Goal: Task Accomplishment & Management: Manage account settings

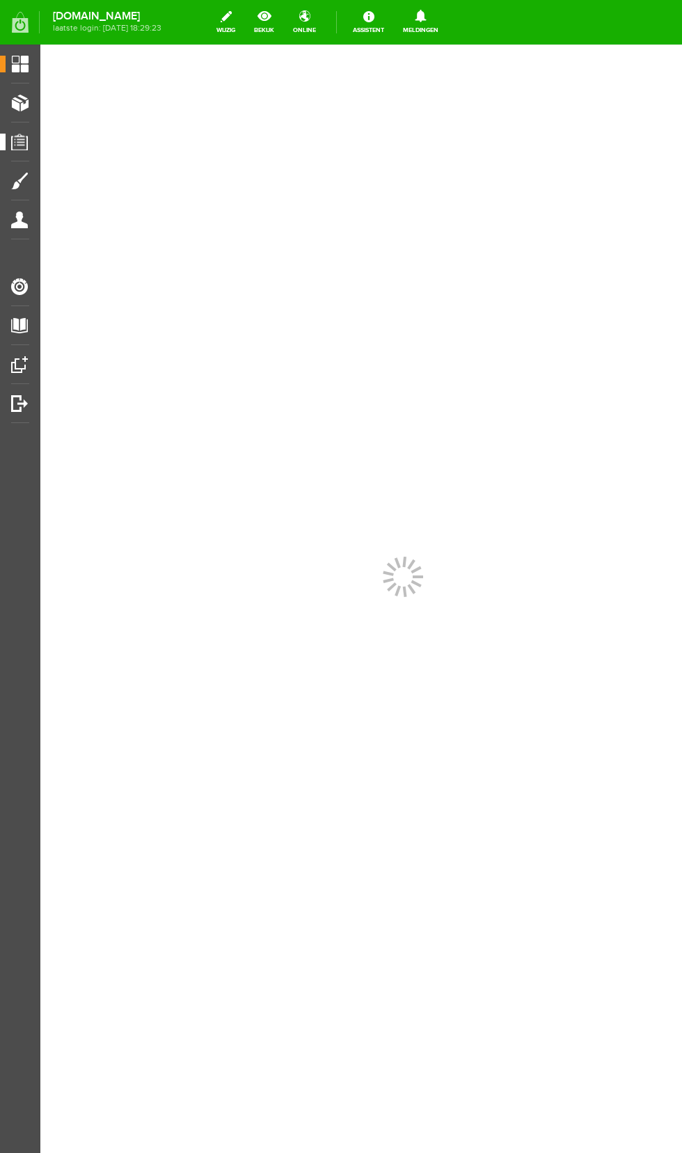
click at [33, 145] on span "Orders" at bounding box center [25, 142] width 38 height 12
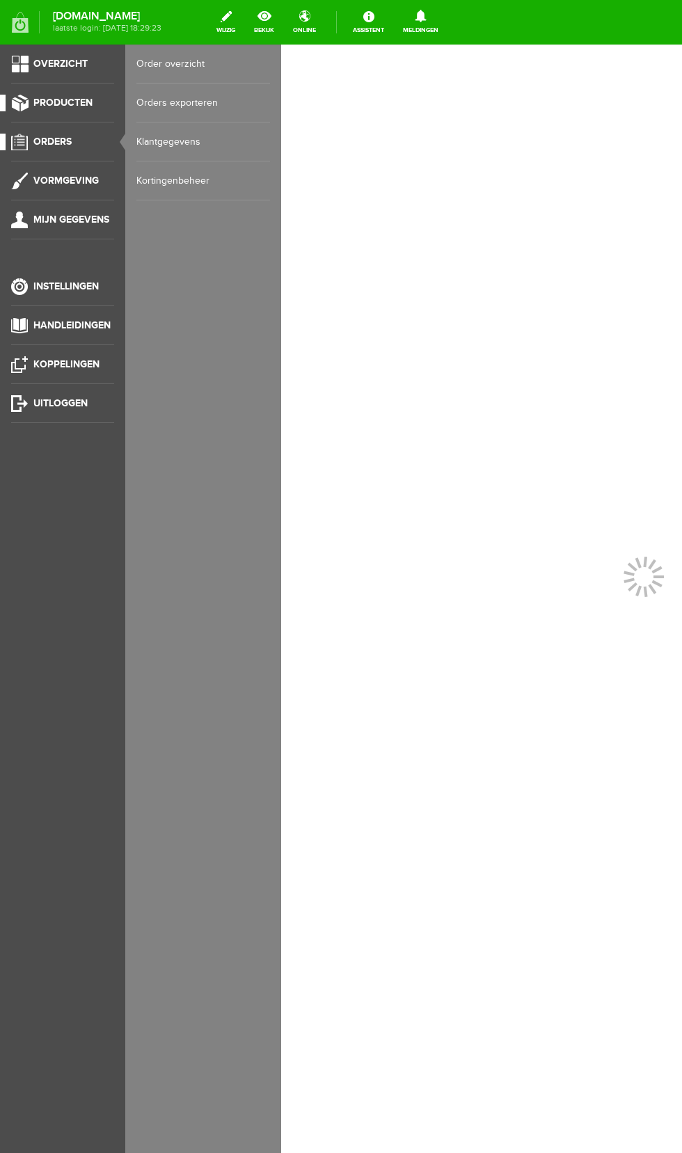
click at [74, 102] on span "Producten" at bounding box center [62, 103] width 59 height 12
click at [202, 101] on link "Producten beheren" at bounding box center [203, 102] width 134 height 39
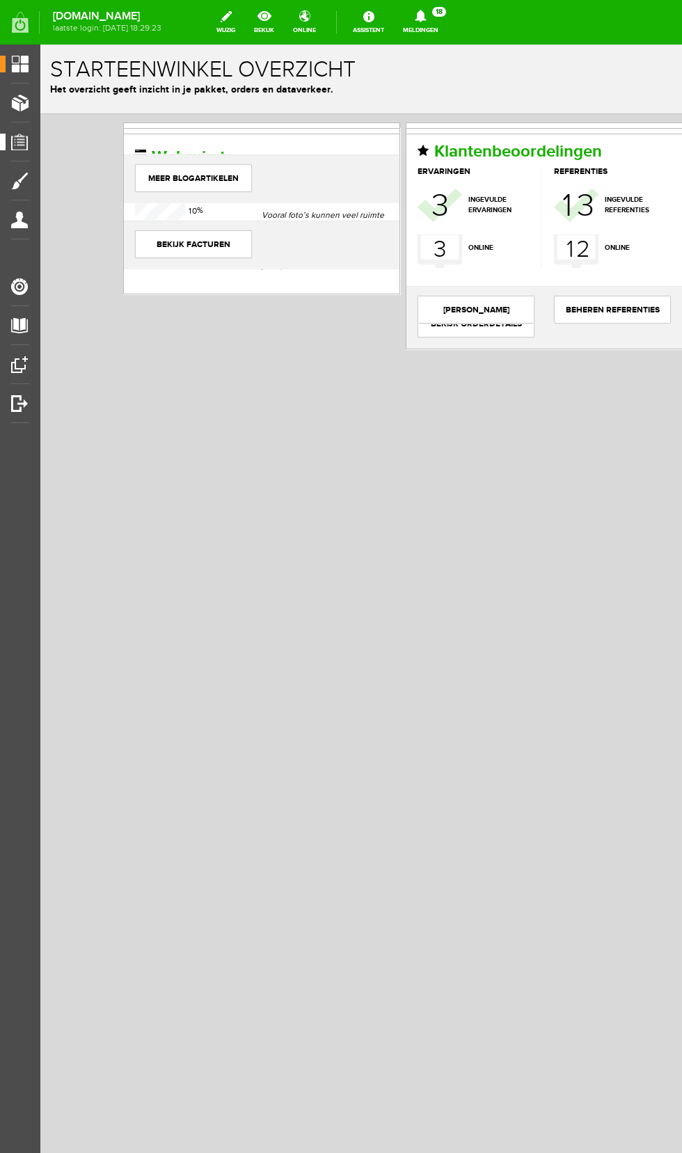
click at [31, 141] on span "Orders" at bounding box center [25, 142] width 38 height 12
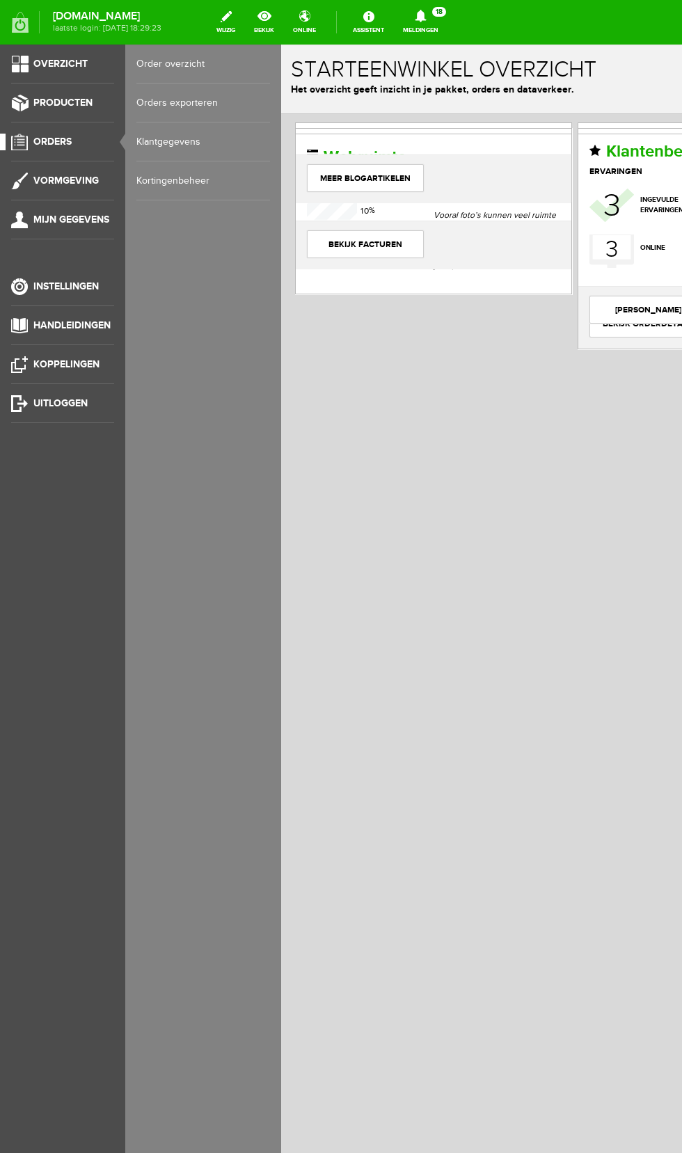
click at [195, 63] on link "Order overzicht" at bounding box center [203, 64] width 134 height 39
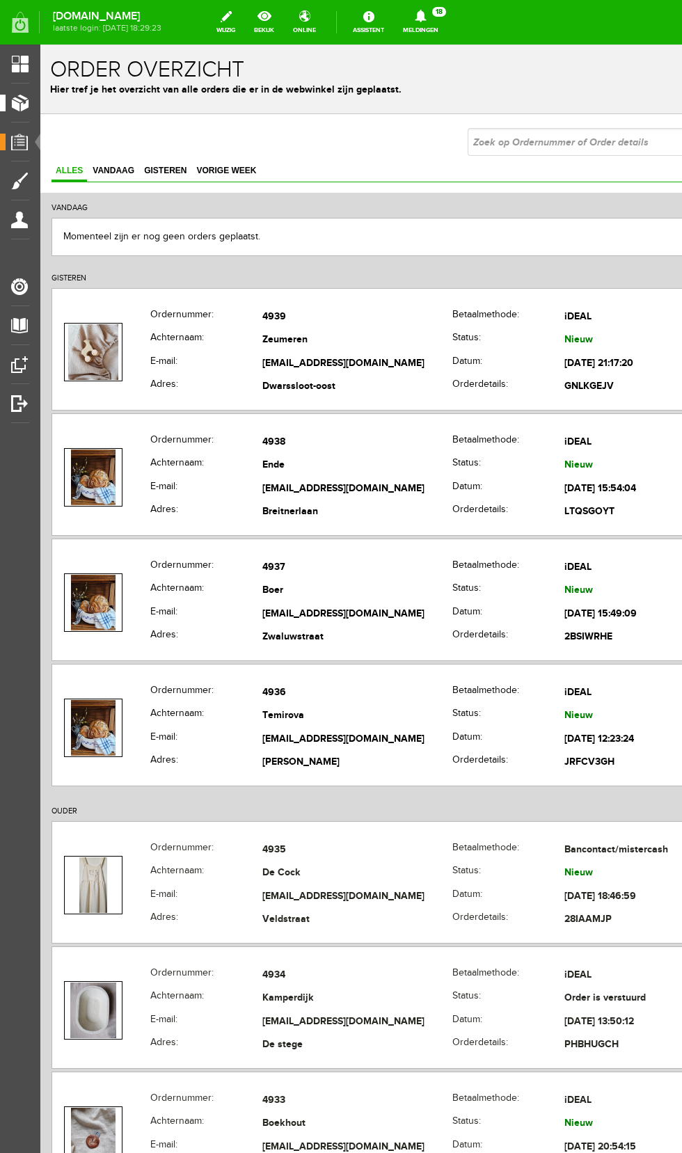
click at [31, 104] on span "Producten" at bounding box center [35, 103] width 59 height 12
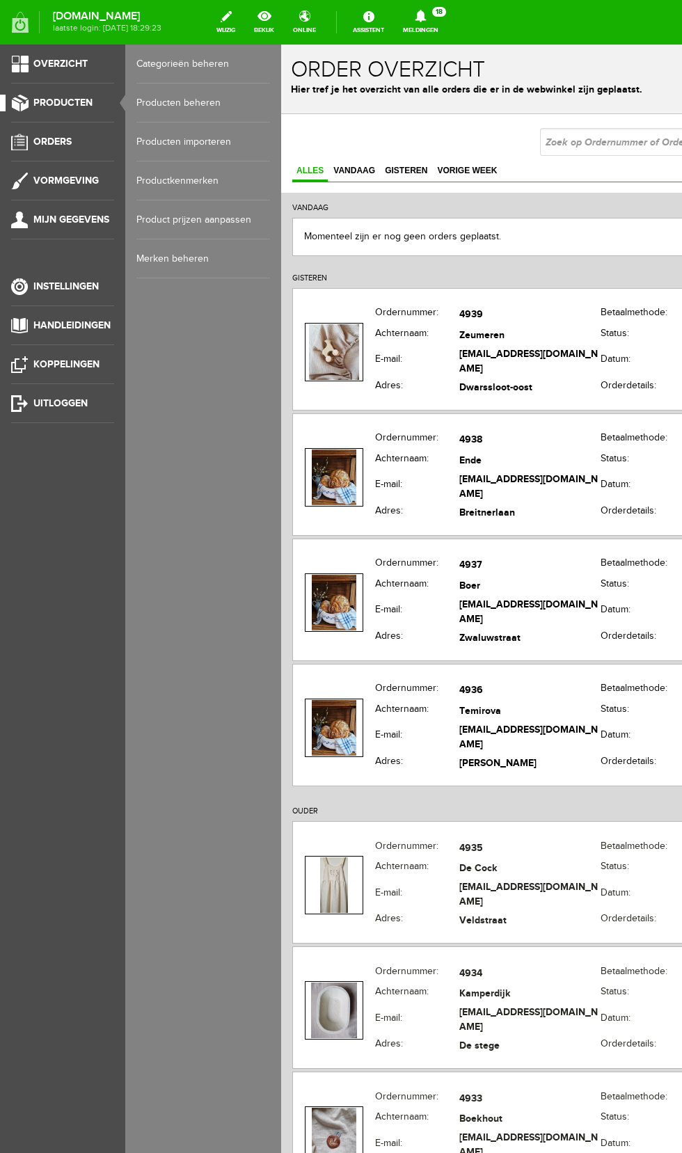
click at [213, 106] on link "Producten beheren" at bounding box center [203, 102] width 134 height 39
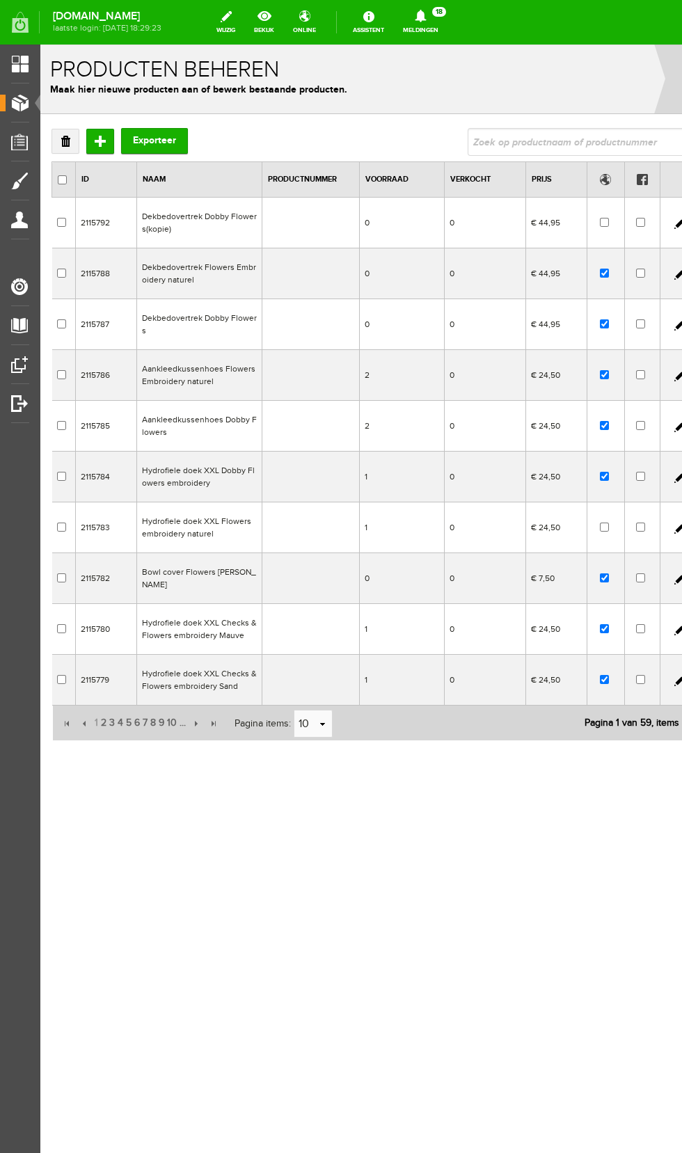
click at [233, 277] on td "Dekbedovertrek Flowers Embroidery naturel" at bounding box center [199, 273] width 125 height 51
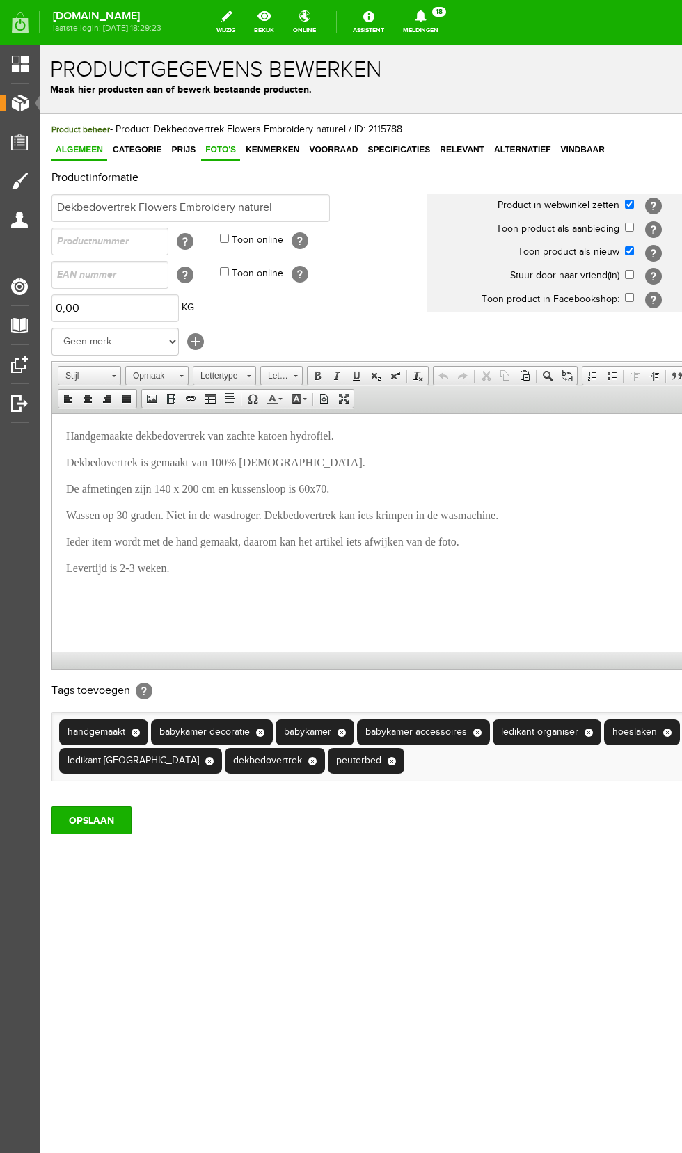
click at [221, 151] on span "Foto's" at bounding box center [220, 150] width 39 height 10
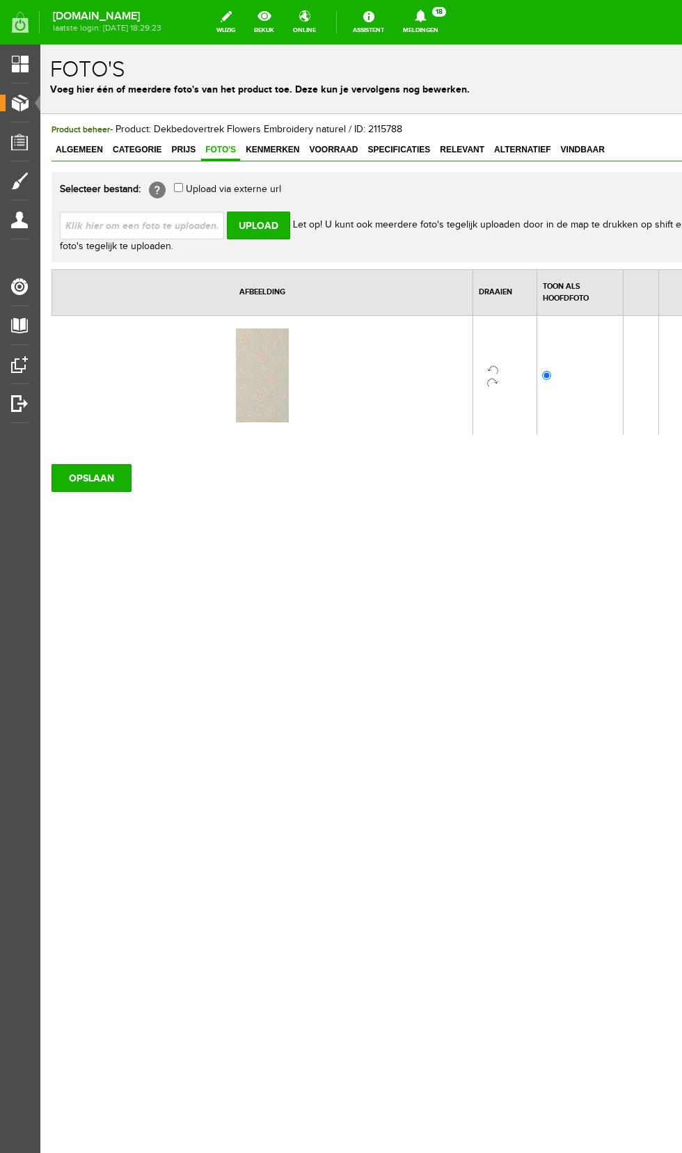
click at [174, 227] on input "file" at bounding box center [147, 224] width 175 height 26
type input "C:\fakepath\04324.002_mainimage.jpg"
type input "04324.002_mainimage.jpg"
click at [273, 229] on input "Upload" at bounding box center [258, 225] width 63 height 28
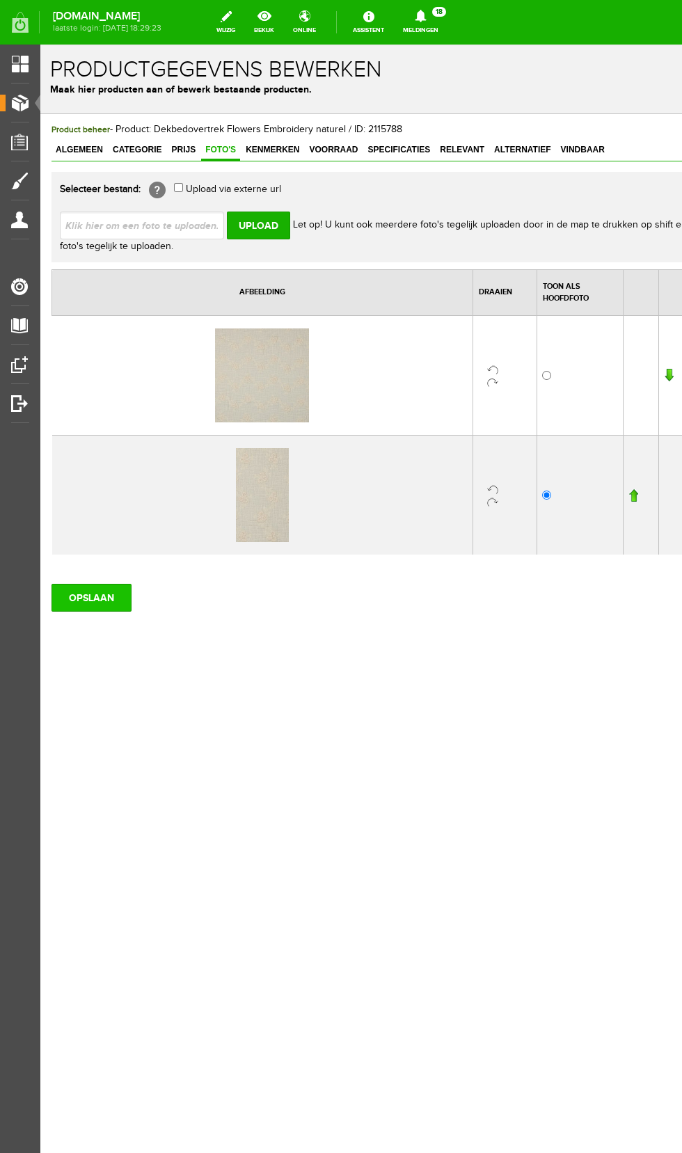
click at [102, 600] on input "OPSLAAN" at bounding box center [91, 598] width 80 height 28
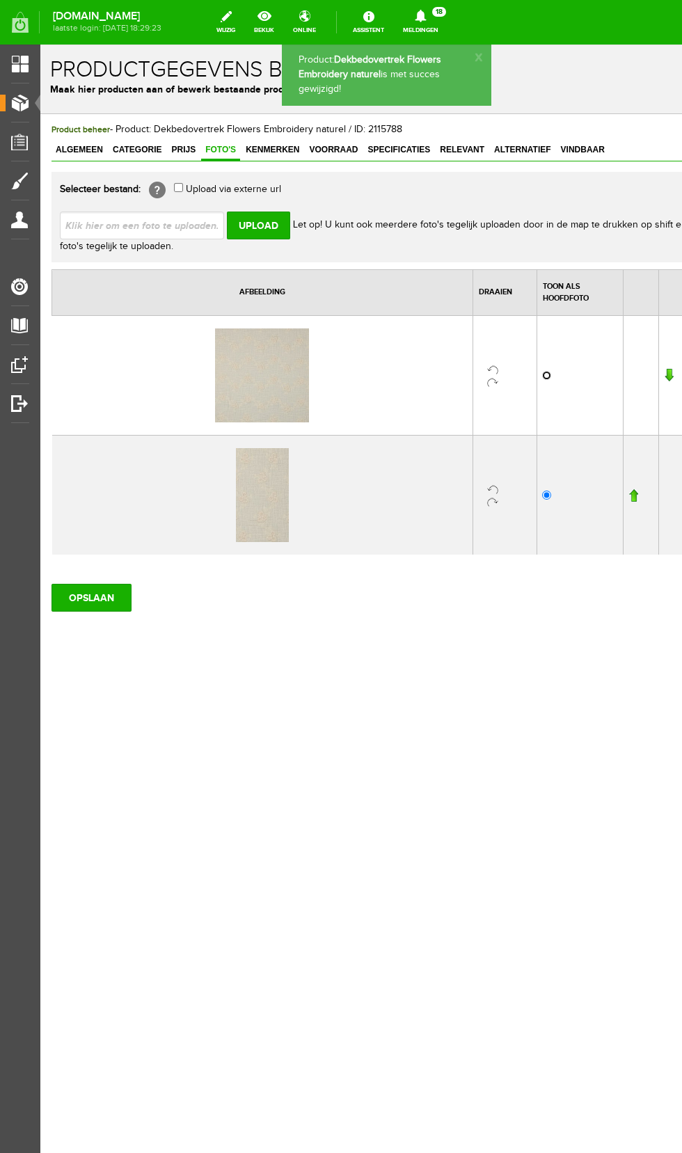
click at [550, 376] on input "radio" at bounding box center [546, 375] width 9 height 9
radio input "true"
click at [109, 605] on input "OPSLAAN" at bounding box center [91, 598] width 80 height 28
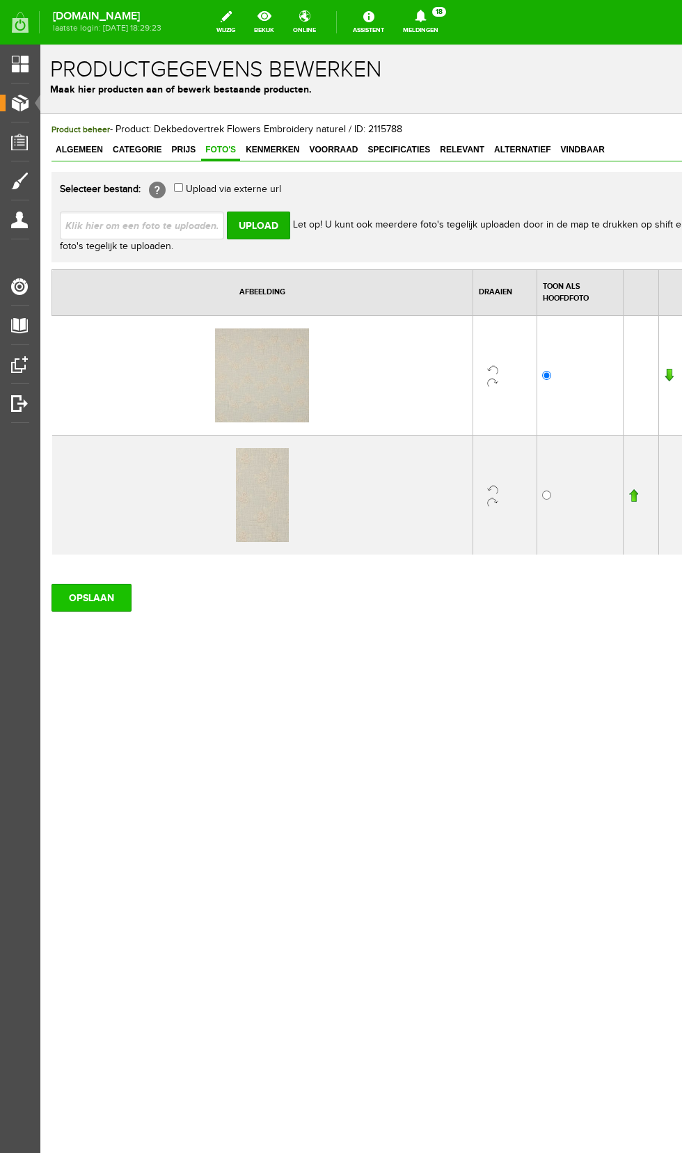
click at [106, 600] on input "OPSLAAN" at bounding box center [91, 598] width 80 height 28
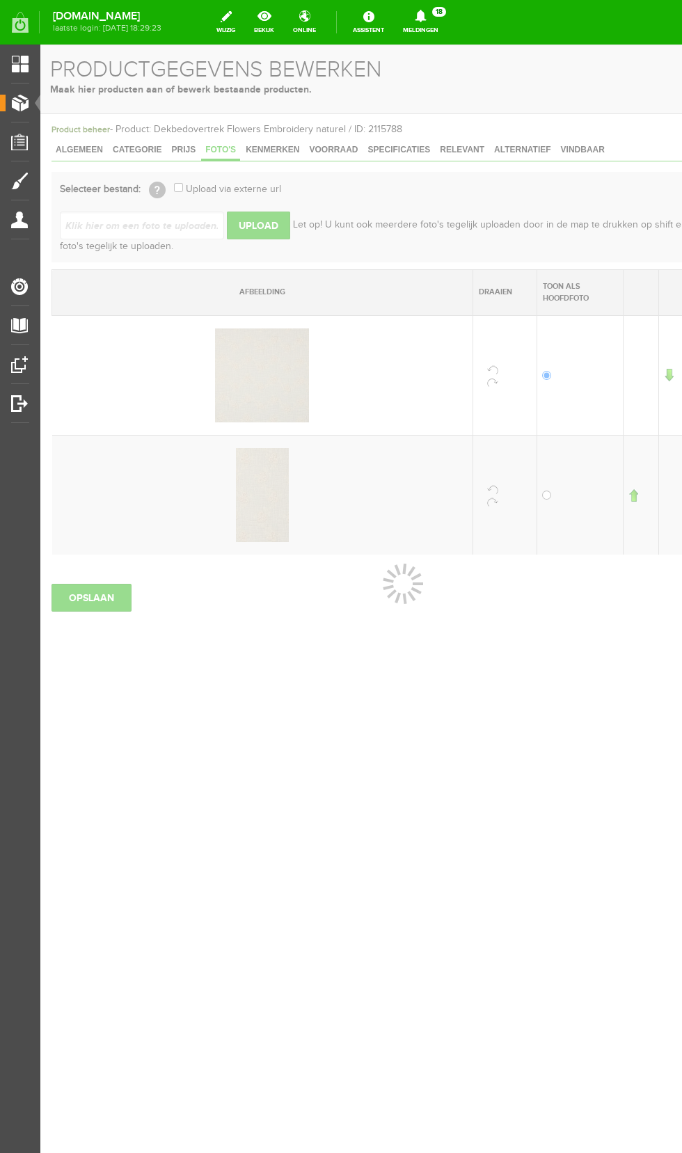
click at [34, 104] on span "Producten" at bounding box center [35, 103] width 59 height 12
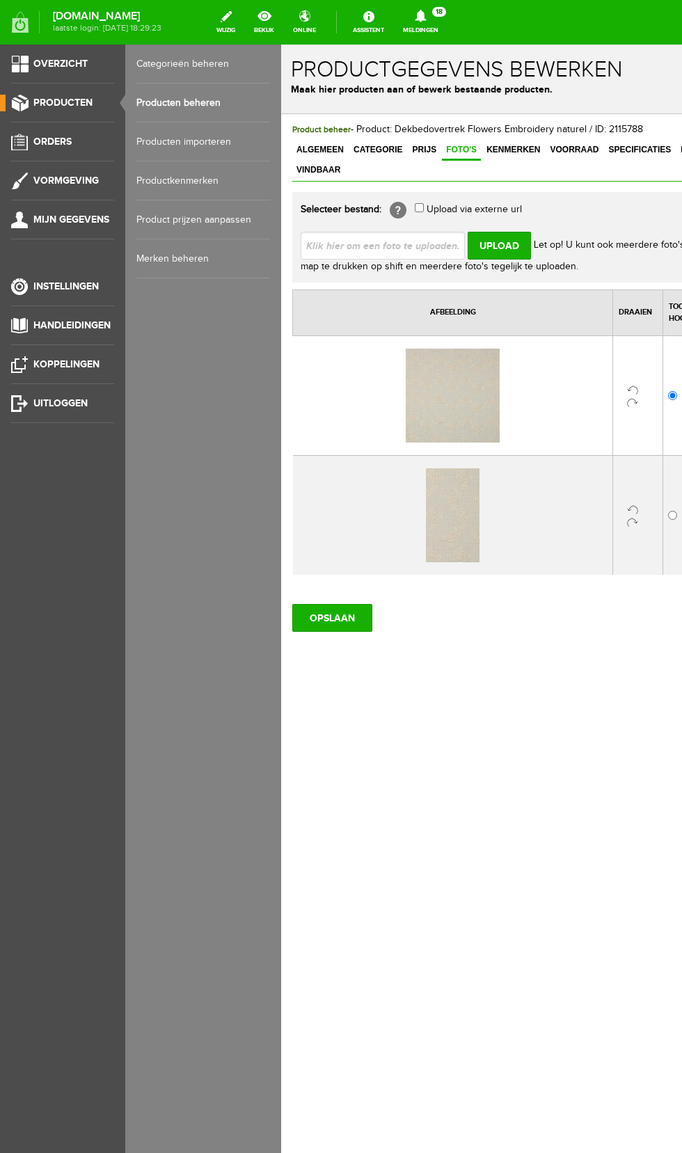
click at [208, 102] on link "Producten beheren" at bounding box center [203, 102] width 134 height 39
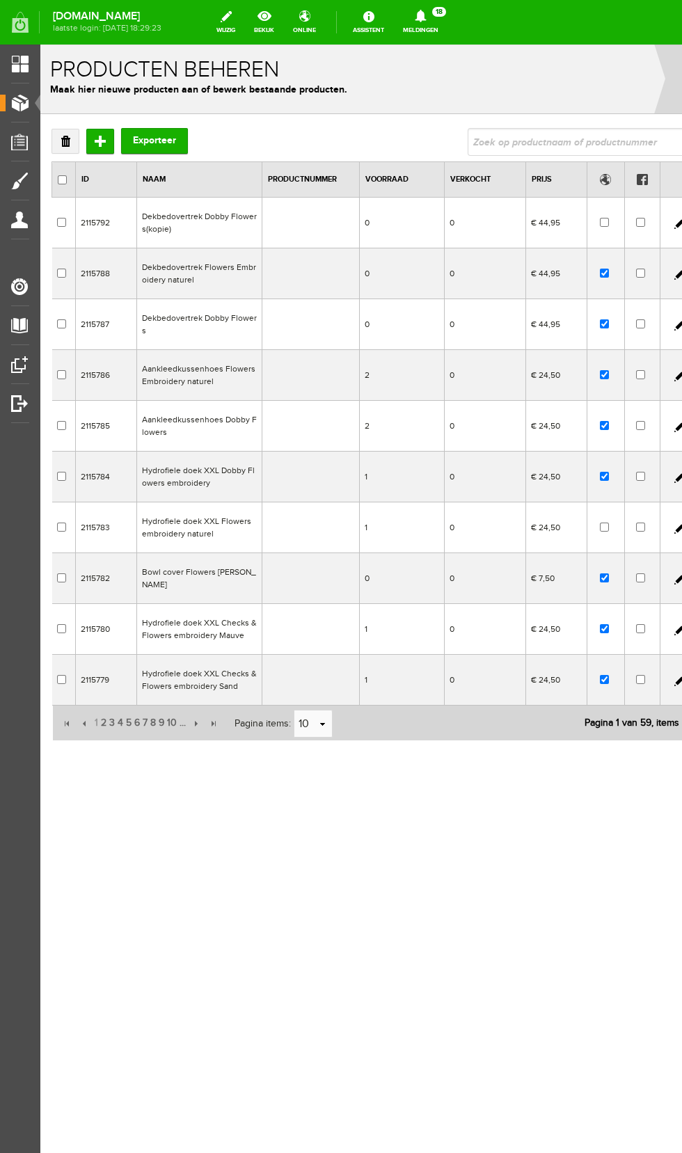
click at [232, 332] on td "Dekbedovertrek Dobby Flowers" at bounding box center [199, 324] width 125 height 51
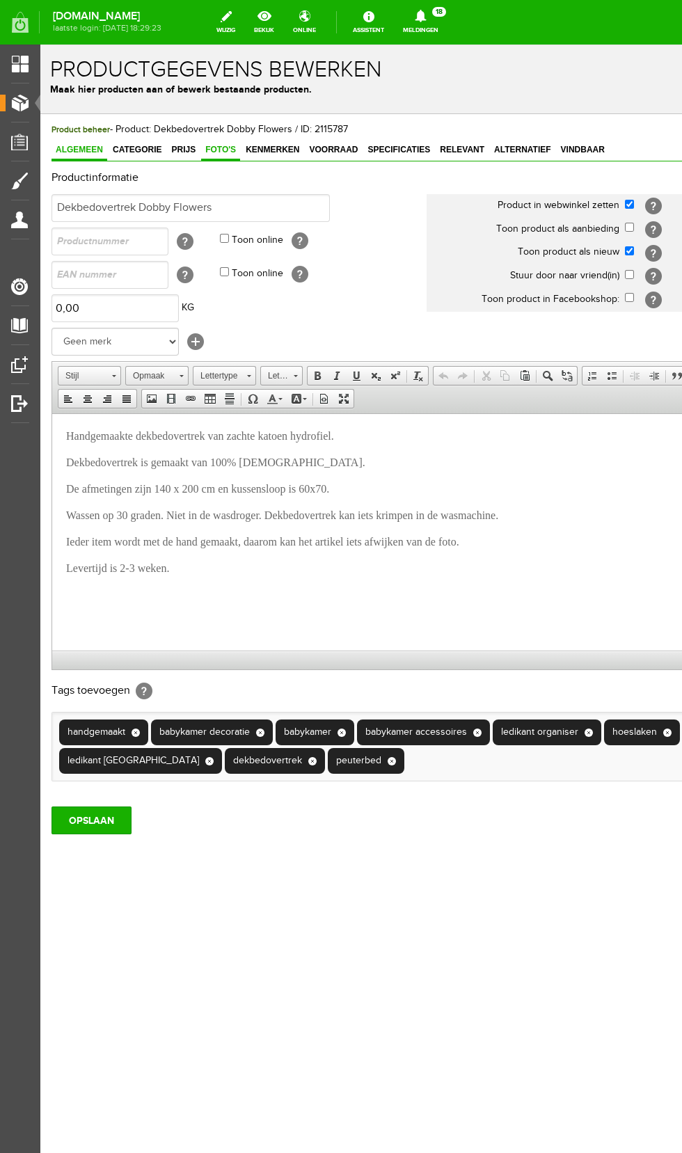
click at [209, 150] on span "Foto's" at bounding box center [220, 150] width 39 height 10
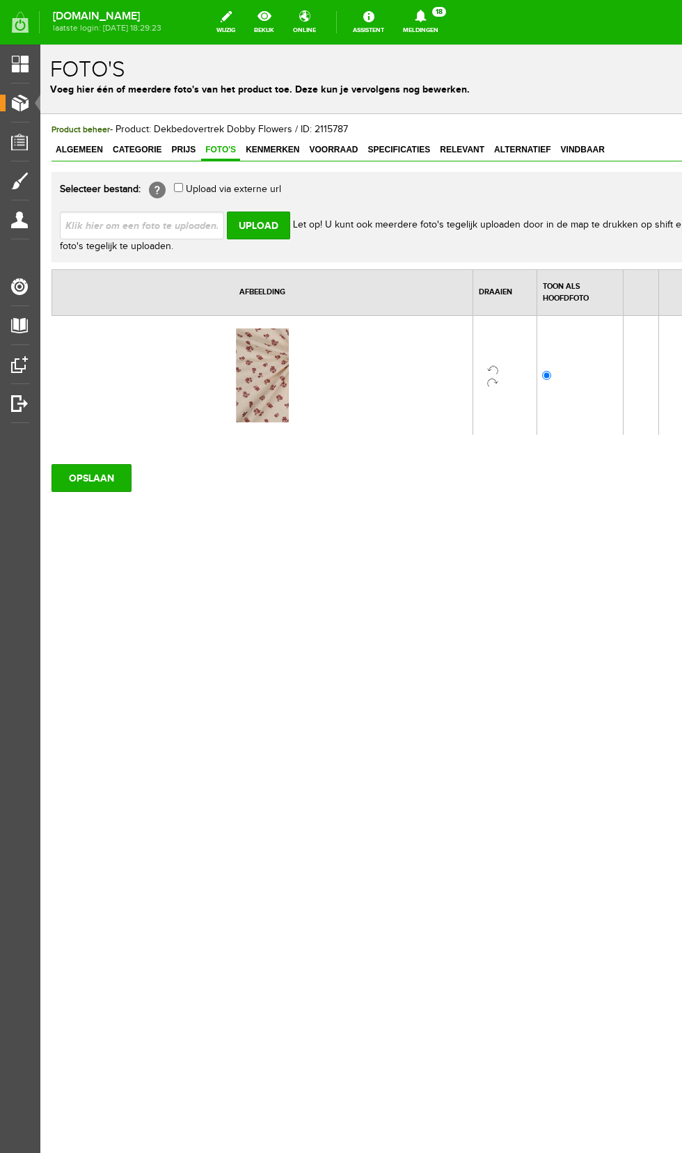
click at [178, 227] on input "file" at bounding box center [147, 224] width 175 height 26
type input "C:\fakepath\06543.001_mainimage.jpg"
type input "06543.001_mainimage.jpg"
click at [259, 227] on input "Upload" at bounding box center [258, 225] width 63 height 28
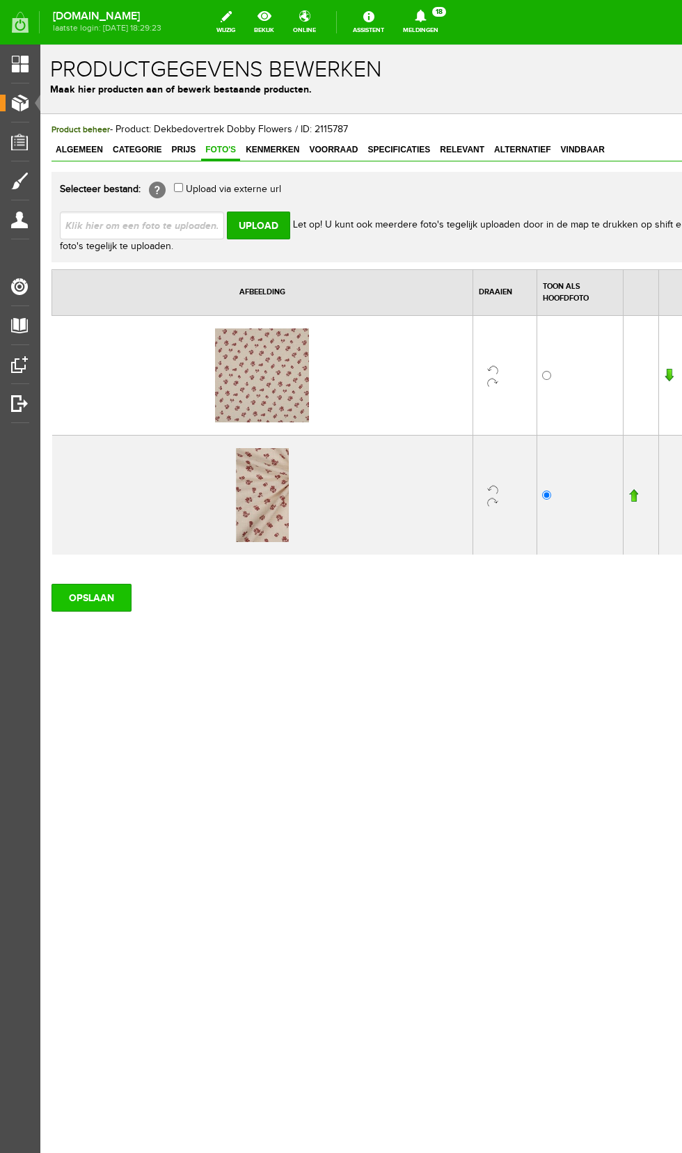
click at [90, 600] on input "OPSLAAN" at bounding box center [91, 598] width 80 height 28
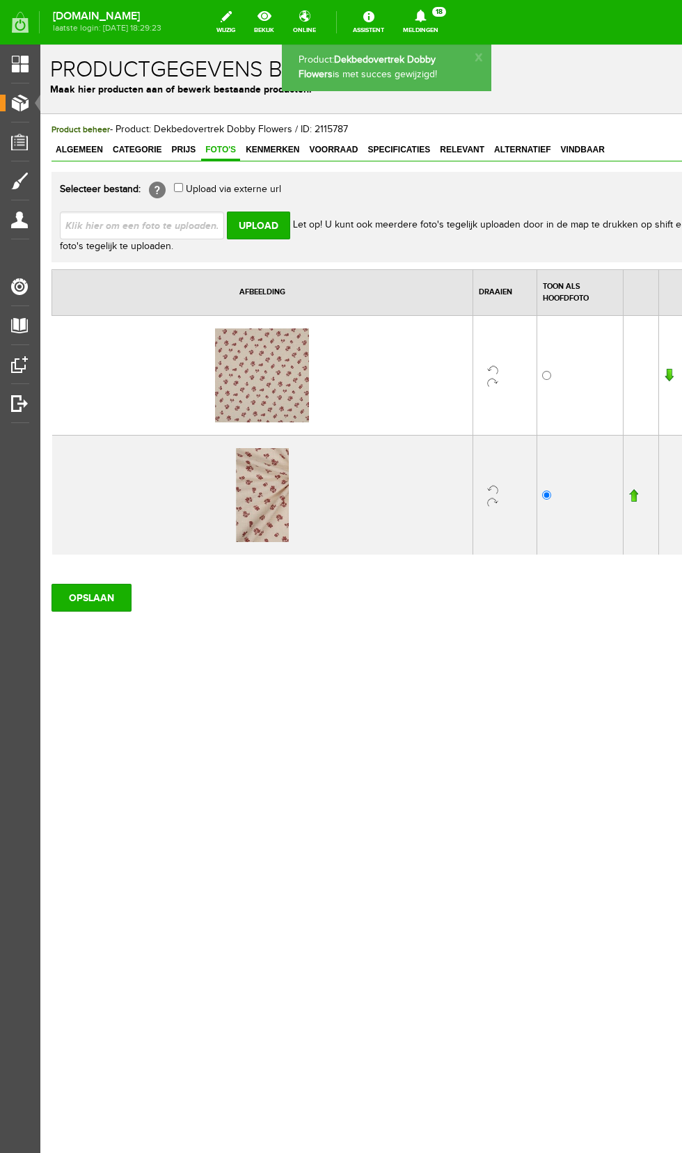
click at [15, 103] on span "Producten" at bounding box center [35, 103] width 59 height 12
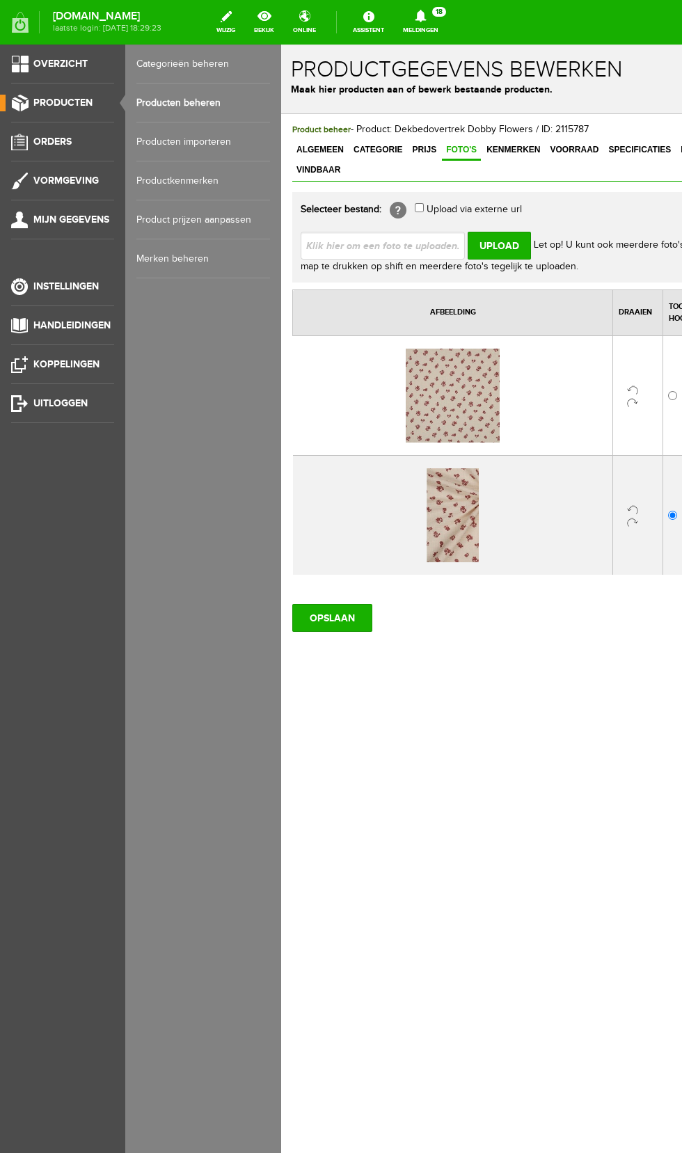
click at [202, 103] on link "Producten beheren" at bounding box center [203, 102] width 134 height 39
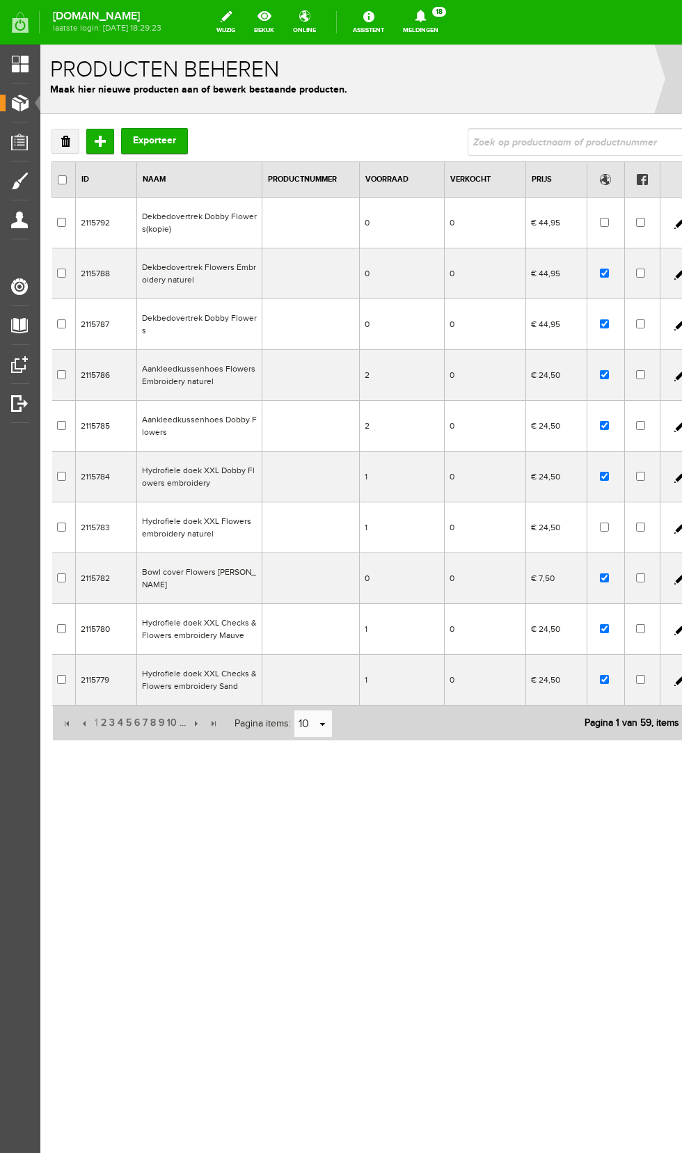
click at [225, 369] on td "Aankleedkussenhoes Flowers Embroidery naturel" at bounding box center [199, 375] width 125 height 51
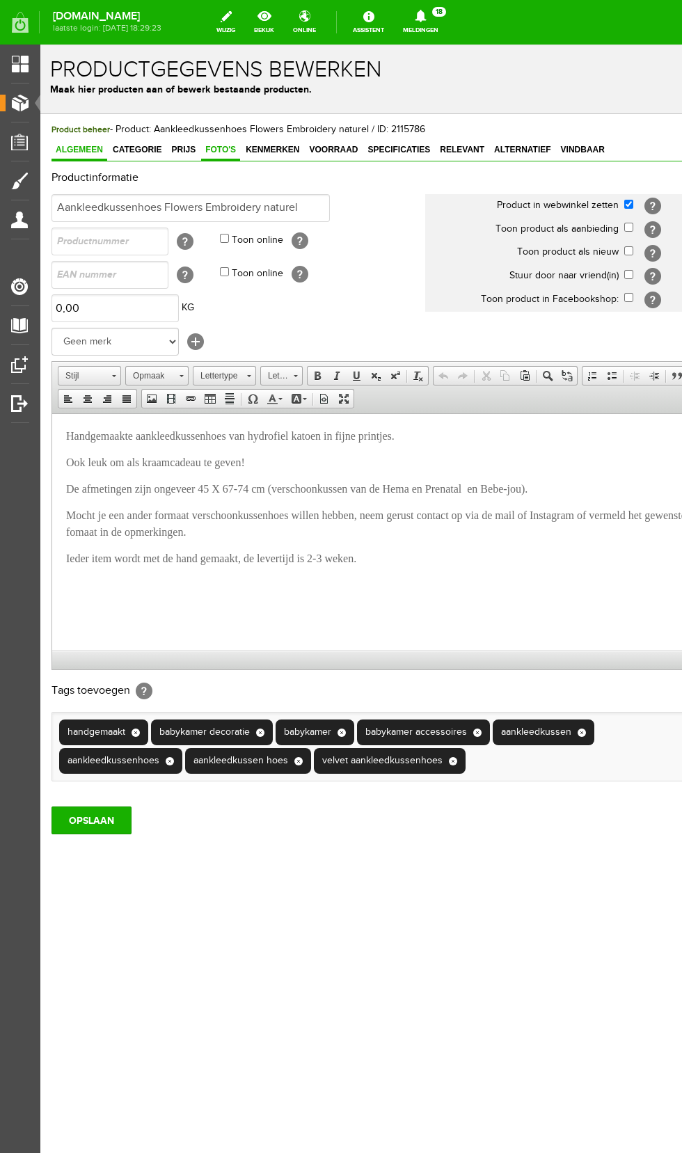
click at [213, 154] on span "Foto's" at bounding box center [220, 150] width 39 height 10
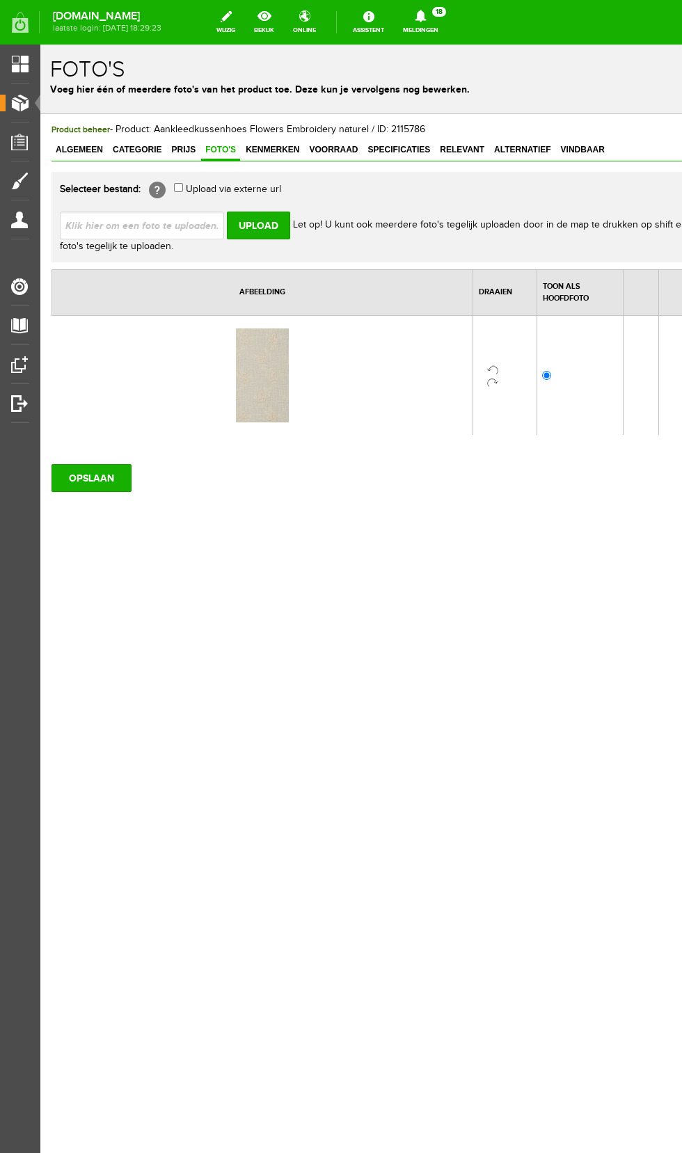
click at [179, 227] on input "file" at bounding box center [147, 224] width 175 height 26
type input "C:\fakepath\04324.002_mainimage.jpg"
type input "04324.002_mainimage.jpg"
click at [257, 229] on input "Upload" at bounding box center [258, 225] width 63 height 28
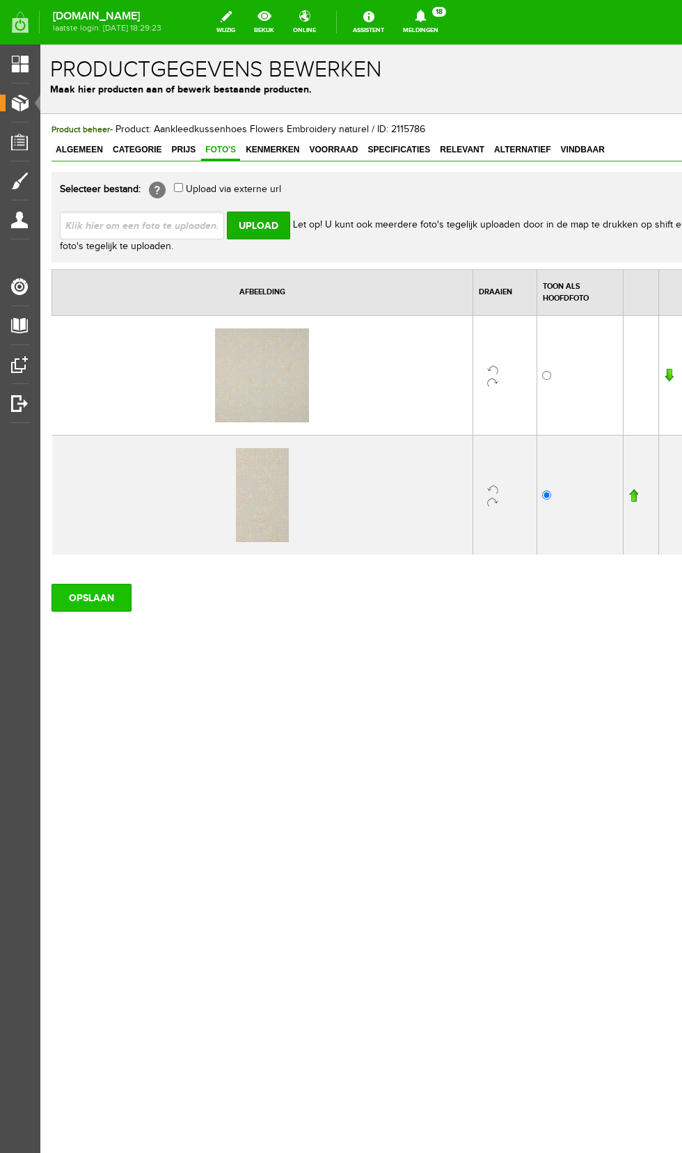
click at [110, 603] on input "OPSLAAN" at bounding box center [91, 598] width 80 height 28
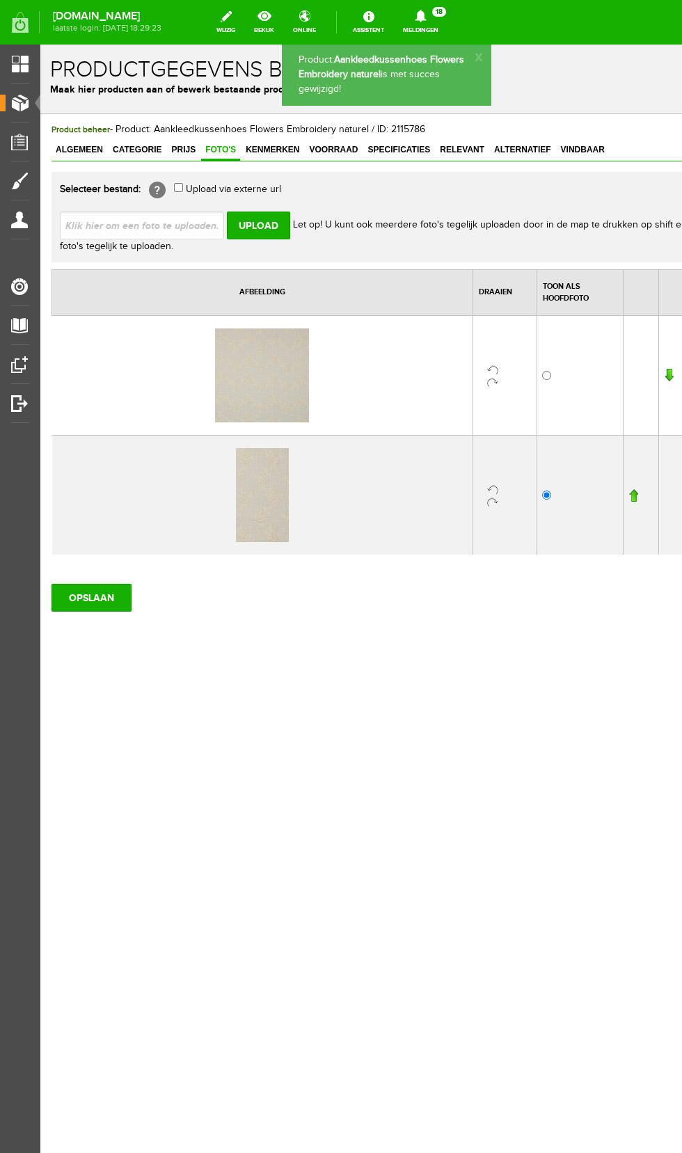
click at [58, 111] on div "Productgegevens bewerken Maak hier producten aan of bewerk bestaande producten." at bounding box center [402, 80] width 725 height 70
click at [29, 107] on span "Producten" at bounding box center [35, 103] width 59 height 12
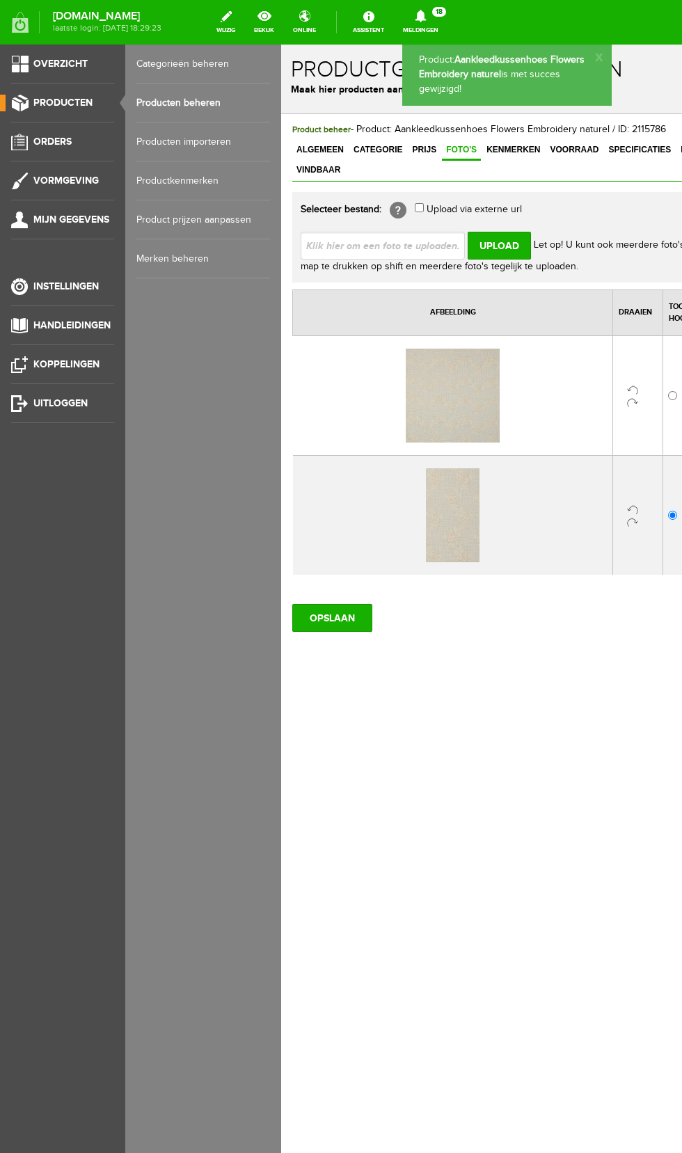
click at [207, 102] on link "Producten beheren" at bounding box center [203, 102] width 134 height 39
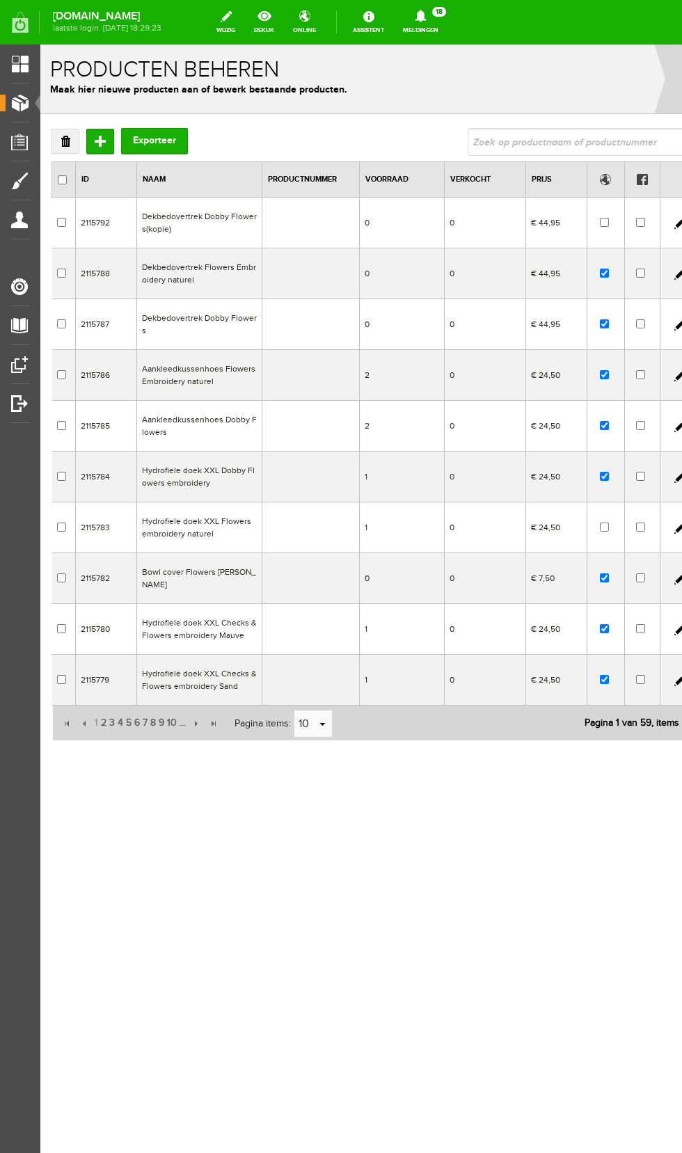
click at [211, 429] on td "Aankleedkussenhoes Dobby Flowers" at bounding box center [199, 426] width 125 height 51
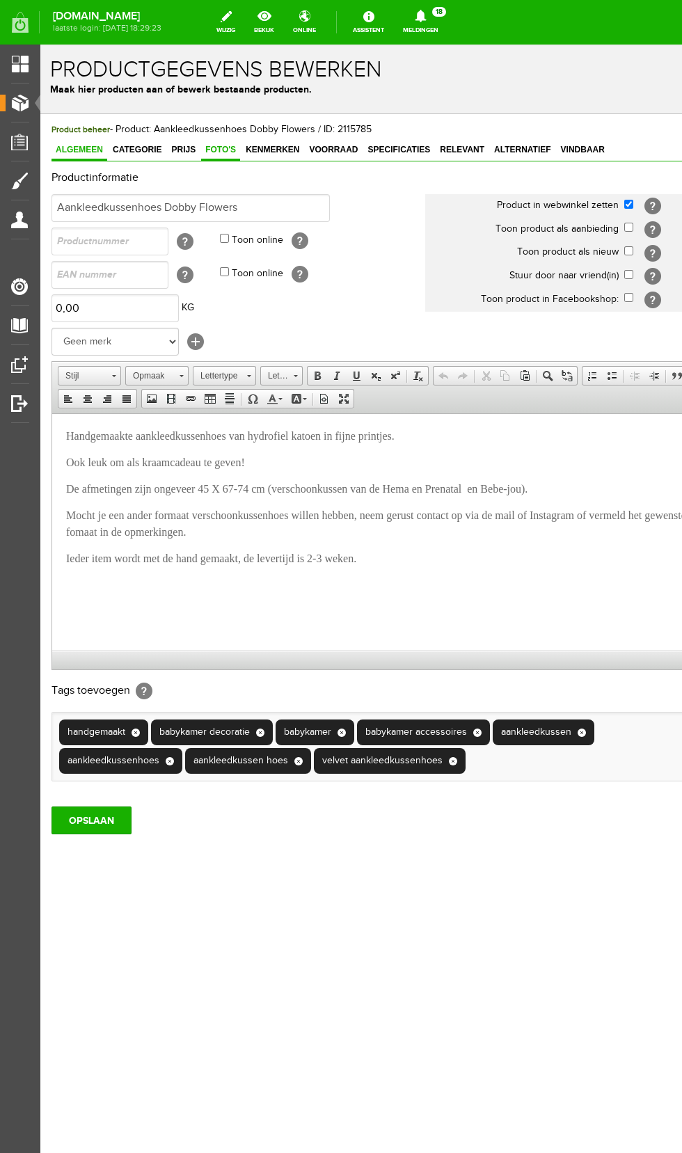
click at [209, 150] on span "Foto's" at bounding box center [220, 150] width 39 height 10
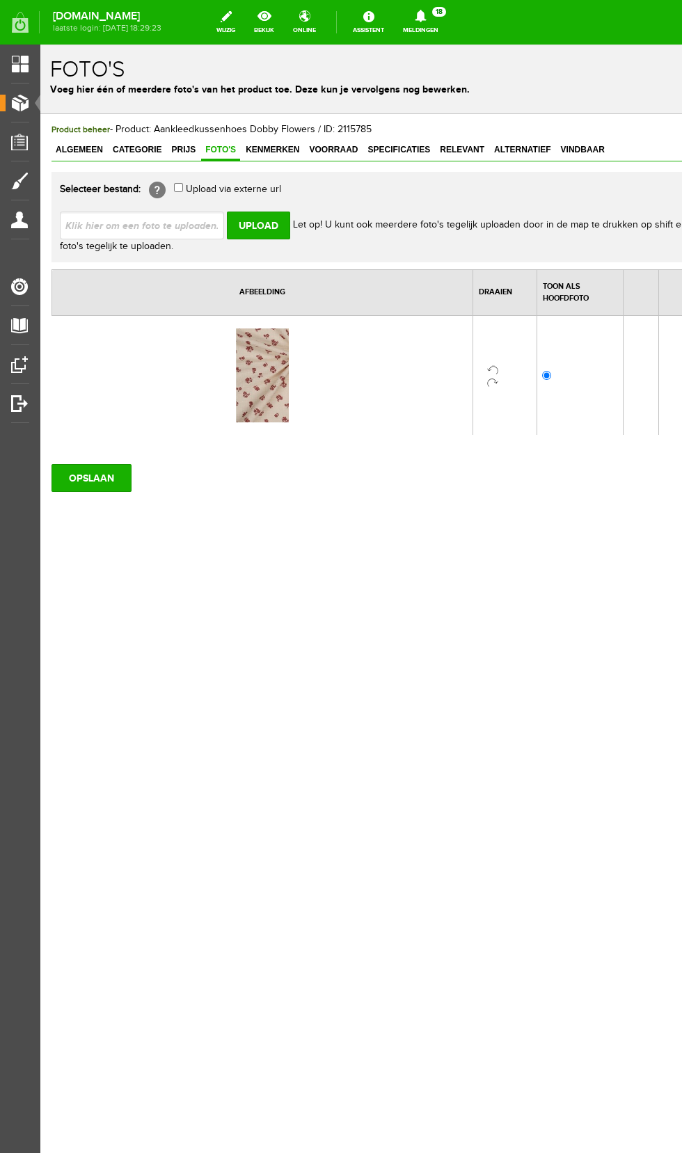
click at [184, 227] on input "file" at bounding box center [147, 224] width 175 height 26
type input "C:\fakepath\06543.001_mainimage.jpg"
type input "06543.001_mainimage.jpg"
click at [259, 227] on input "Upload" at bounding box center [258, 225] width 63 height 28
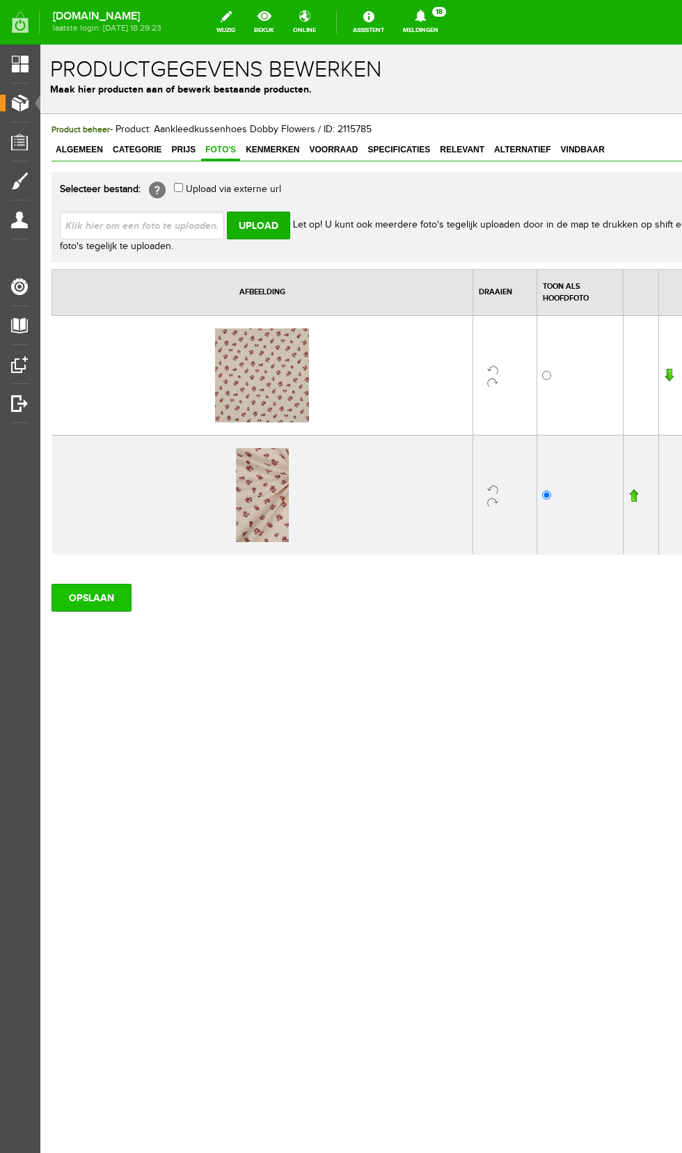
click at [95, 600] on input "OPSLAAN" at bounding box center [91, 598] width 80 height 28
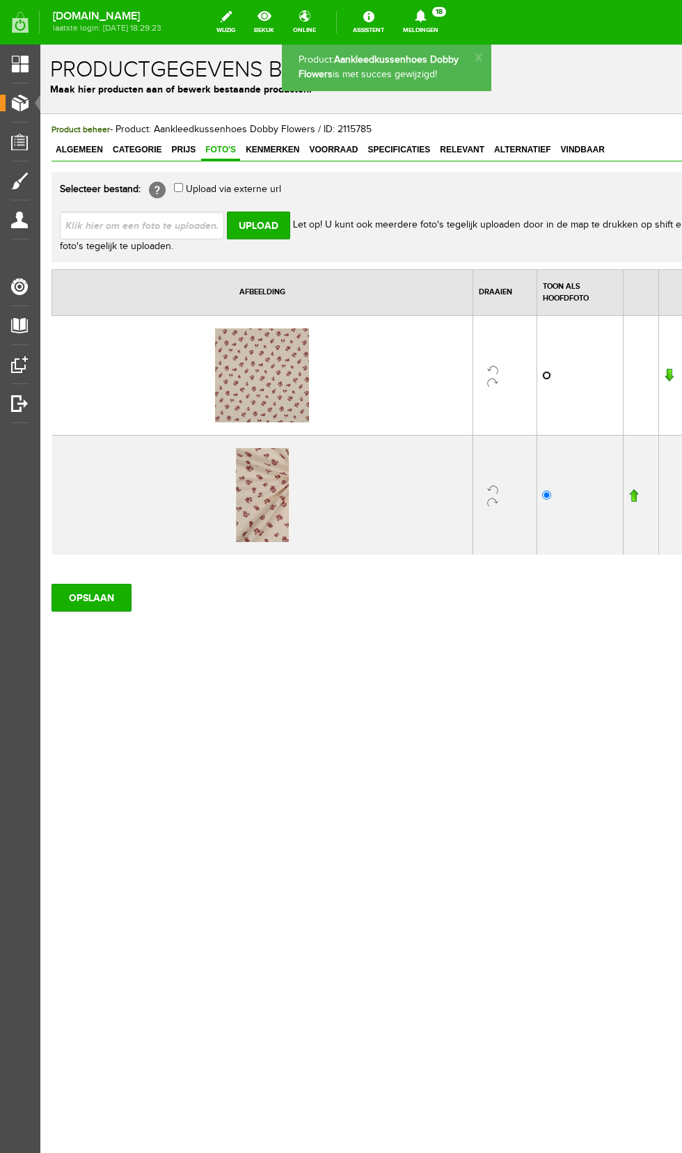
click at [549, 380] on input "radio" at bounding box center [546, 375] width 9 height 9
radio input "true"
click at [93, 604] on input "OPSLAAN" at bounding box center [91, 598] width 80 height 28
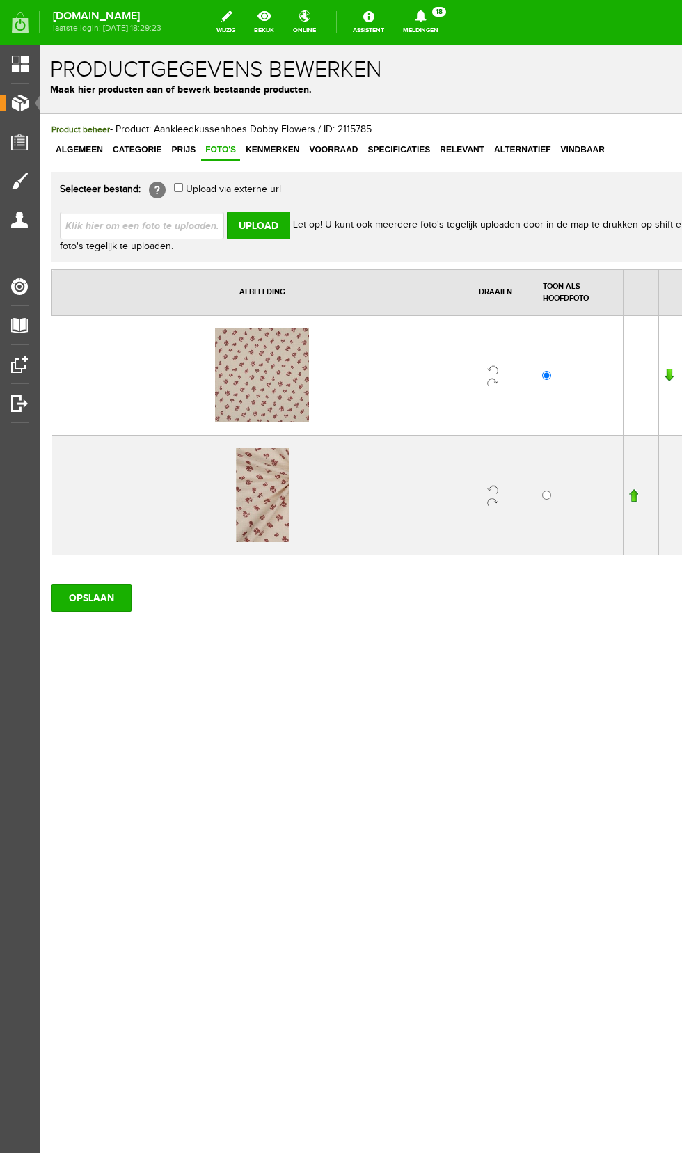
click at [33, 102] on span "Producten" at bounding box center [35, 103] width 59 height 12
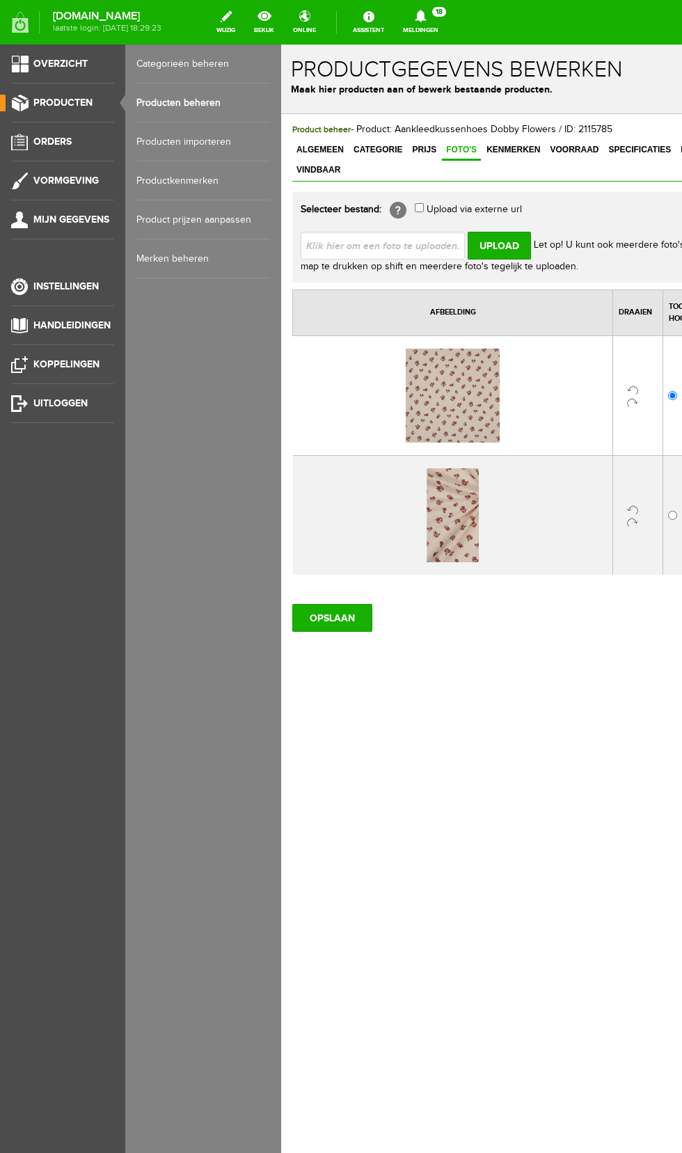
click at [213, 106] on link "Producten beheren" at bounding box center [203, 102] width 134 height 39
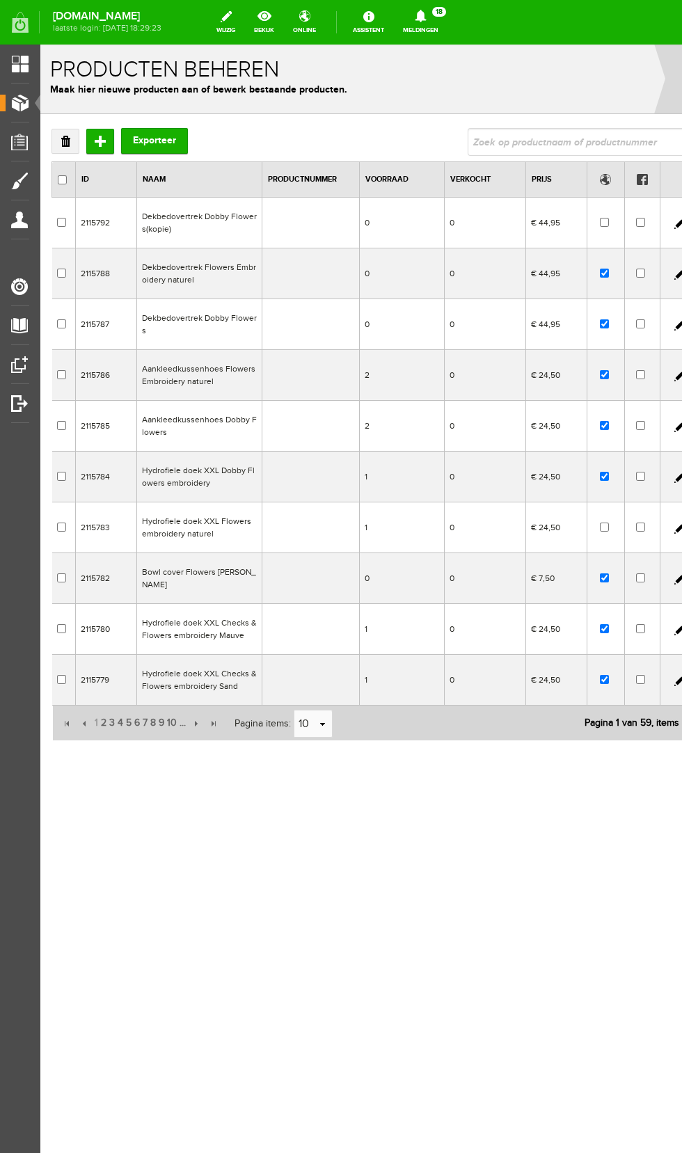
click at [203, 470] on td "Hydrofiele doek XXL Dobby Flowers embroidery" at bounding box center [199, 476] width 125 height 51
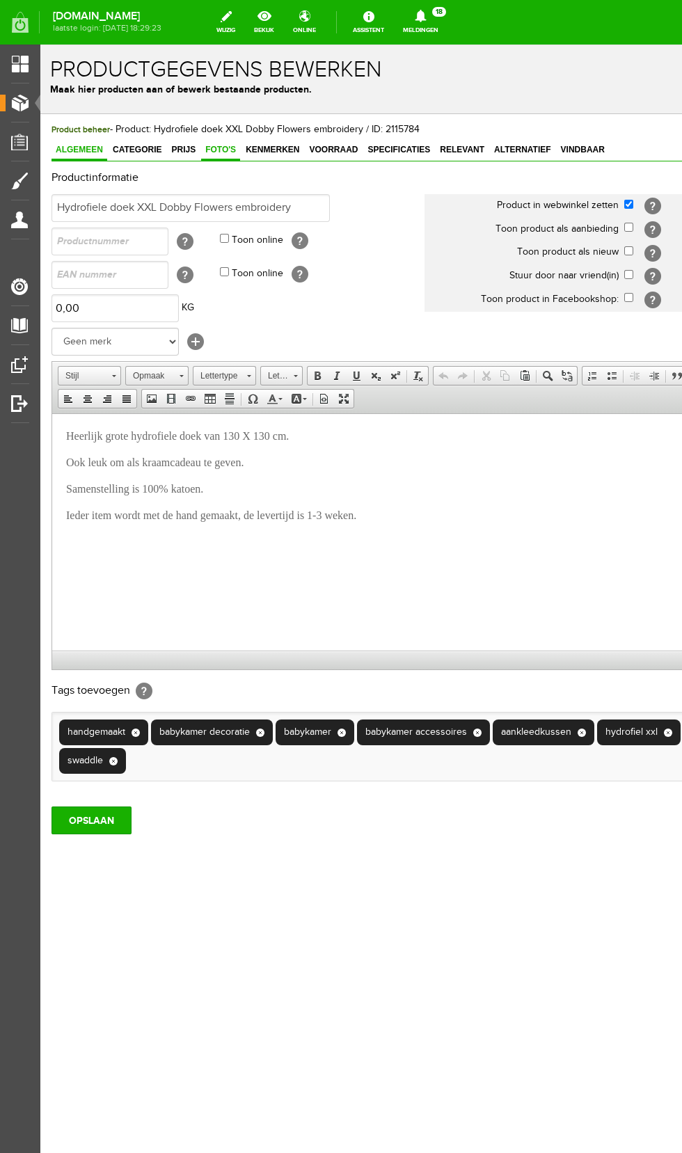
click at [202, 148] on span "Foto's" at bounding box center [220, 150] width 39 height 10
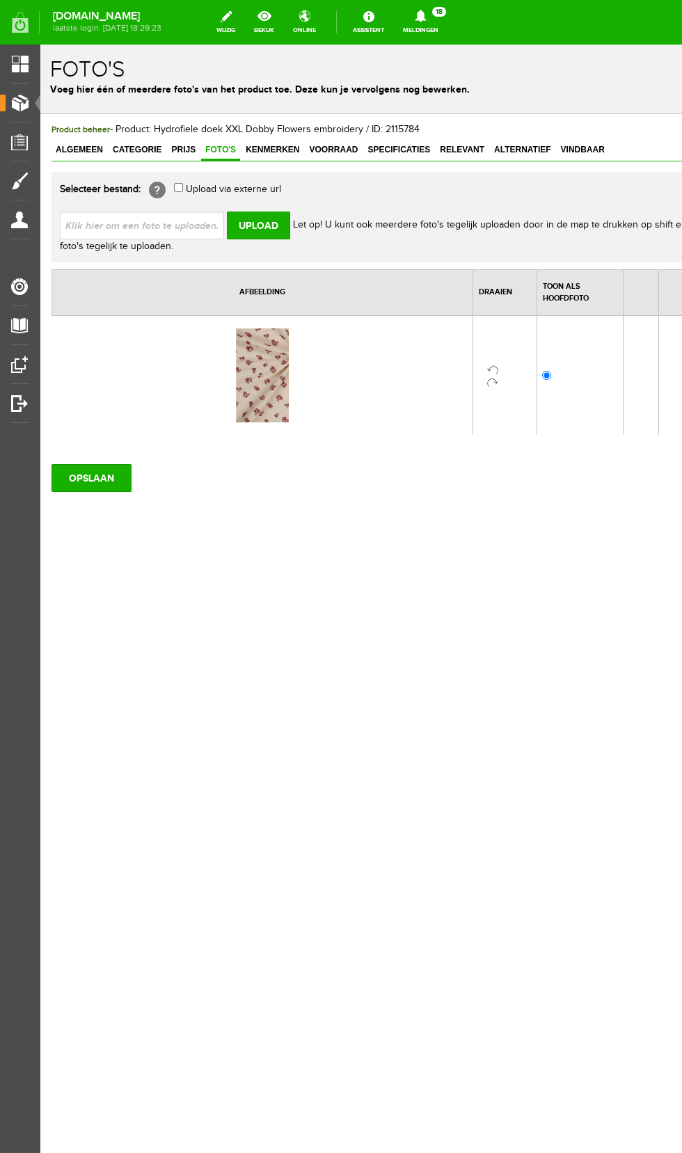
click at [160, 232] on input "file" at bounding box center [147, 224] width 175 height 26
type input "C:\fakepath\06543.001_mainimage.jpg"
type input "06543.001_mainimage.jpg"
click at [260, 226] on input "Upload" at bounding box center [258, 225] width 63 height 28
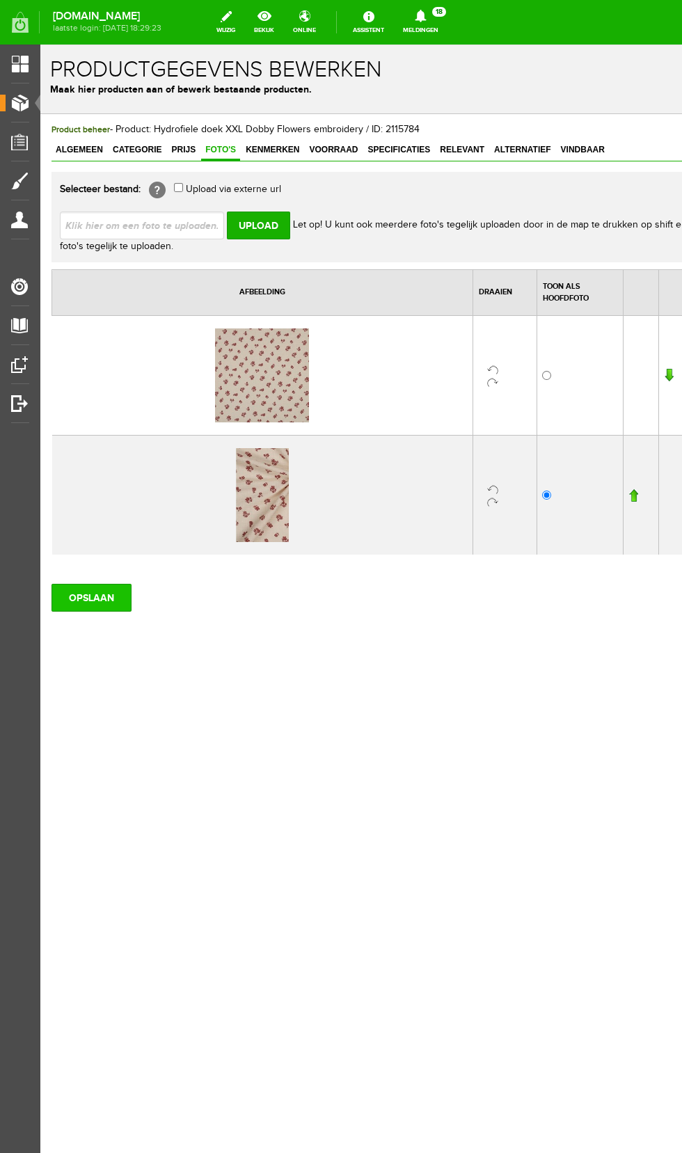
click at [86, 601] on input "OPSLAAN" at bounding box center [91, 598] width 80 height 28
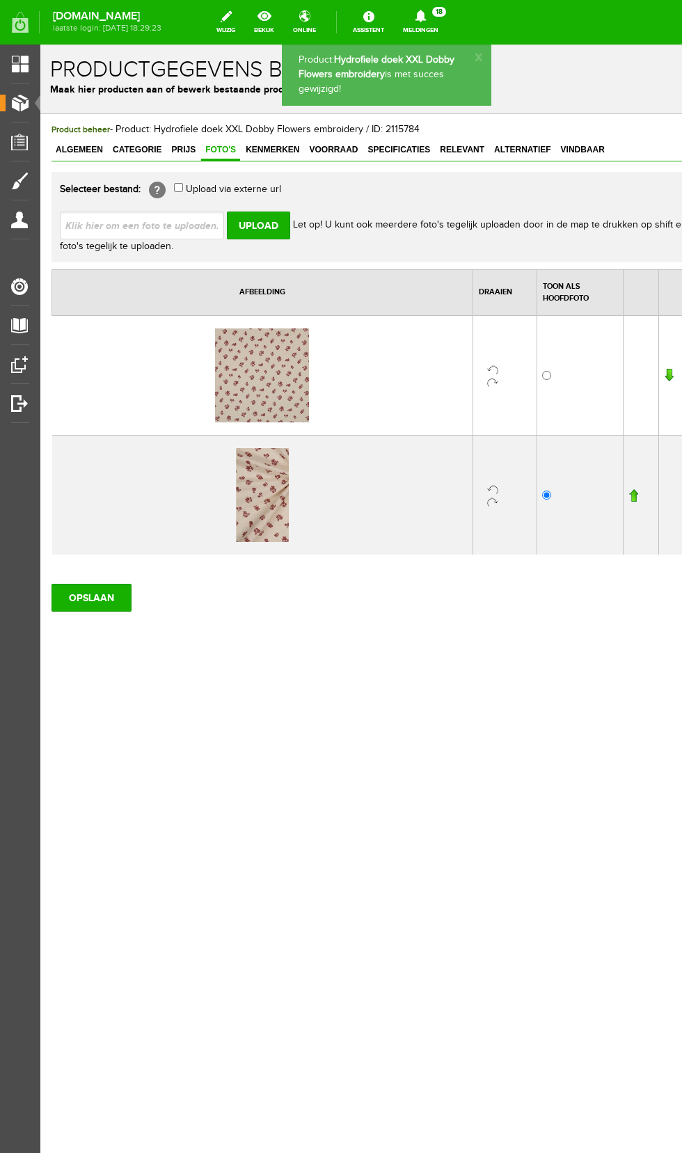
click at [29, 100] on li "Producten" at bounding box center [20, 109] width 18 height 28
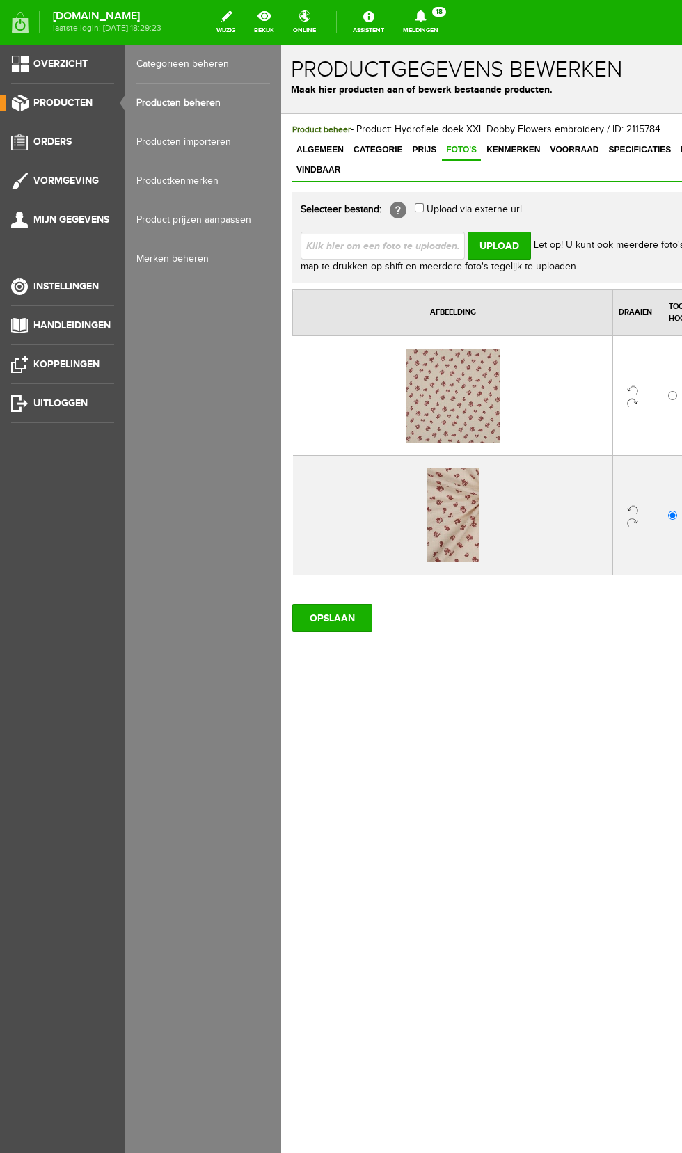
click at [204, 102] on link "Producten beheren" at bounding box center [203, 102] width 134 height 39
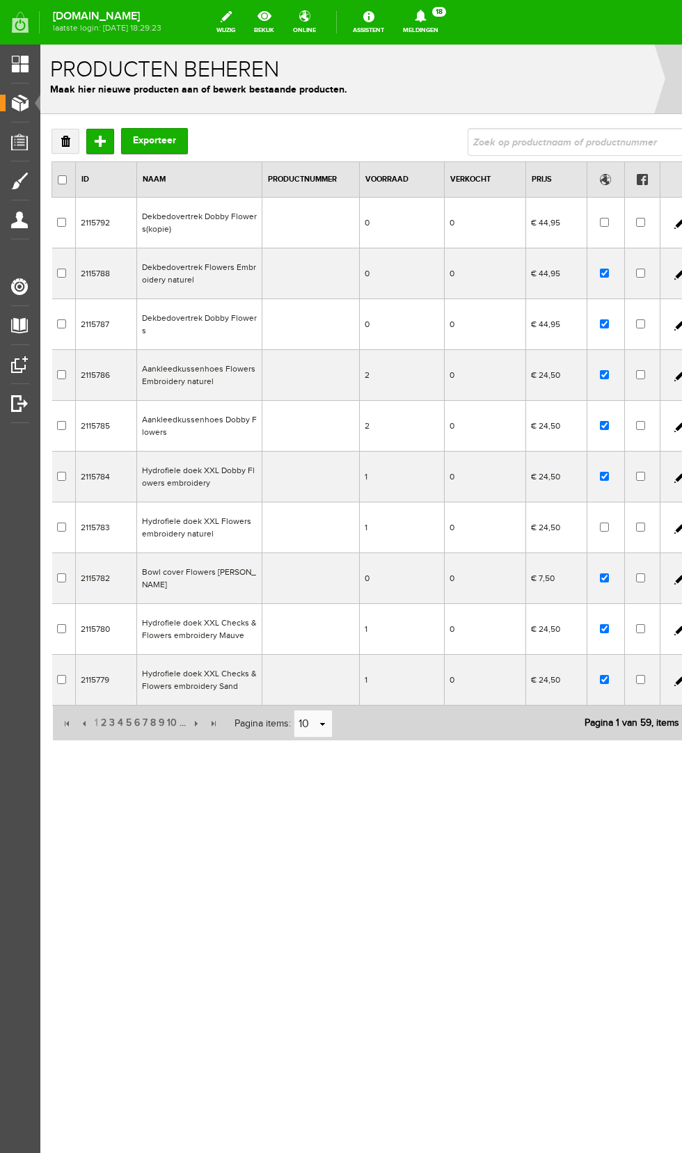
click at [191, 531] on td "Hydrofiele doek XXL Flowers embroidery naturel" at bounding box center [199, 527] width 125 height 51
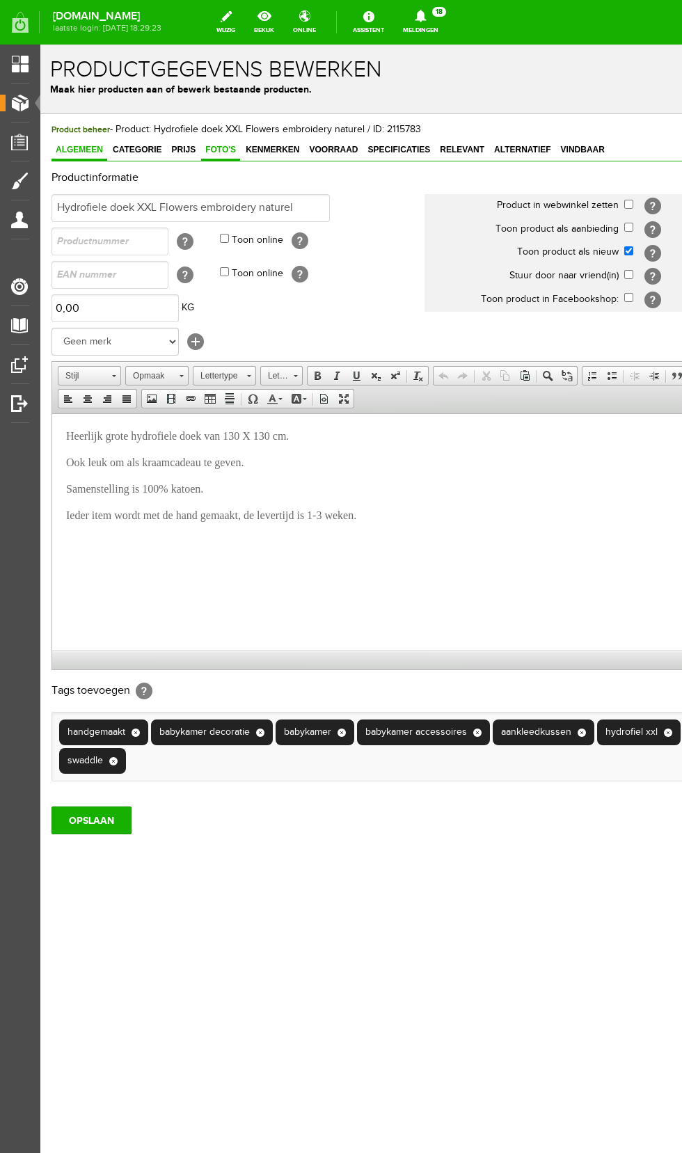
click at [214, 150] on span "Foto's" at bounding box center [220, 150] width 39 height 10
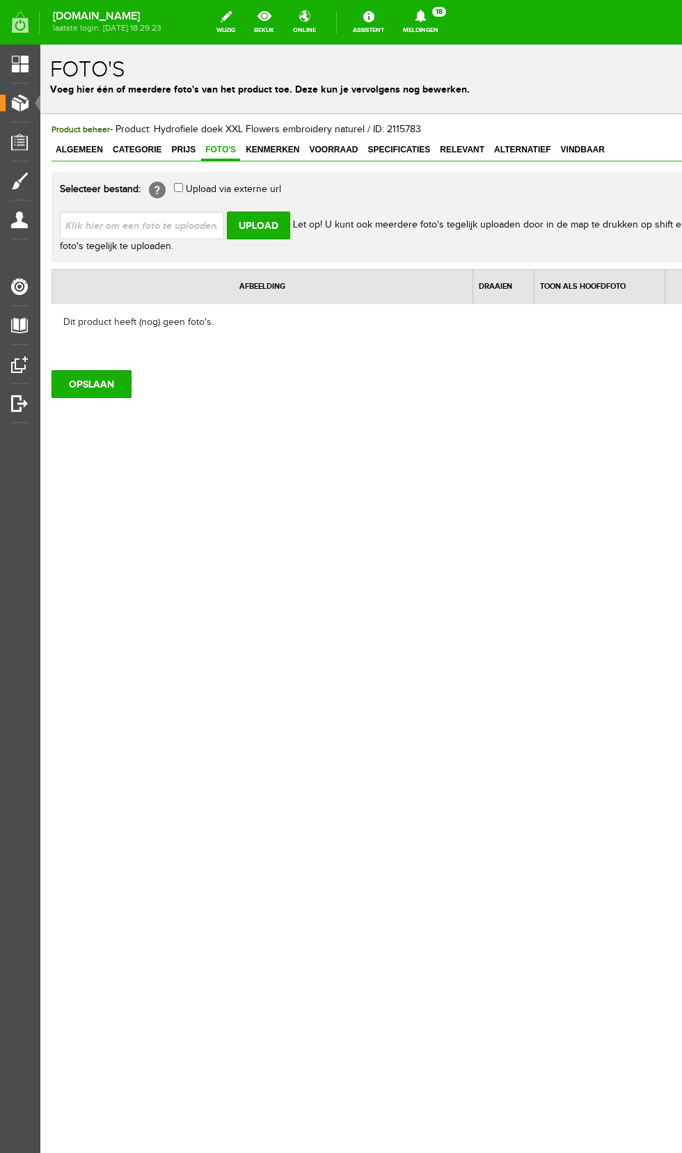
click at [176, 223] on input "file" at bounding box center [147, 224] width 175 height 26
type input "C:\fakepath\04324.002_mainimage.jpg"
type input "04324.002_mainimage.jpg"
click at [270, 227] on input "Upload" at bounding box center [258, 225] width 63 height 28
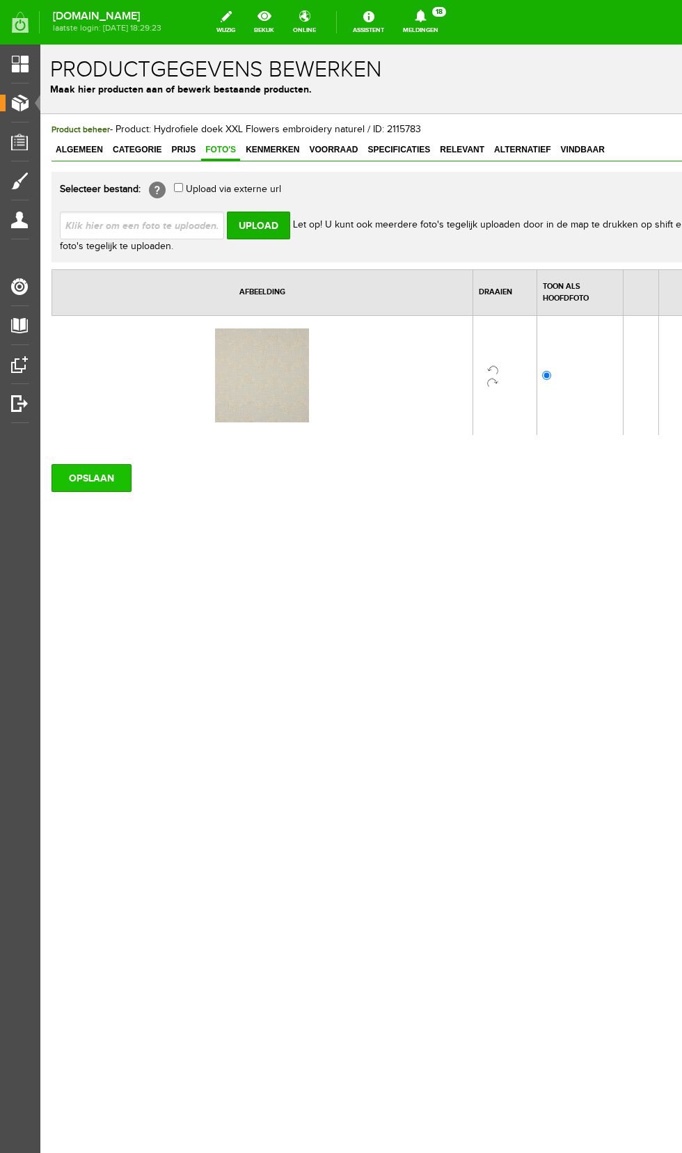
click at [98, 484] on input "OPSLAAN" at bounding box center [91, 478] width 80 height 28
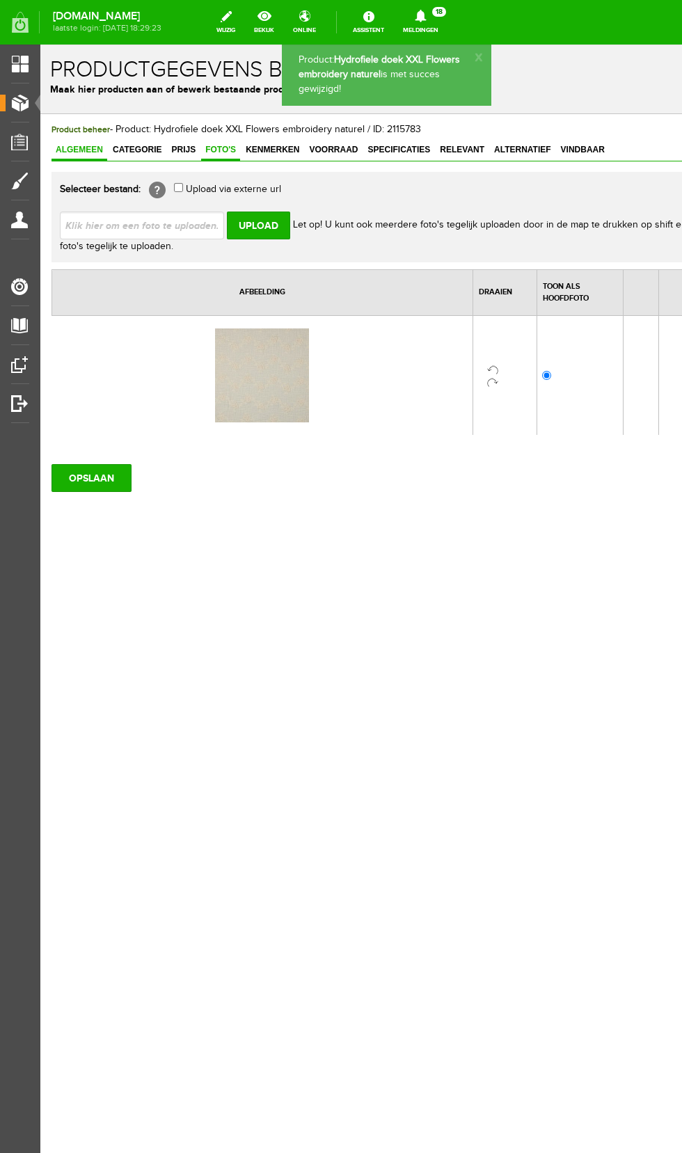
click at [90, 147] on span "Algemeen" at bounding box center [79, 150] width 56 height 10
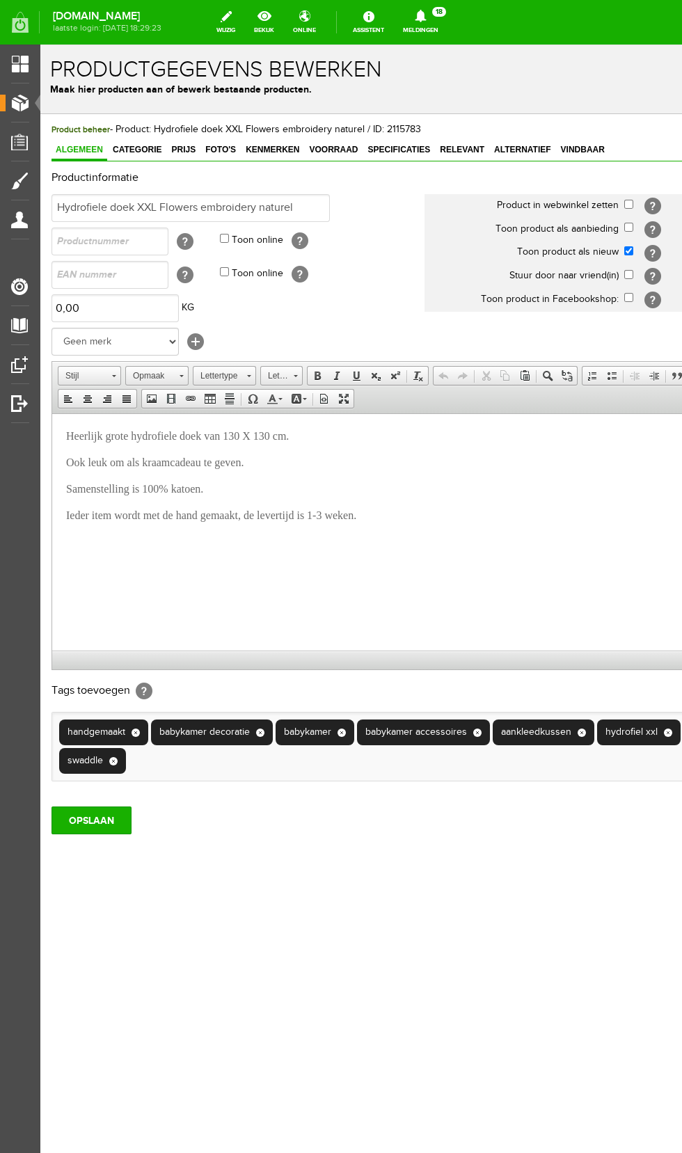
click at [29, 102] on li "Producten" at bounding box center [20, 109] width 18 height 28
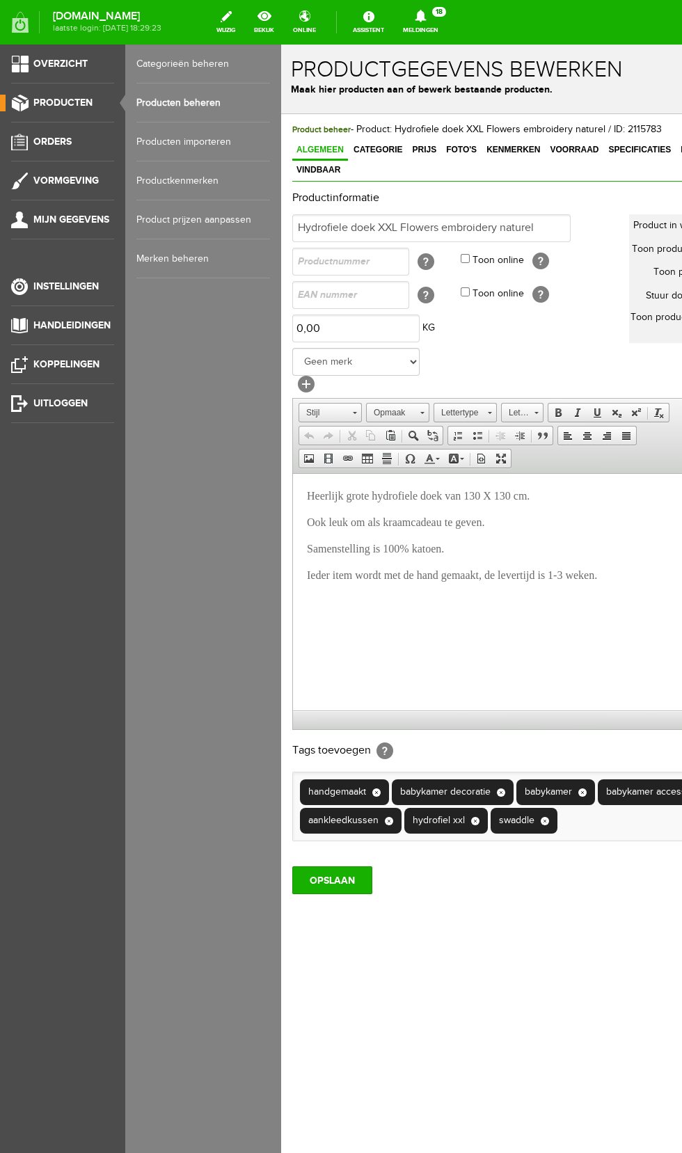
click at [216, 102] on link "Producten beheren" at bounding box center [203, 102] width 134 height 39
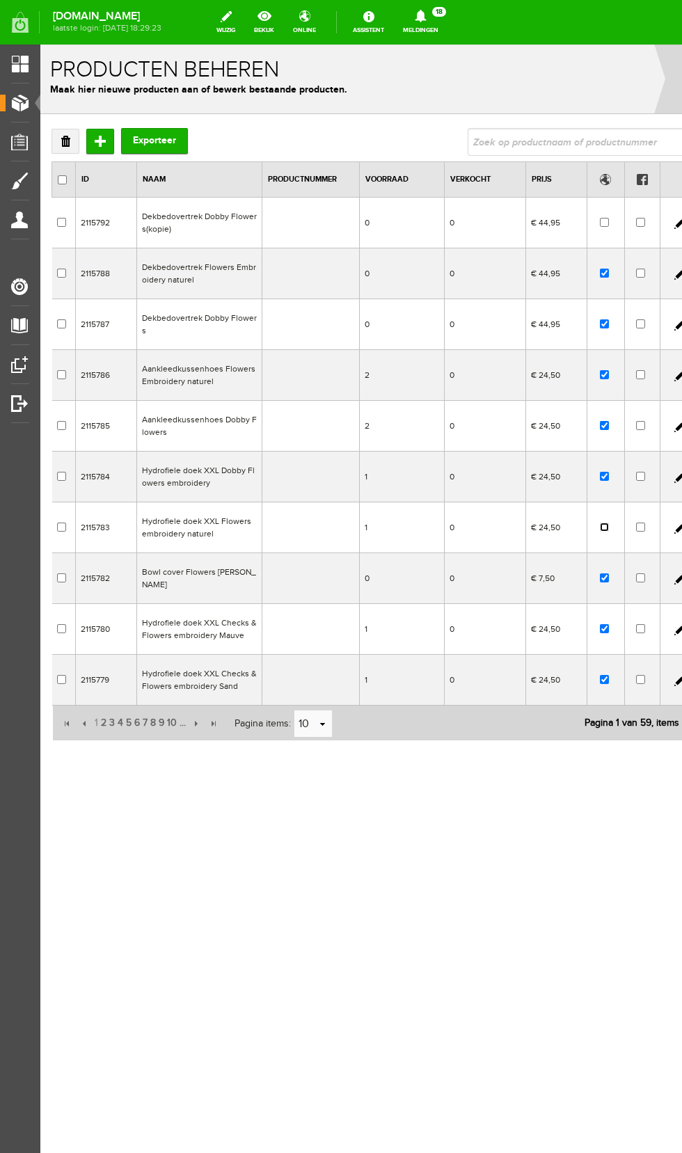
click at [602, 527] on input "checkbox" at bounding box center [604, 526] width 9 height 9
checkbox input "true"
click at [213, 575] on td "Bowl cover Flowers [PERSON_NAME]" at bounding box center [199, 578] width 125 height 51
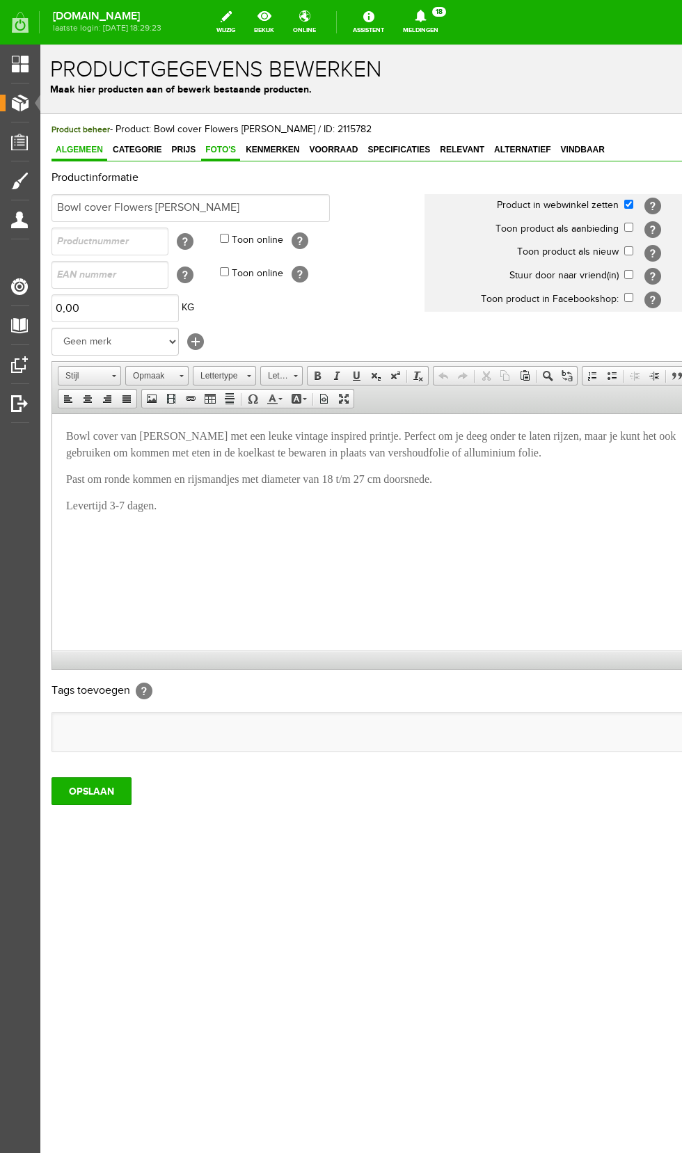
click at [208, 155] on link "Foto's" at bounding box center [220, 151] width 39 height 20
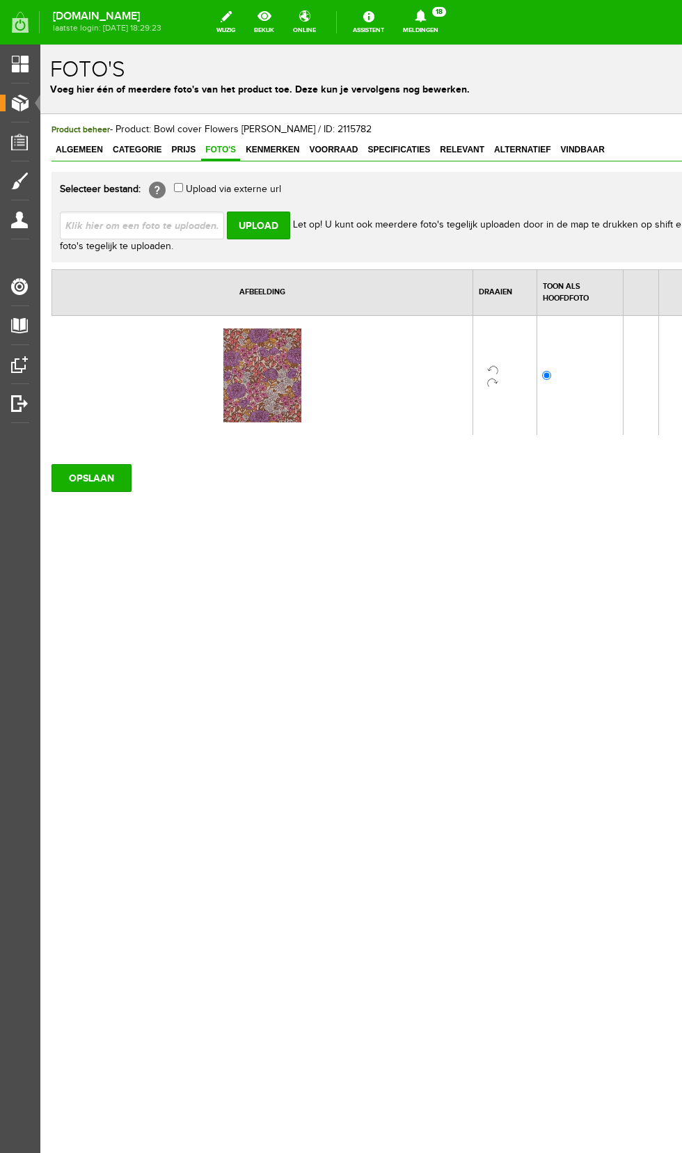
click at [181, 230] on input "file" at bounding box center [147, 224] width 175 height 26
type input "C:\fakepath\06290.003_mainimage.jpg"
type input "06290.003_mainimage.jpg"
click at [268, 232] on input "Upload" at bounding box center [258, 225] width 63 height 28
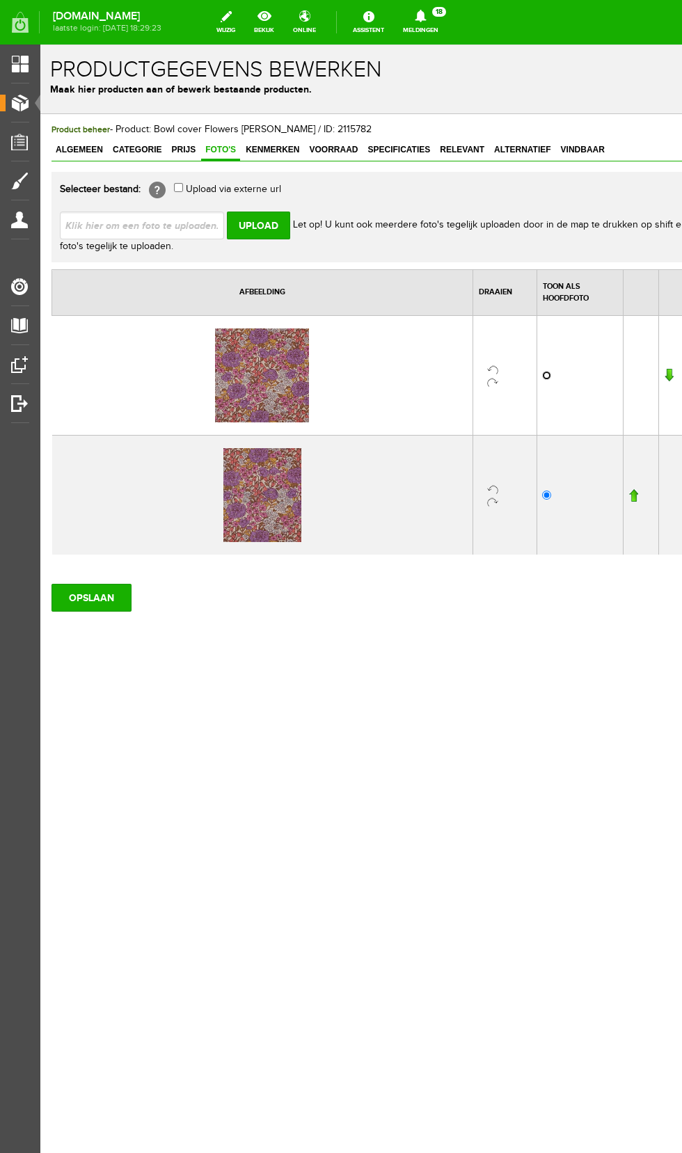
click at [547, 376] on input "radio" at bounding box center [546, 375] width 9 height 9
radio input "true"
click at [95, 600] on input "OPSLAAN" at bounding box center [91, 598] width 80 height 28
click at [15, 143] on span "Orders" at bounding box center [25, 142] width 38 height 12
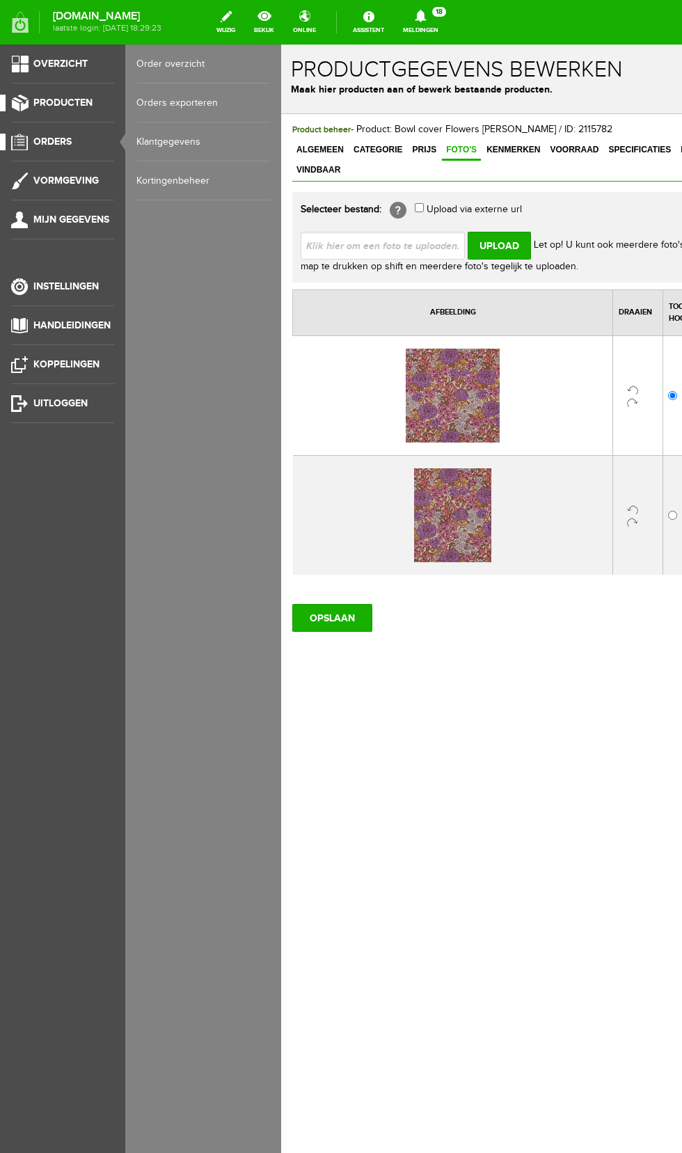
click at [87, 103] on span "Producten" at bounding box center [62, 103] width 59 height 12
click at [173, 99] on link "Producten beheren" at bounding box center [203, 102] width 134 height 39
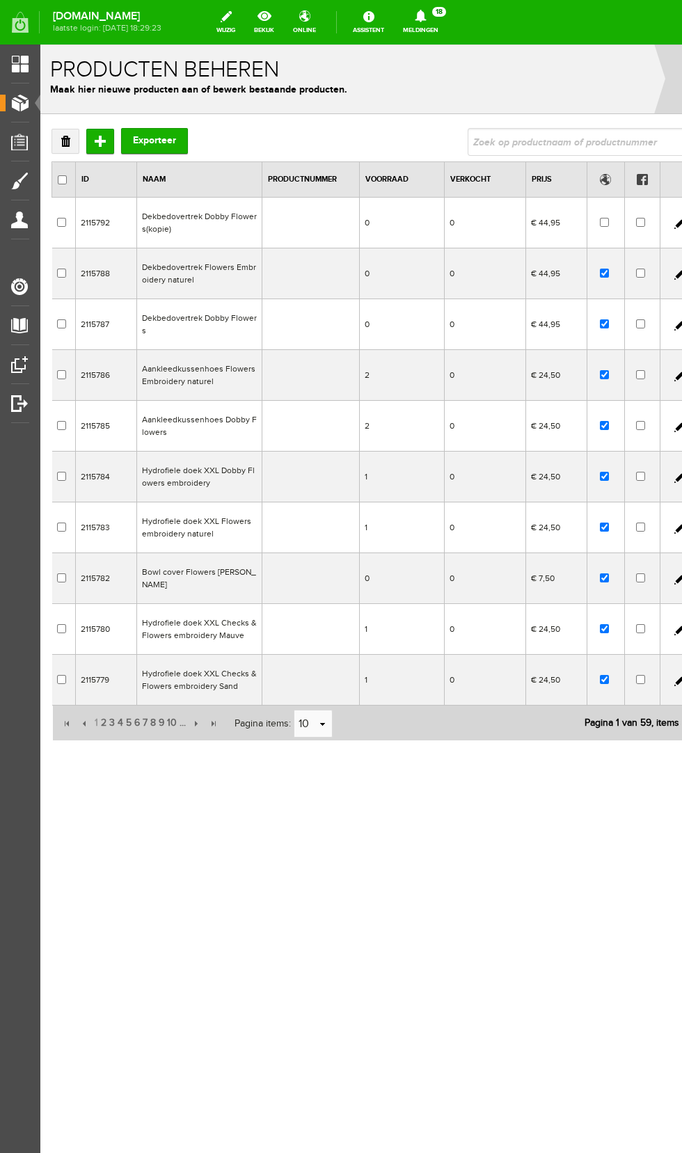
click at [293, 630] on td at bounding box center [310, 629] width 97 height 51
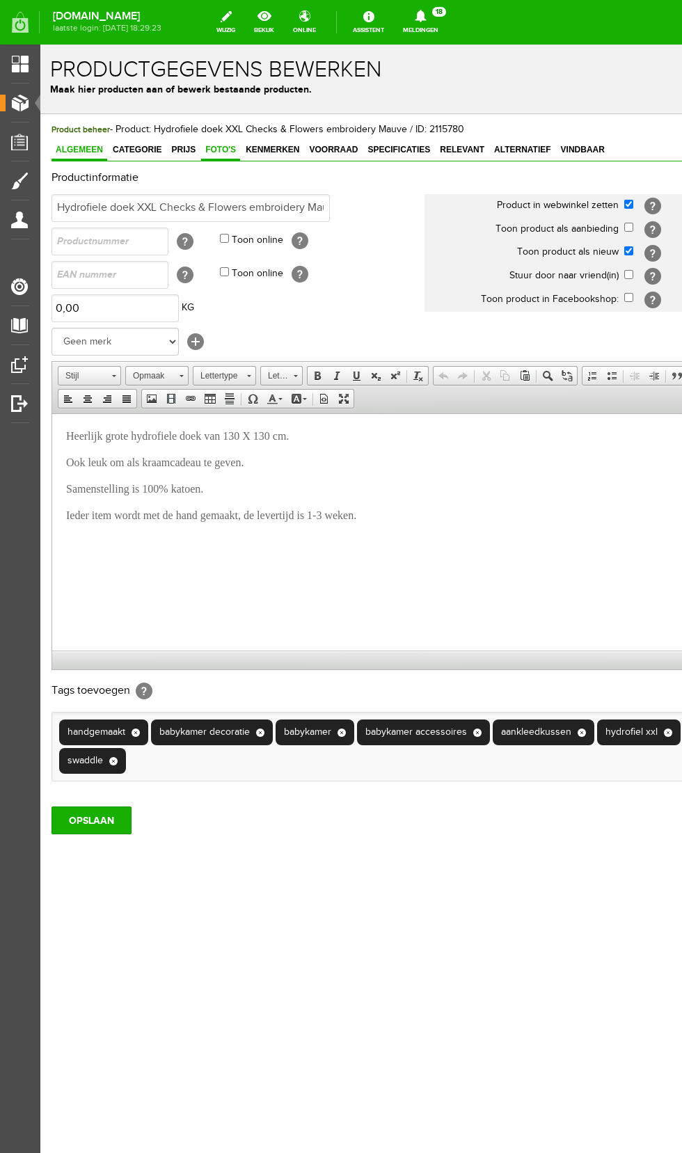
click at [209, 150] on span "Foto's" at bounding box center [220, 150] width 39 height 10
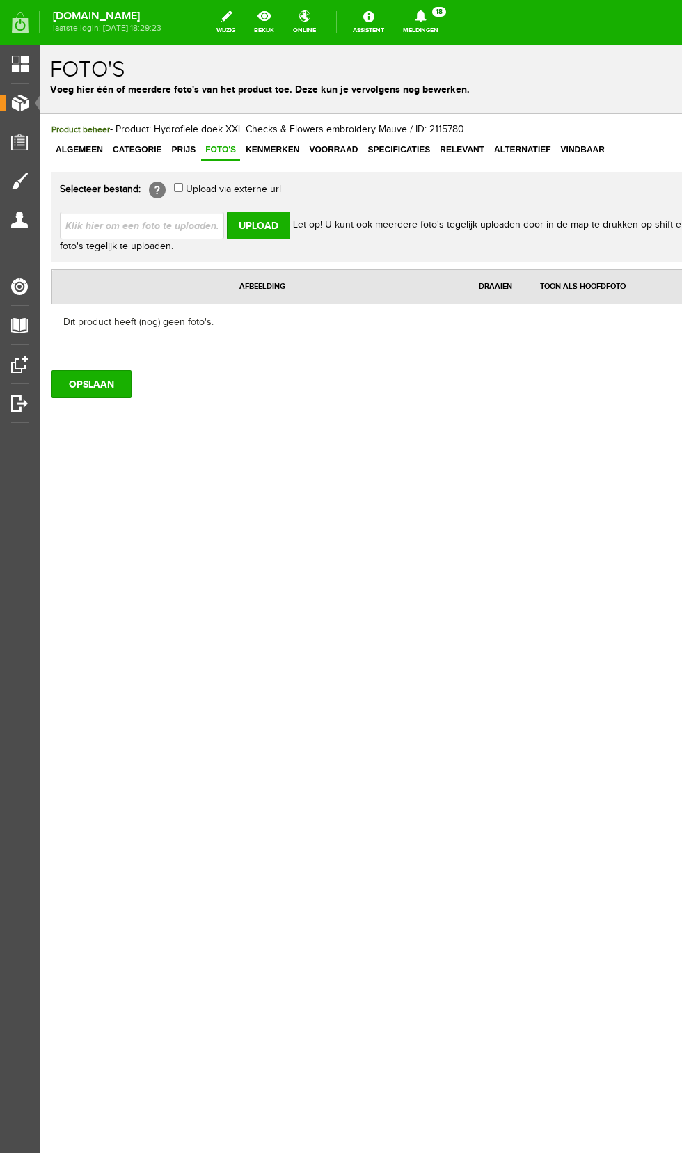
click at [179, 227] on input "file" at bounding box center [147, 224] width 175 height 26
type input "C:\fakepath\Screenshot_20250901_130710_Samsung Internet.jpg"
type input "Screenshot_20250901_130710_Samsung Internet.jpg"
click at [257, 229] on input "Upload" at bounding box center [258, 225] width 63 height 28
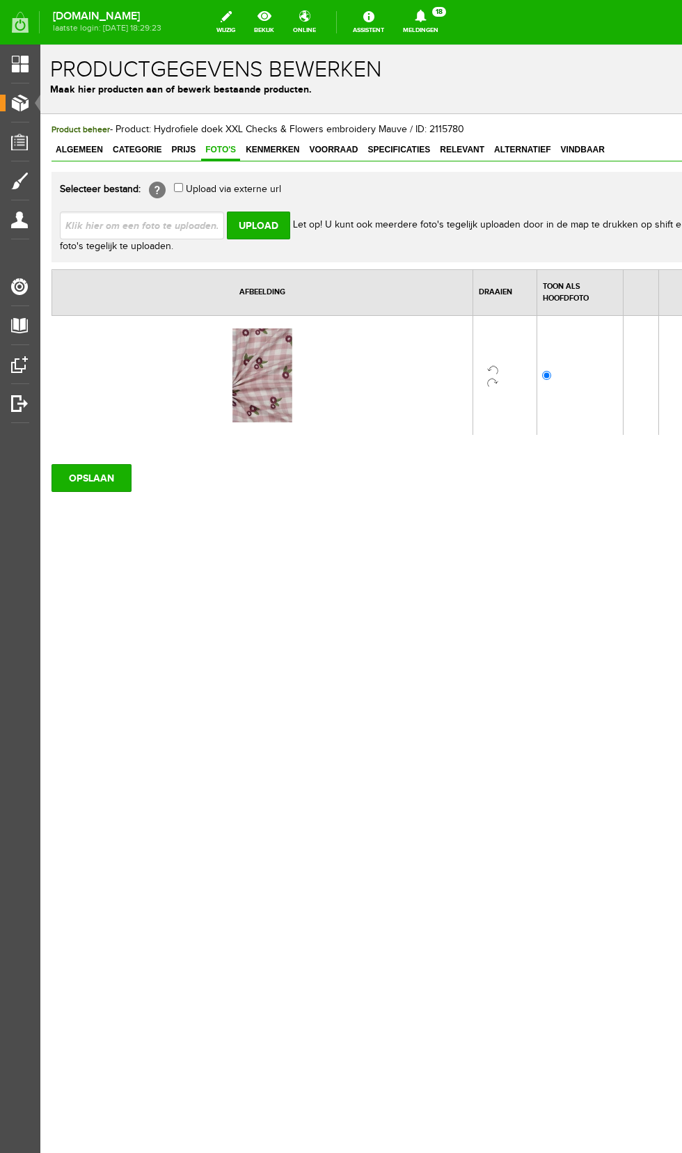
click at [487, 369] on link at bounding box center [492, 369] width 11 height 11
click at [490, 368] on link at bounding box center [492, 369] width 11 height 11
click at [492, 371] on link at bounding box center [492, 369] width 11 height 11
click at [98, 480] on input "OPSLAAN" at bounding box center [91, 478] width 80 height 28
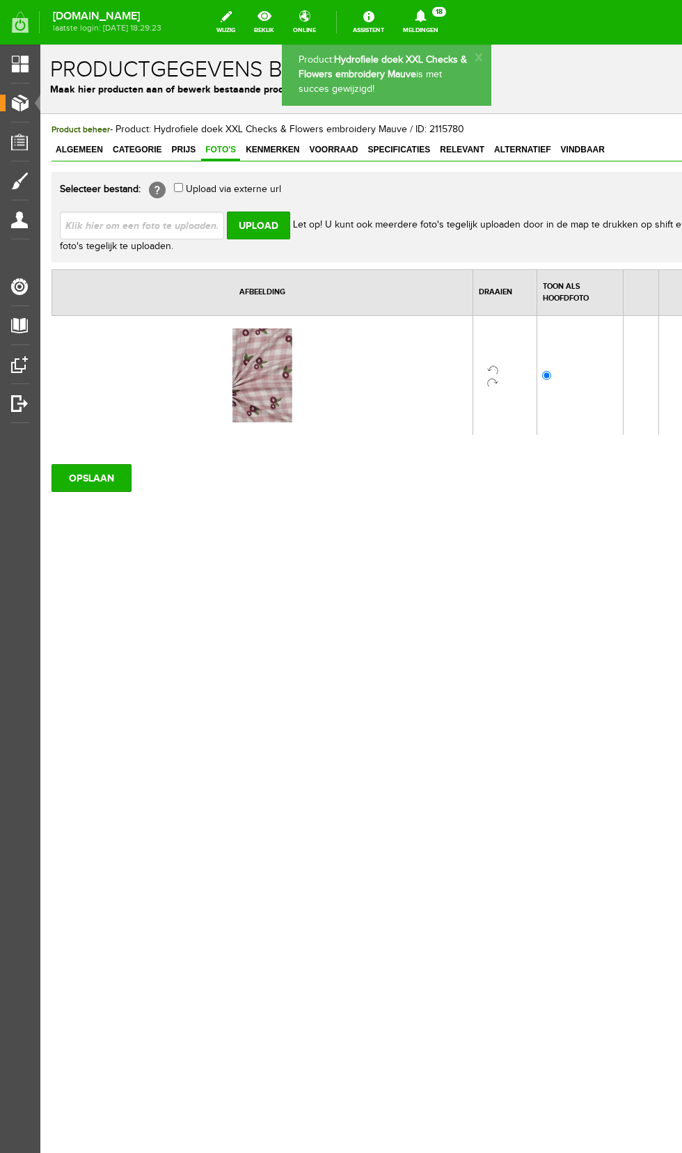
click at [34, 107] on span "Producten" at bounding box center [35, 103] width 59 height 12
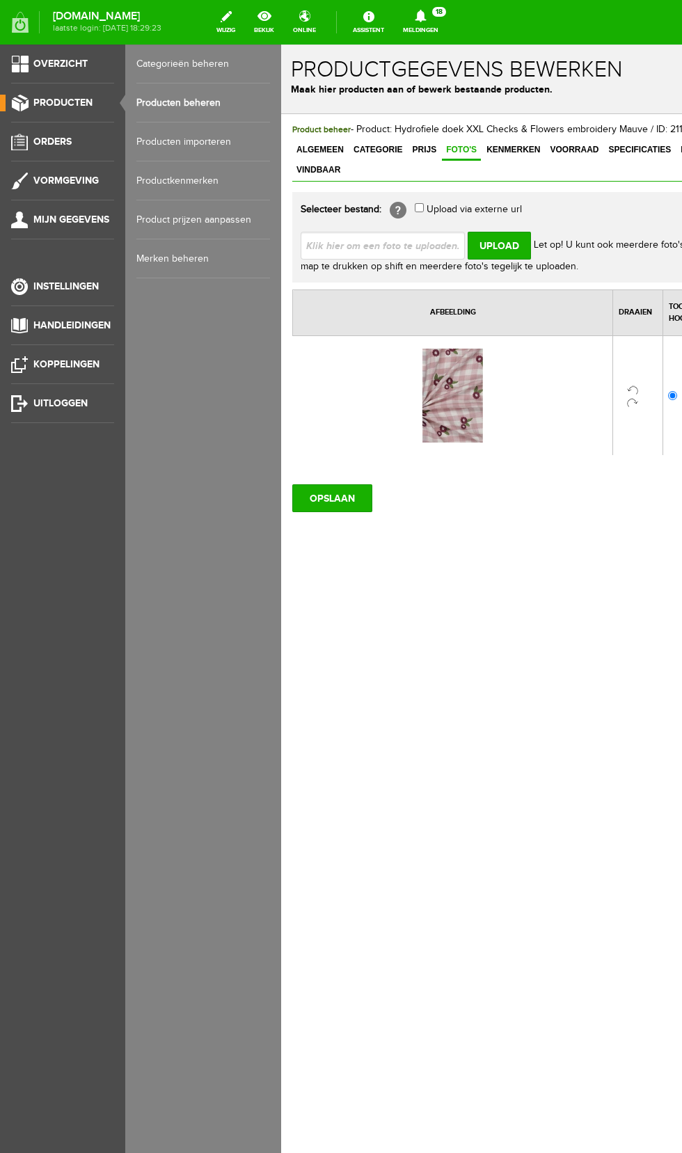
click at [206, 98] on link "Producten beheren" at bounding box center [203, 102] width 134 height 39
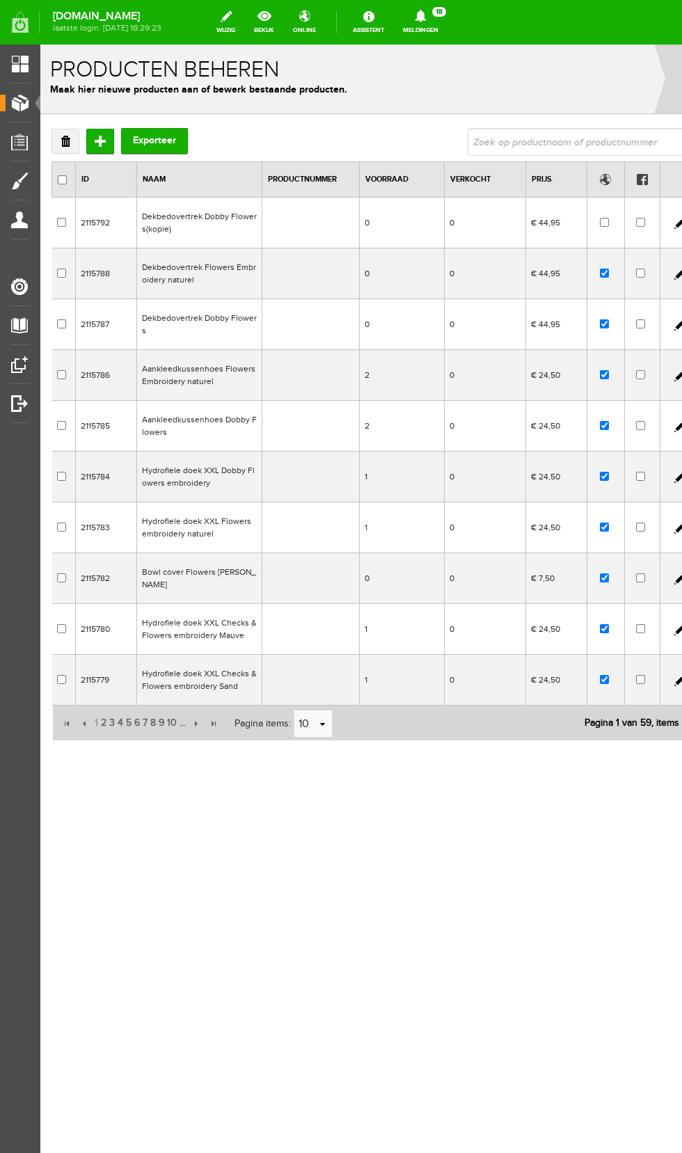
click at [211, 670] on td "Hydrofiele doek XXL Checks & Flowers embroidery Sand" at bounding box center [199, 680] width 125 height 51
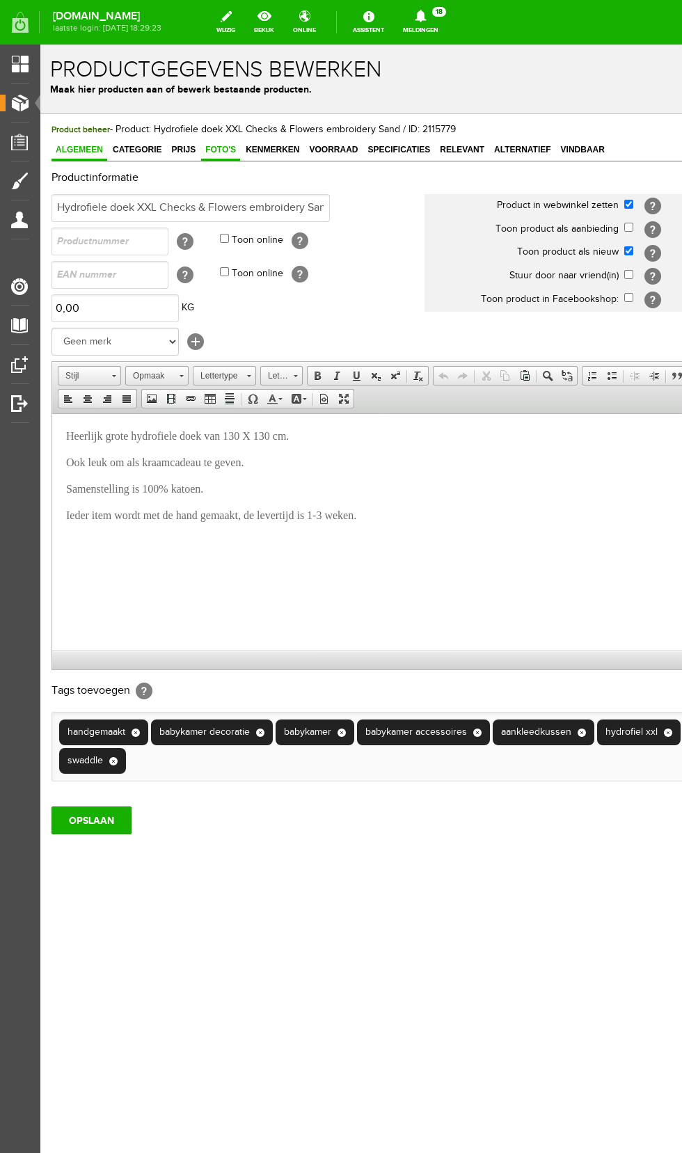
click at [218, 148] on span "Foto's" at bounding box center [220, 150] width 39 height 10
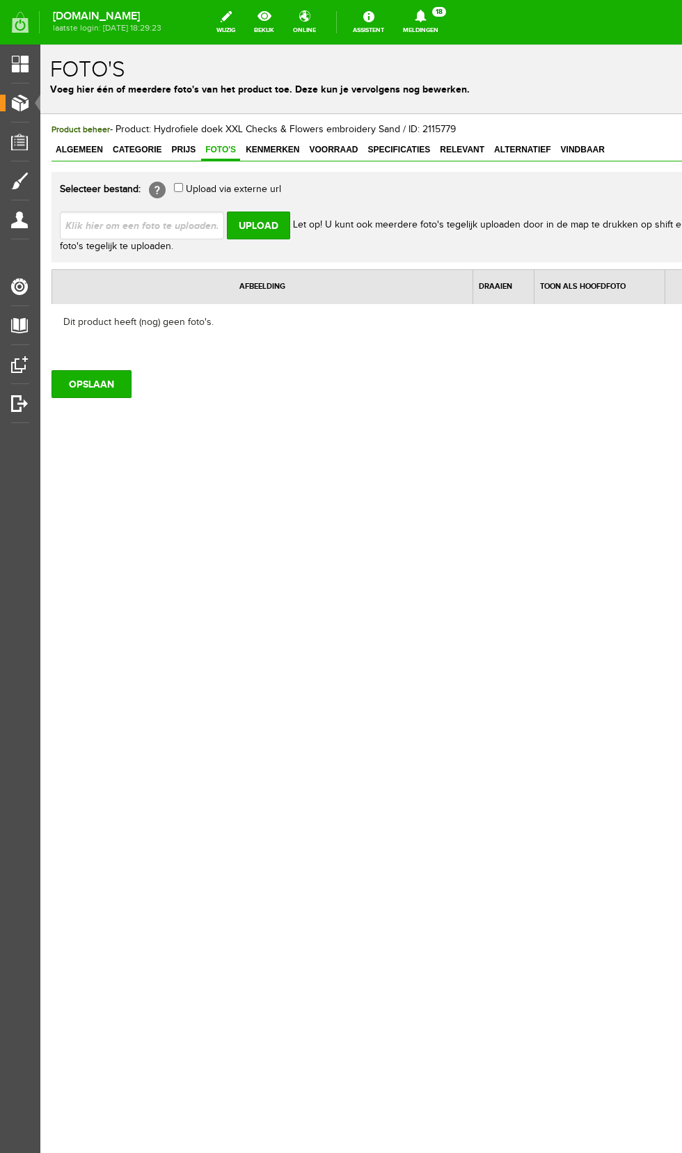
click at [162, 231] on input "file" at bounding box center [147, 224] width 175 height 26
type input "C:\fakepath\Screenshot_20250901_102919_Samsung Internet.jpg"
type input "Screenshot_20250901_102919_Samsung Internet.jpg"
click at [262, 233] on input "Upload" at bounding box center [258, 225] width 63 height 28
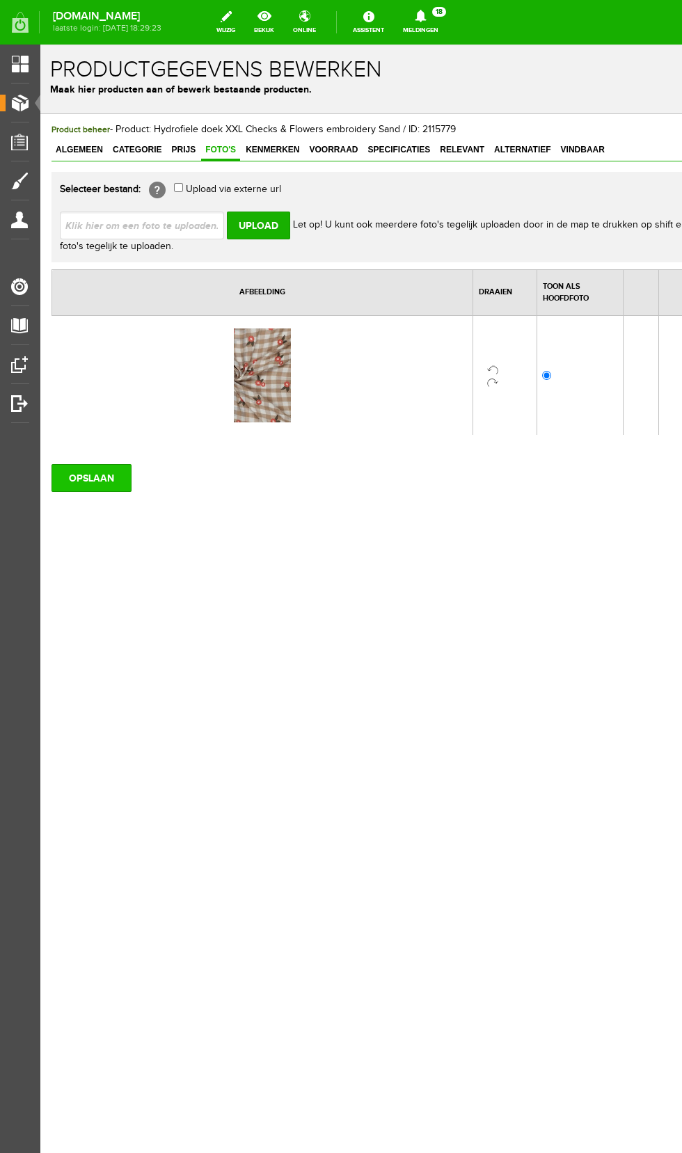
click at [110, 483] on input "OPSLAAN" at bounding box center [91, 478] width 80 height 28
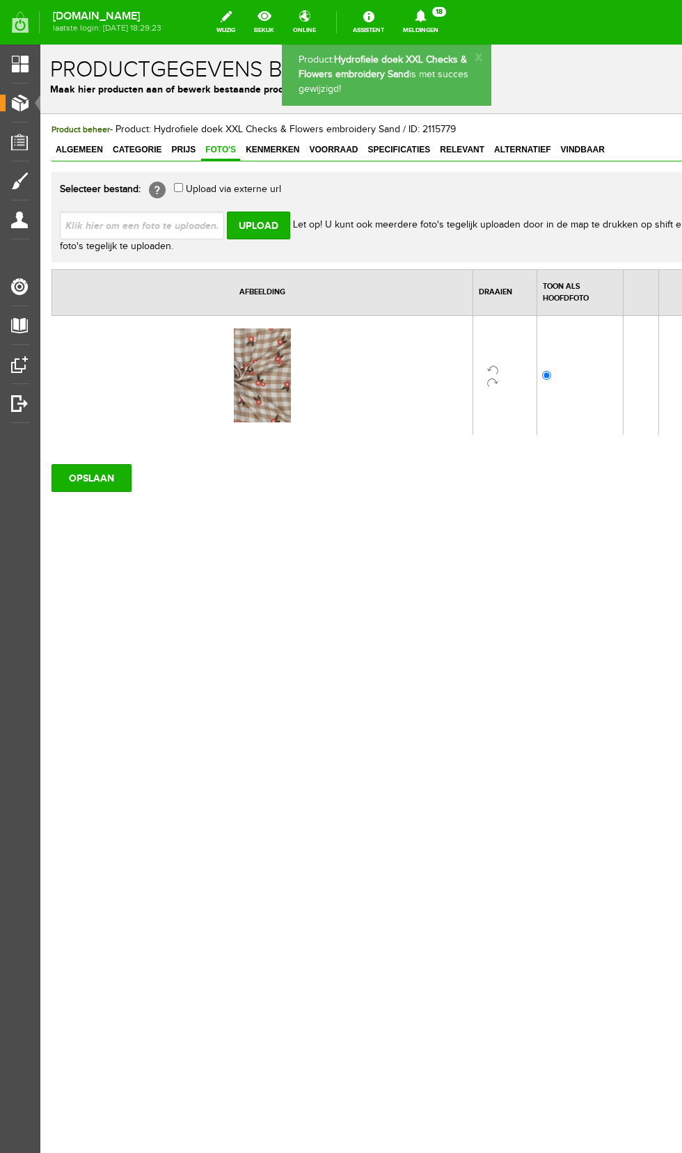
click at [28, 106] on span "Producten" at bounding box center [35, 103] width 59 height 12
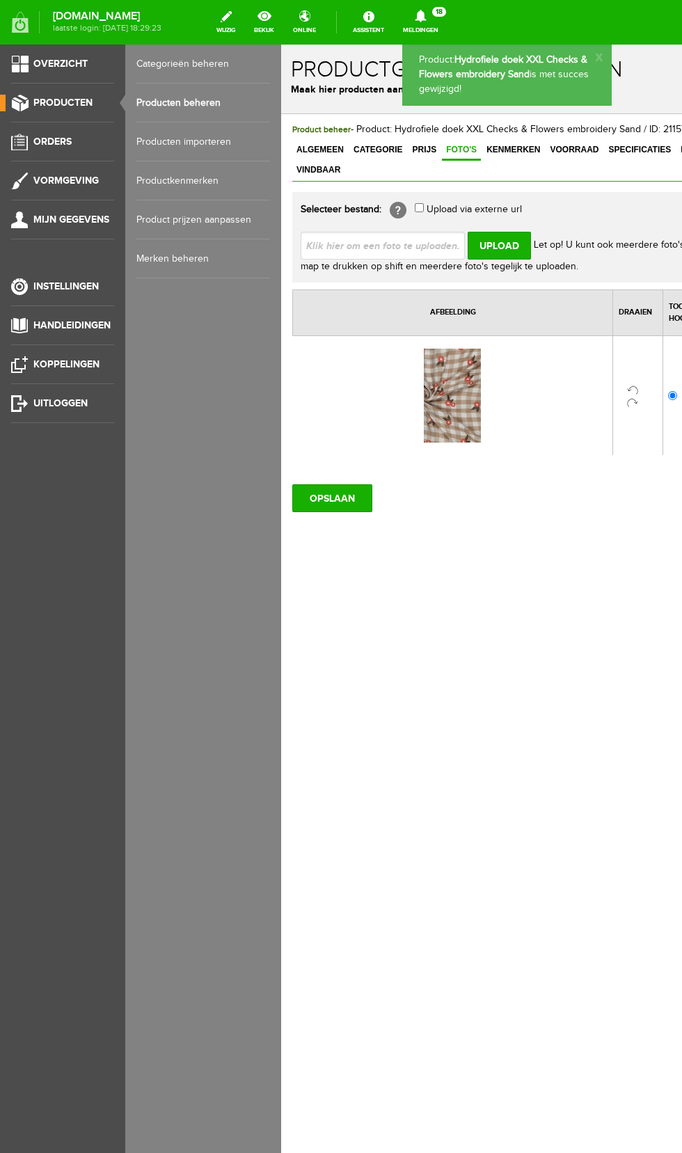
click at [209, 107] on link "Producten beheren" at bounding box center [203, 102] width 134 height 39
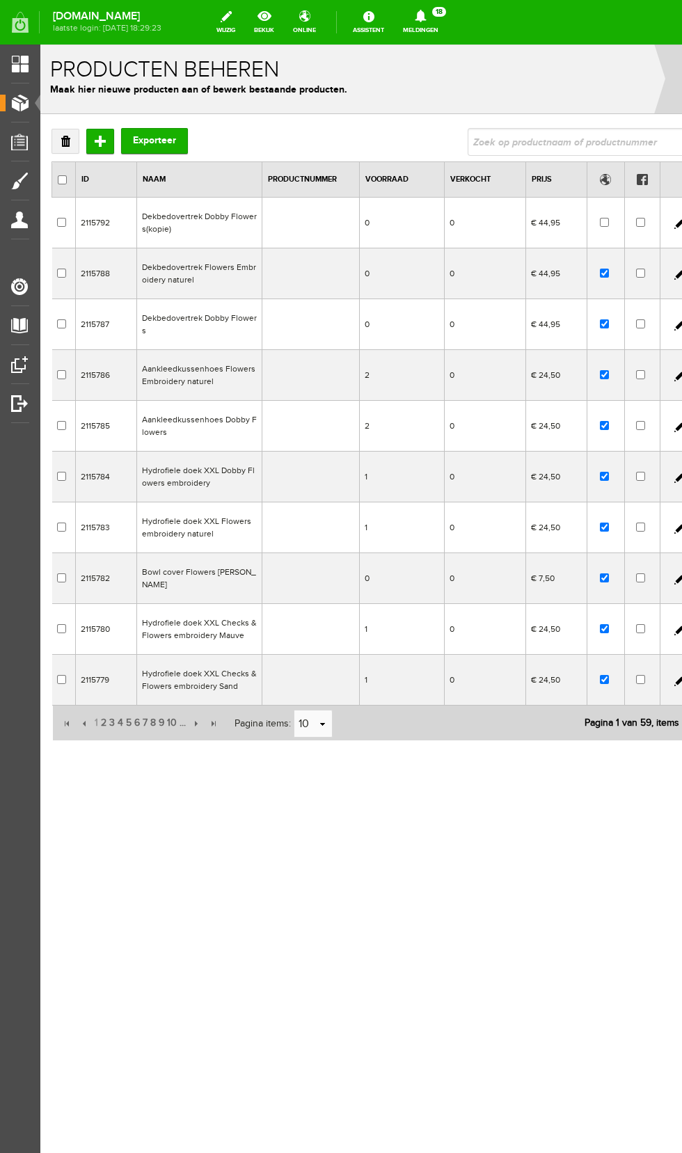
scroll to position [4, 0]
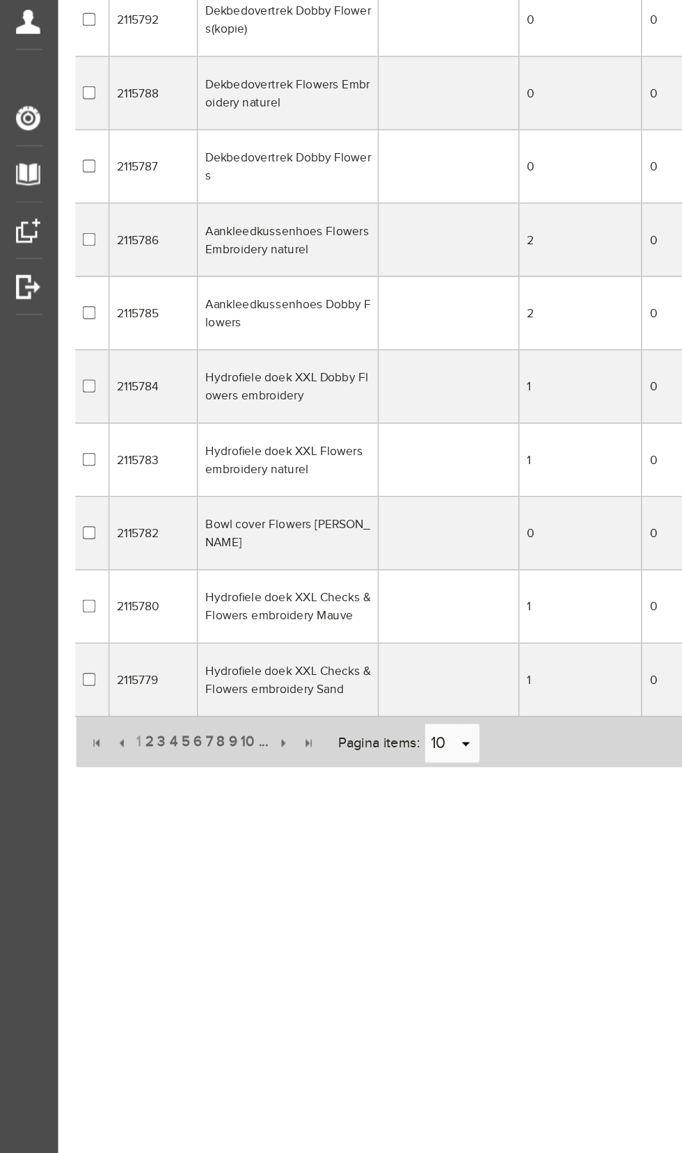
click at [115, 431] on span "1" at bounding box center [114, 441] width 6 height 28
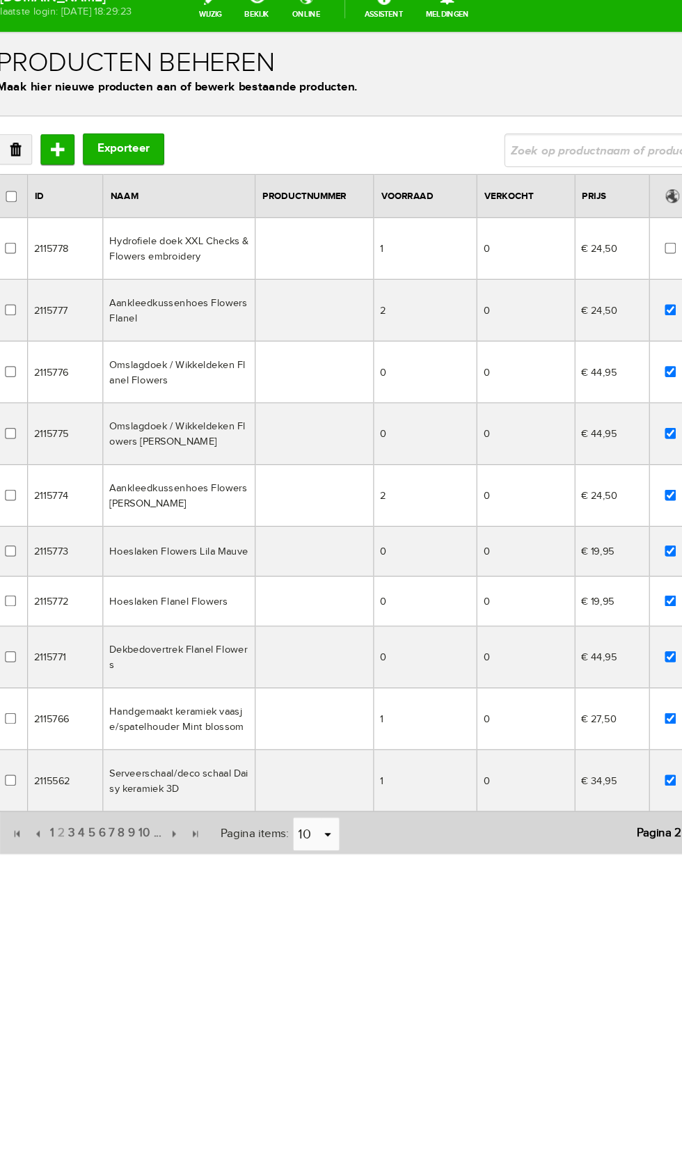
scroll to position [0, 0]
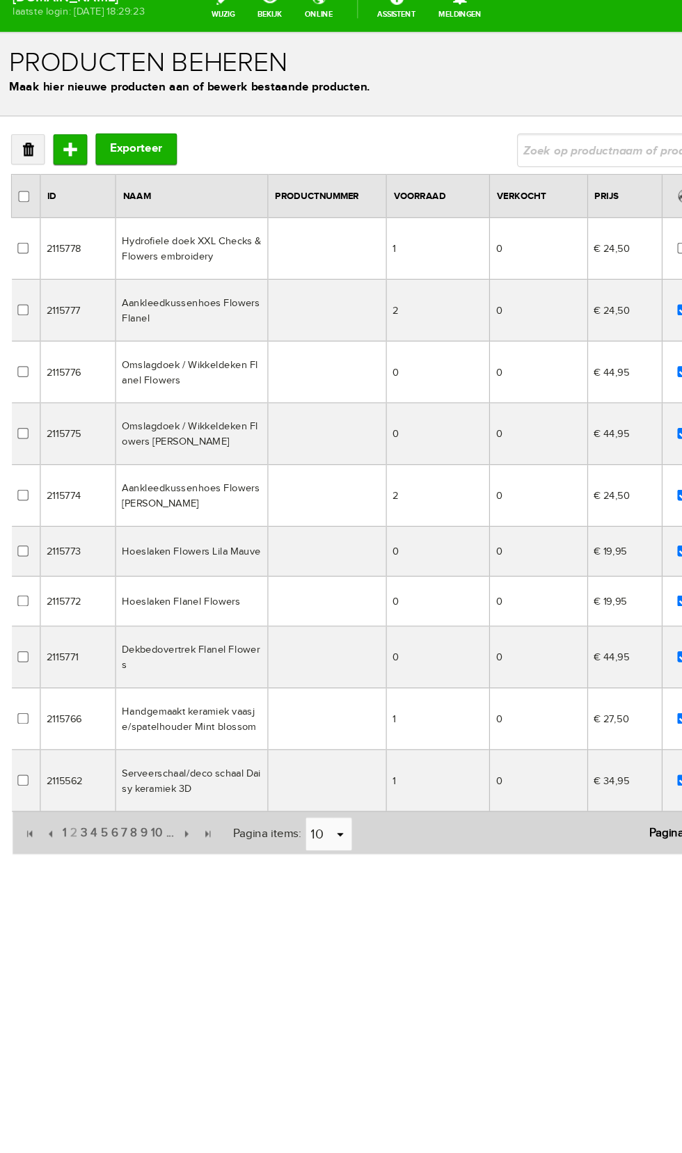
click at [163, 269] on td "Aankleedkussenhoes Flowers Flanel" at bounding box center [157, 260] width 125 height 51
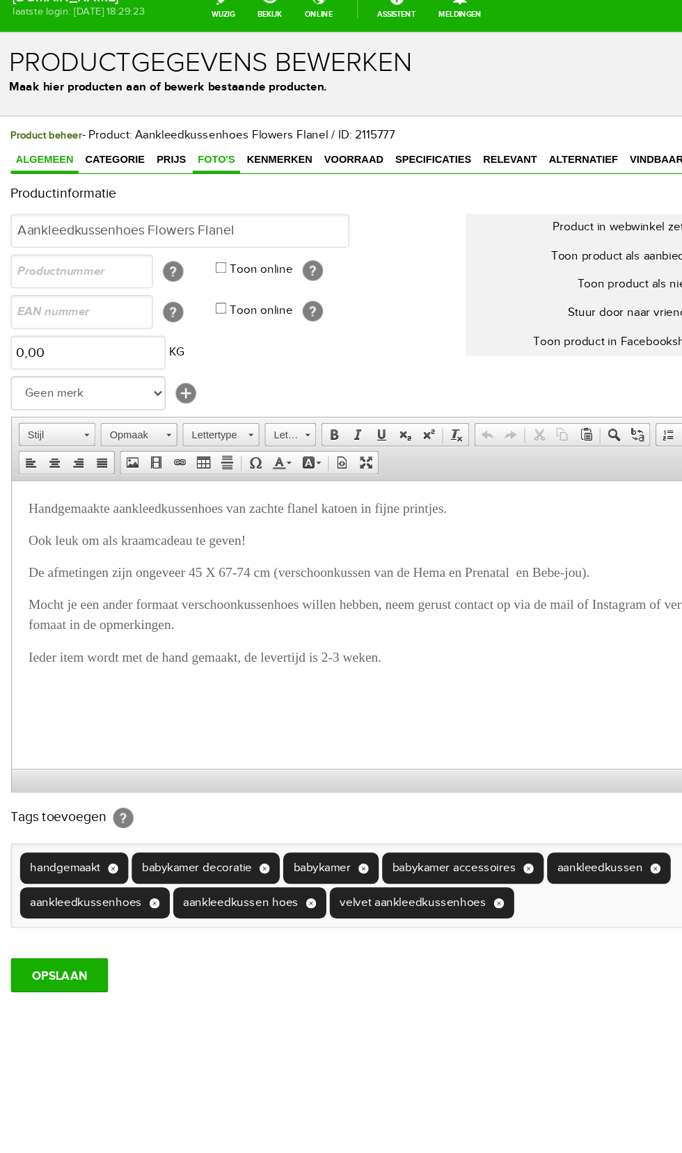
click at [166, 136] on span "Foto's" at bounding box center [178, 136] width 39 height 10
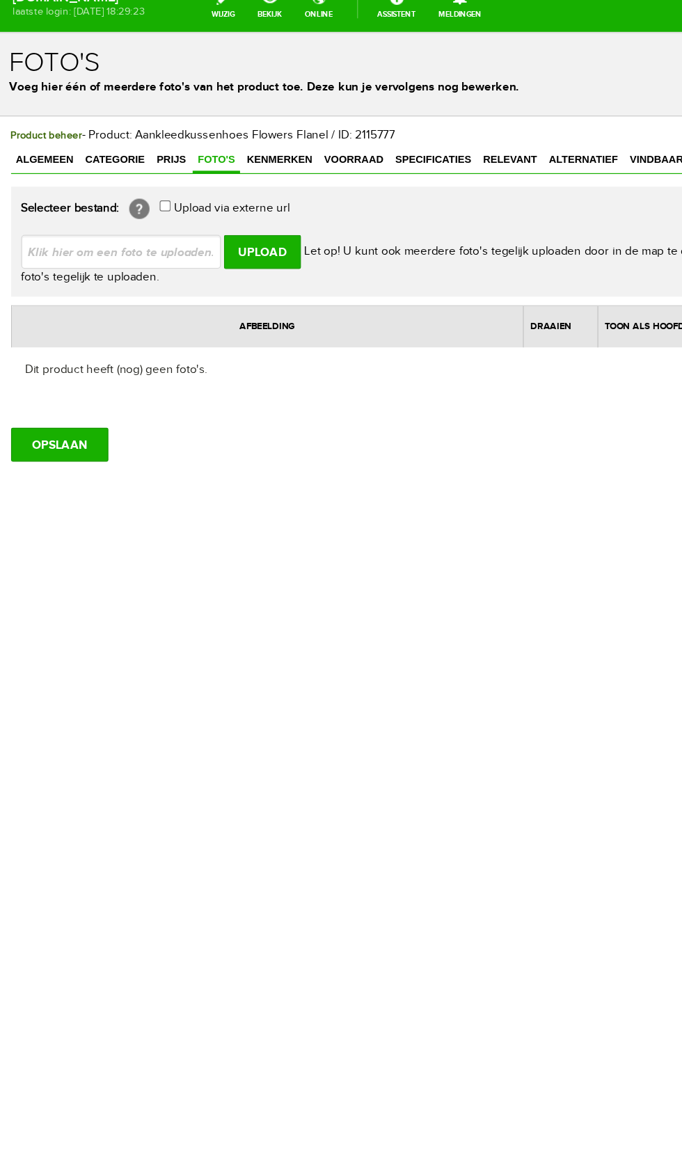
click at [127, 214] on input "file" at bounding box center [104, 211] width 175 height 26
type input "C:\fakepath\06503.025_mainimage.jpg"
type input "06503.025_mainimage.jpg"
click at [232, 215] on input "Upload" at bounding box center [215, 212] width 63 height 28
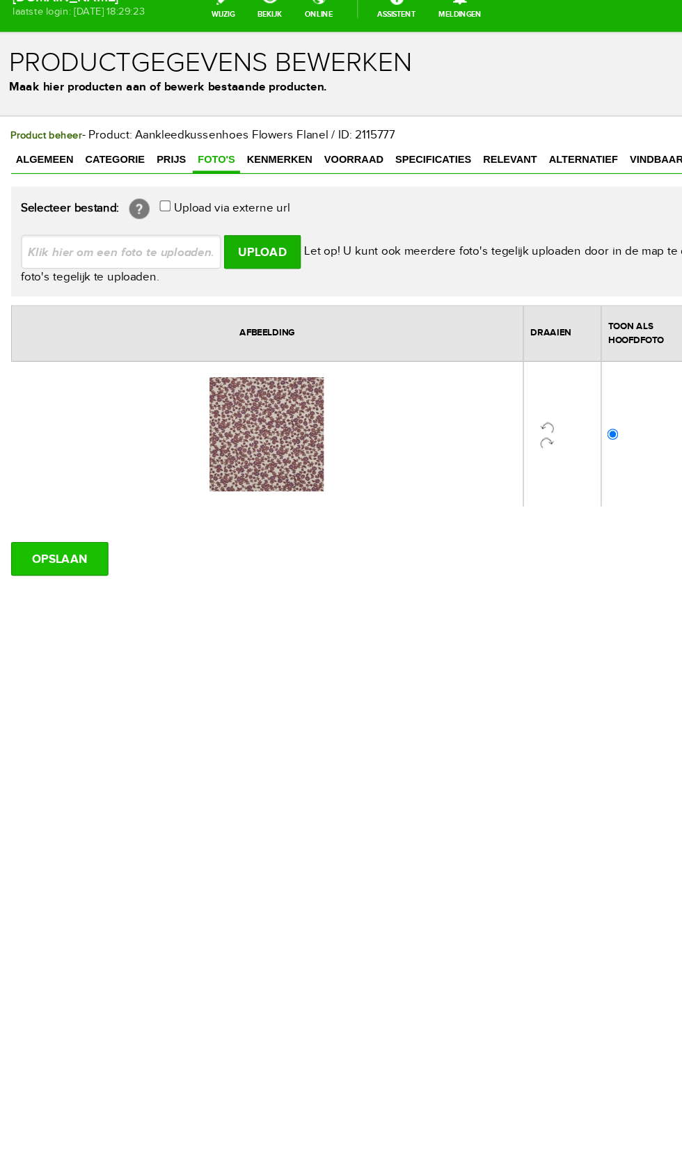
click at [63, 470] on input "OPSLAAN" at bounding box center [49, 465] width 80 height 28
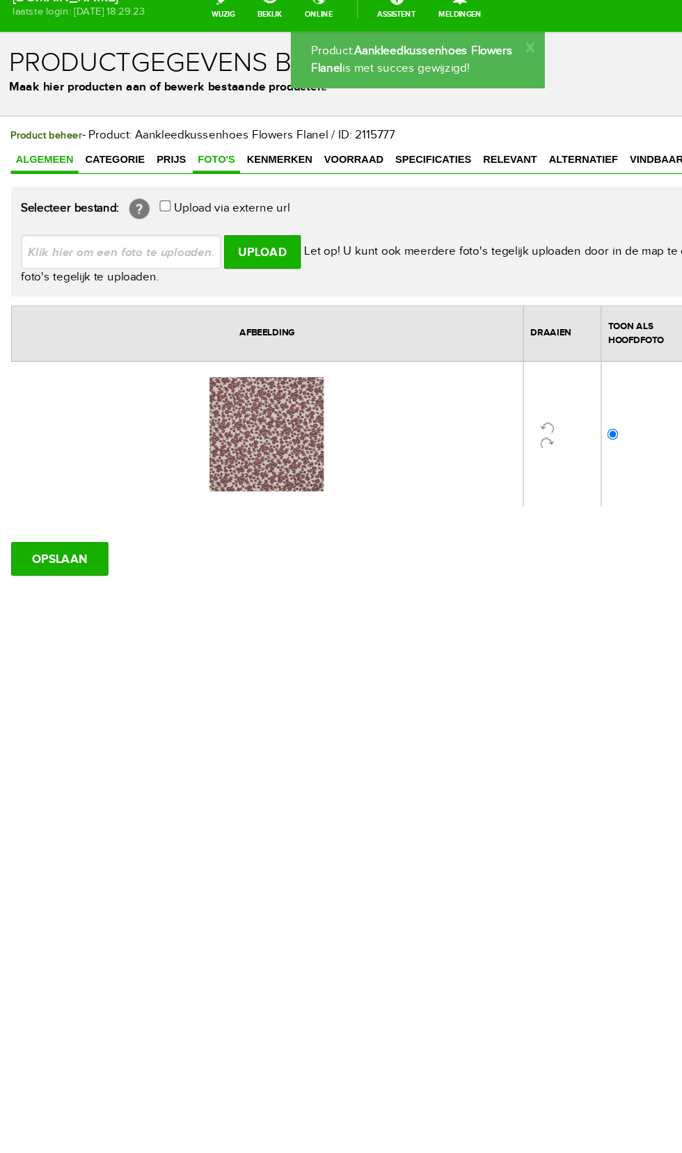
click at [45, 134] on span "Algemeen" at bounding box center [37, 136] width 56 height 10
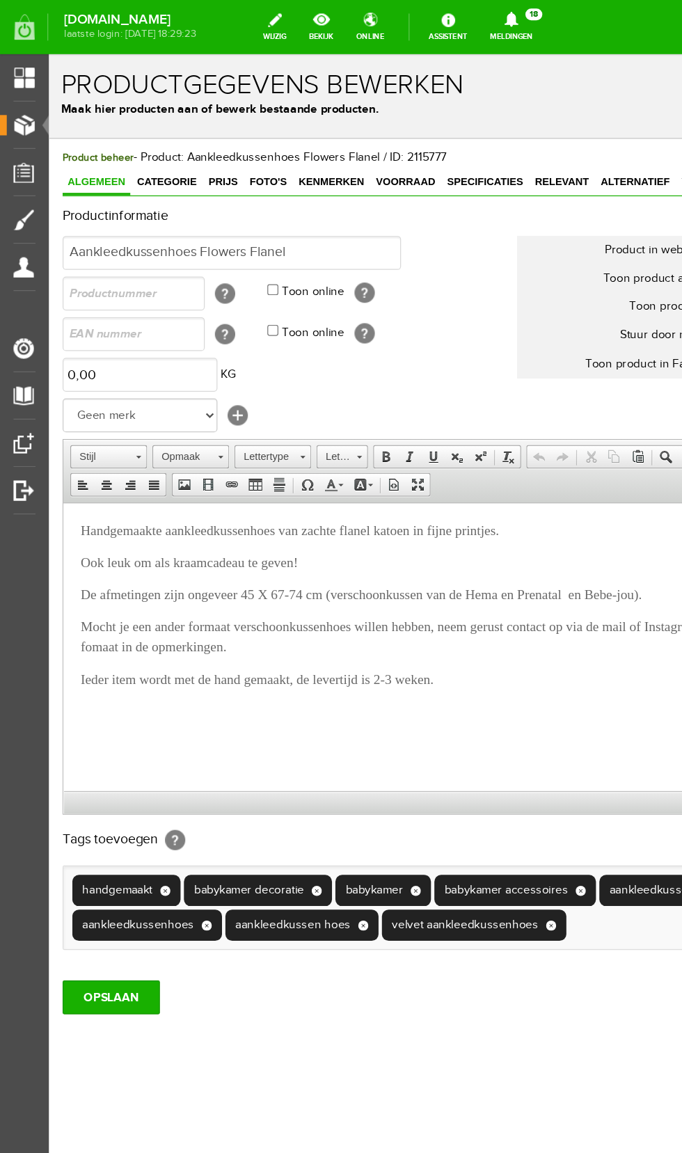
click at [29, 103] on span "Producten" at bounding box center [35, 103] width 59 height 12
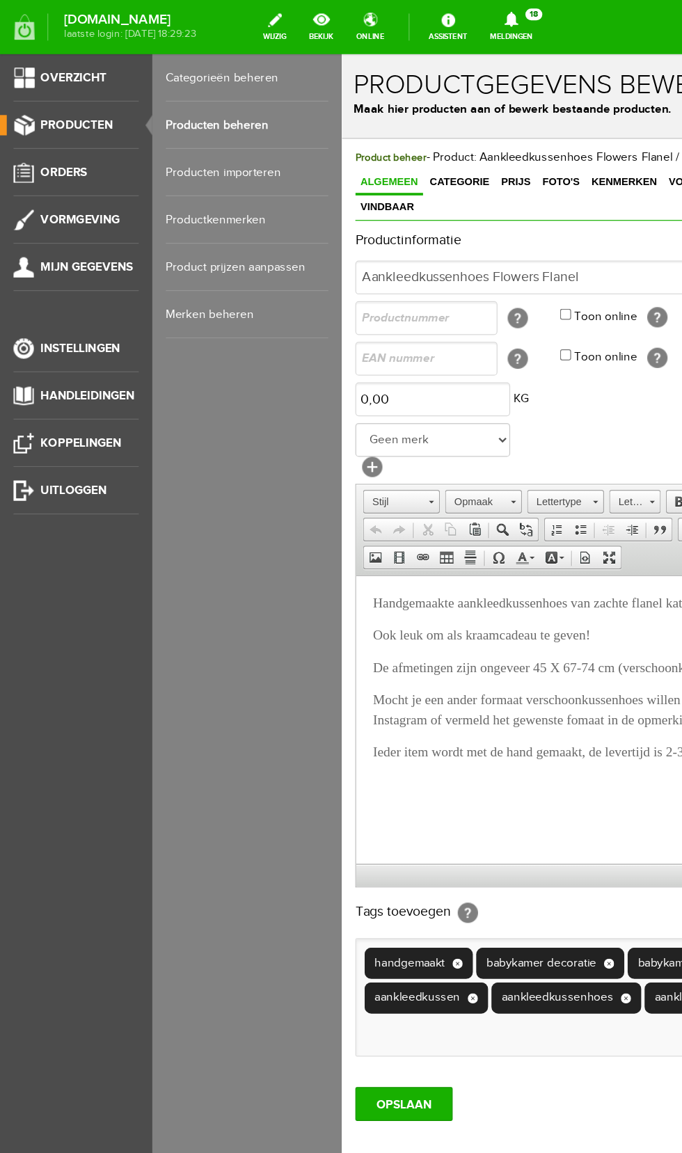
click at [207, 100] on link "Producten beheren" at bounding box center [203, 102] width 134 height 39
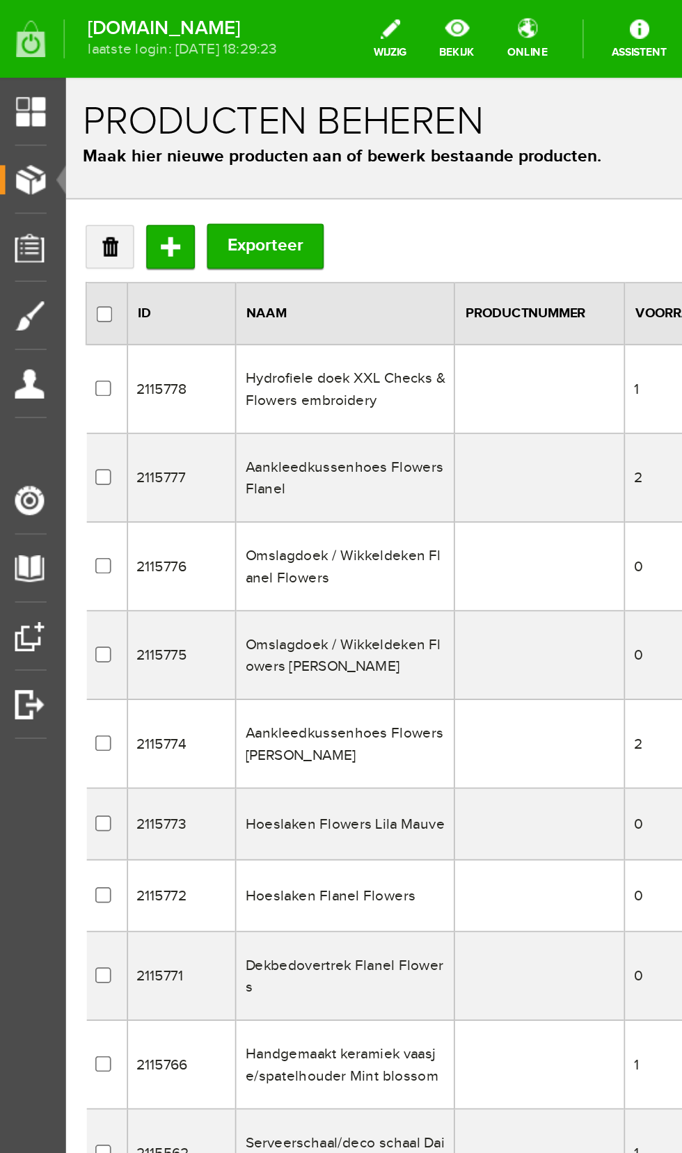
click at [247, 354] on td "Omslagdoek / Wikkeldeken Flanel Flowers" at bounding box center [225, 357] width 125 height 51
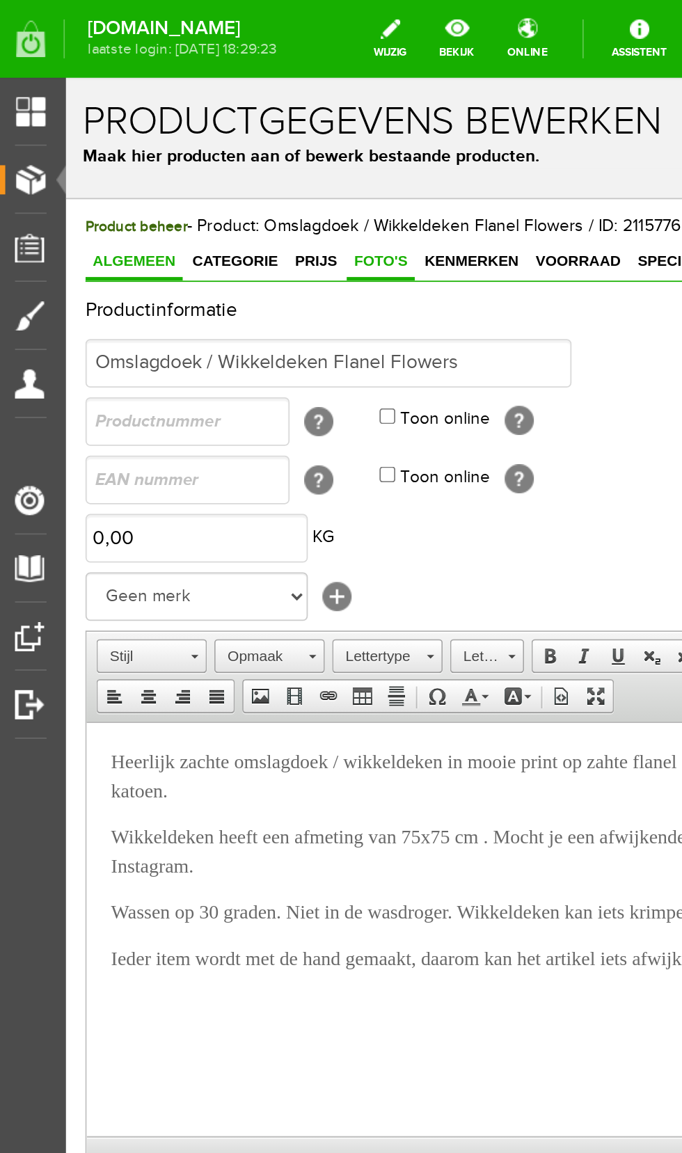
click at [227, 178] on span "Foto's" at bounding box center [245, 182] width 39 height 10
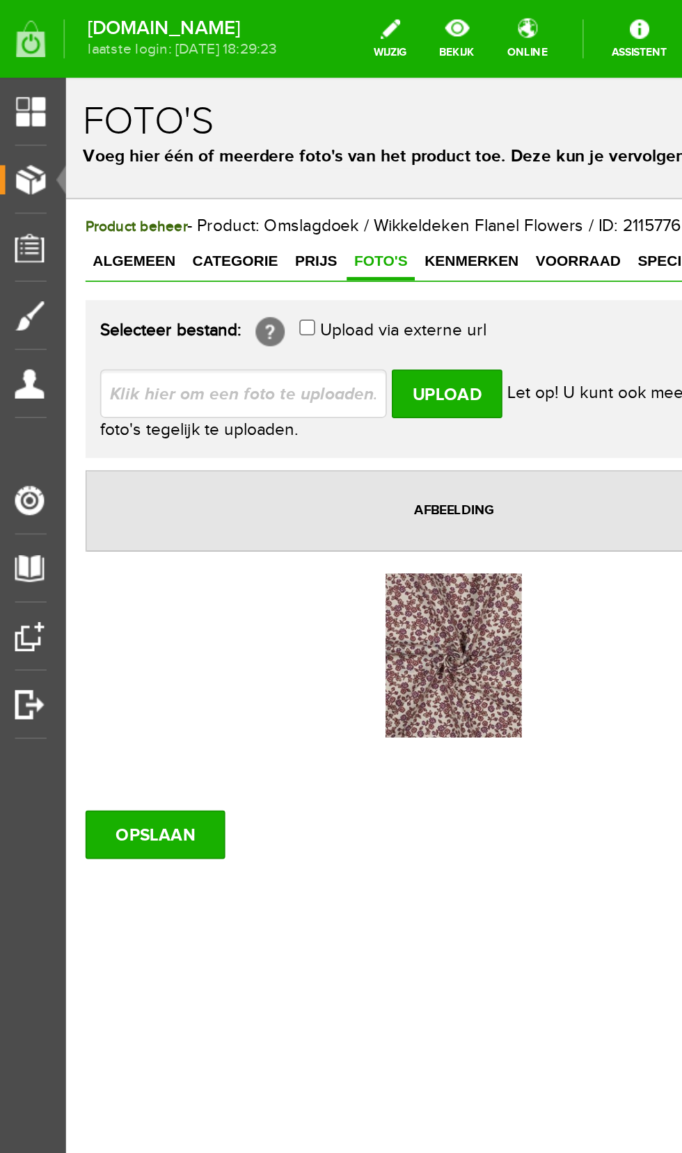
click at [22, 106] on span "Producten" at bounding box center [35, 103] width 59 height 12
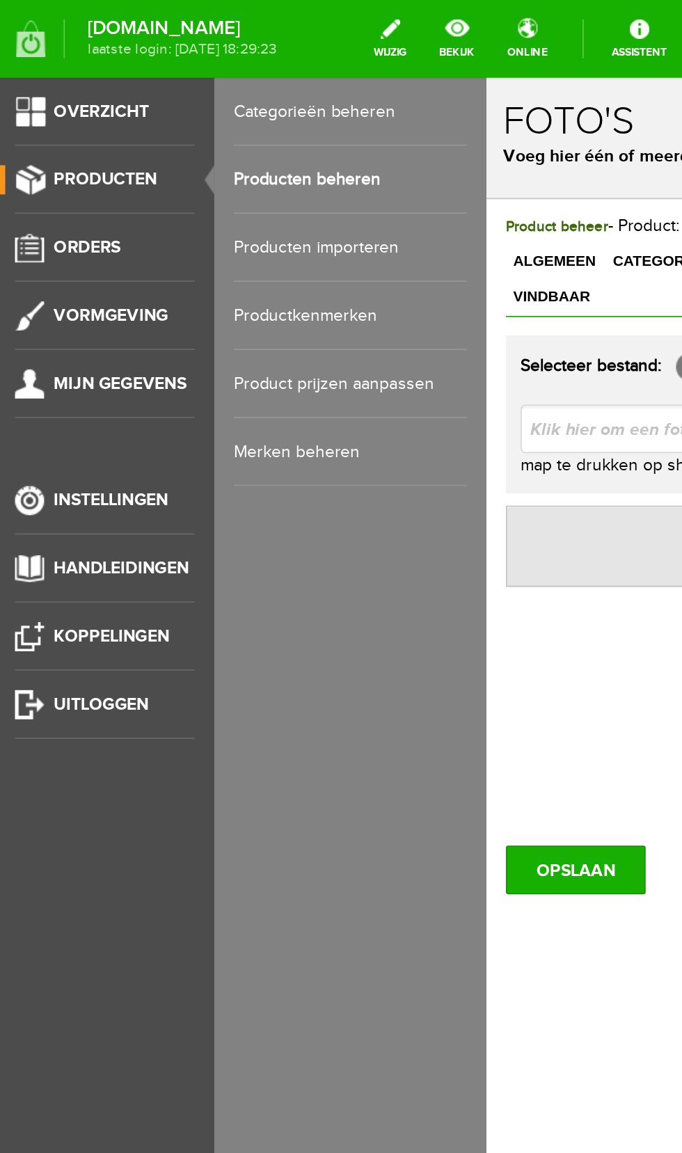
click at [201, 102] on link "Producten beheren" at bounding box center [203, 102] width 134 height 39
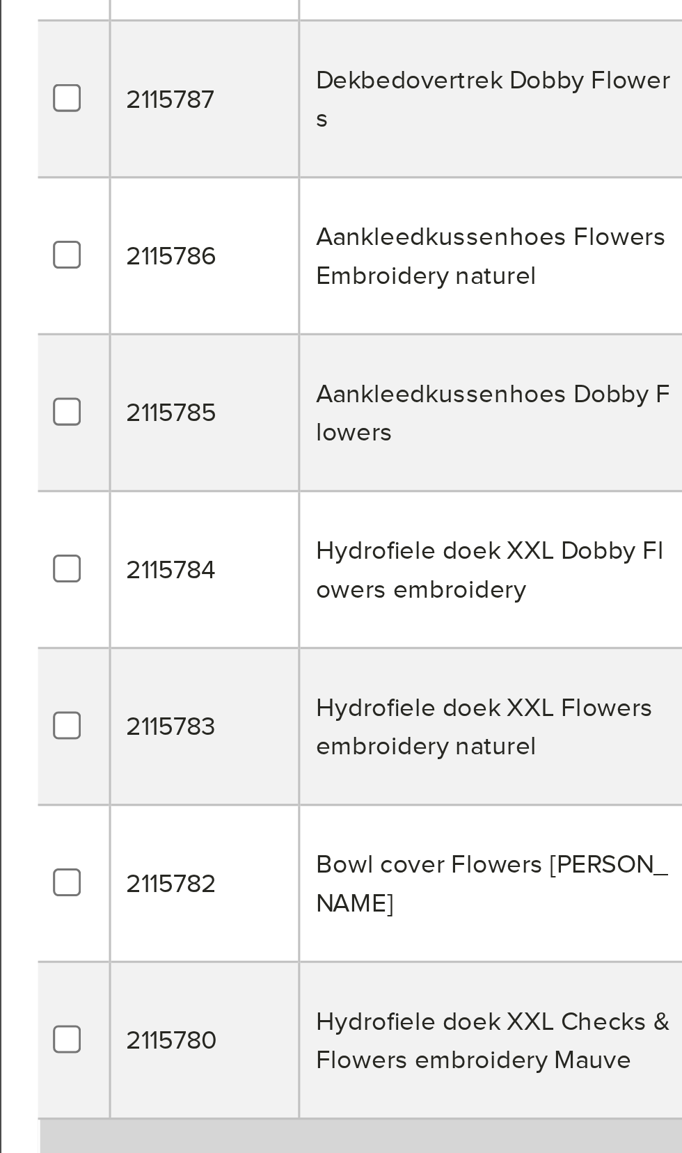
scroll to position [1, 0]
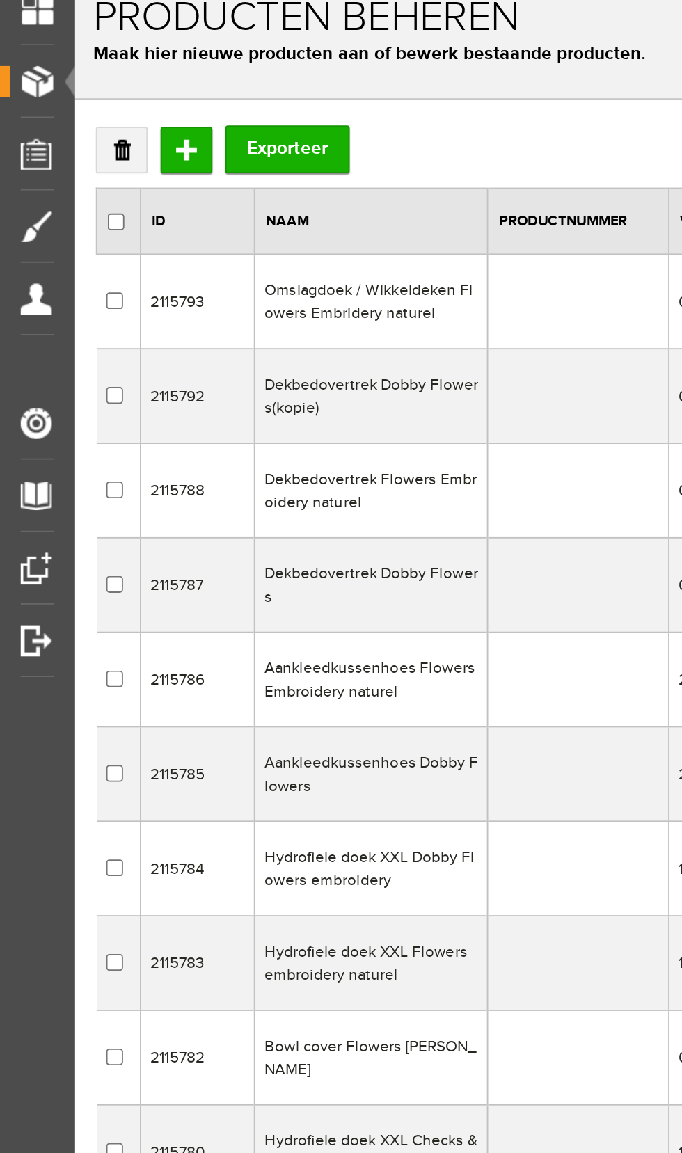
click at [235, 146] on td "Omslagdoek / Wikkeldeken Flowers Embridery naturel" at bounding box center [233, 149] width 125 height 51
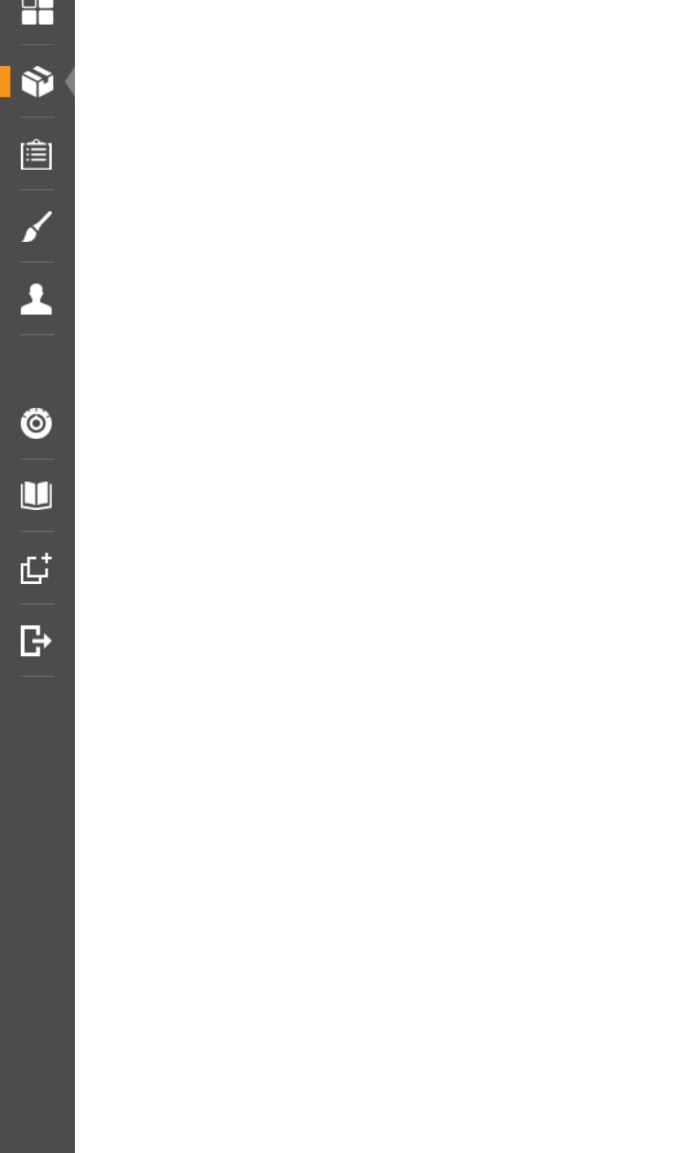
scroll to position [0, 0]
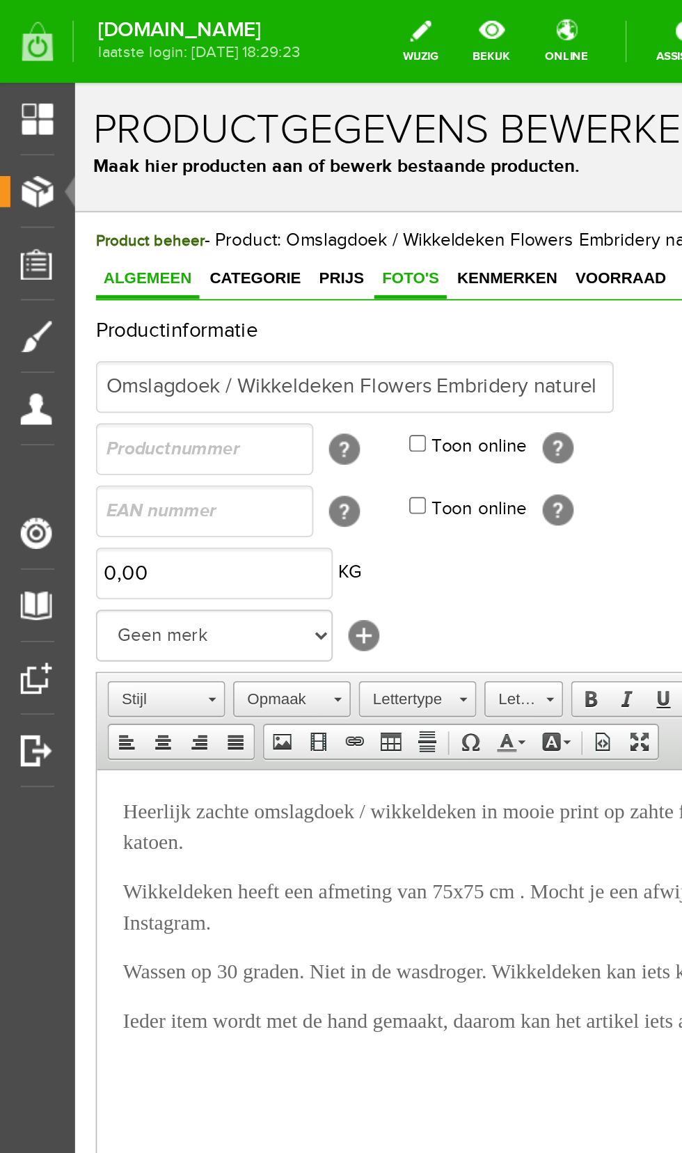
click at [243, 189] on span "Foto's" at bounding box center [254, 188] width 39 height 10
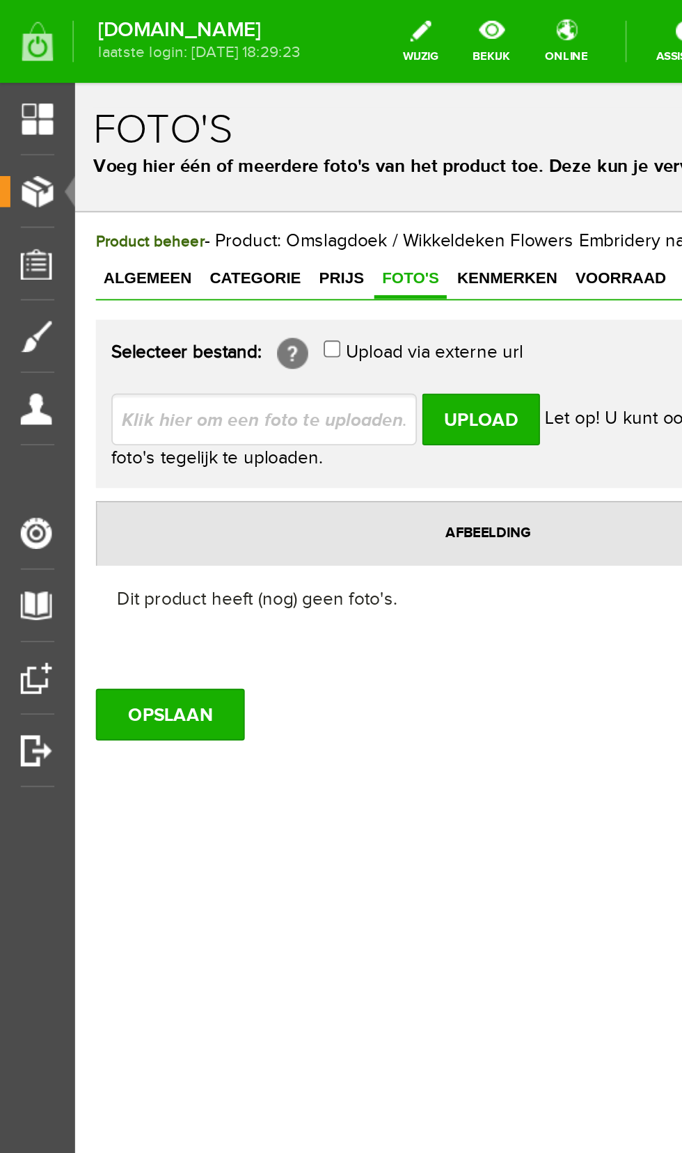
click at [207, 268] on input "file" at bounding box center [181, 263] width 175 height 26
type input "C:\fakepath\04324.002_mainimage.jpg"
type input "04324.002_mainimage.jpg"
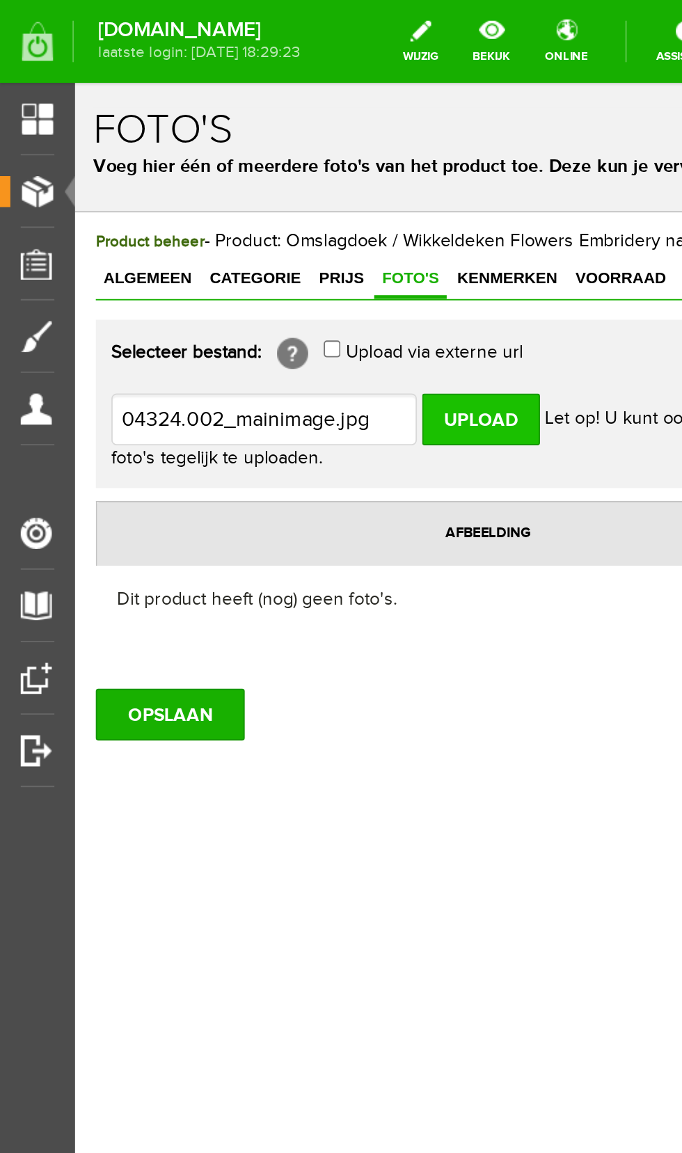
click at [300, 267] on input "Upload" at bounding box center [292, 264] width 63 height 28
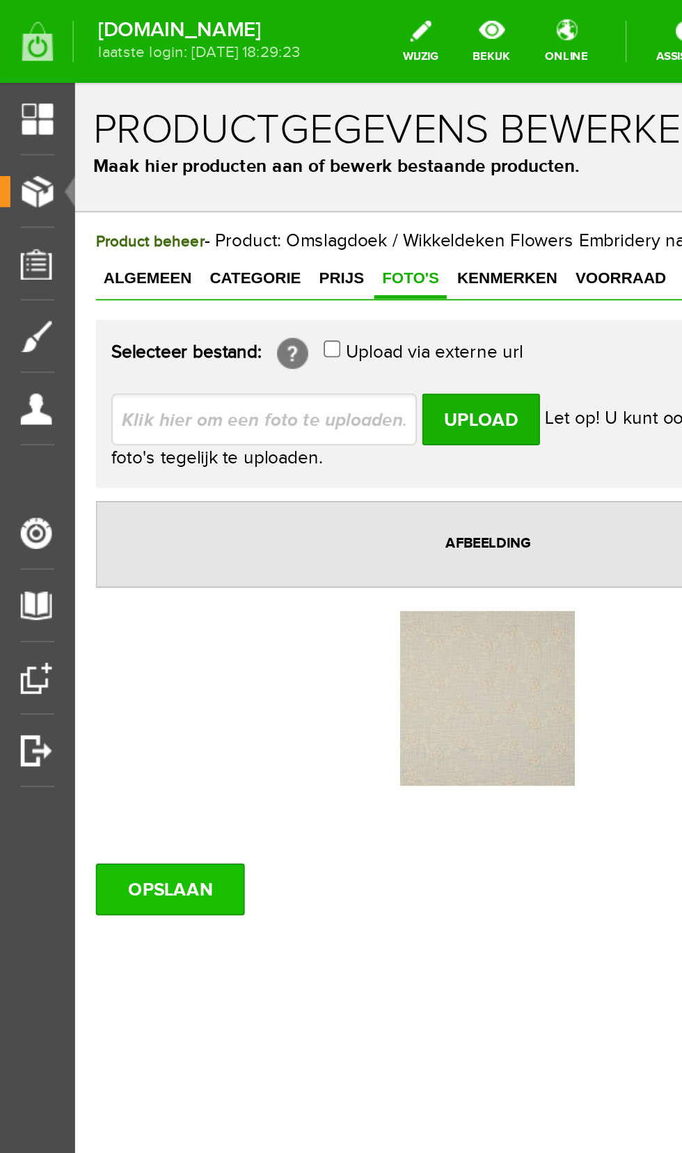
click at [134, 520] on input "OPSLAAN" at bounding box center [126, 516] width 80 height 28
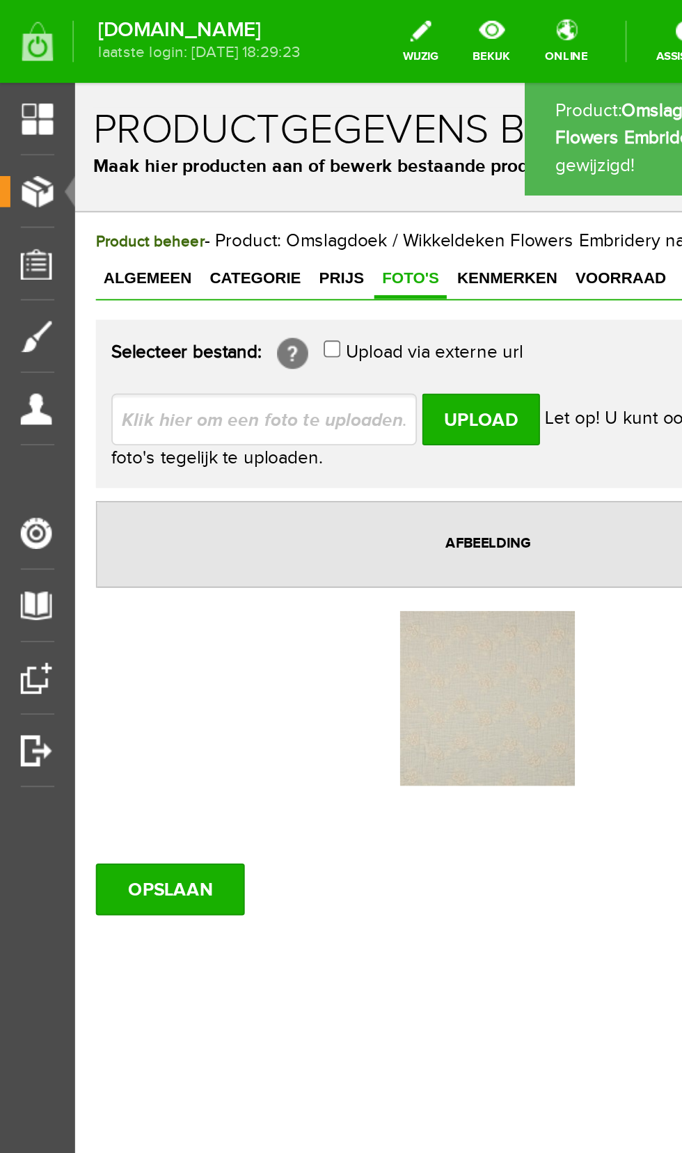
click at [32, 106] on span "Producten" at bounding box center [35, 103] width 59 height 12
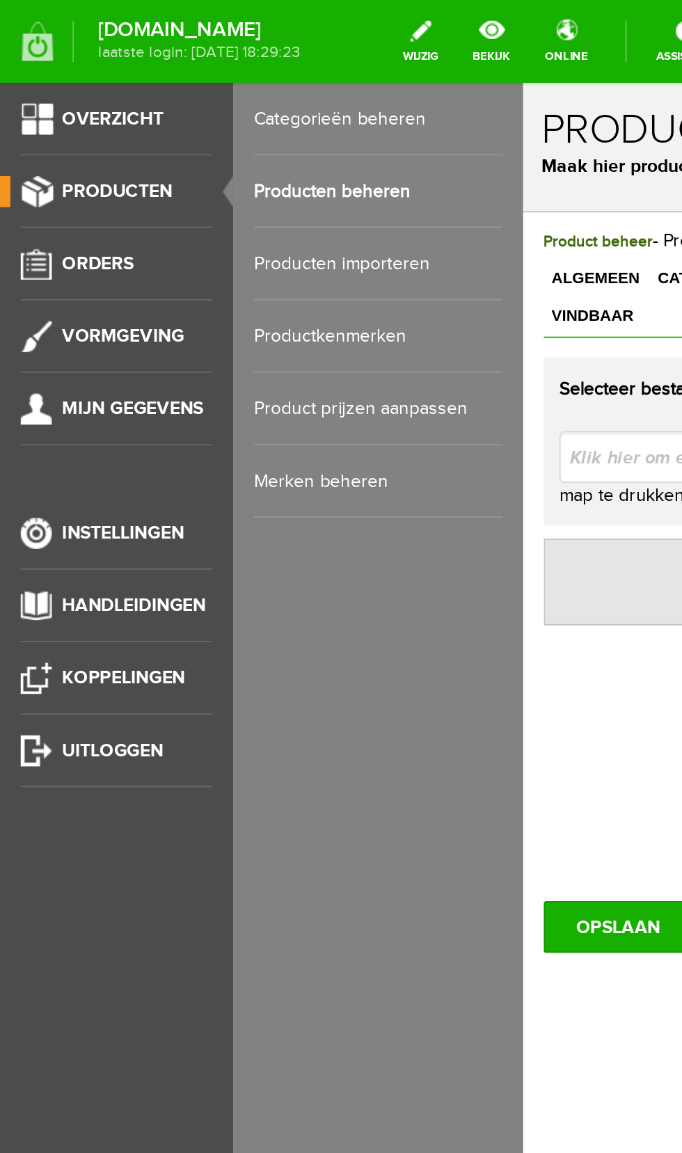
click at [165, 102] on link "Producten beheren" at bounding box center [203, 102] width 134 height 39
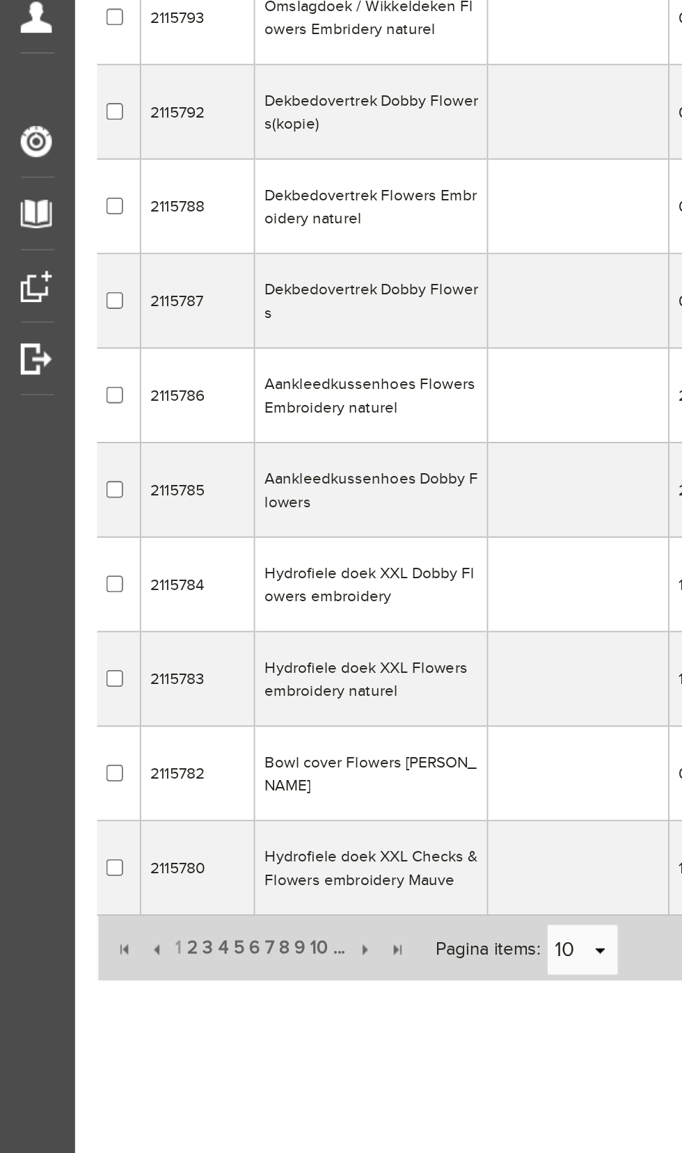
scroll to position [4, 0]
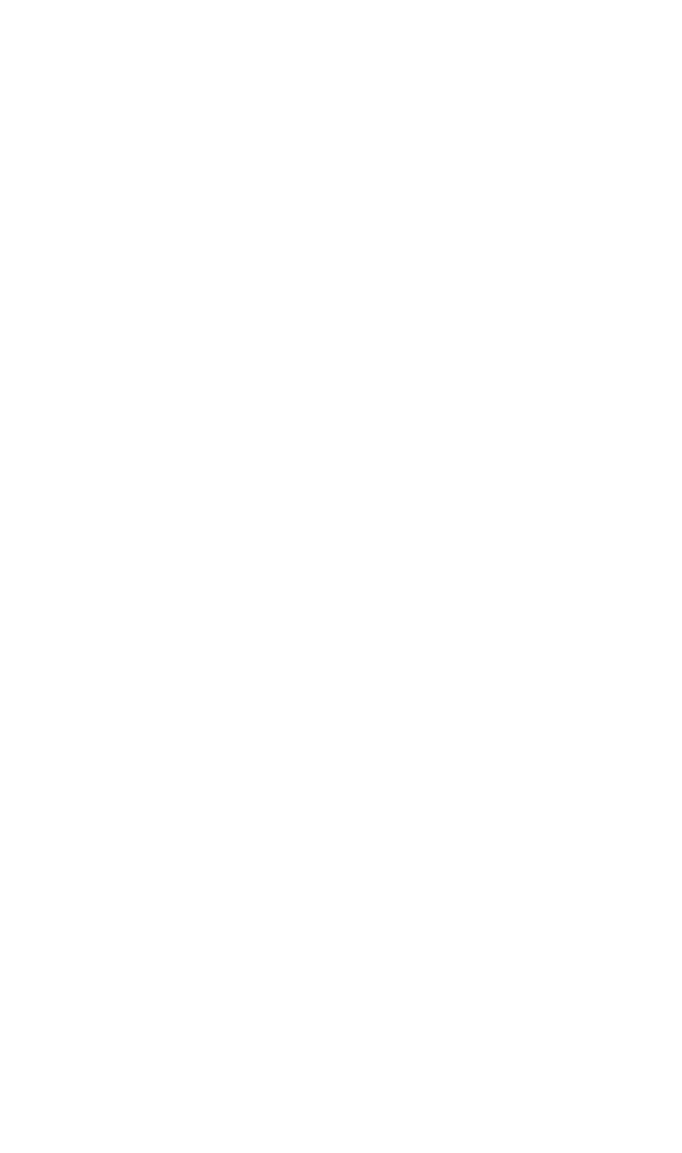
scroll to position [0, 0]
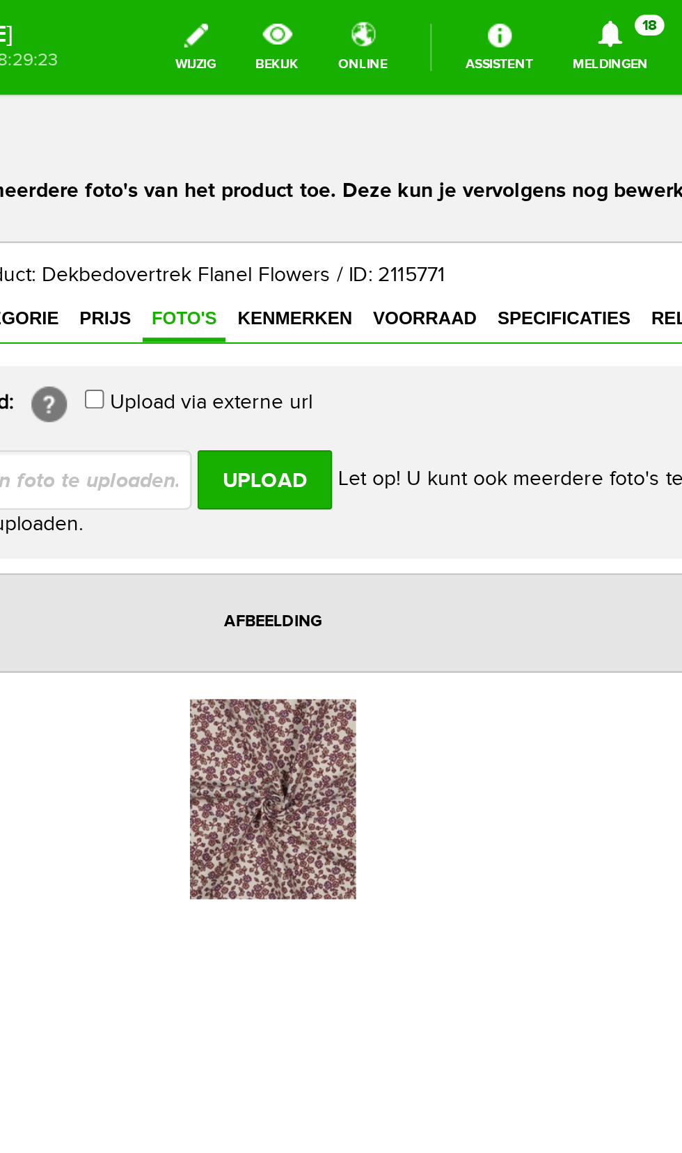
type input "C:\fakepath\06503.025_mainimage.jpg"
type input "06503.025_mainimage.jpg"
click at [25, 277] on input "Upload" at bounding box center [18, 276] width 63 height 28
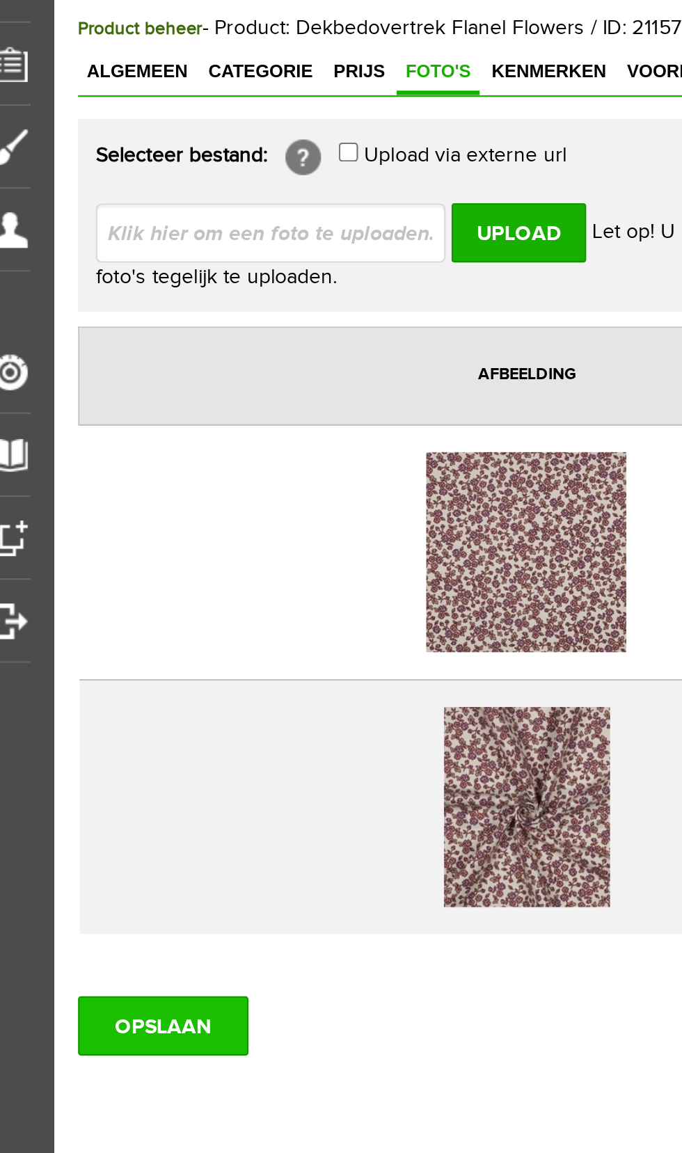
click at [122, 401] on input "OPSLAAN" at bounding box center [105, 401] width 80 height 28
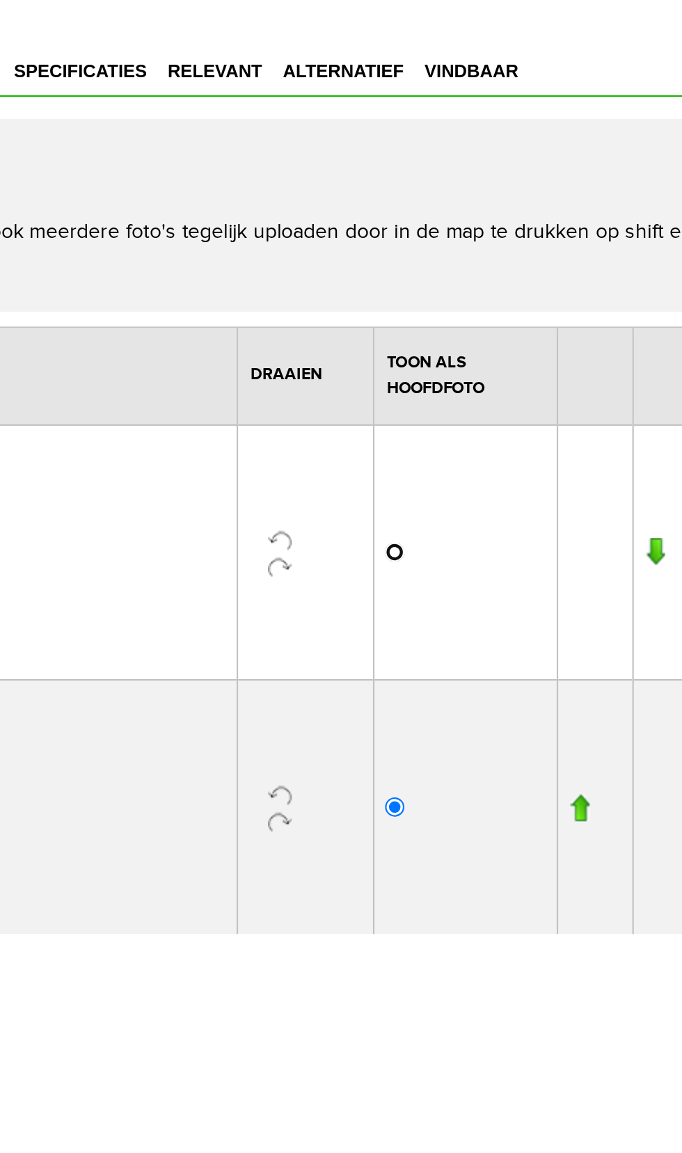
radio input "true"
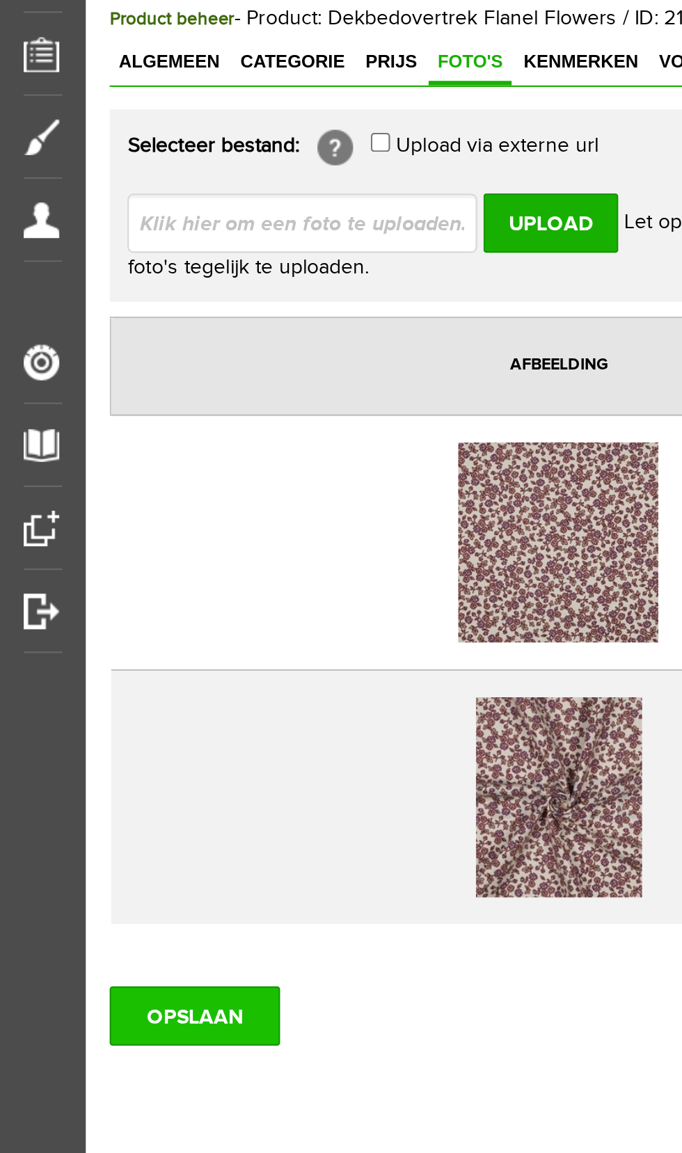
click at [141, 393] on input "OPSLAAN" at bounding box center [137, 392] width 80 height 28
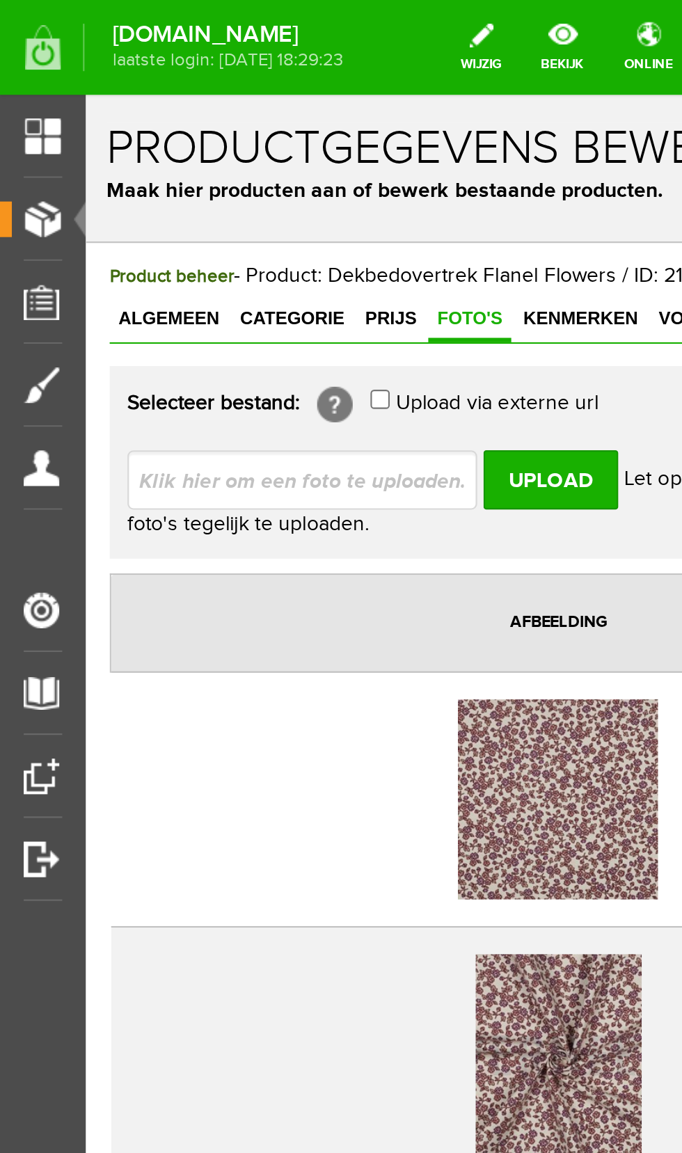
click at [21, 102] on span "Producten" at bounding box center [35, 103] width 59 height 12
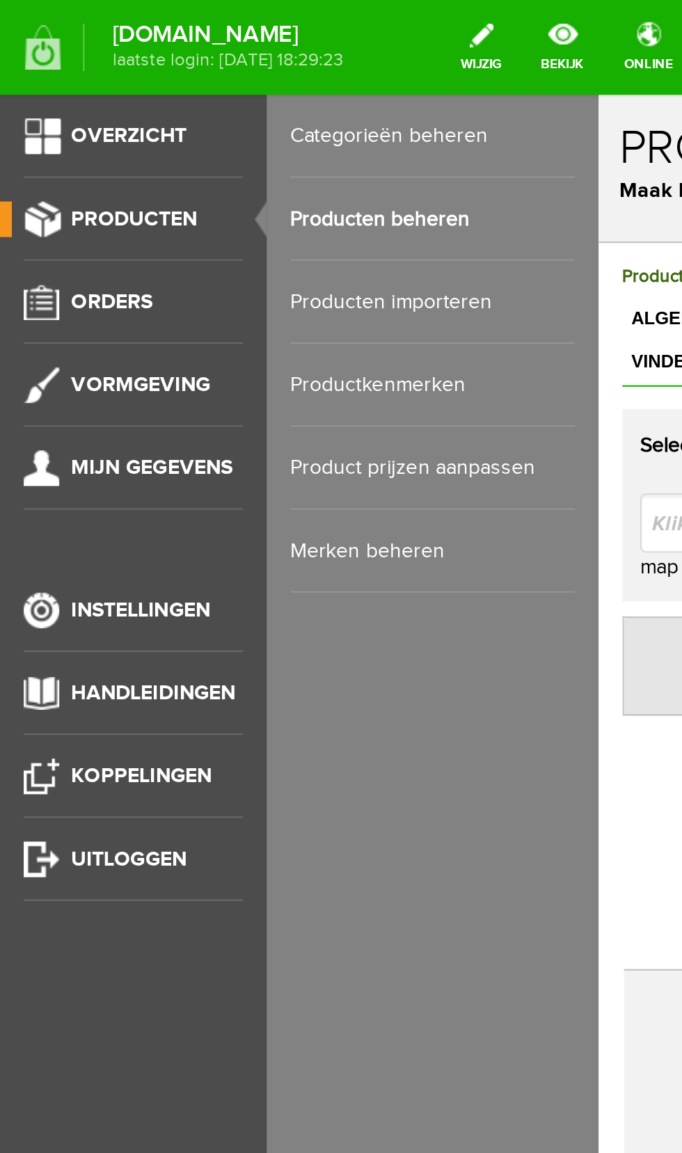
click at [205, 104] on link "Producten beheren" at bounding box center [203, 102] width 134 height 39
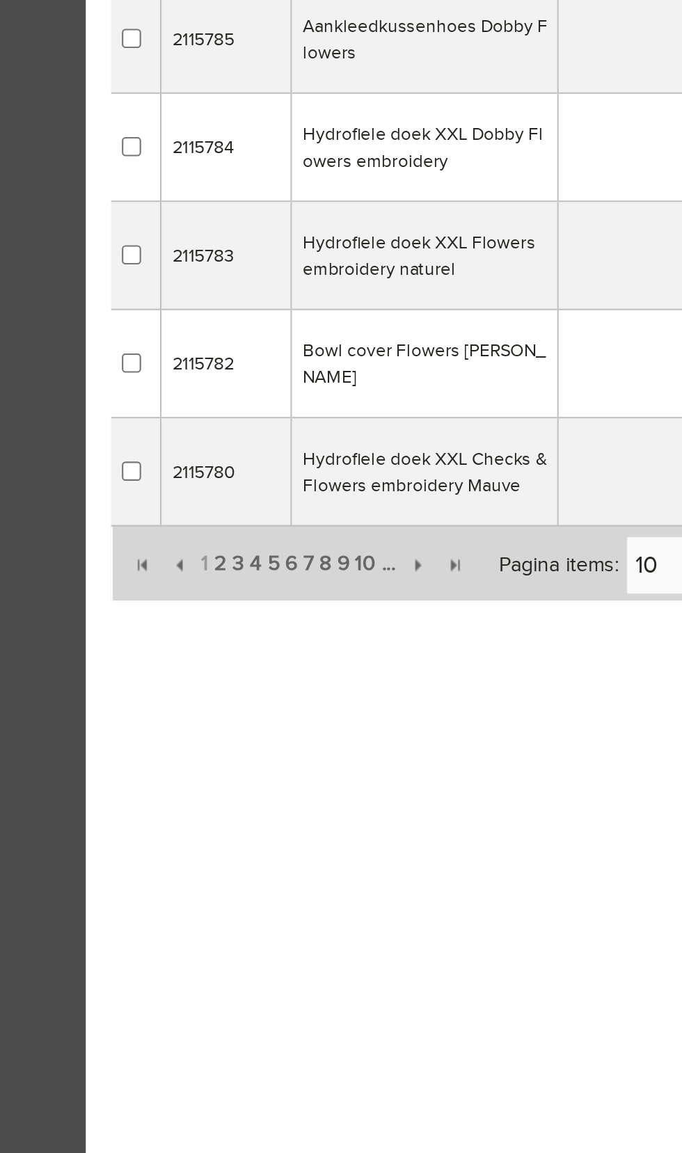
scroll to position [3, 0]
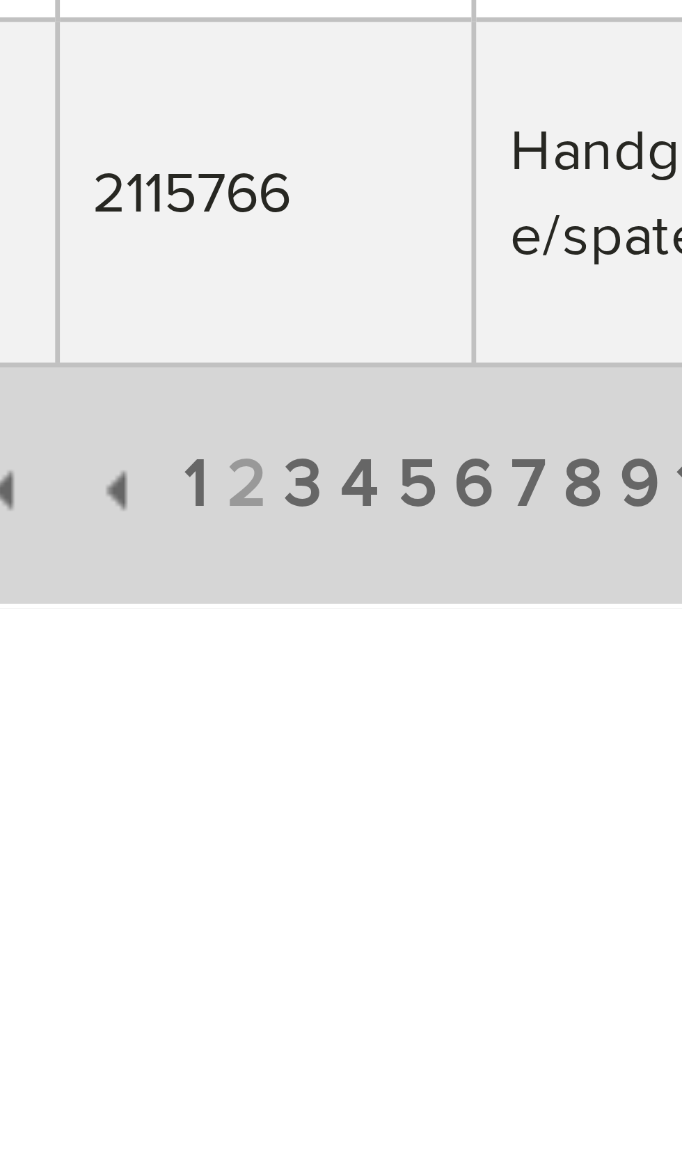
scroll to position [0, 0]
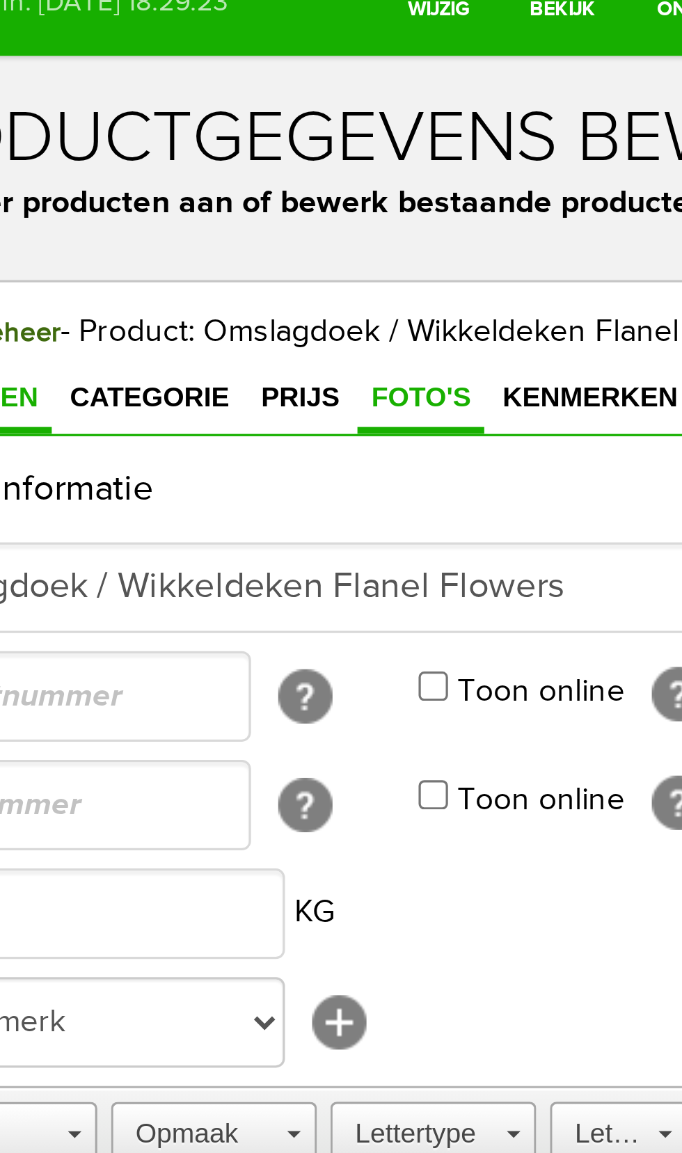
click at [7, 161] on span "Foto's" at bounding box center [15, 161] width 39 height 10
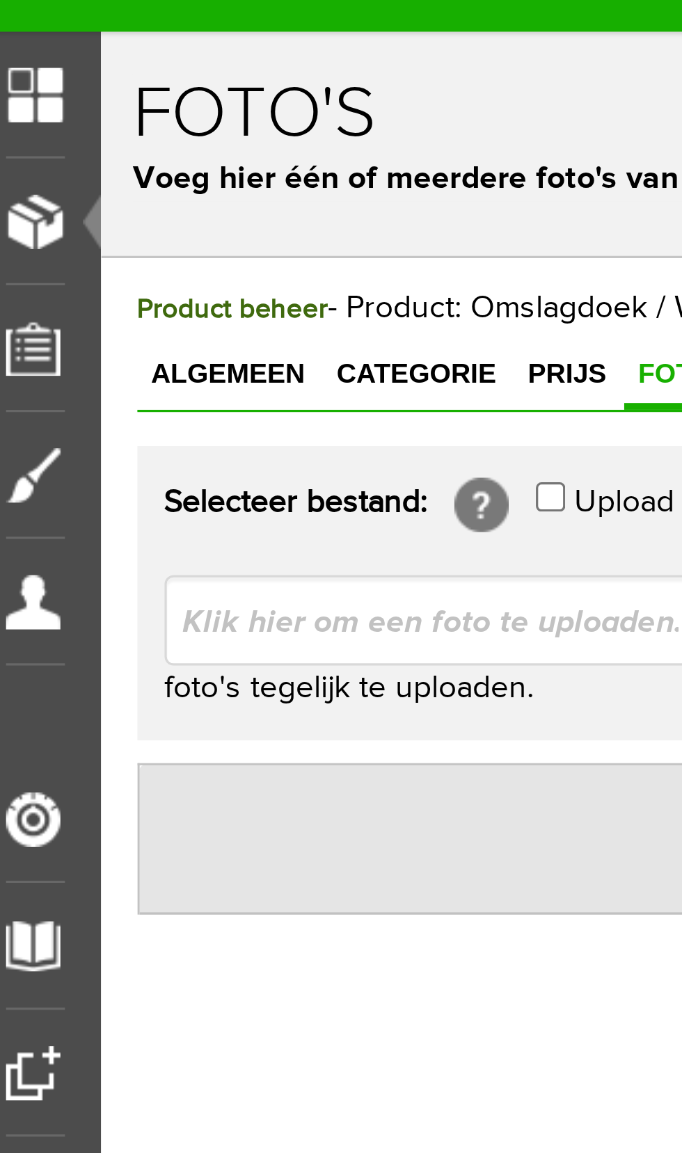
click at [198, 214] on input "file" at bounding box center [207, 211] width 175 height 26
type input "C:\fakepath\06503.025_mainimage.jpg"
type input "06503.025_mainimage.jpg"
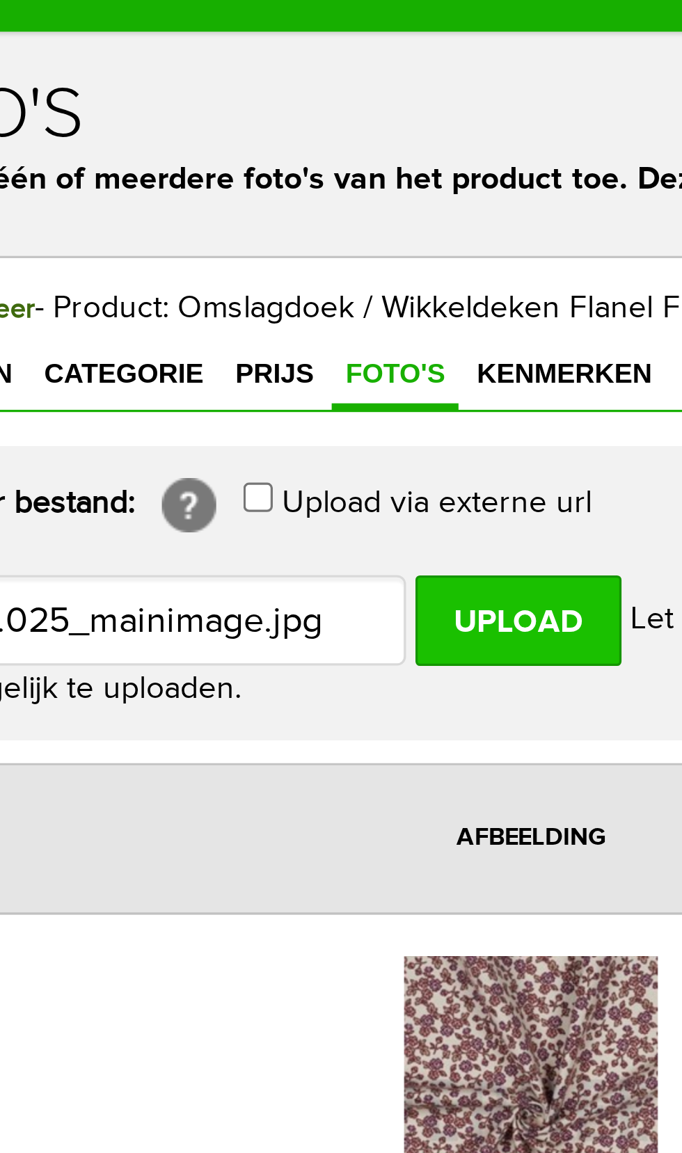
click at [33, 219] on input "Upload" at bounding box center [26, 212] width 63 height 28
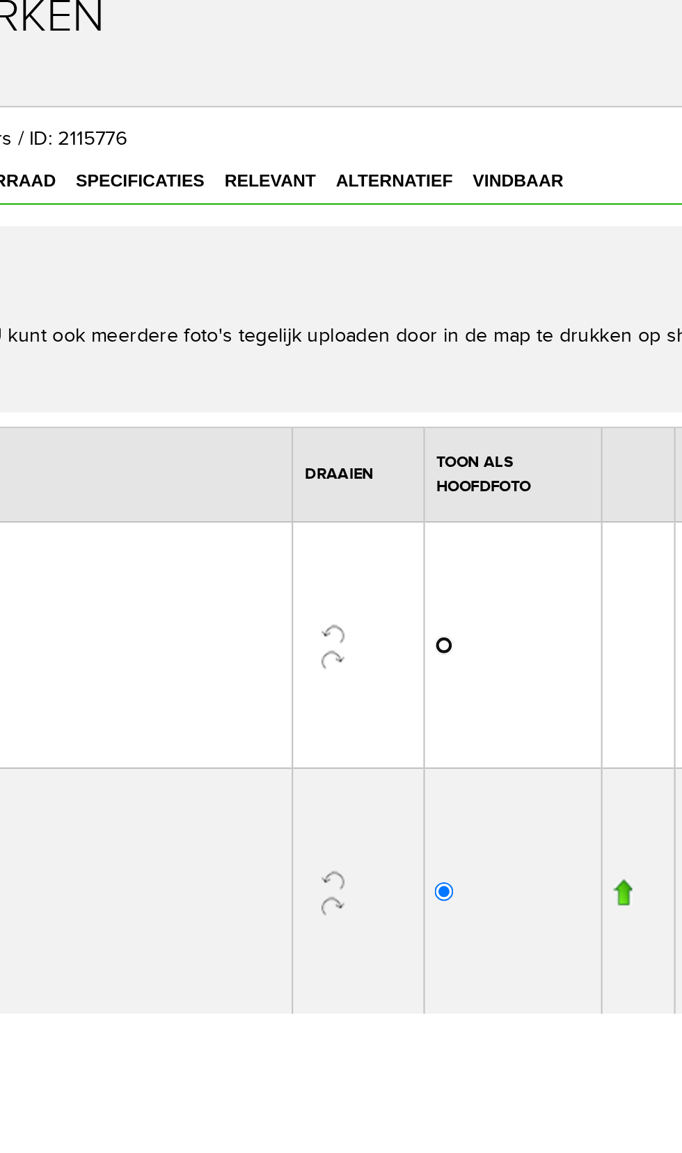
radio input "true"
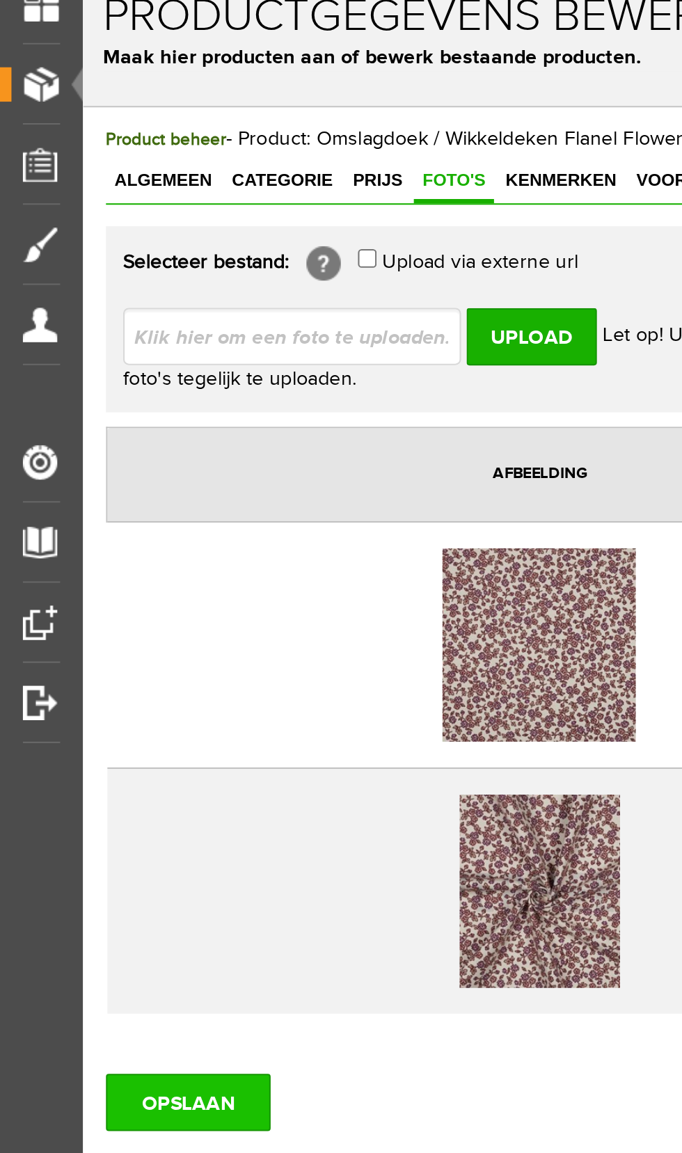
click at [136, 519] on input "OPSLAAN" at bounding box center [134, 518] width 80 height 28
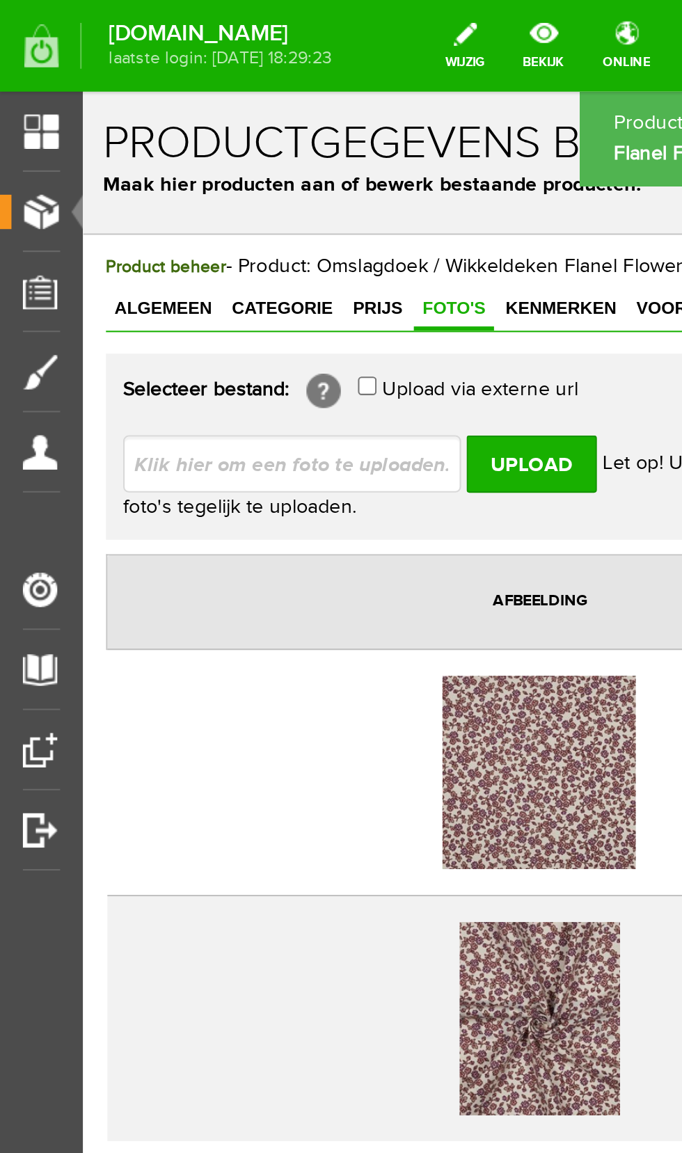
click at [15, 100] on span "Producten" at bounding box center [35, 103] width 59 height 12
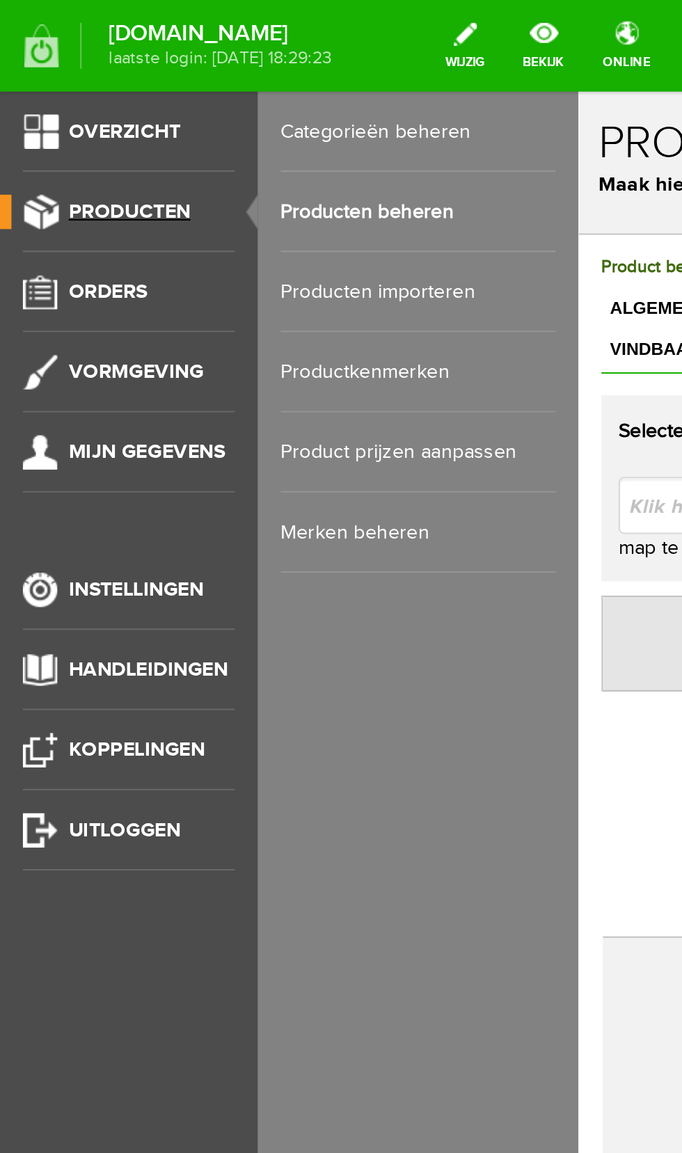
click at [178, 105] on link "Producten beheren" at bounding box center [203, 102] width 134 height 39
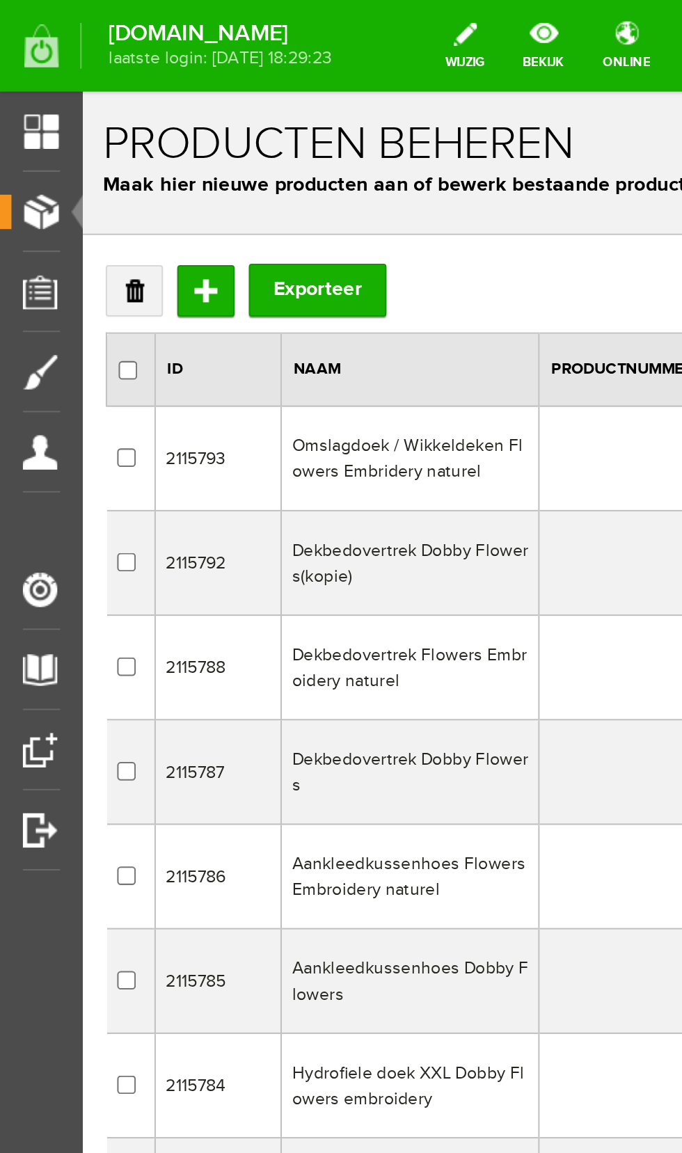
scroll to position [4, 0]
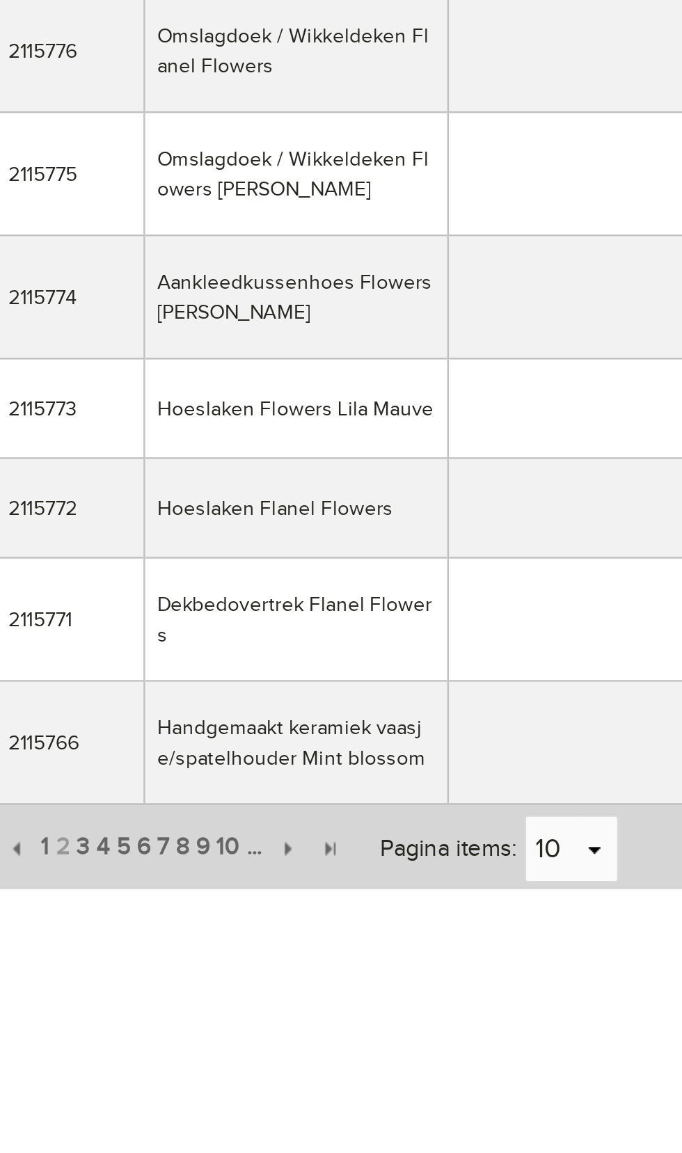
scroll to position [0, 0]
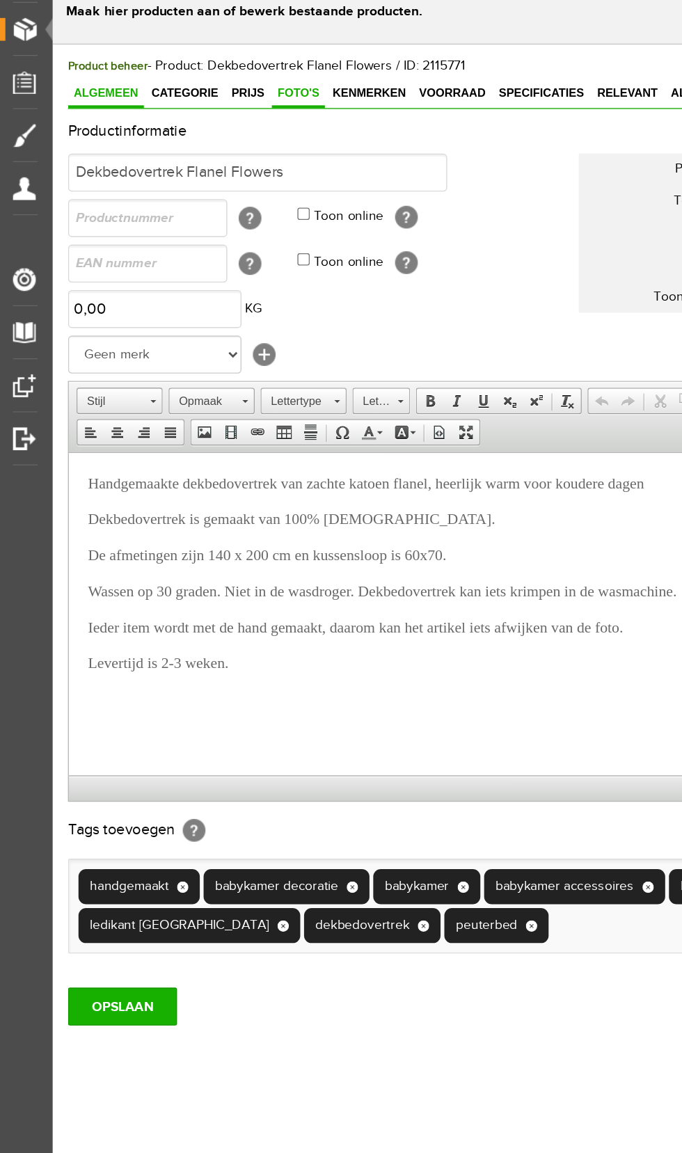
click at [223, 52] on span "Foto's" at bounding box center [232, 55] width 39 height 10
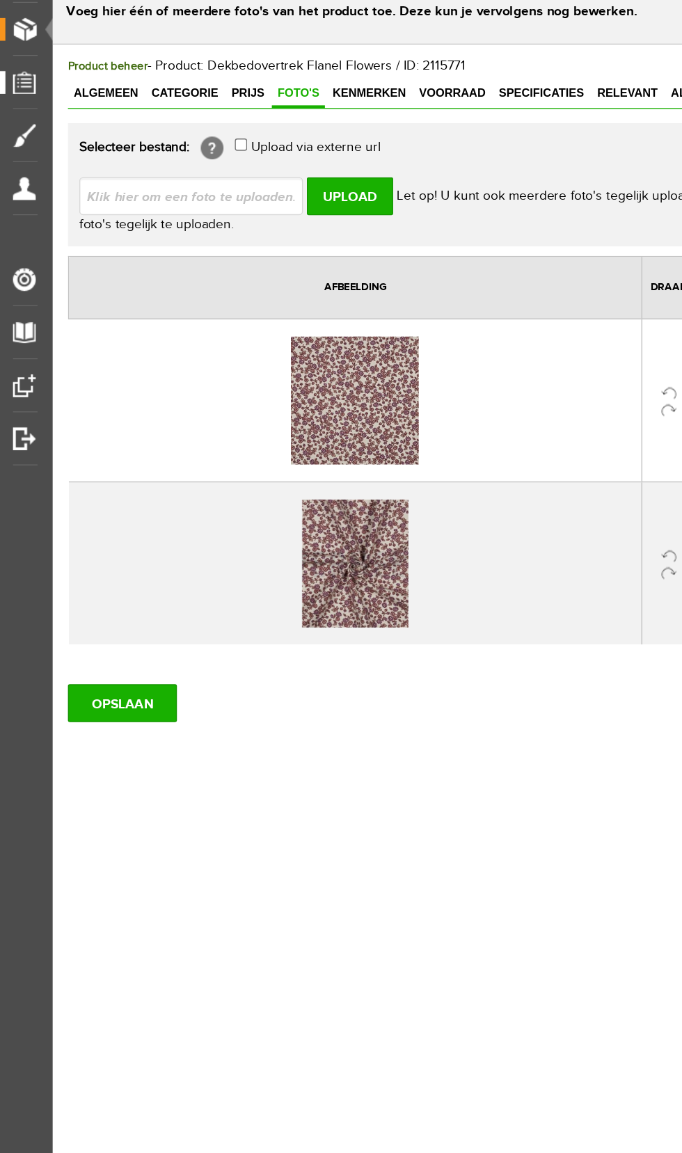
click at [28, 140] on span "Orders" at bounding box center [25, 142] width 38 height 12
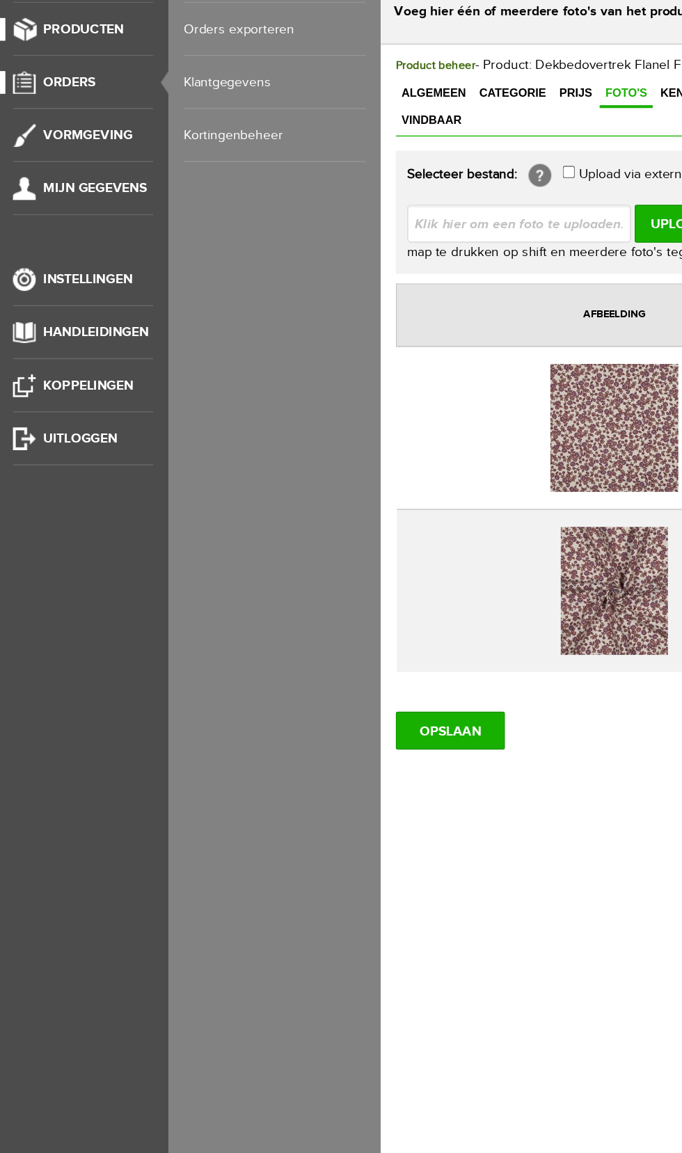
click at [88, 103] on span "Producten" at bounding box center [62, 103] width 59 height 12
click at [218, 102] on link "Producten beheren" at bounding box center [203, 102] width 134 height 39
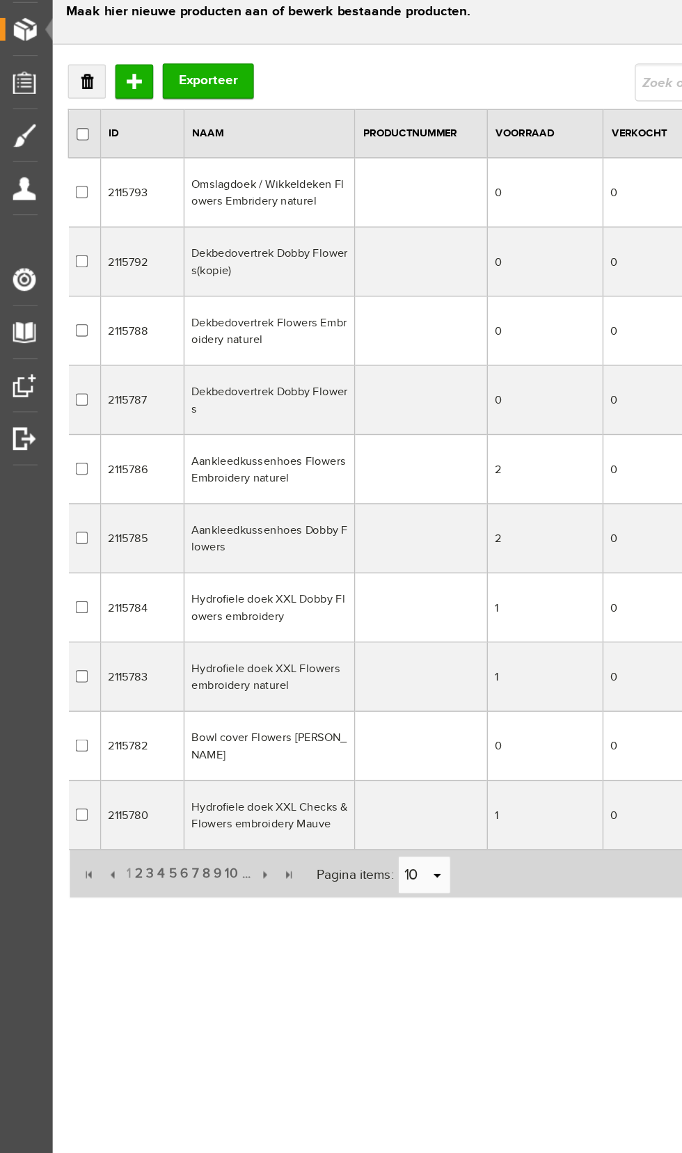
scroll to position [4, 0]
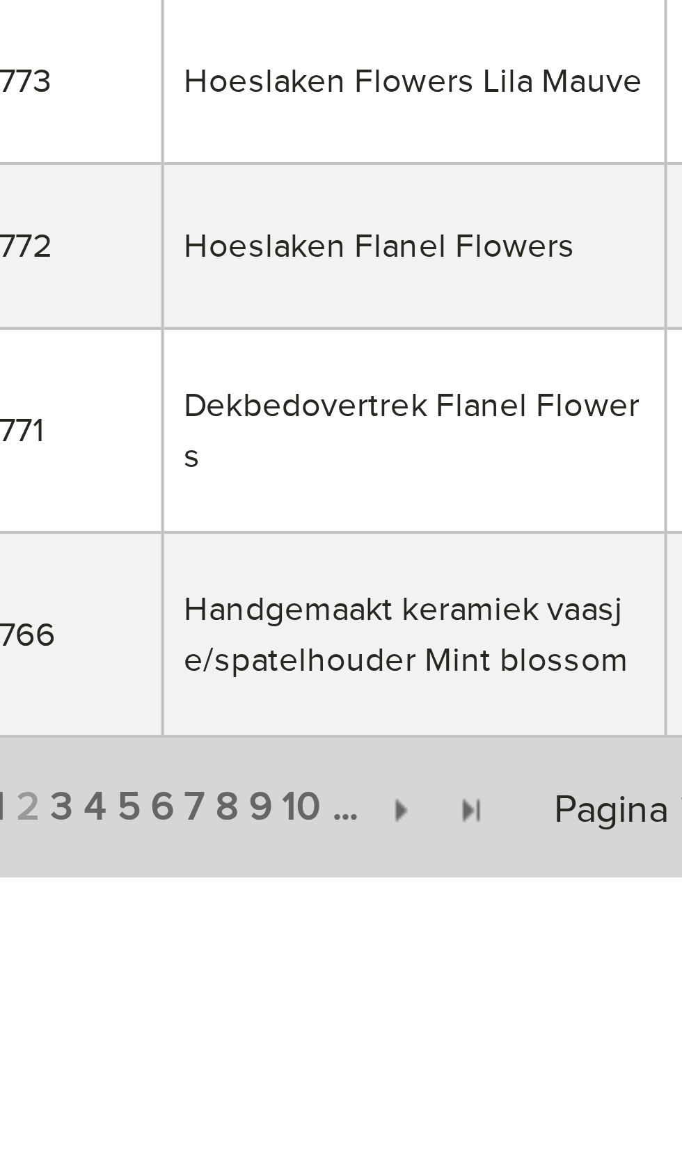
scroll to position [2, 0]
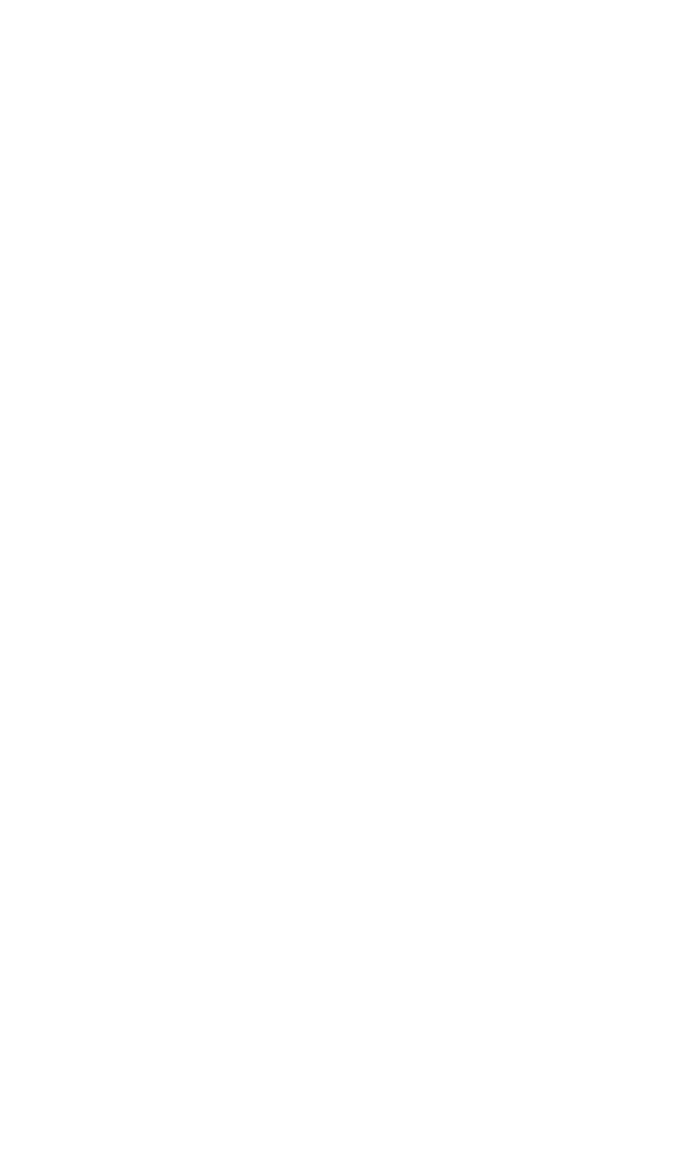
scroll to position [0, 0]
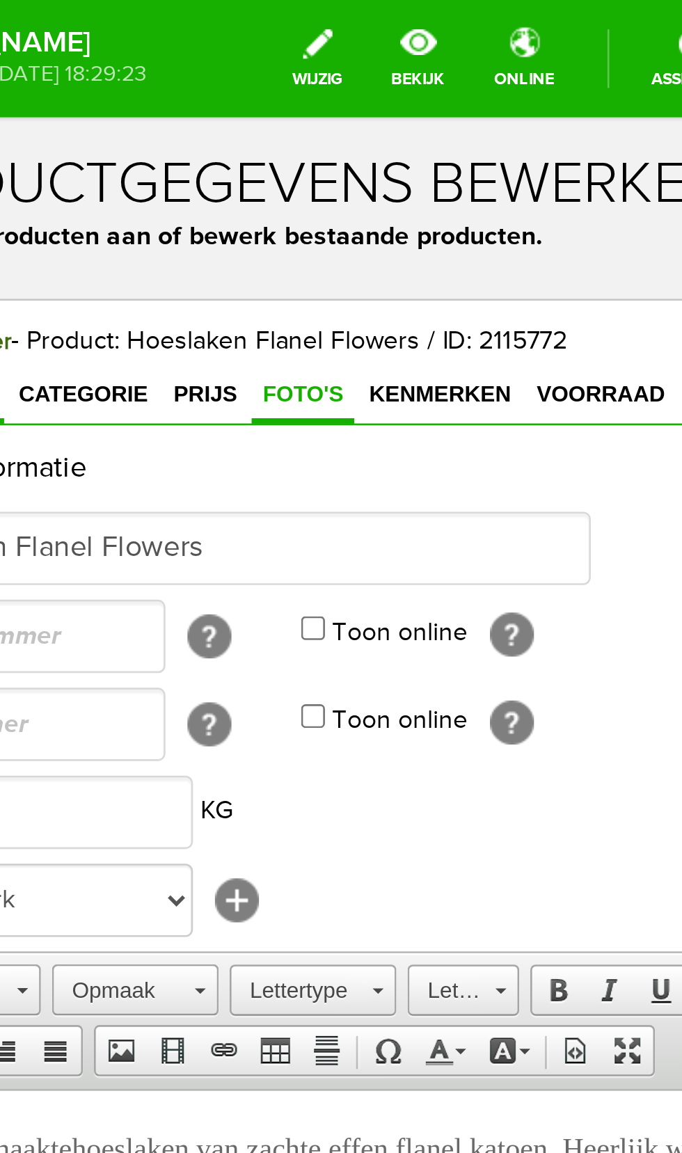
click at [0, 221] on span "Foto's" at bounding box center [9, 222] width 39 height 10
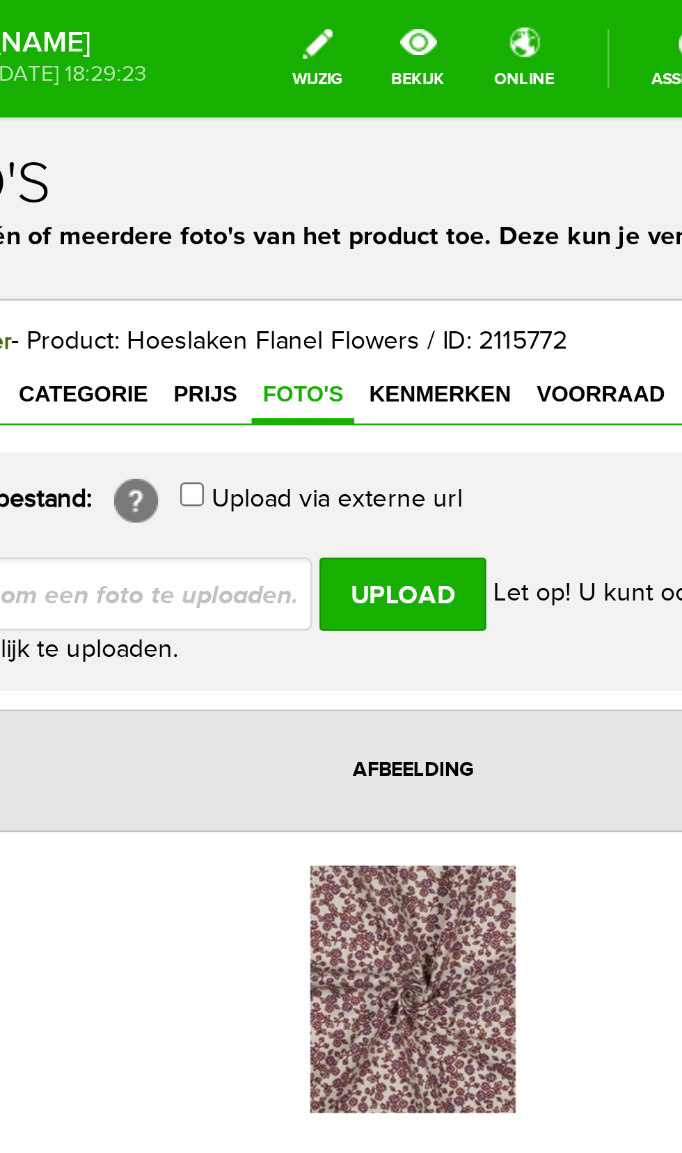
type input "C:\fakepath\06503.025_mainimage.jpg"
type input "06503.025_mainimage.jpg"
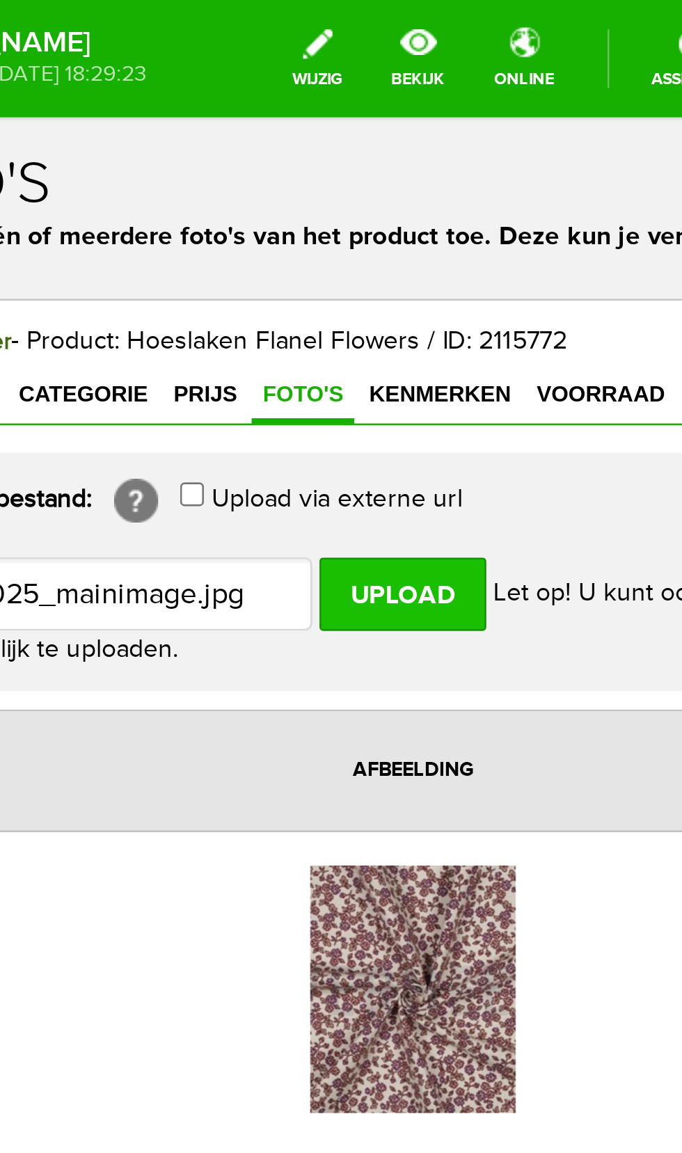
click at [50, 303] on input "Upload" at bounding box center [46, 298] width 63 height 28
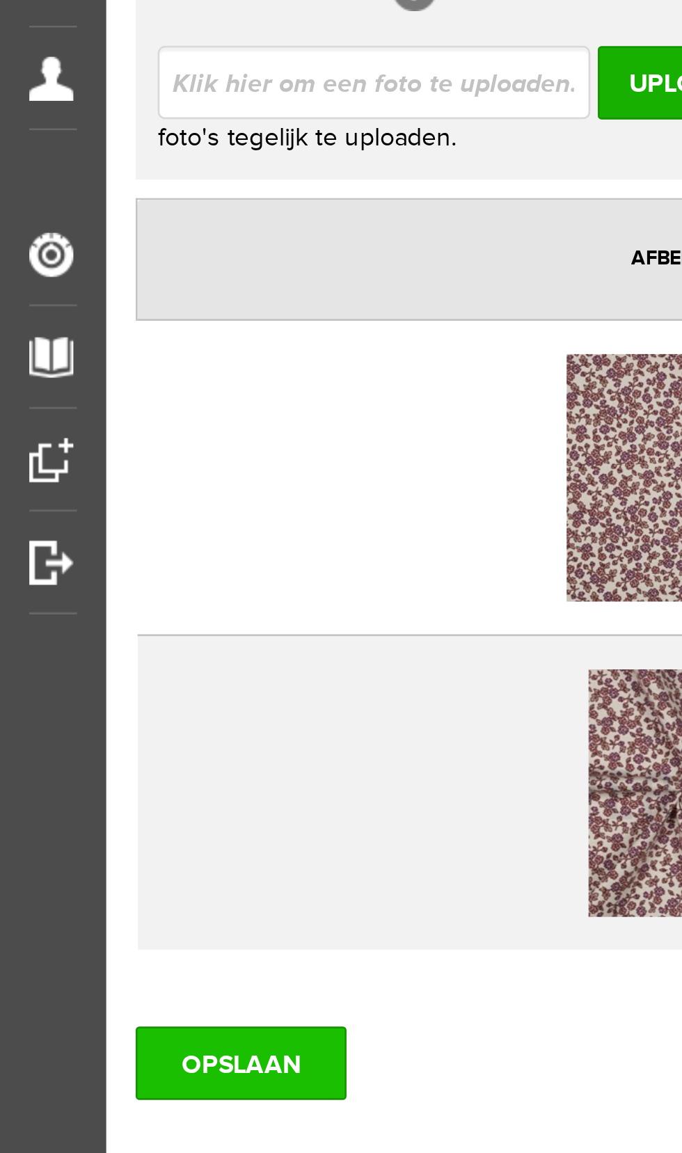
click at [168, 166] on input "OPSLAAN" at bounding box center [157, 159] width 80 height 28
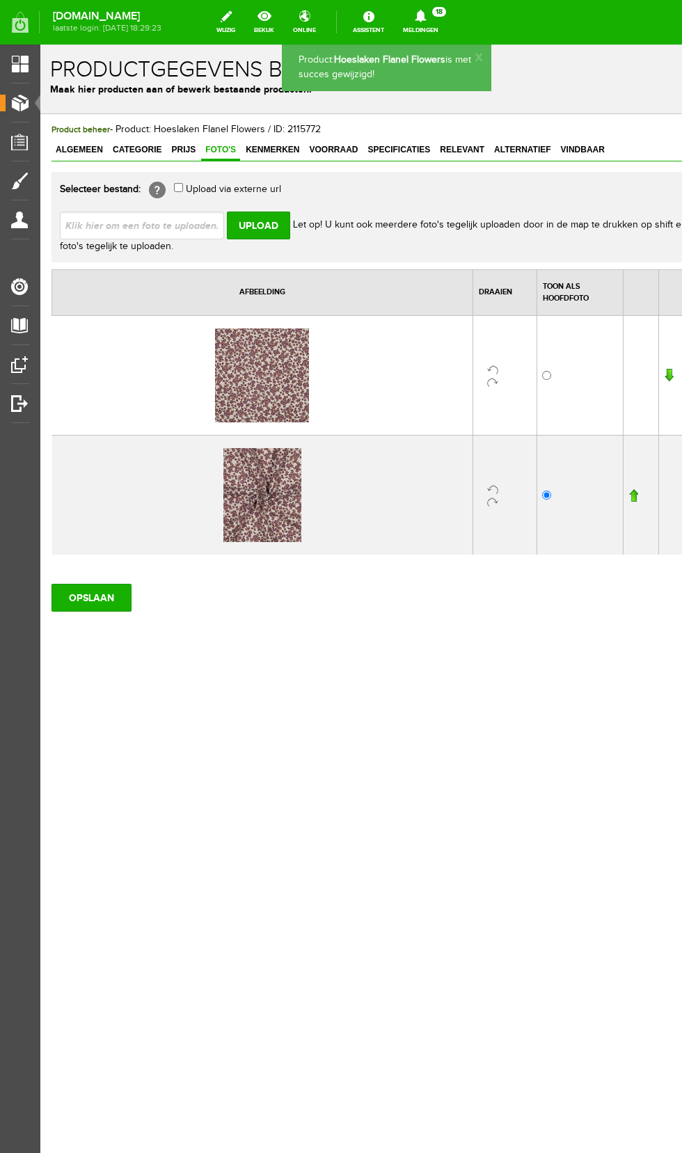
click at [12, 103] on span "Producten" at bounding box center [35, 103] width 59 height 12
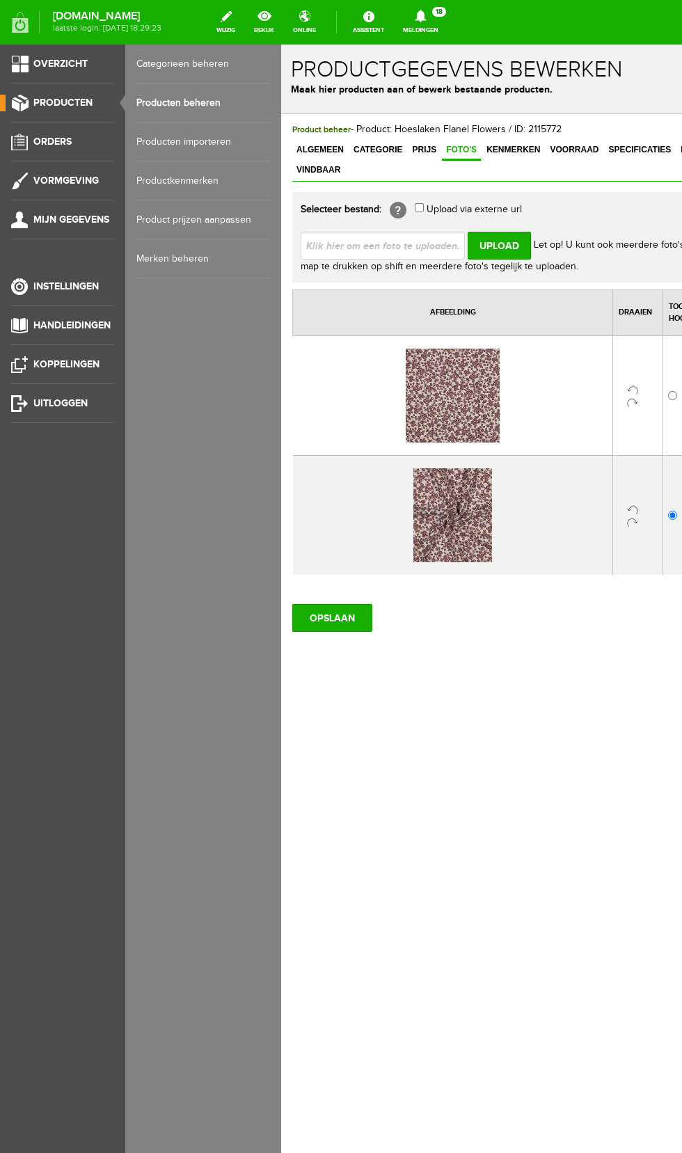
click at [212, 102] on link "Producten beheren" at bounding box center [203, 102] width 134 height 39
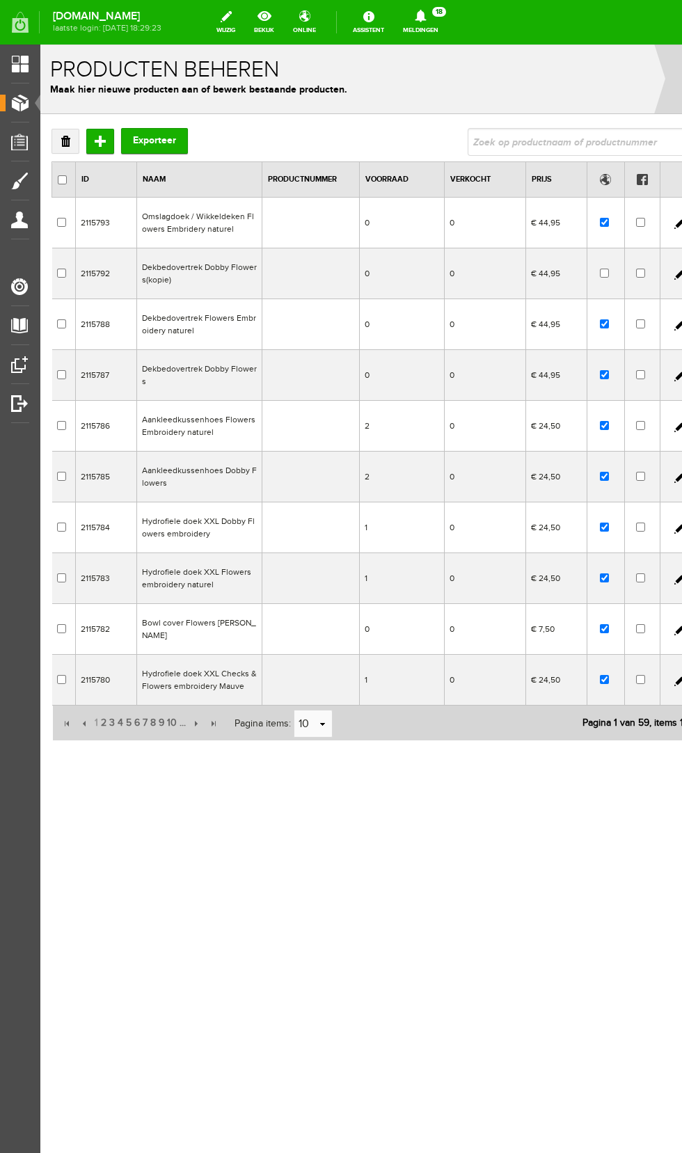
scroll to position [4, 0]
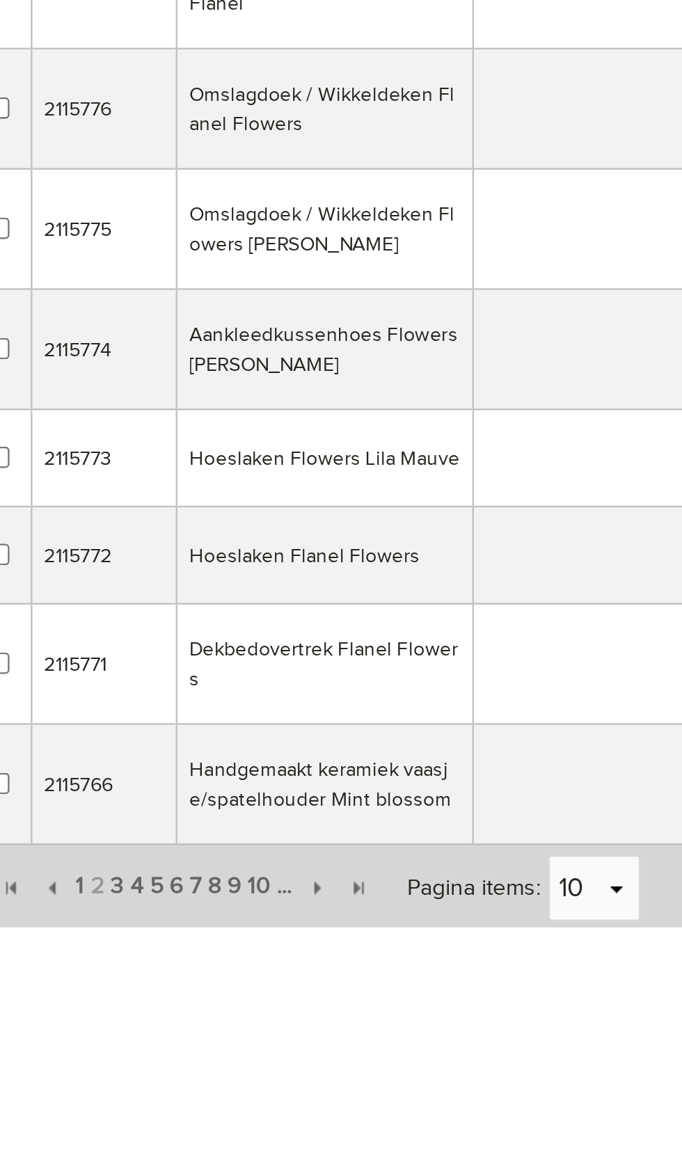
scroll to position [0, 0]
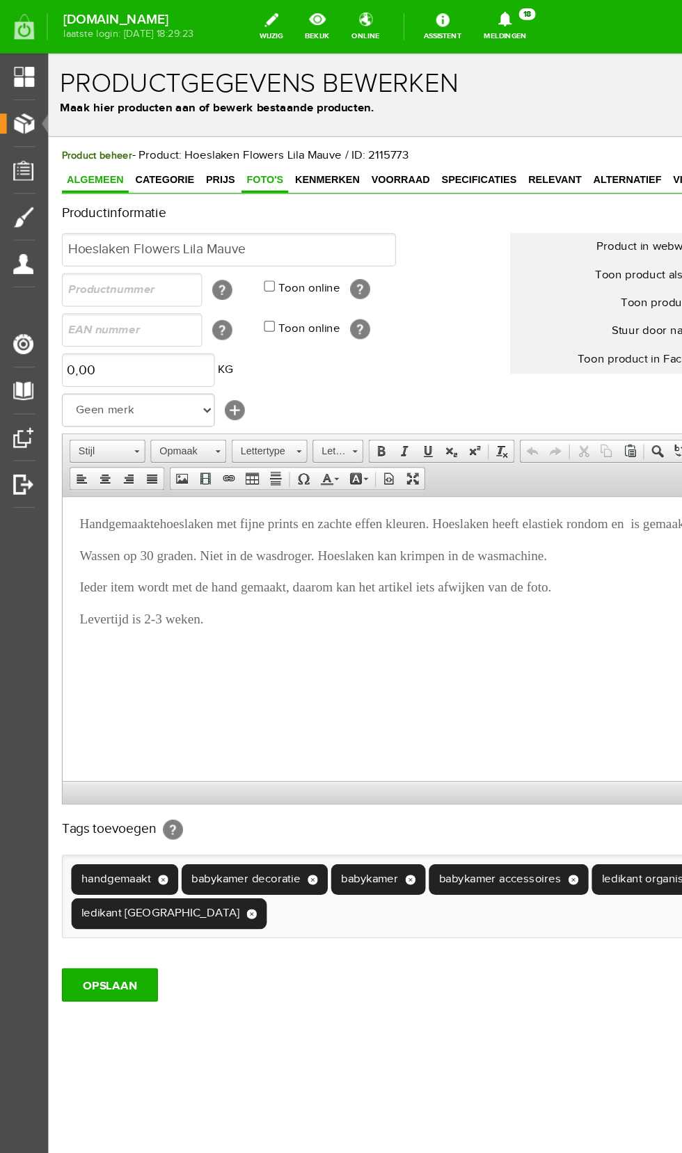
click at [217, 154] on span "Foto's" at bounding box center [228, 158] width 39 height 10
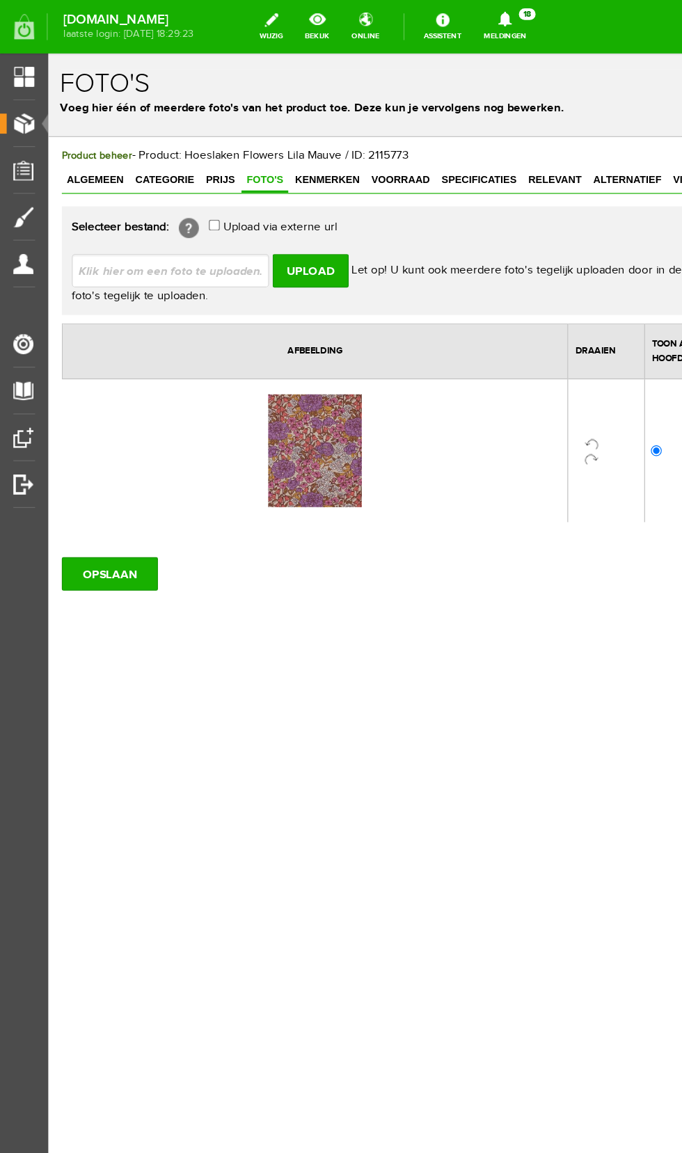
click at [180, 236] on input "file" at bounding box center [154, 233] width 175 height 26
type input "C:\fakepath\06290.003_mainimage.jpg"
type input "06290.003_mainimage.jpg"
click at [266, 233] on input "Upload" at bounding box center [265, 234] width 63 height 28
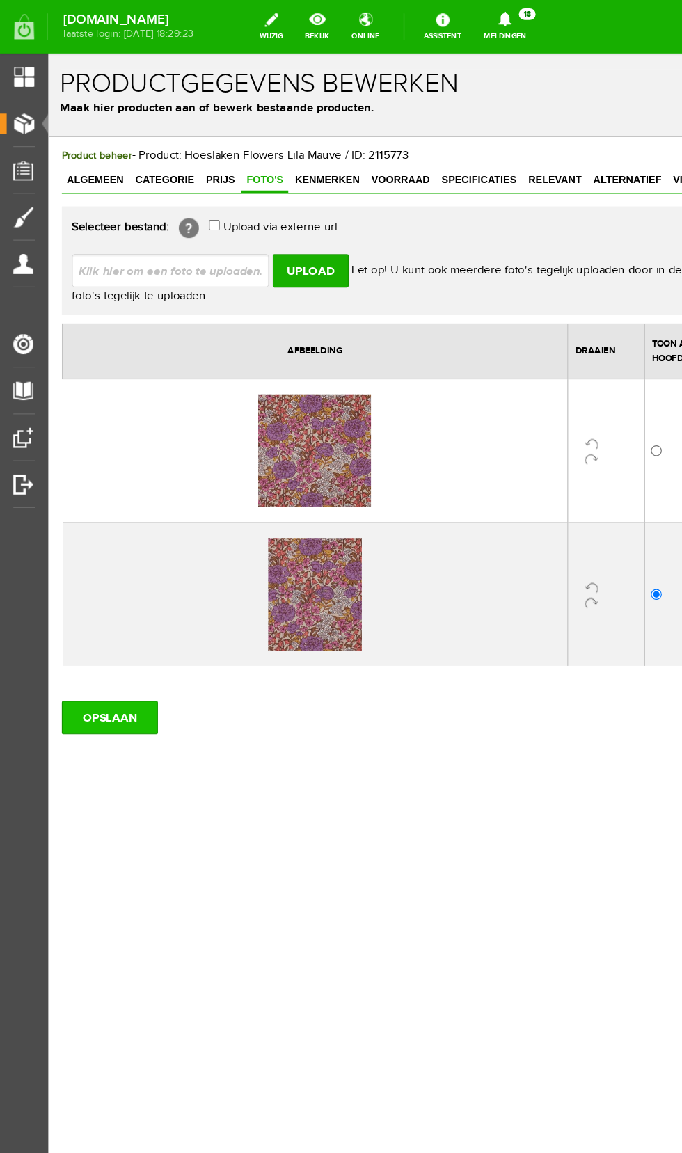
click at [112, 602] on input "OPSLAAN" at bounding box center [99, 606] width 80 height 28
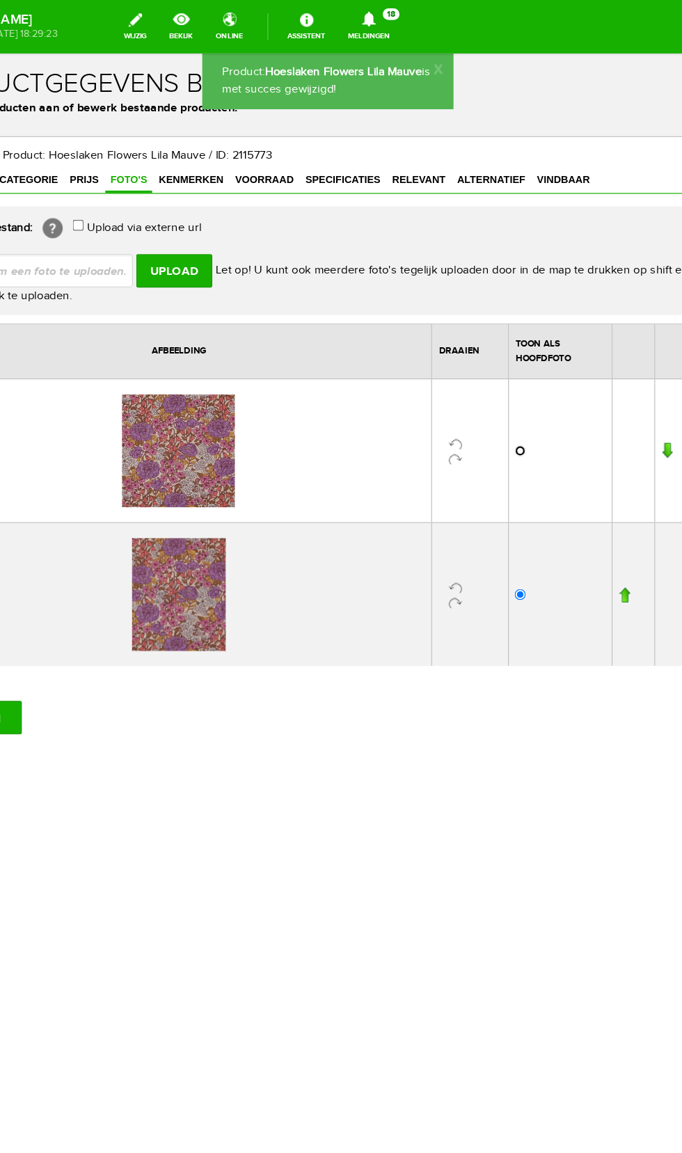
click at [423, 385] on input "radio" at bounding box center [419, 383] width 9 height 9
radio input "true"
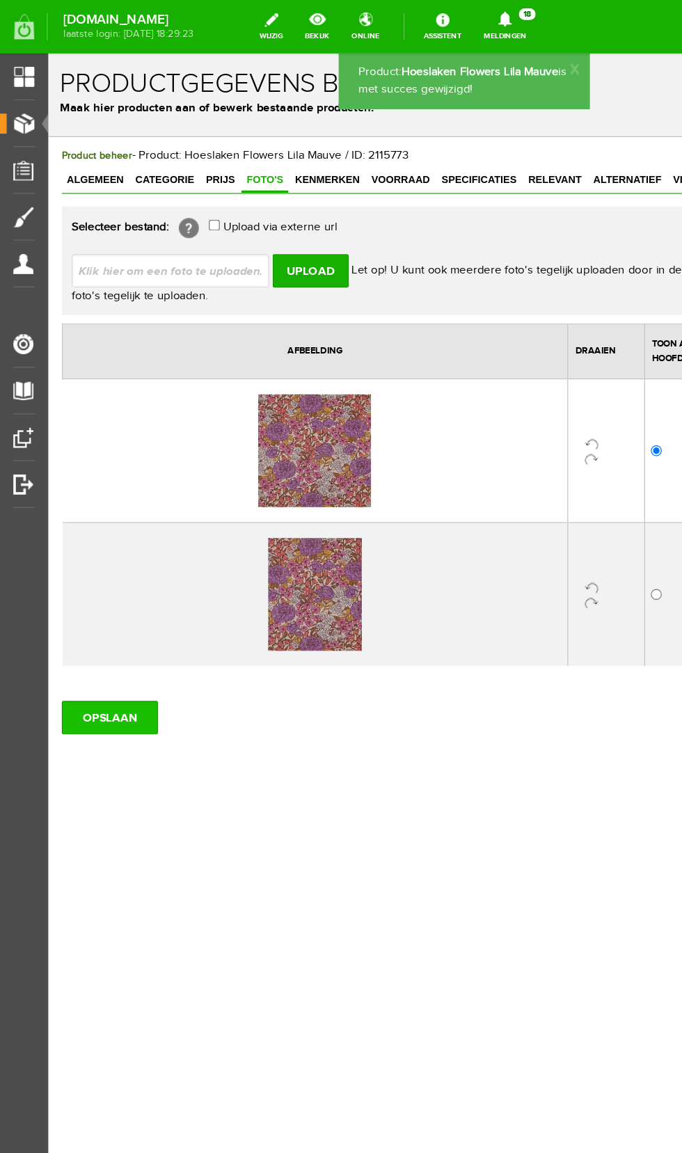
click at [115, 608] on input "OPSLAAN" at bounding box center [99, 606] width 80 height 28
click at [11, 99] on span "Producten" at bounding box center [35, 103] width 59 height 12
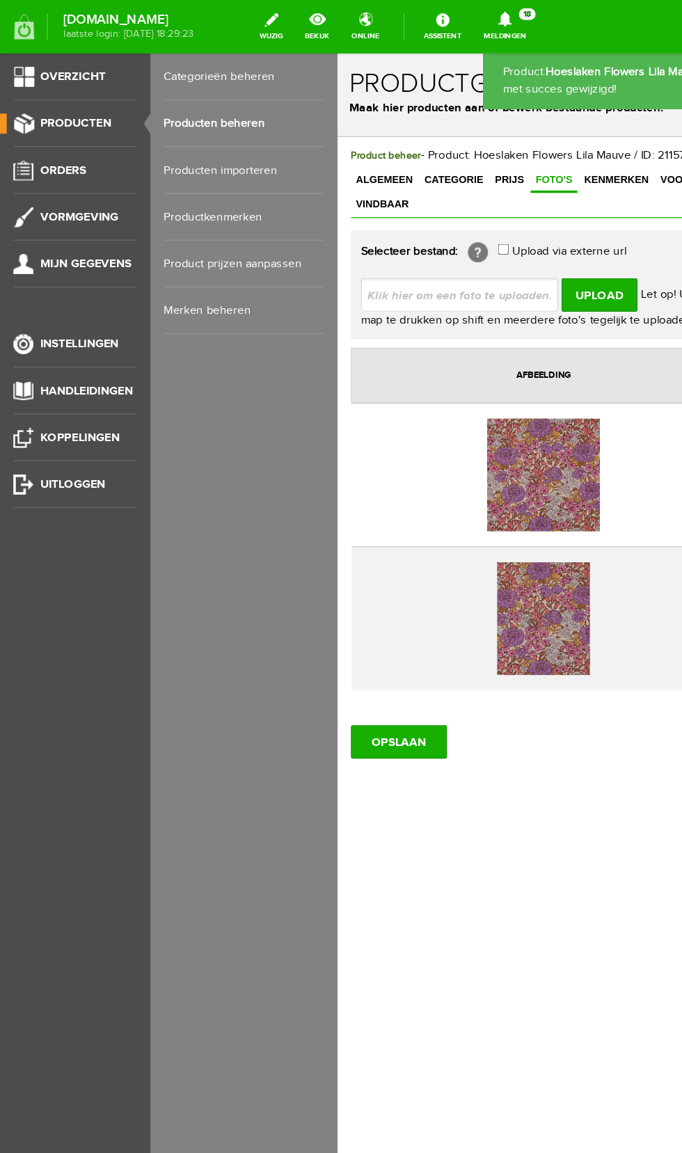
click at [205, 104] on link "Producten beheren" at bounding box center [203, 102] width 134 height 39
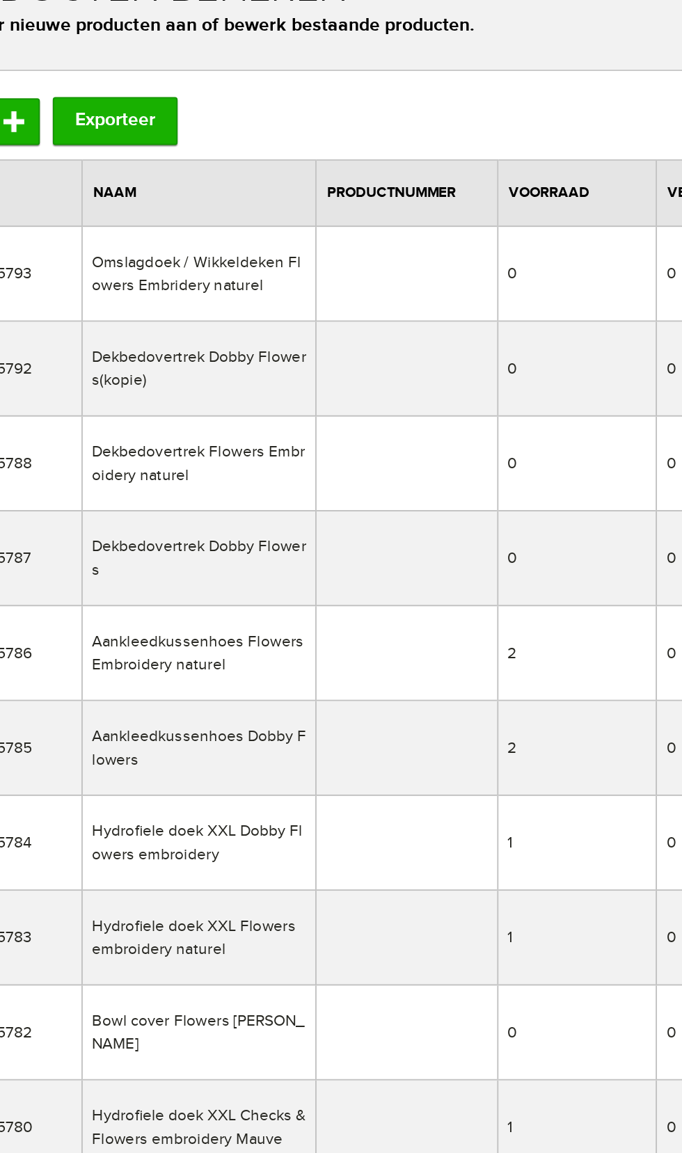
scroll to position [4, 0]
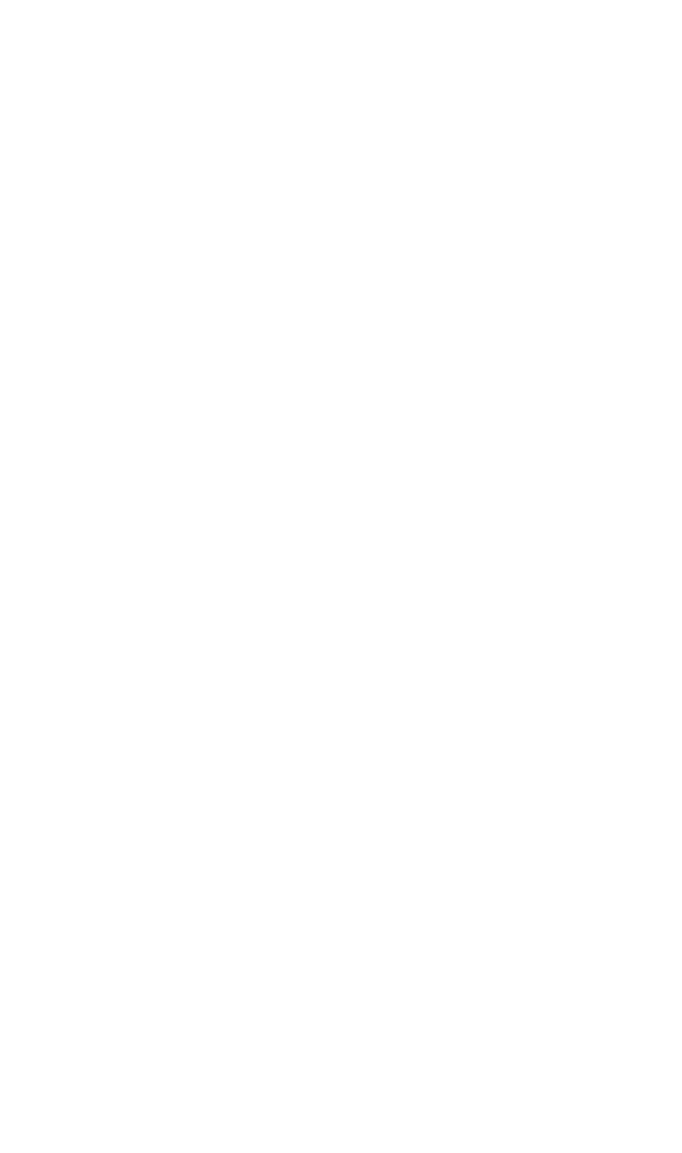
scroll to position [0, 0]
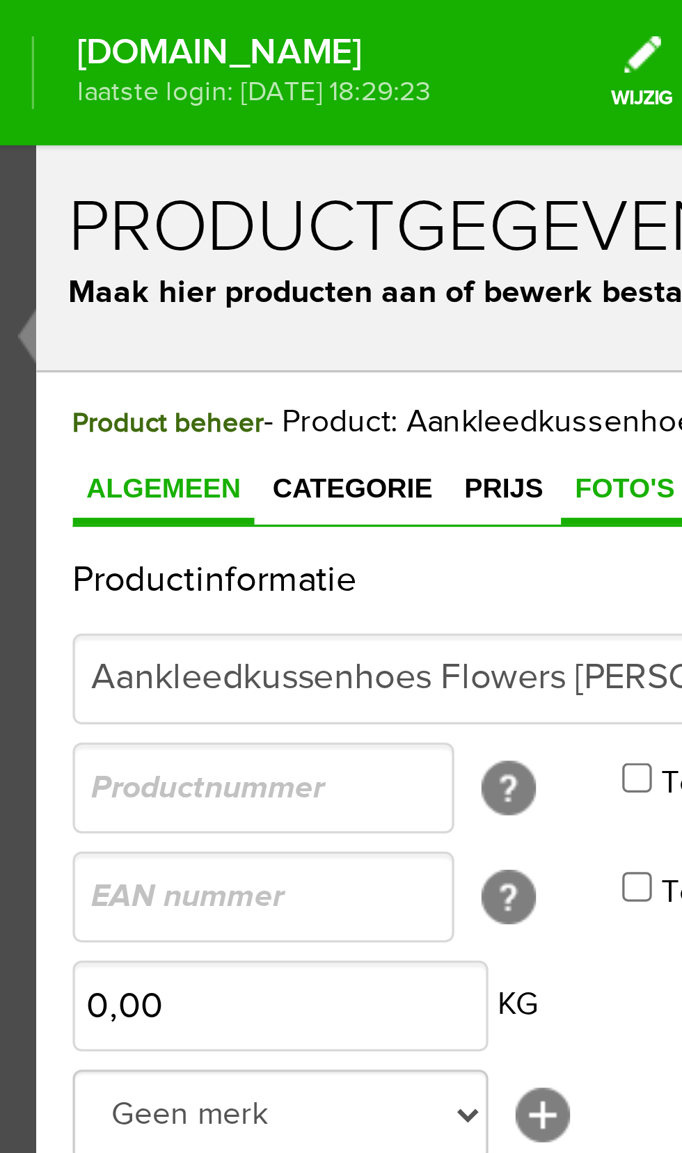
click at [200, 248] on span "Foto's" at bounding box center [216, 250] width 39 height 10
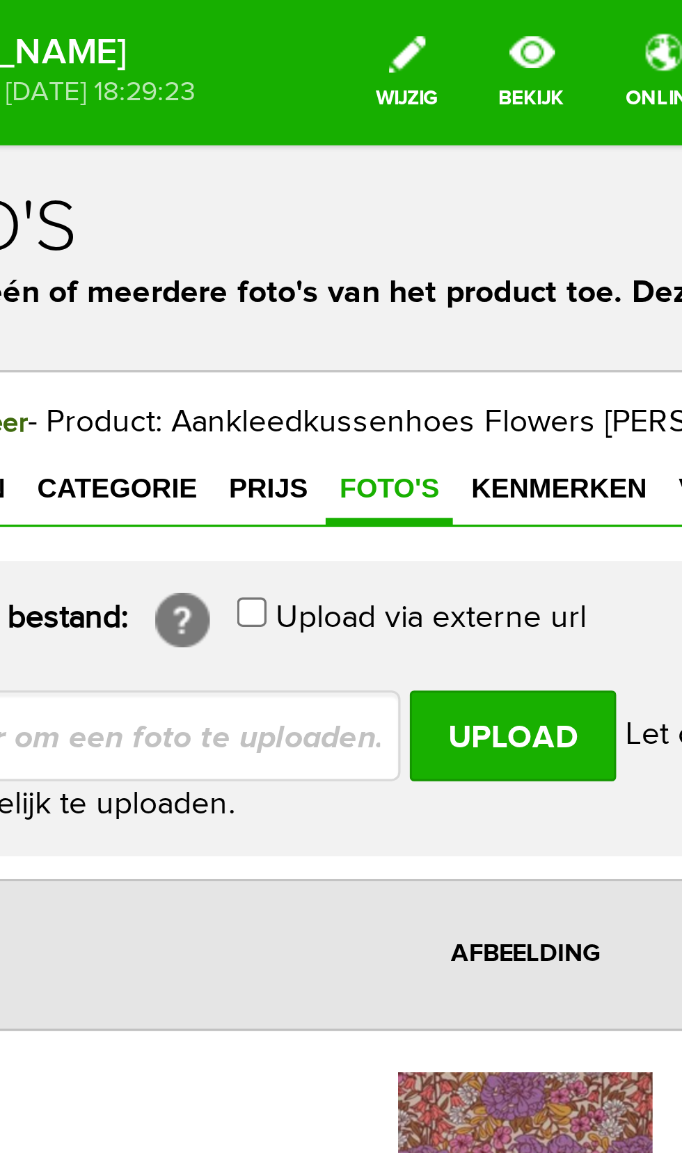
scroll to position [4, 0]
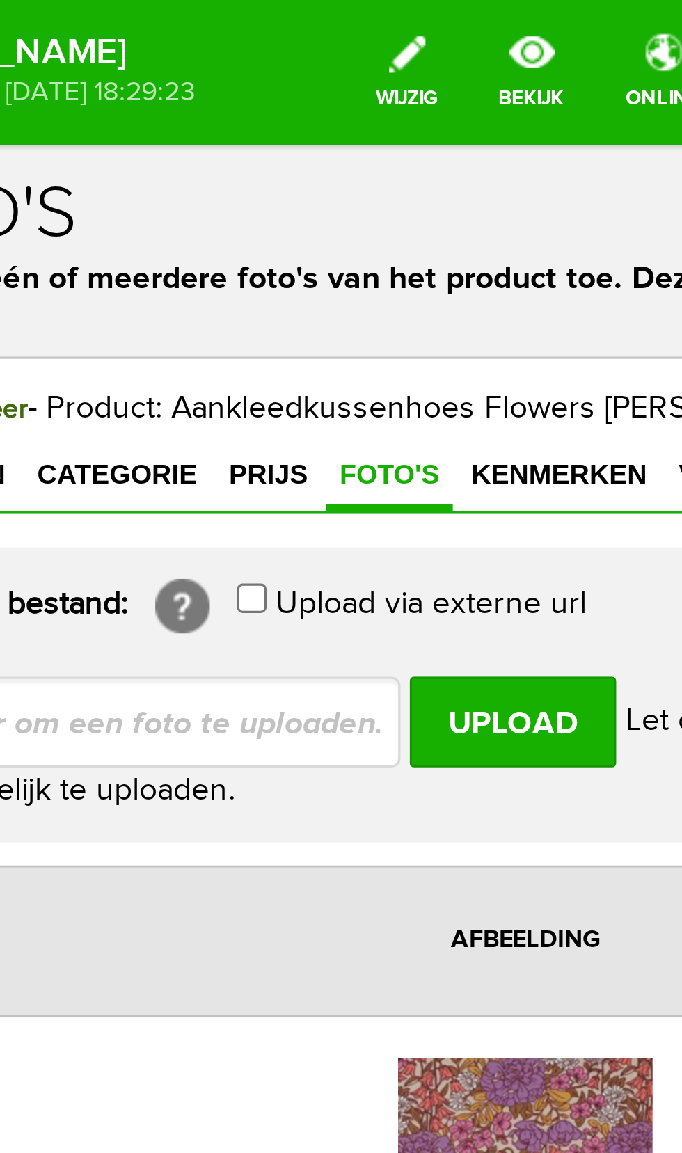
type input "C:\fakepath\06290.003_mainimage.jpg"
type input "06290.003_mainimage.jpg"
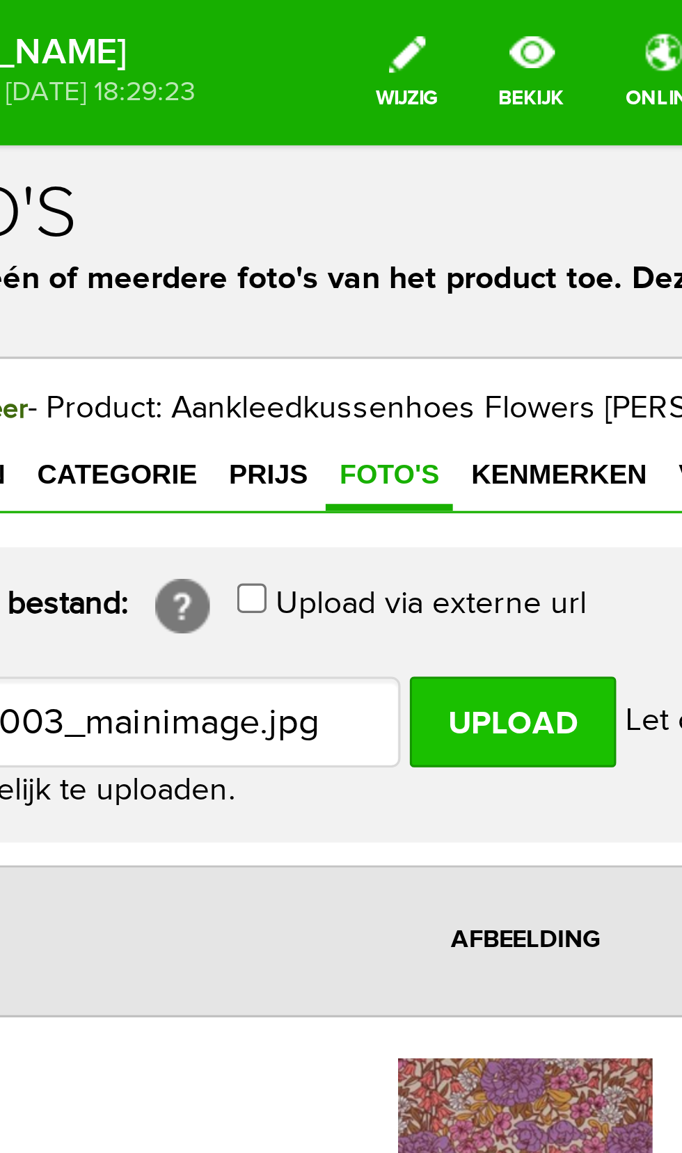
click at [24, 312] on input "Upload" at bounding box center [18, 312] width 63 height 28
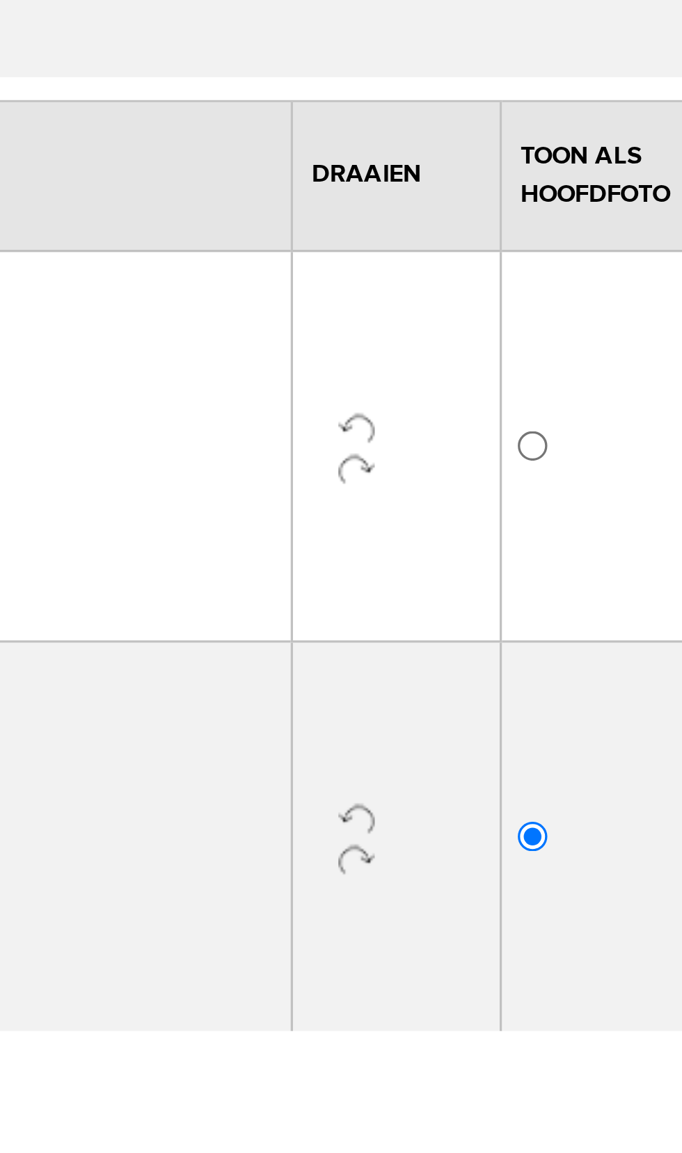
scroll to position [0, 0]
radio input "true"
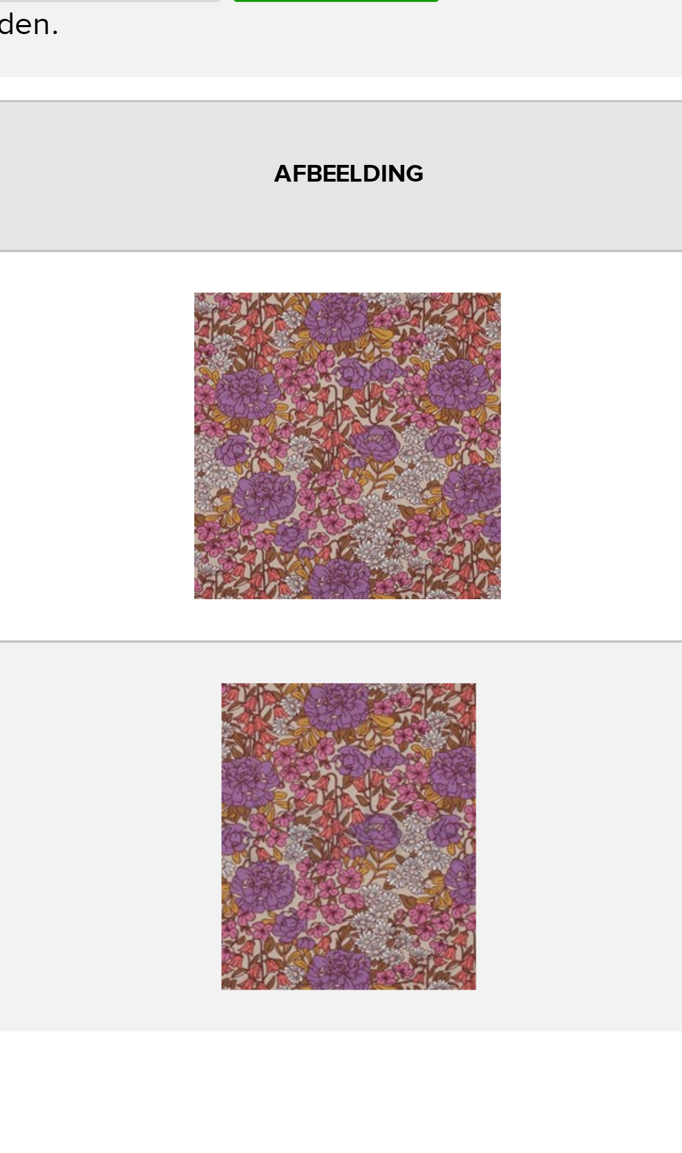
scroll to position [4, 0]
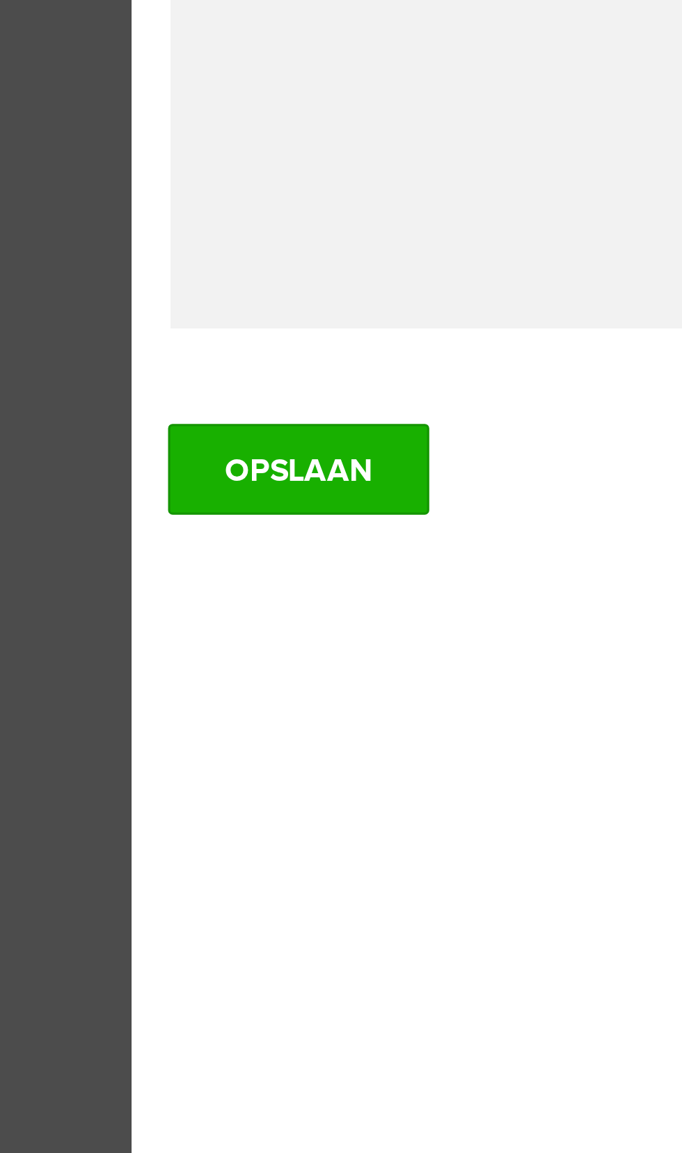
scroll to position [0, 0]
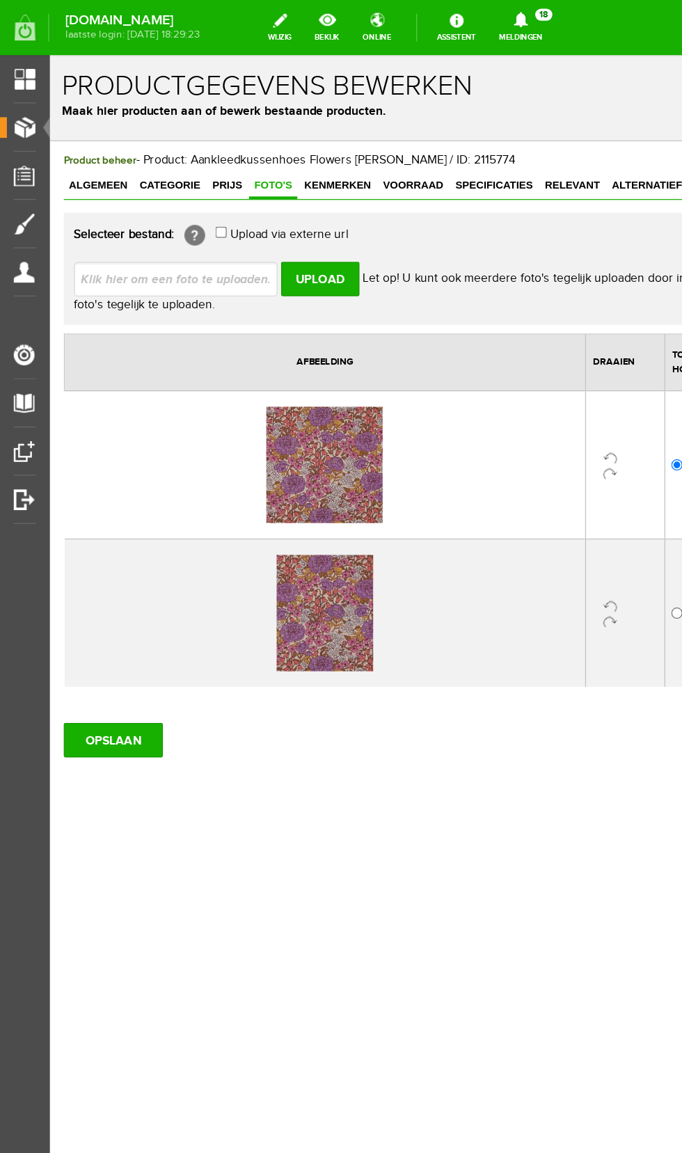
click at [24, 102] on span "Producten" at bounding box center [35, 103] width 59 height 12
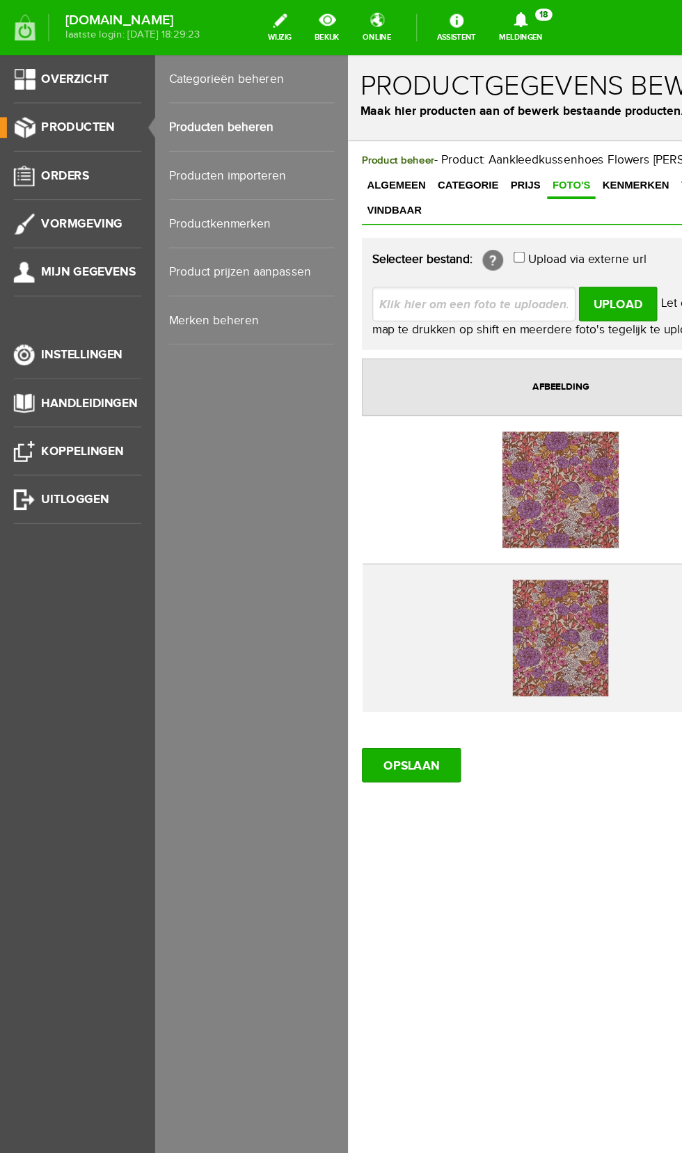
click at [208, 103] on link "Producten beheren" at bounding box center [203, 102] width 134 height 39
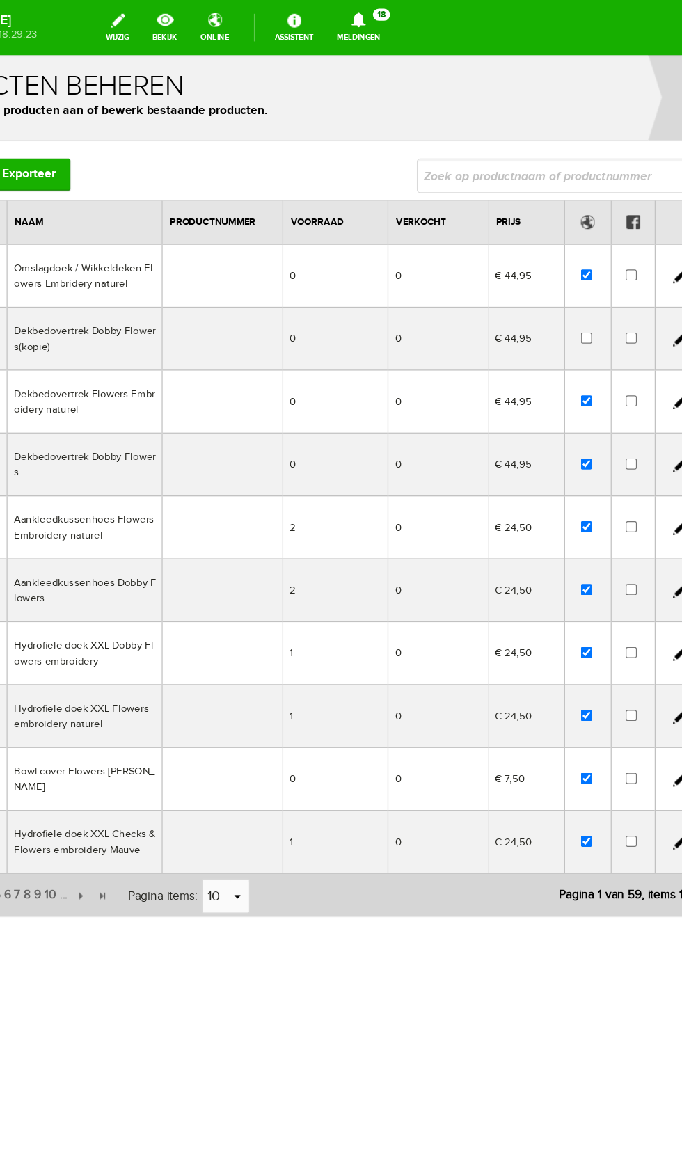
click at [338, 232] on td "0" at bounding box center [332, 233] width 81 height 51
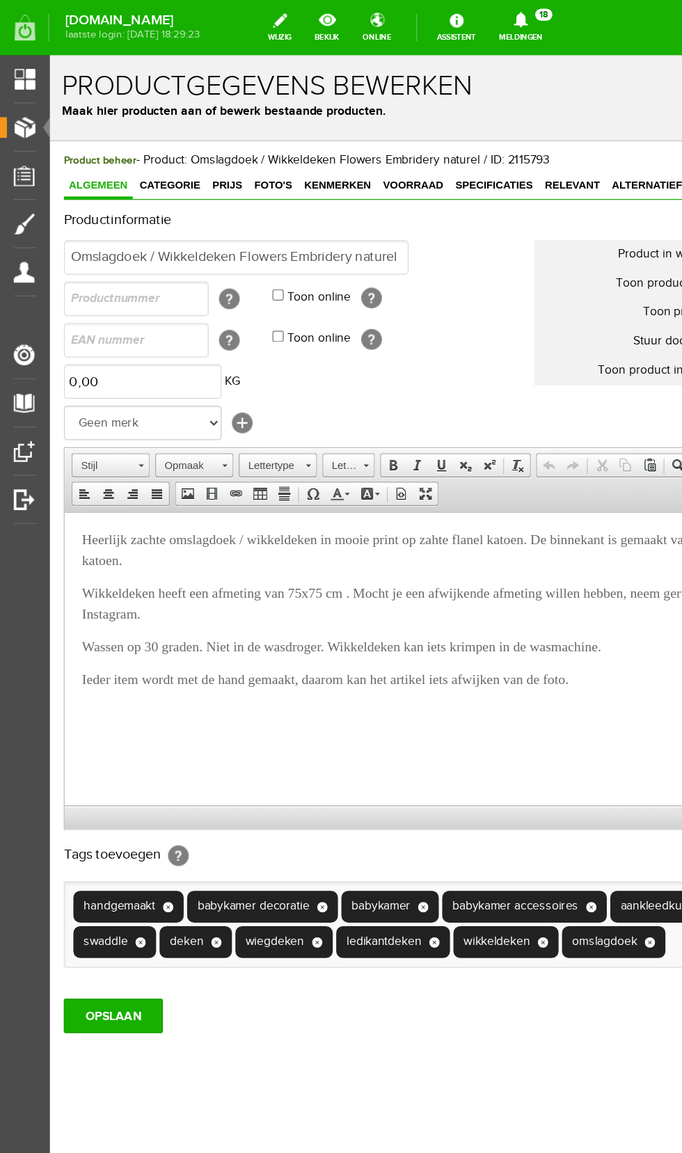
click at [15, 97] on span "Producten" at bounding box center [35, 103] width 59 height 12
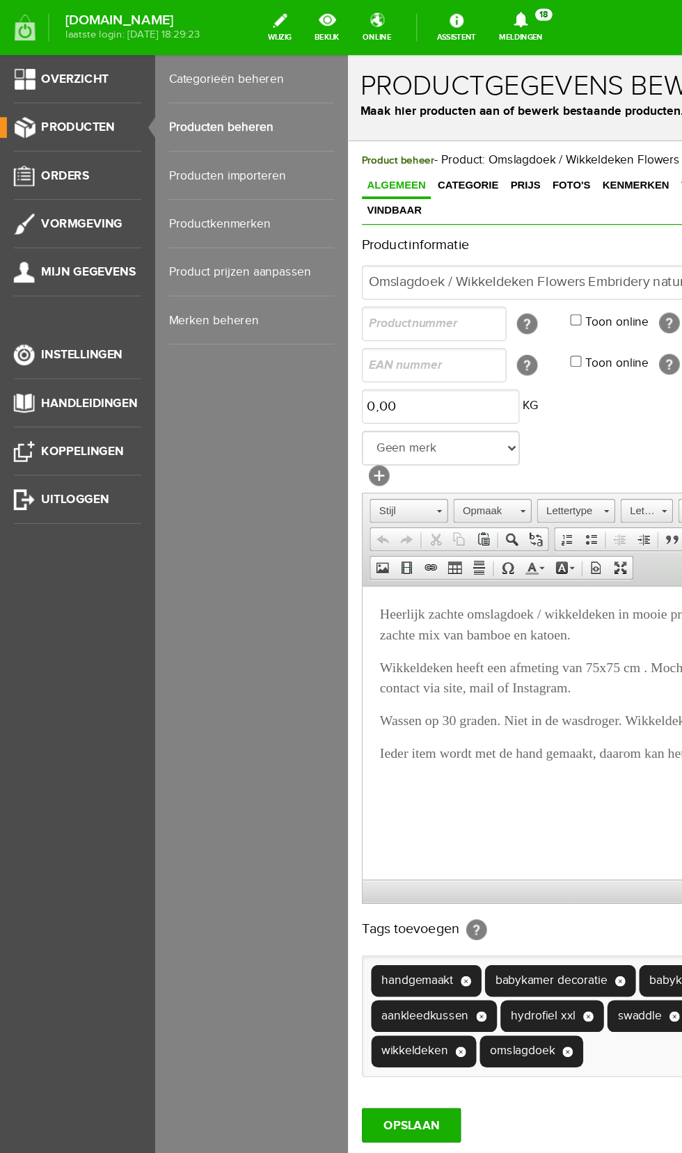
click at [210, 104] on link "Producten beheren" at bounding box center [203, 102] width 134 height 39
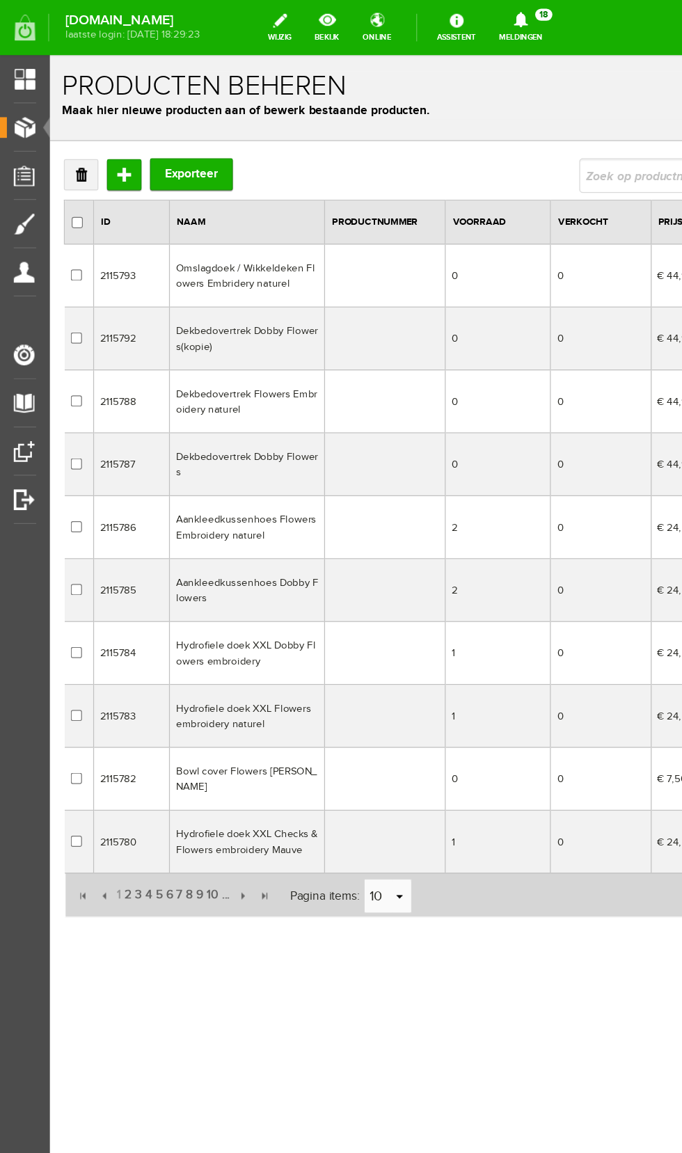
scroll to position [4, 0]
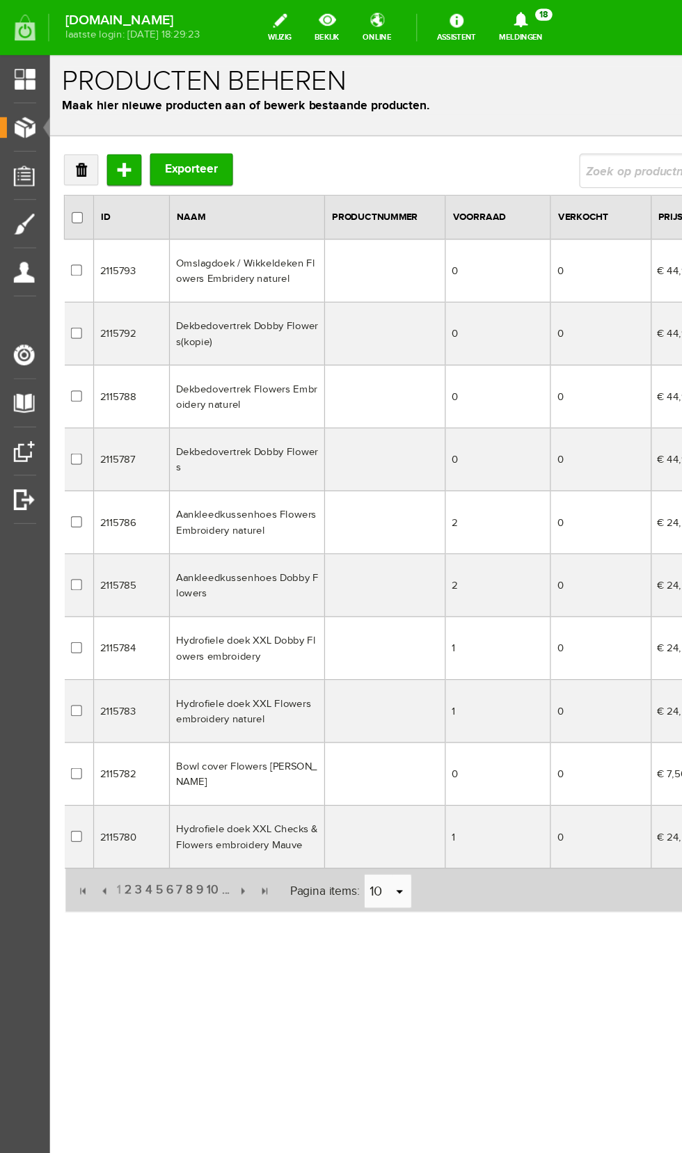
click at [214, 369] on td "Dekbedovertrek Dobby Flowers" at bounding box center [208, 380] width 125 height 51
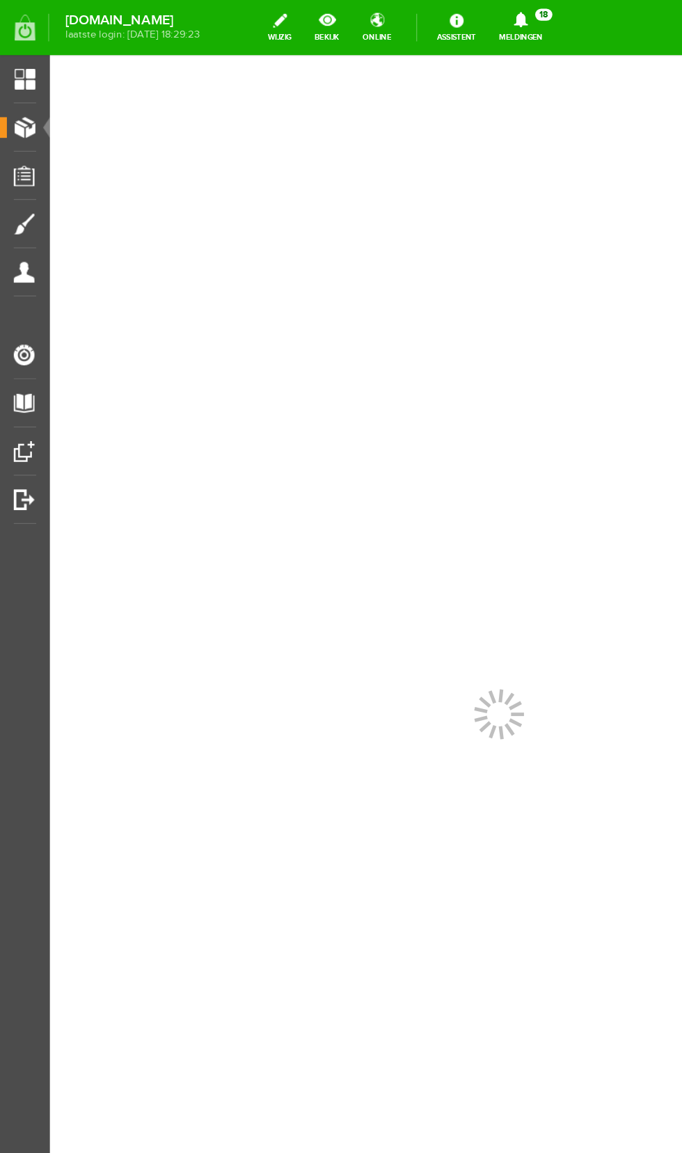
scroll to position [0, 0]
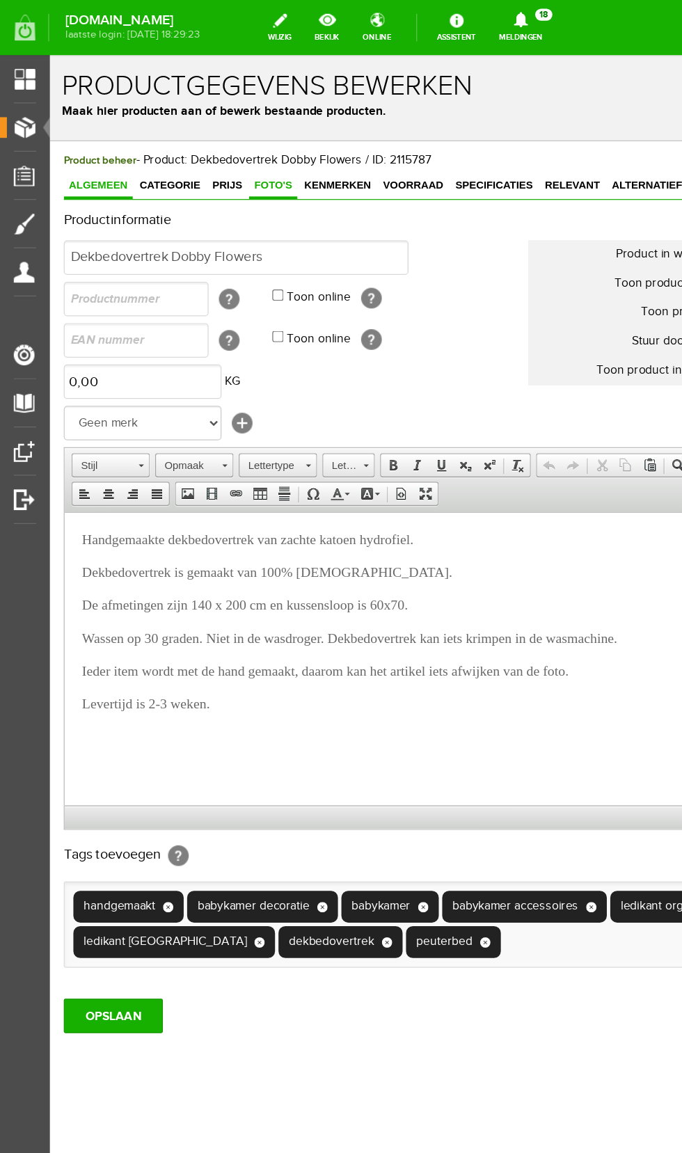
click at [223, 158] on span "Foto's" at bounding box center [229, 160] width 39 height 10
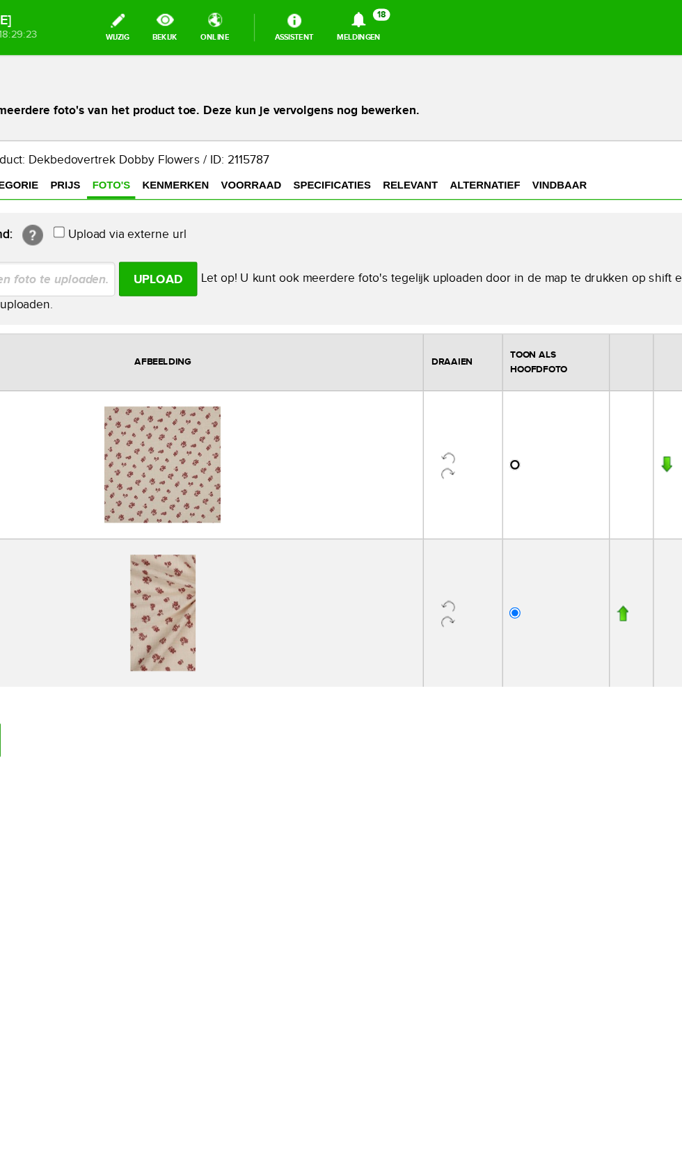
click at [394, 387] on input "radio" at bounding box center [394, 385] width 9 height 9
radio input "true"
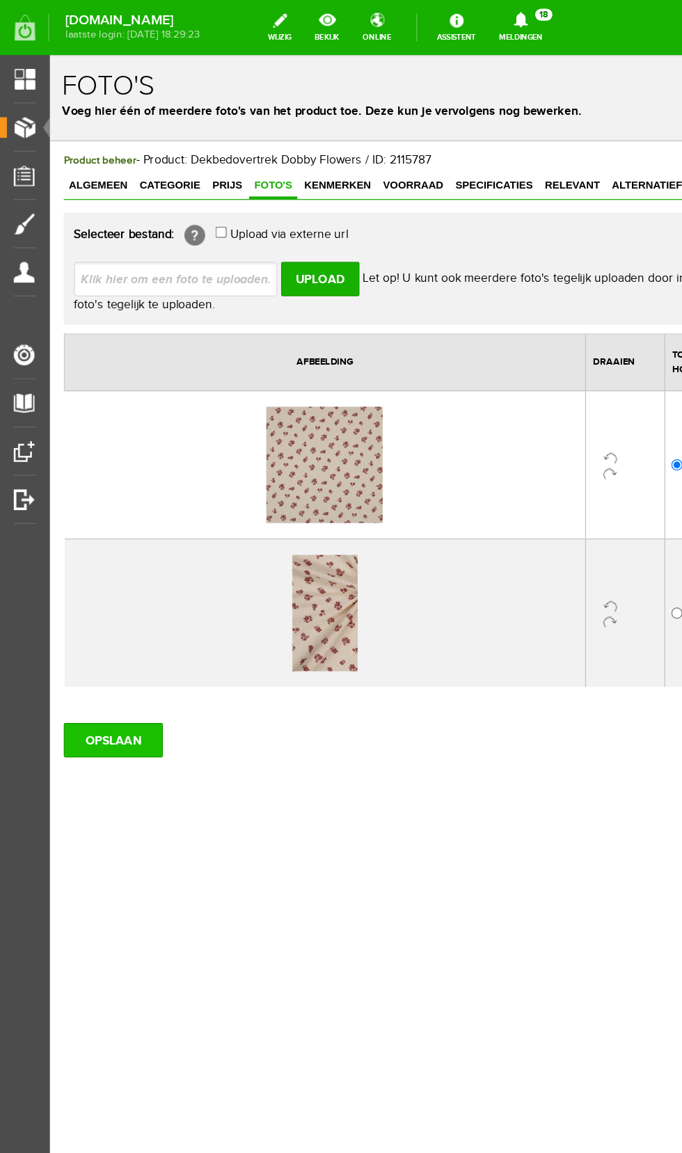
click at [122, 611] on input "OPSLAAN" at bounding box center [101, 608] width 80 height 28
click at [24, 102] on span "Producten" at bounding box center [35, 103] width 59 height 12
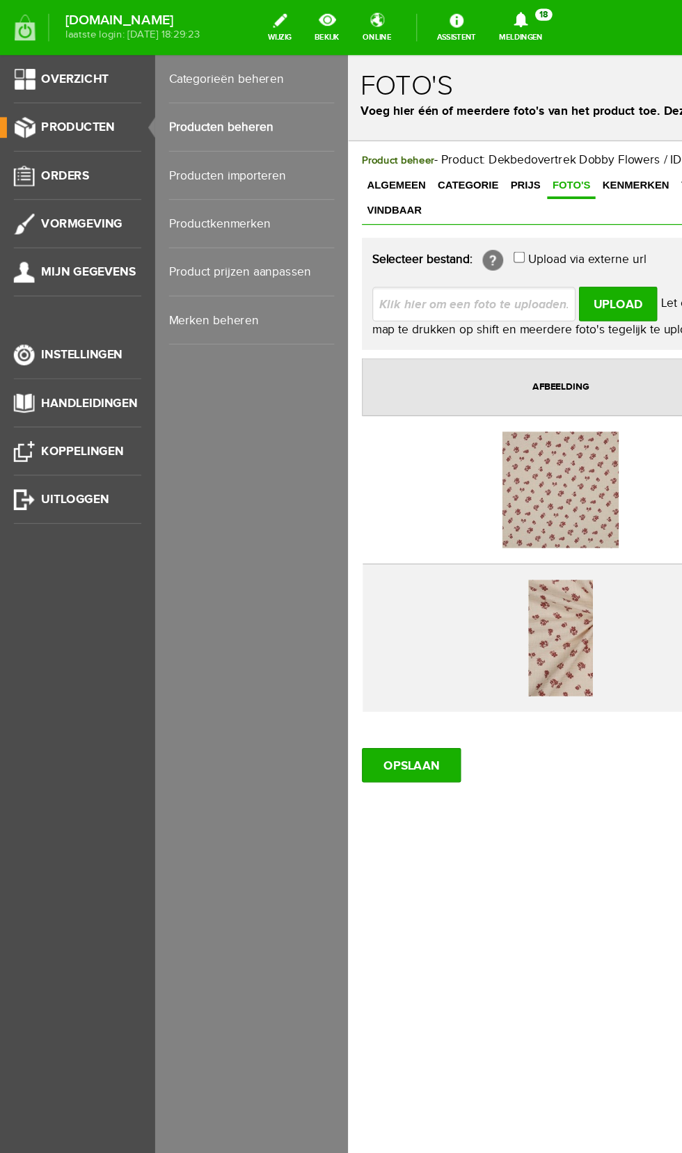
click at [191, 99] on link "Producten beheren" at bounding box center [203, 102] width 134 height 39
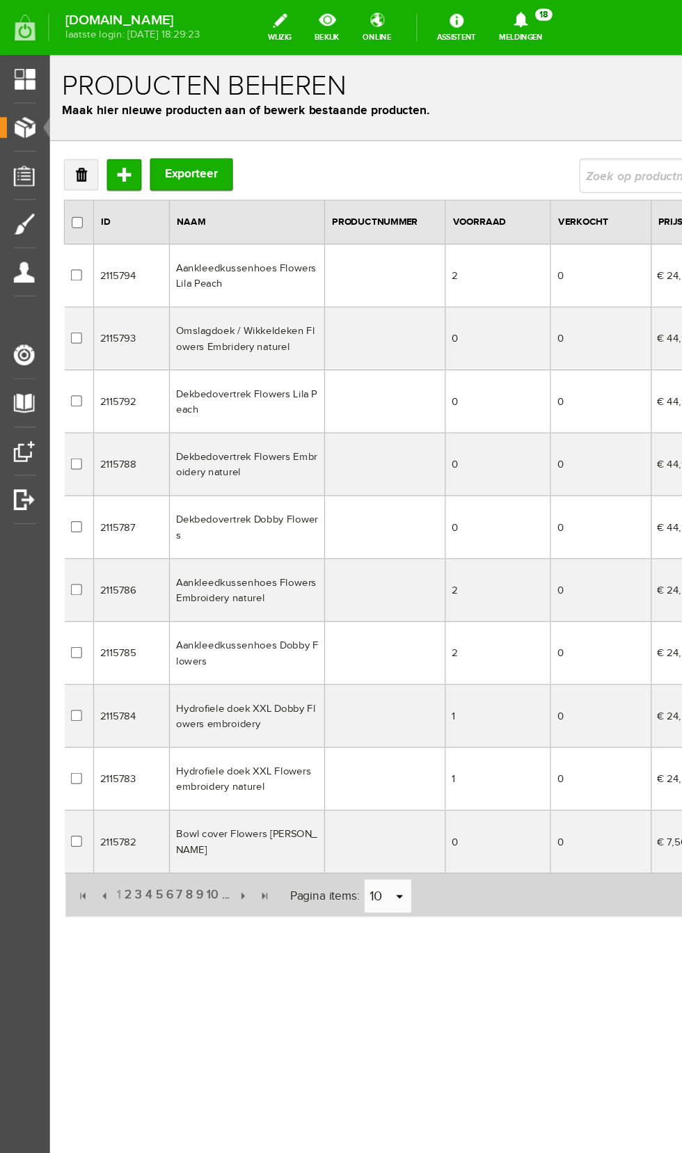
click at [215, 233] on td "Aankleedkussenhoes Flowers Lila Peach" at bounding box center [208, 233] width 125 height 51
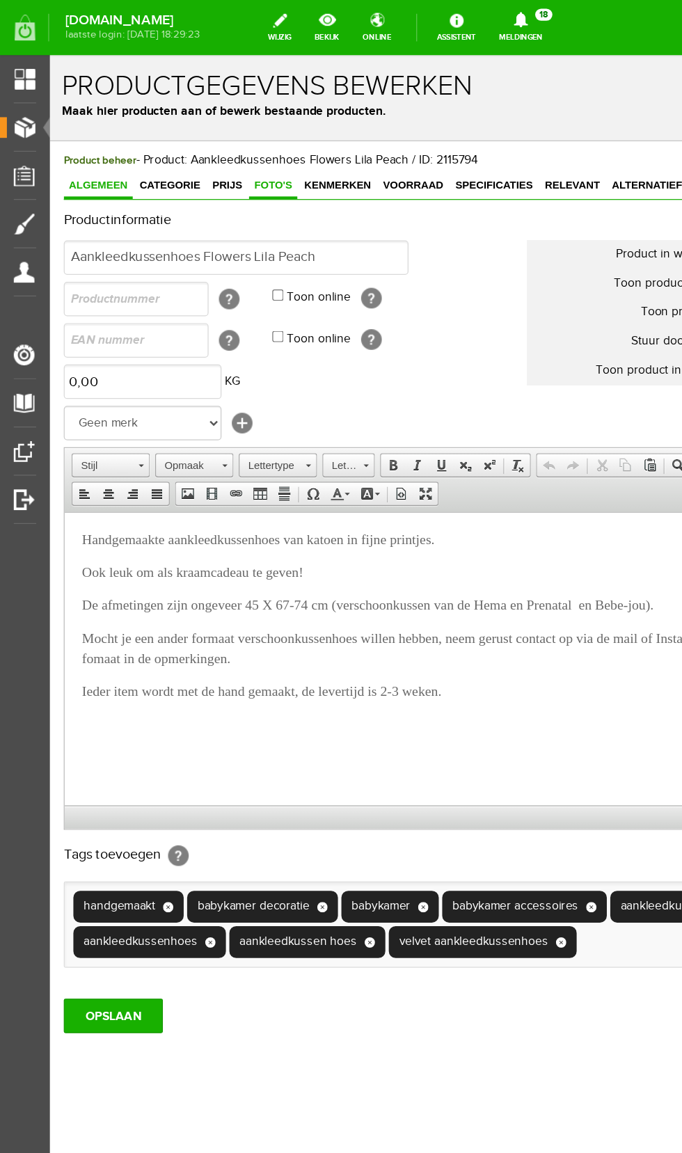
click at [221, 161] on span "Foto's" at bounding box center [229, 160] width 39 height 10
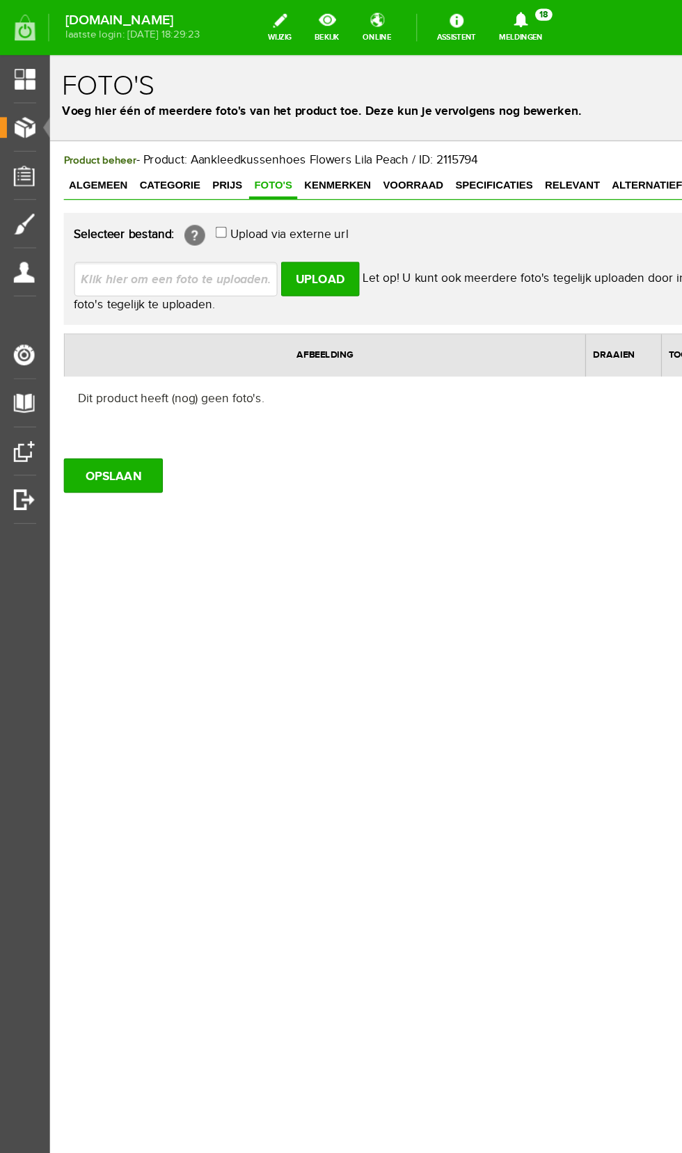
click at [186, 239] on input "file" at bounding box center [156, 235] width 175 height 26
type input "C:\fakepath\Screenshot_20250902_194319_Samsung Internet.jpg"
type input "Screenshot_20250902_194319_Samsung Internet.jpg"
click at [276, 236] on input "Upload" at bounding box center [267, 236] width 63 height 28
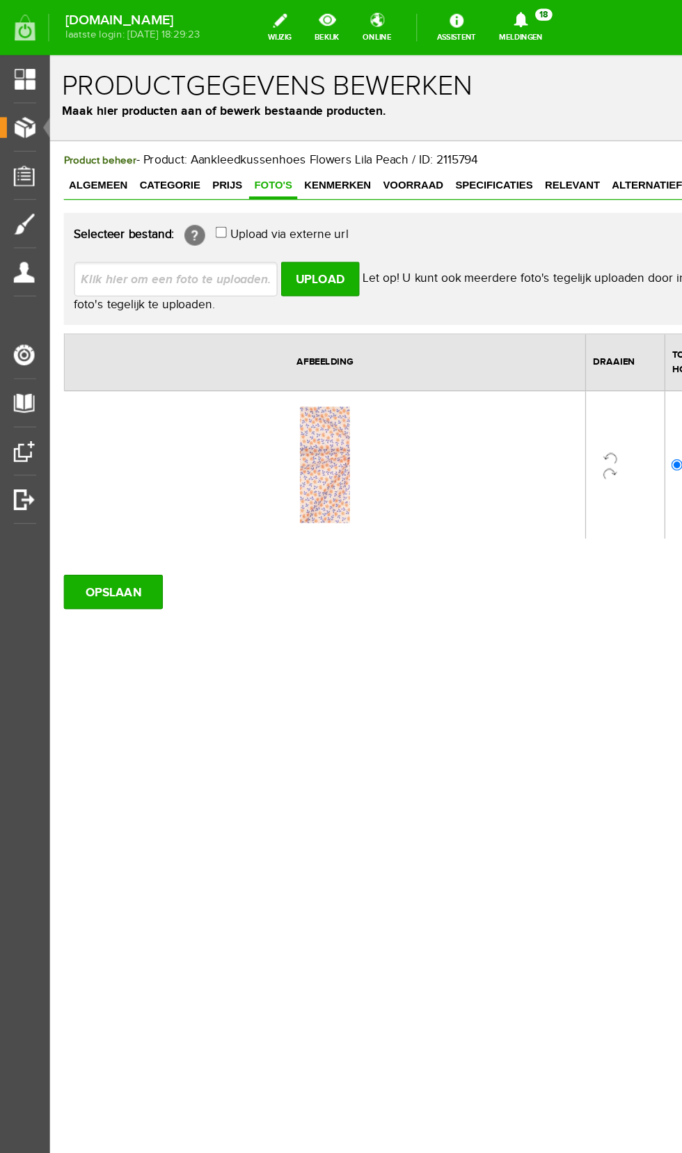
click at [502, 375] on link at bounding box center [501, 380] width 11 height 11
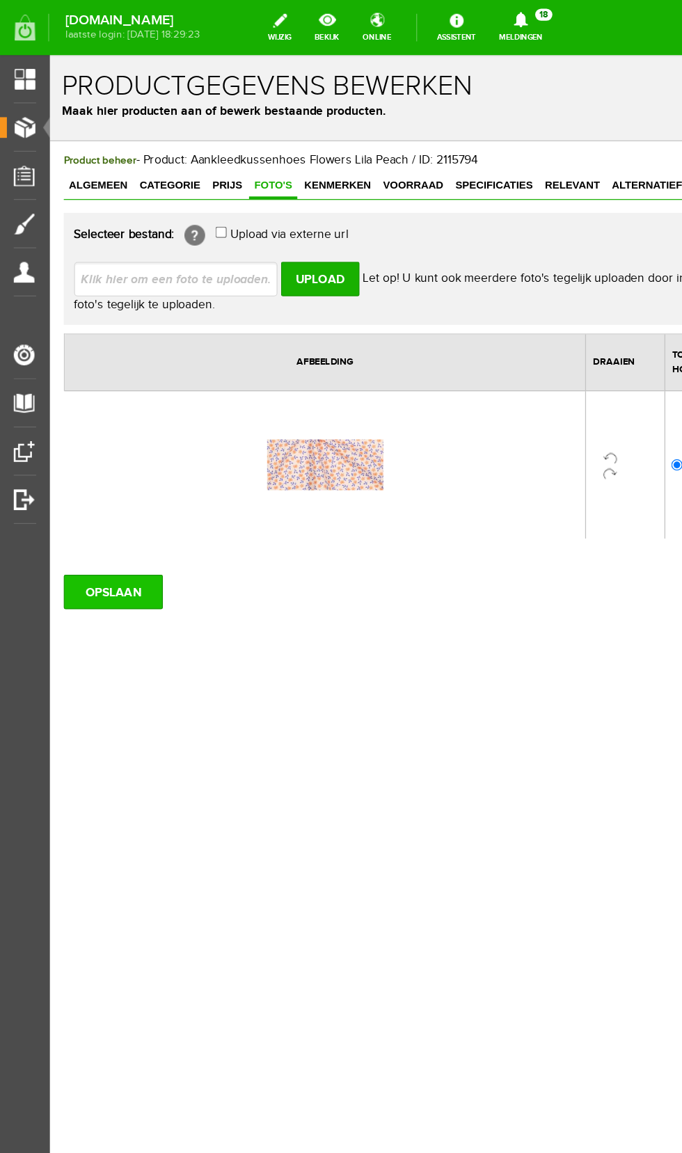
click at [112, 476] on input "OPSLAAN" at bounding box center [101, 488] width 80 height 28
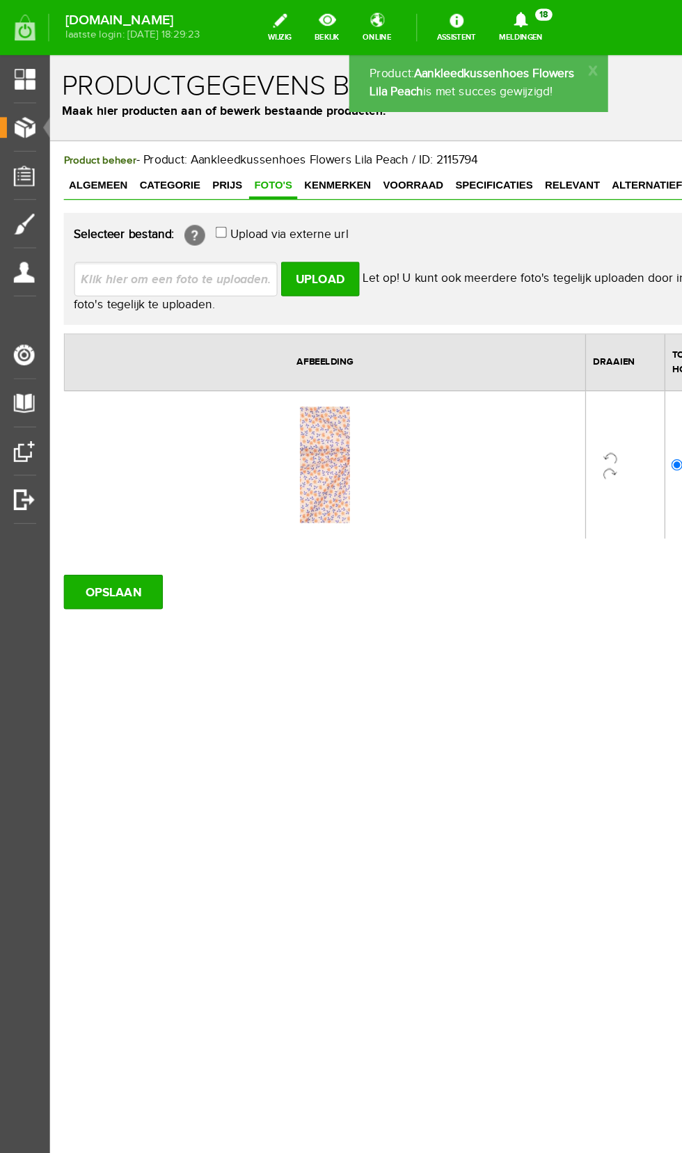
click at [29, 106] on span "Producten" at bounding box center [35, 103] width 59 height 12
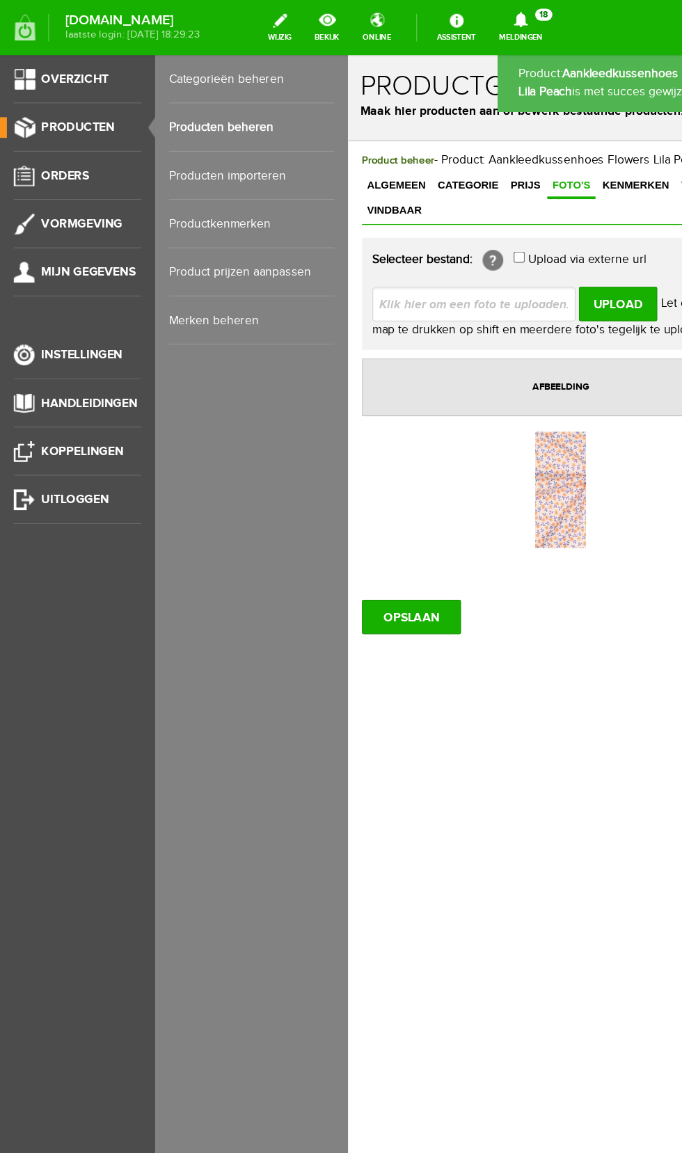
click at [209, 102] on link "Producten beheren" at bounding box center [203, 102] width 134 height 39
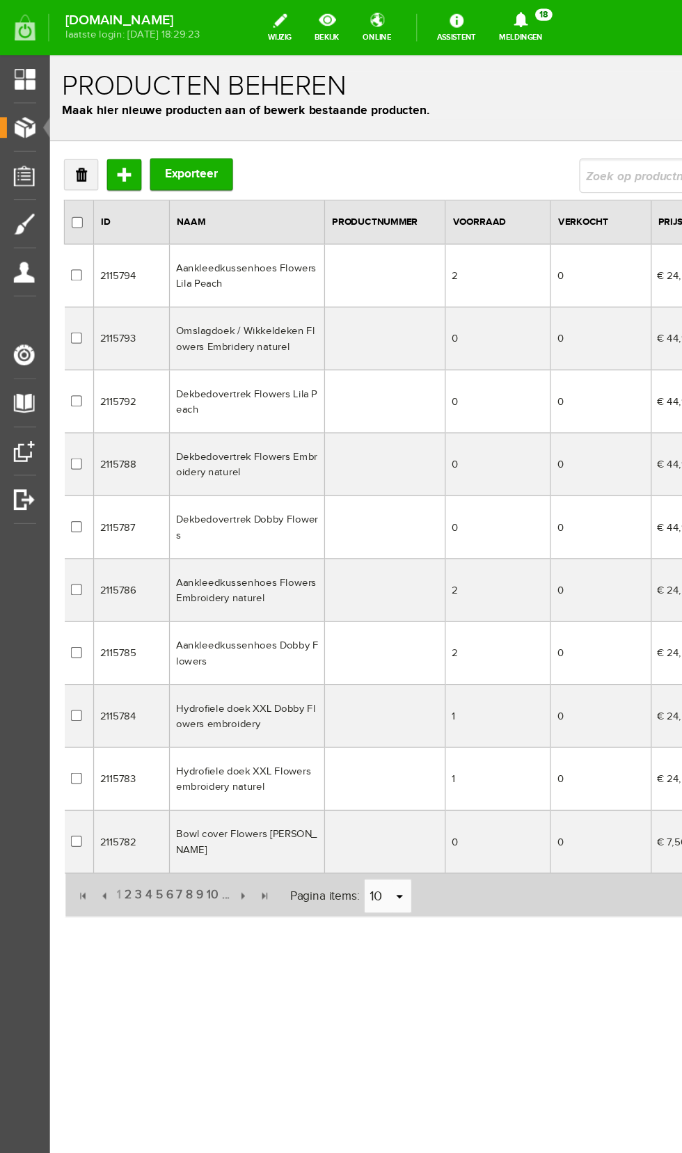
click at [230, 276] on td "Omslagdoek / Wikkeldeken Flowers Embridery naturel" at bounding box center [208, 284] width 125 height 51
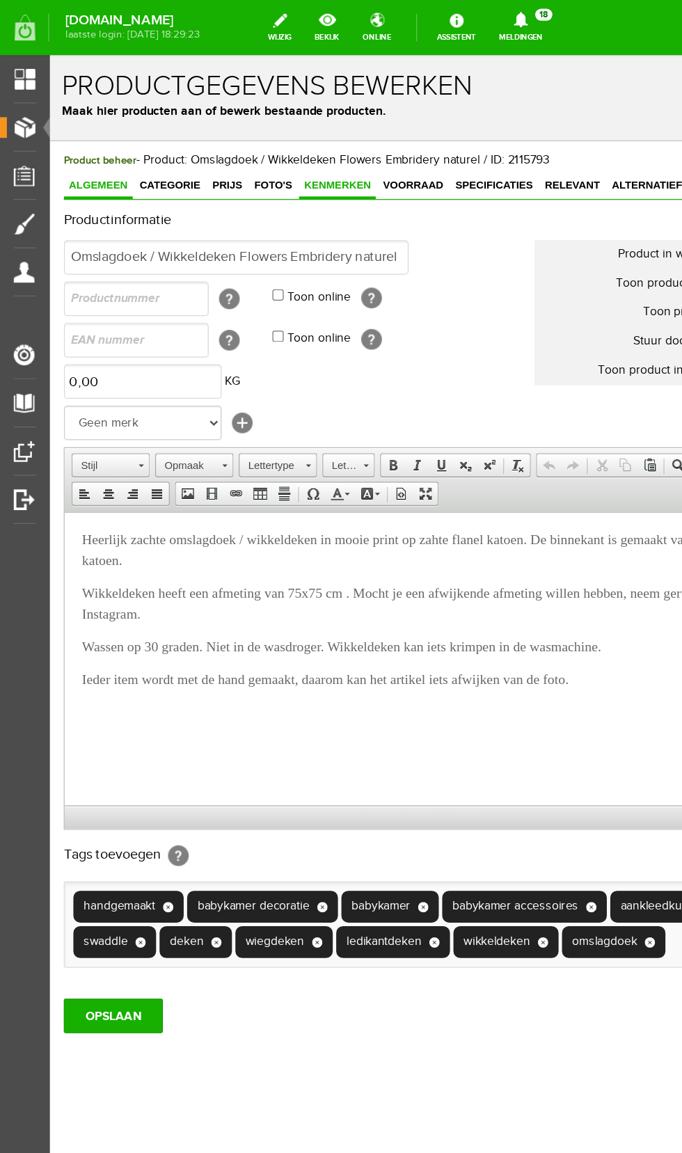
click at [267, 160] on span "Kenmerken" at bounding box center [281, 160] width 62 height 10
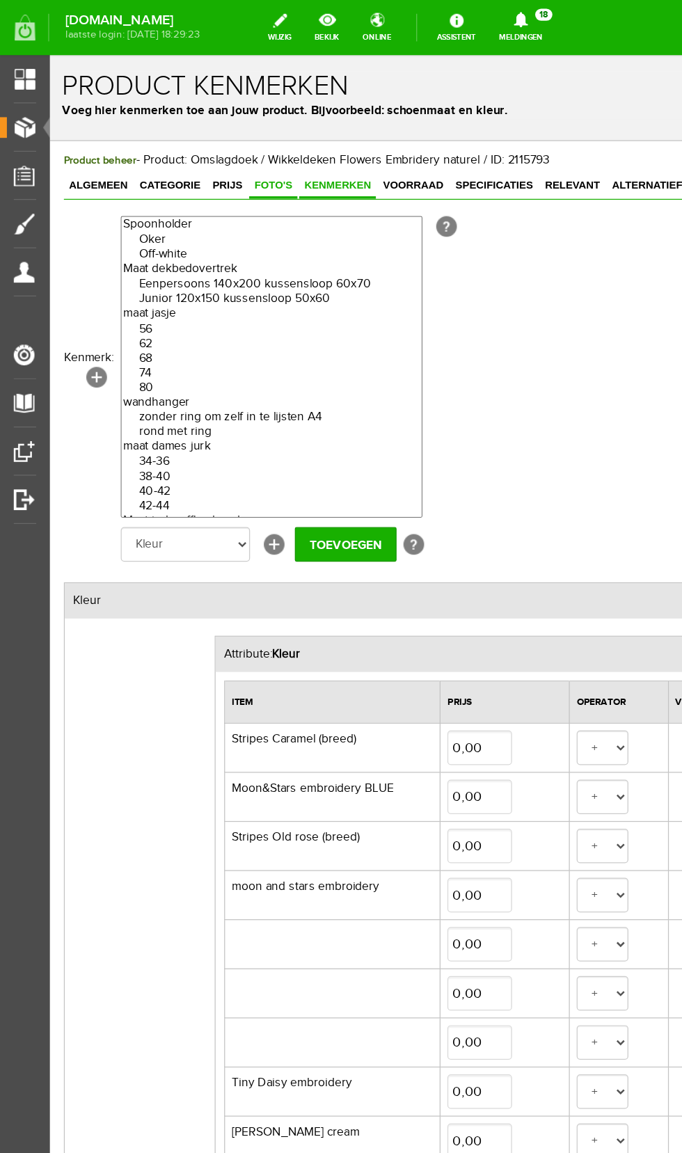
click at [221, 160] on span "Foto's" at bounding box center [229, 160] width 39 height 10
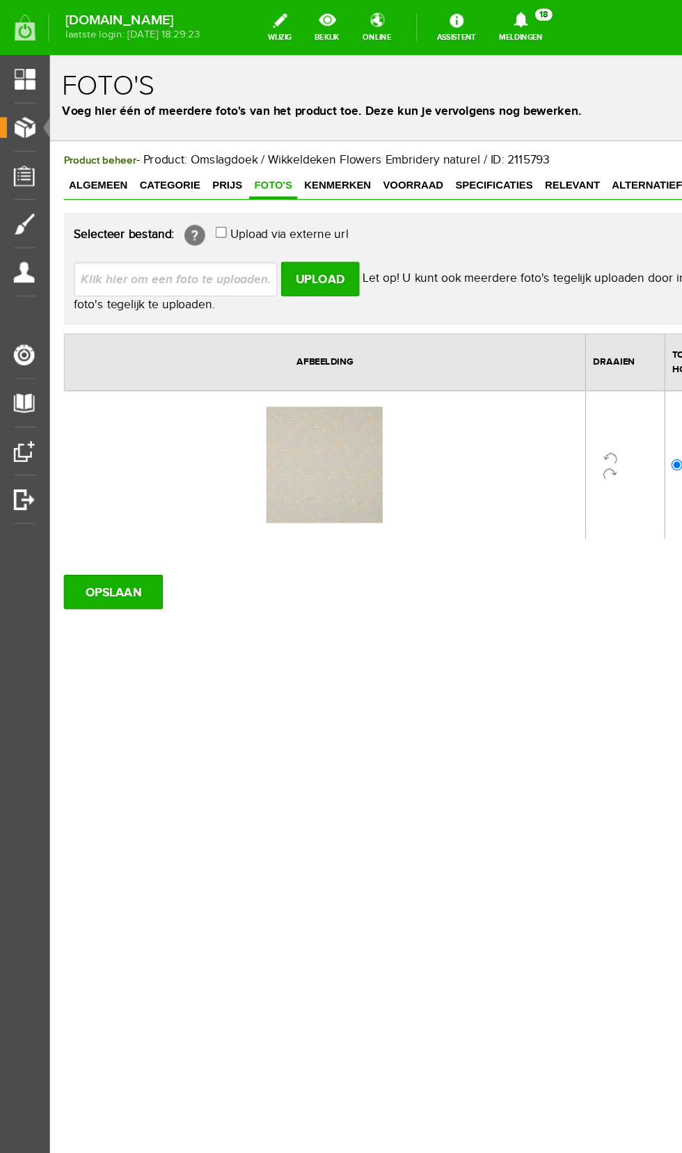
click at [29, 100] on li "Producten" at bounding box center [20, 109] width 18 height 28
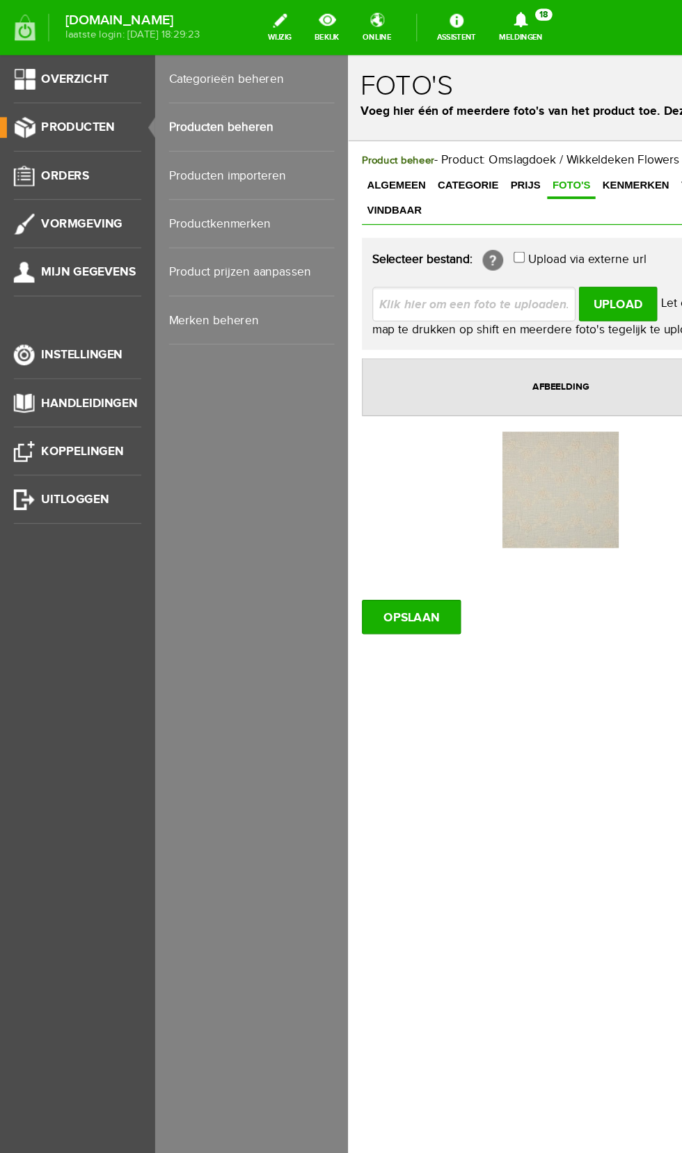
click at [212, 102] on link "Producten beheren" at bounding box center [203, 102] width 134 height 39
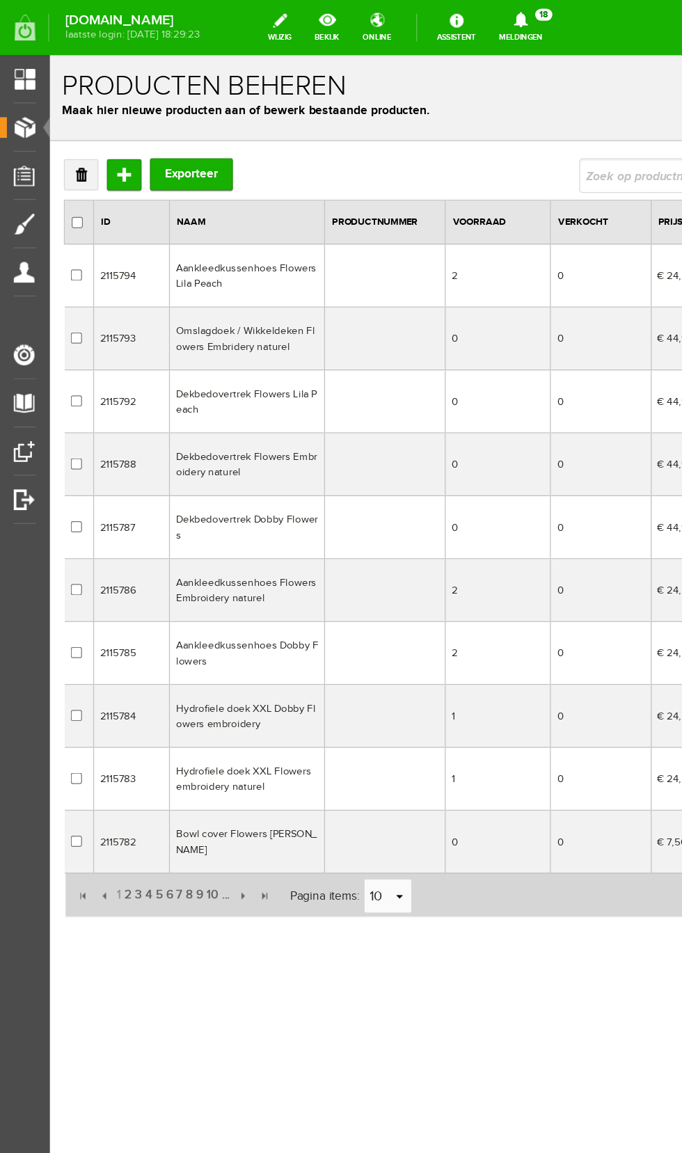
click at [230, 242] on td "Aankleedkussenhoes Flowers Lila Peach" at bounding box center [208, 233] width 125 height 51
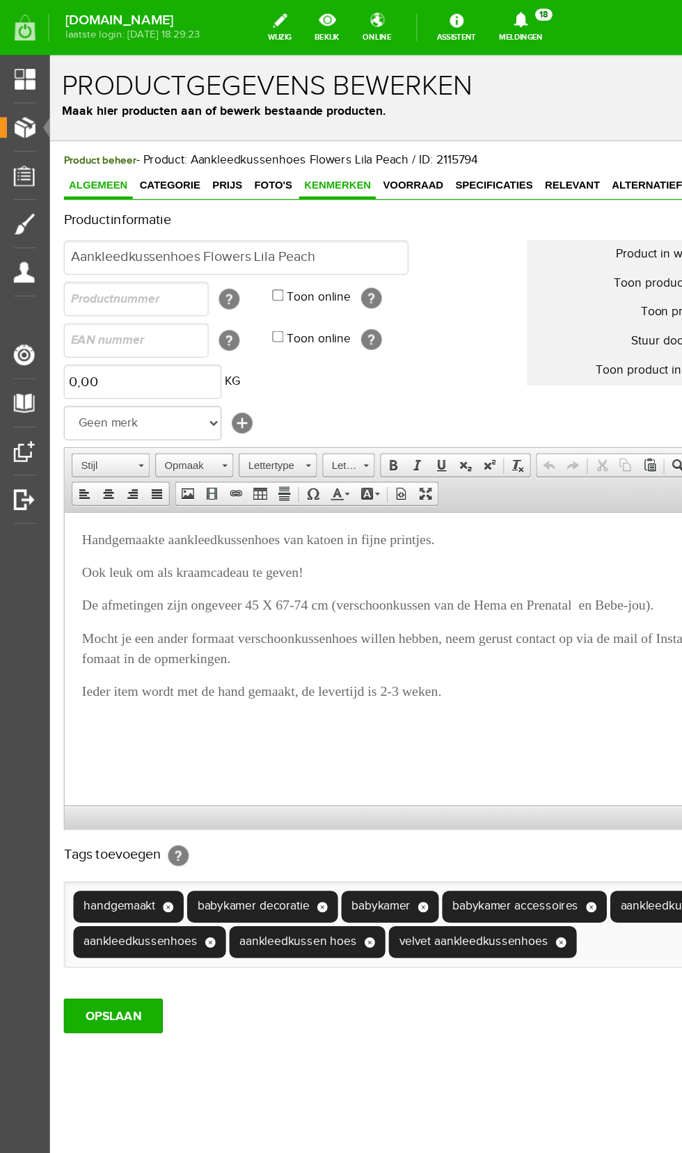
click at [269, 159] on span "Kenmerken" at bounding box center [281, 160] width 62 height 10
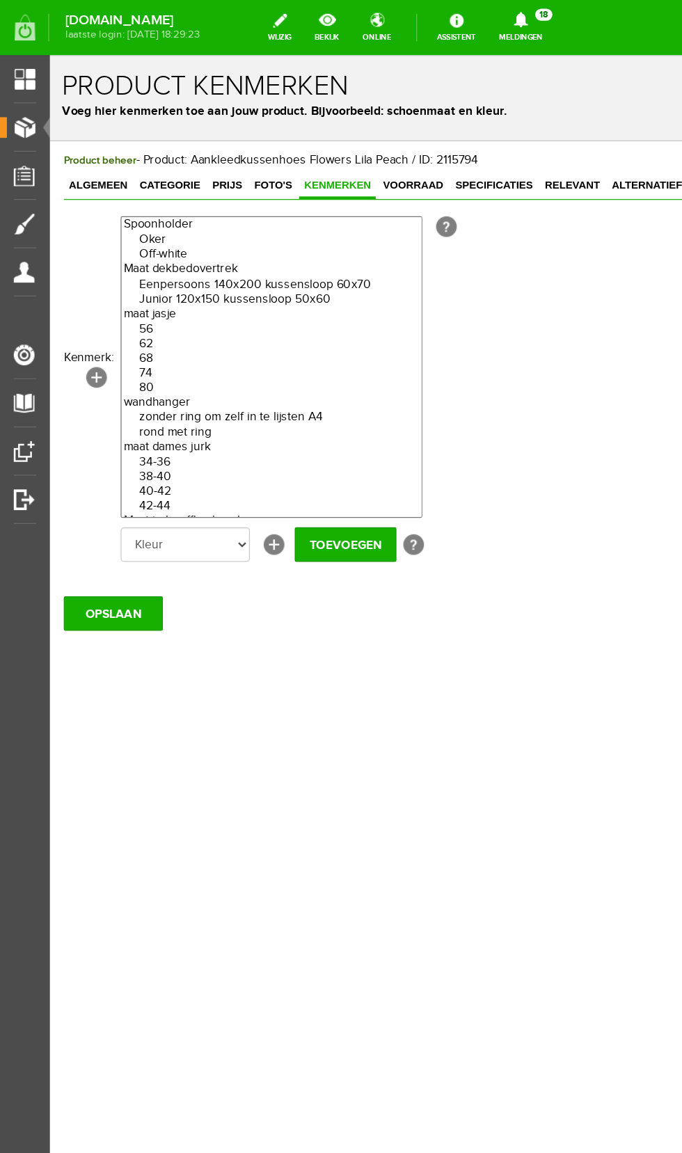
click at [28, 106] on span "Producten" at bounding box center [35, 103] width 59 height 12
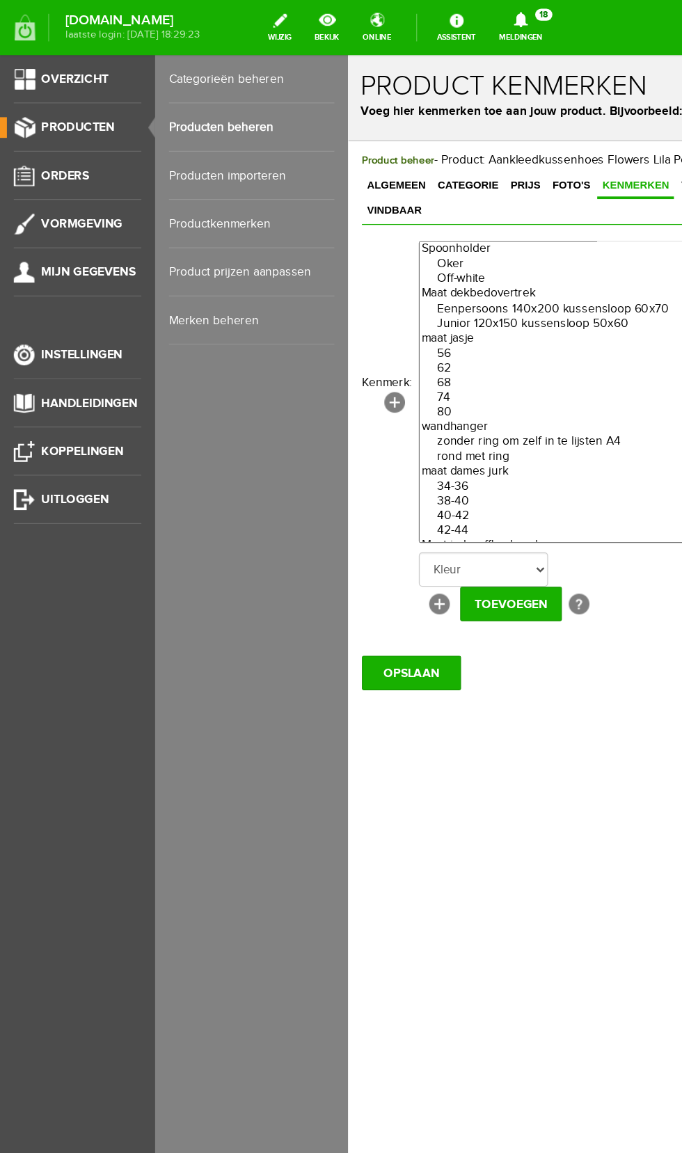
click at [216, 101] on link "Producten beheren" at bounding box center [203, 102] width 134 height 39
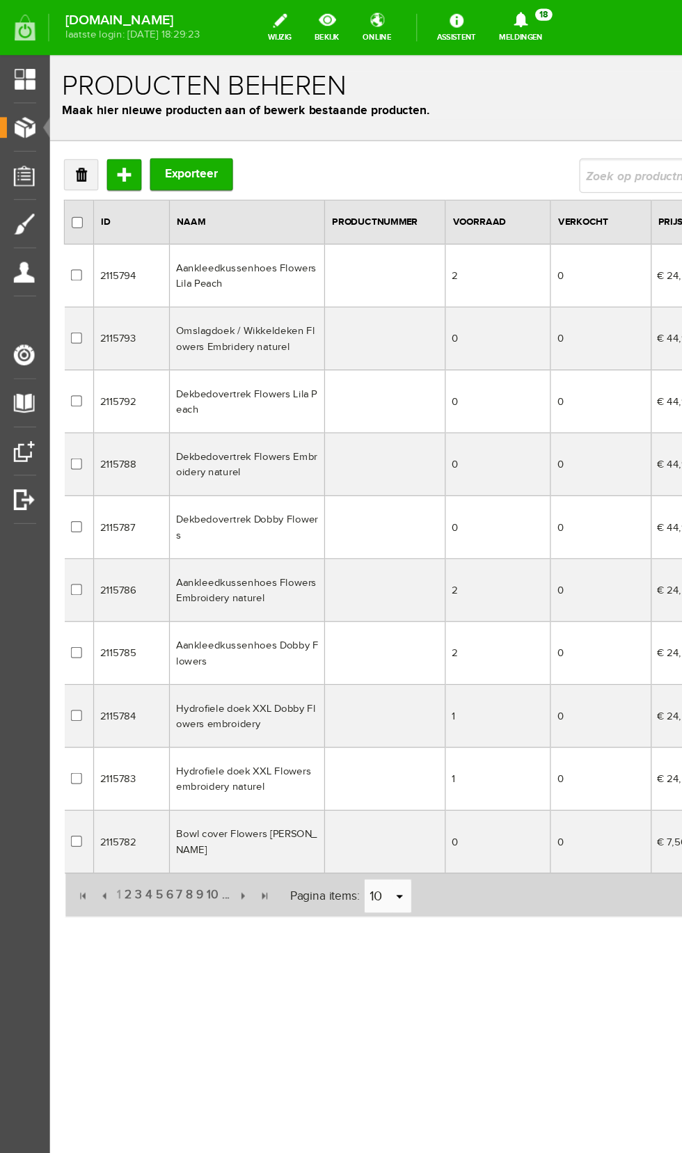
click at [242, 328] on td "Dekbedovertrek Flowers Lila Peach" at bounding box center [208, 335] width 125 height 51
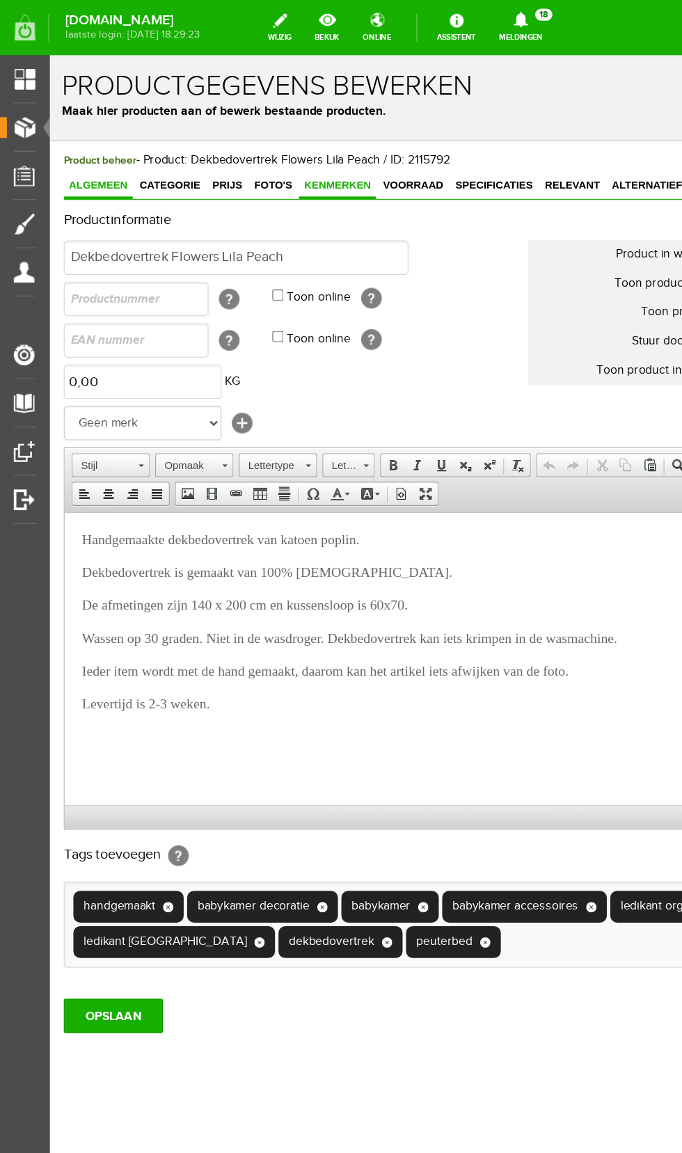
click at [271, 160] on span "Kenmerken" at bounding box center [281, 160] width 62 height 10
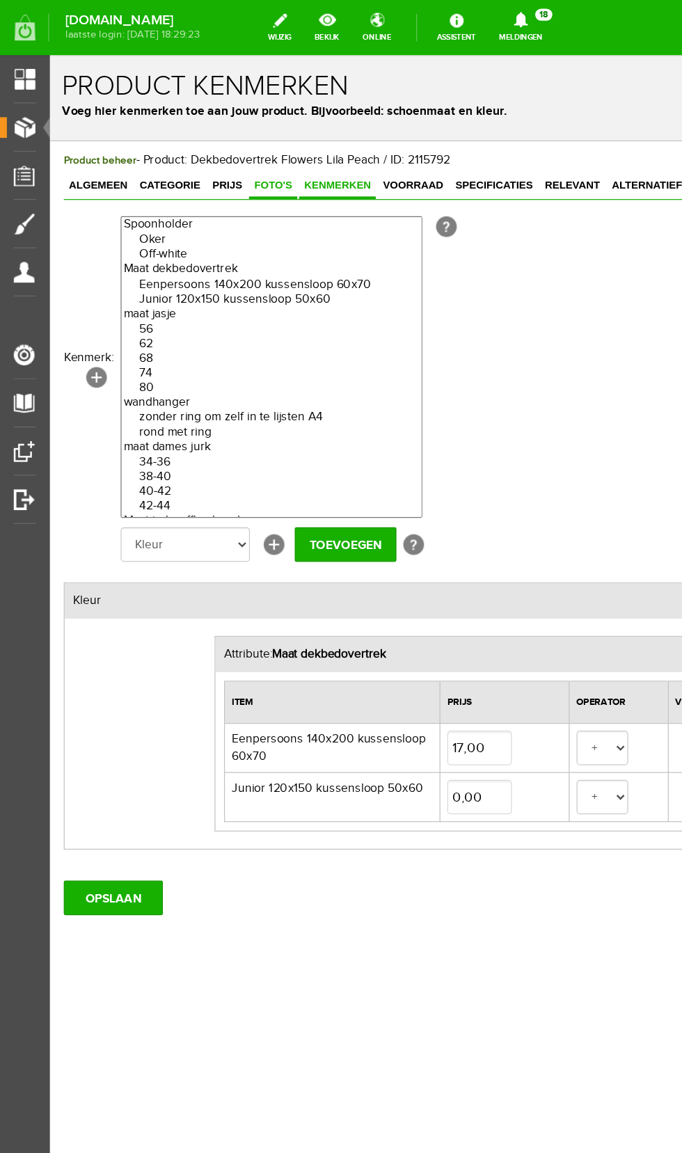
click at [219, 166] on link "Foto's" at bounding box center [229, 161] width 39 height 20
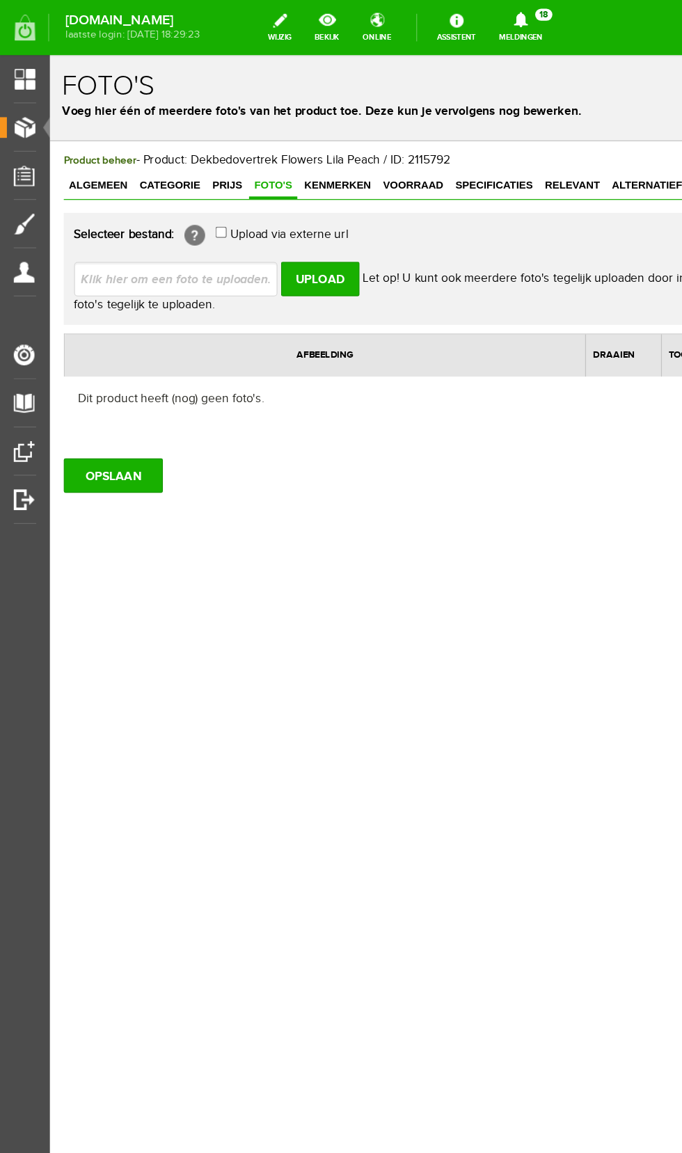
click at [174, 234] on input "file" at bounding box center [156, 235] width 175 height 26
type input "C:\fakepath\Screenshot_20250902_194319_Samsung Internet.jpg"
type input "Screenshot_20250902_194319_Samsung Internet.jpg"
click at [273, 238] on input "Upload" at bounding box center [267, 236] width 63 height 28
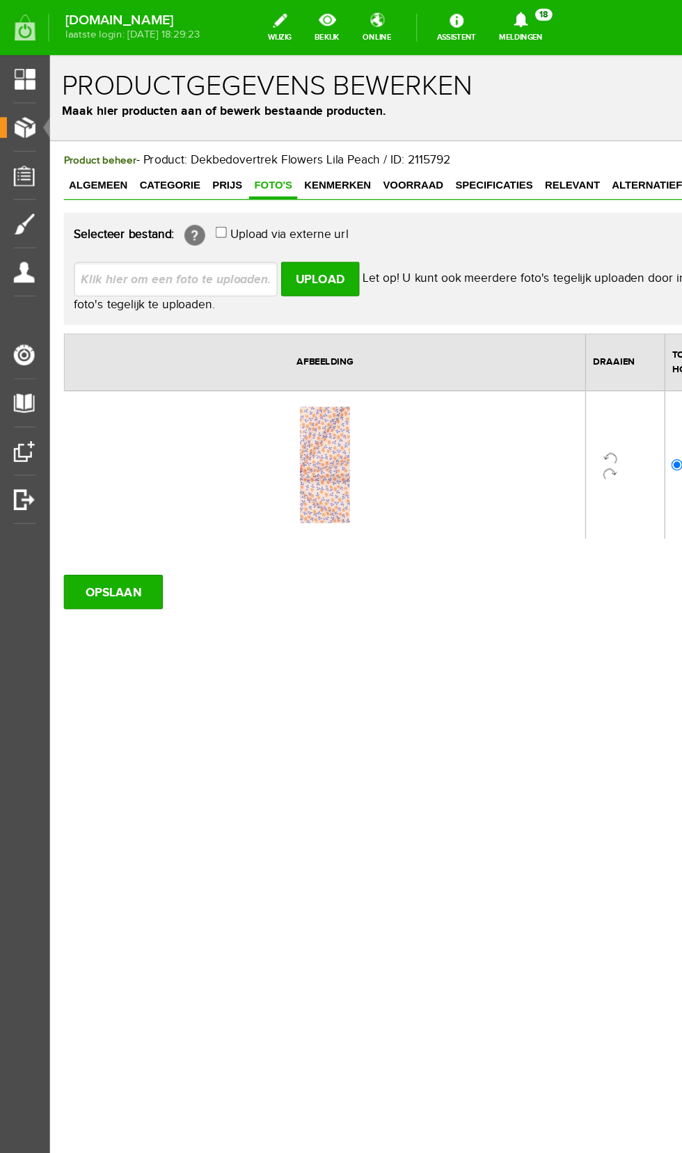
click at [499, 387] on link at bounding box center [501, 392] width 11 height 11
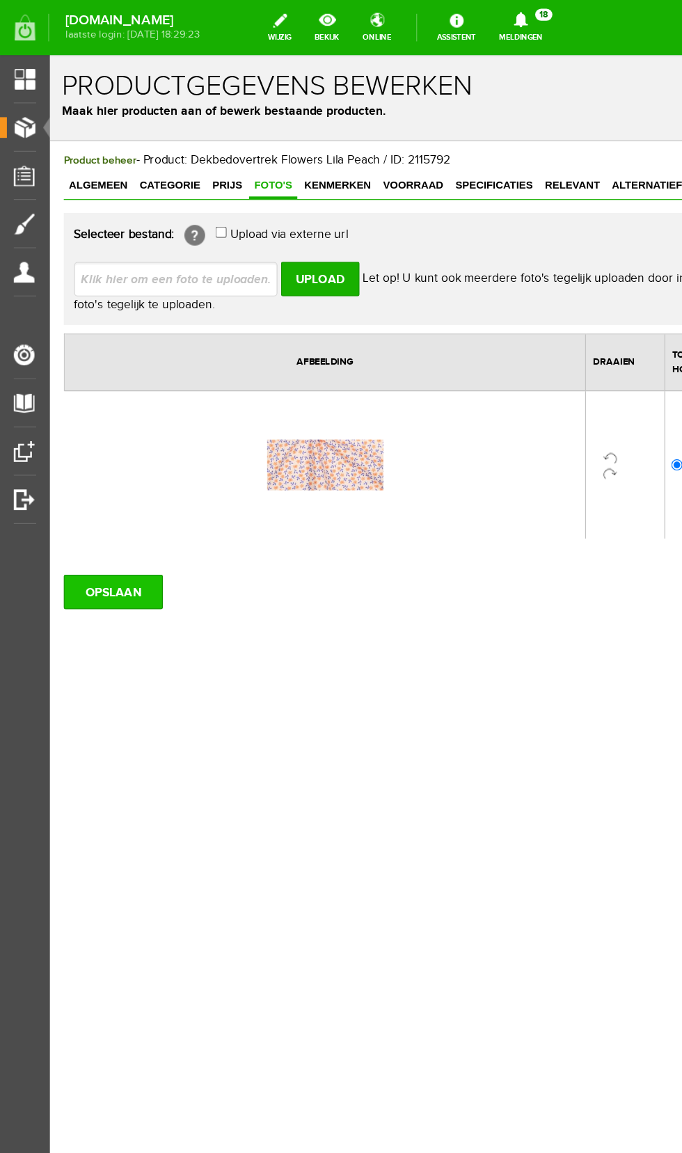
click at [116, 476] on input "OPSLAAN" at bounding box center [101, 488] width 80 height 28
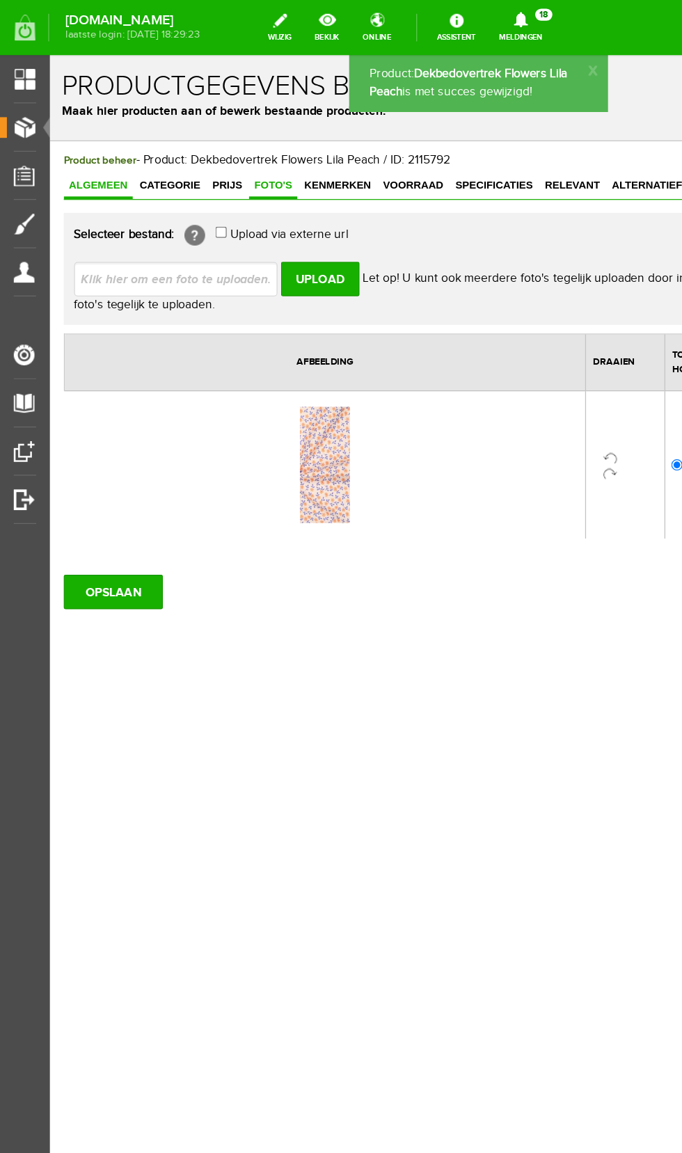
click at [90, 160] on span "Algemeen" at bounding box center [89, 160] width 56 height 10
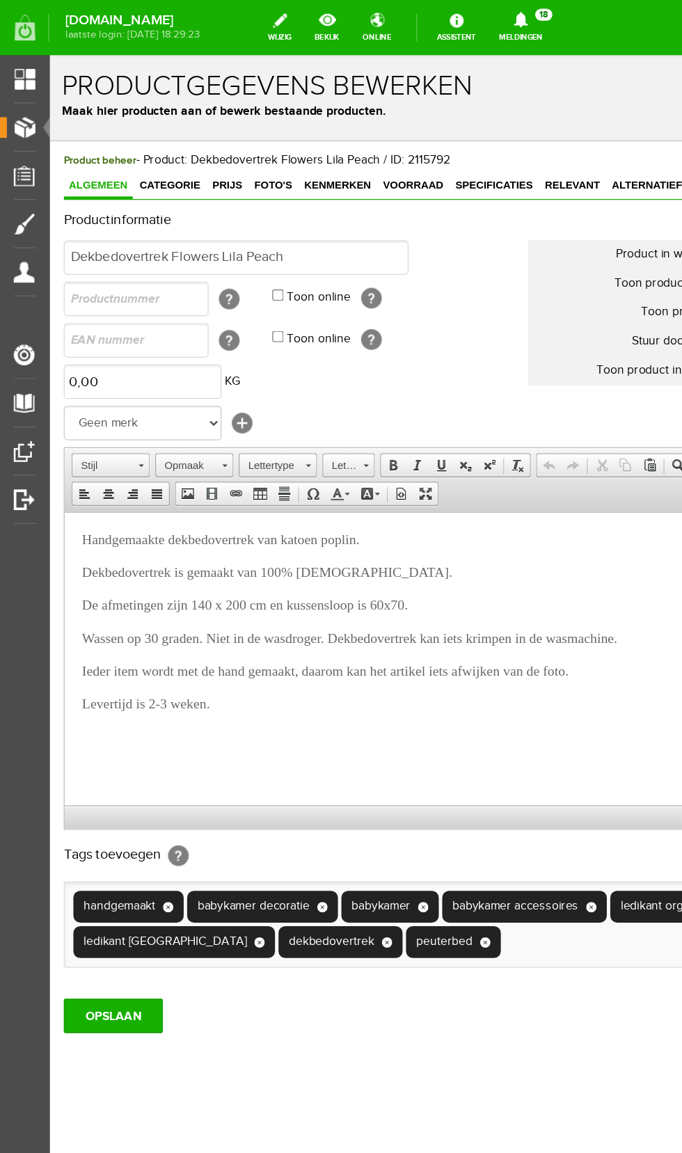
click at [24, 104] on span "Producten" at bounding box center [35, 103] width 59 height 12
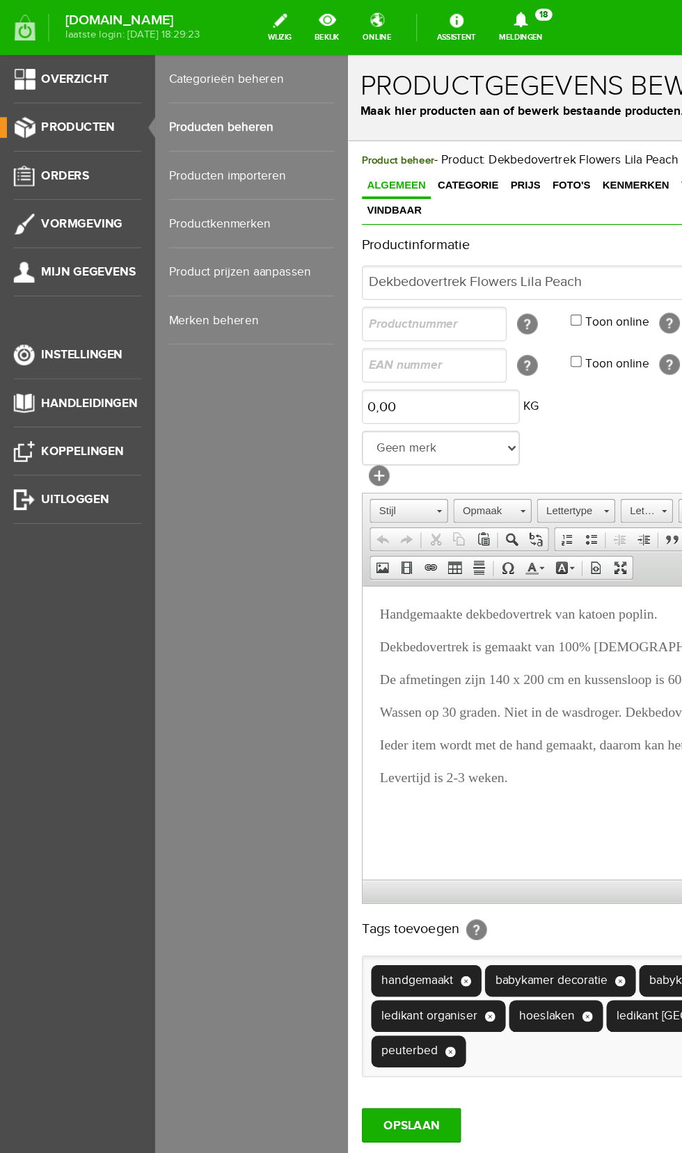
click at [207, 102] on link "Producten beheren" at bounding box center [203, 102] width 134 height 39
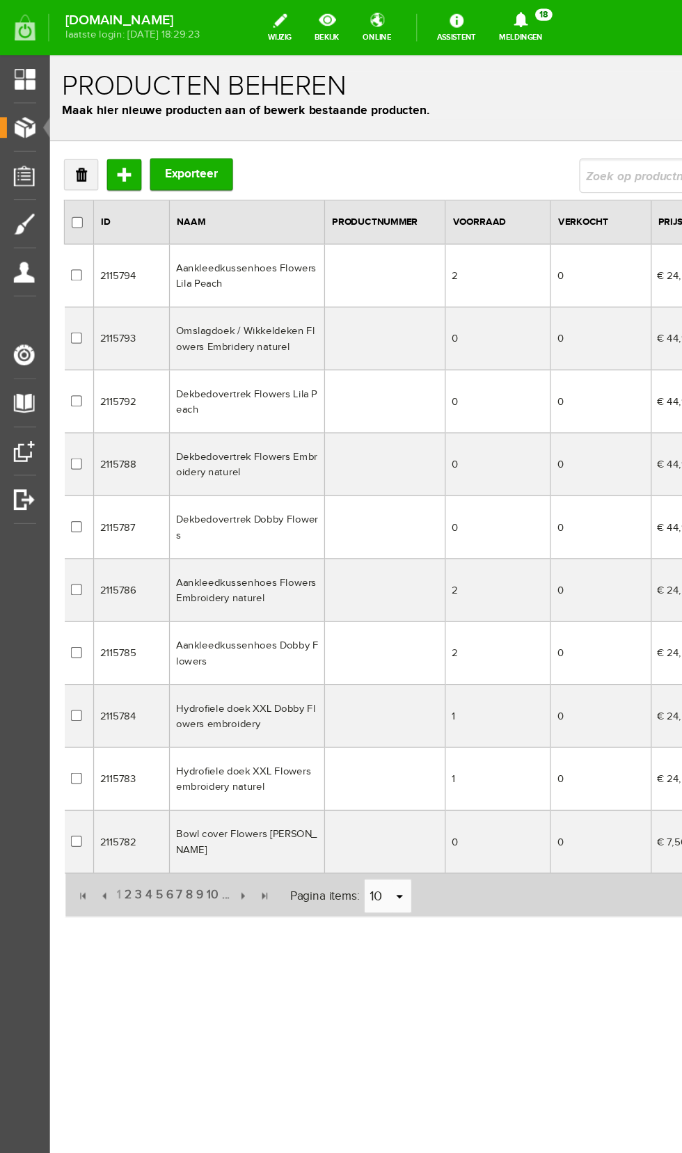
click at [232, 278] on td "Omslagdoek / Wikkeldeken Flowers Embridery naturel" at bounding box center [208, 284] width 125 height 51
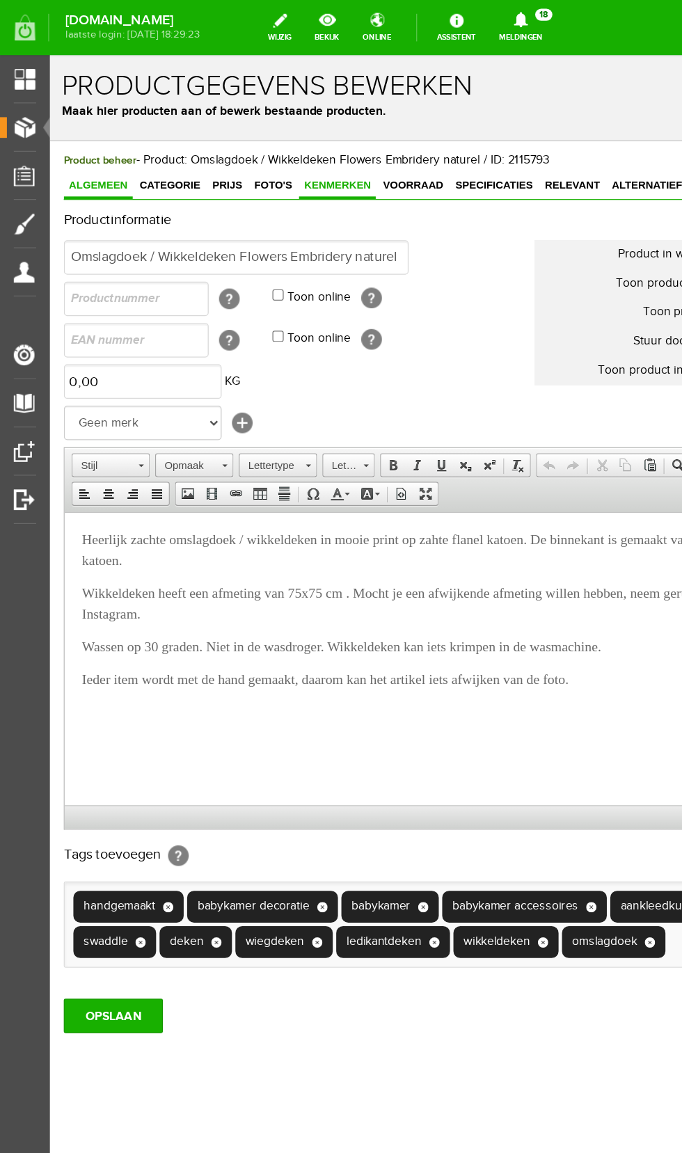
click at [268, 159] on span "Kenmerken" at bounding box center [281, 160] width 62 height 10
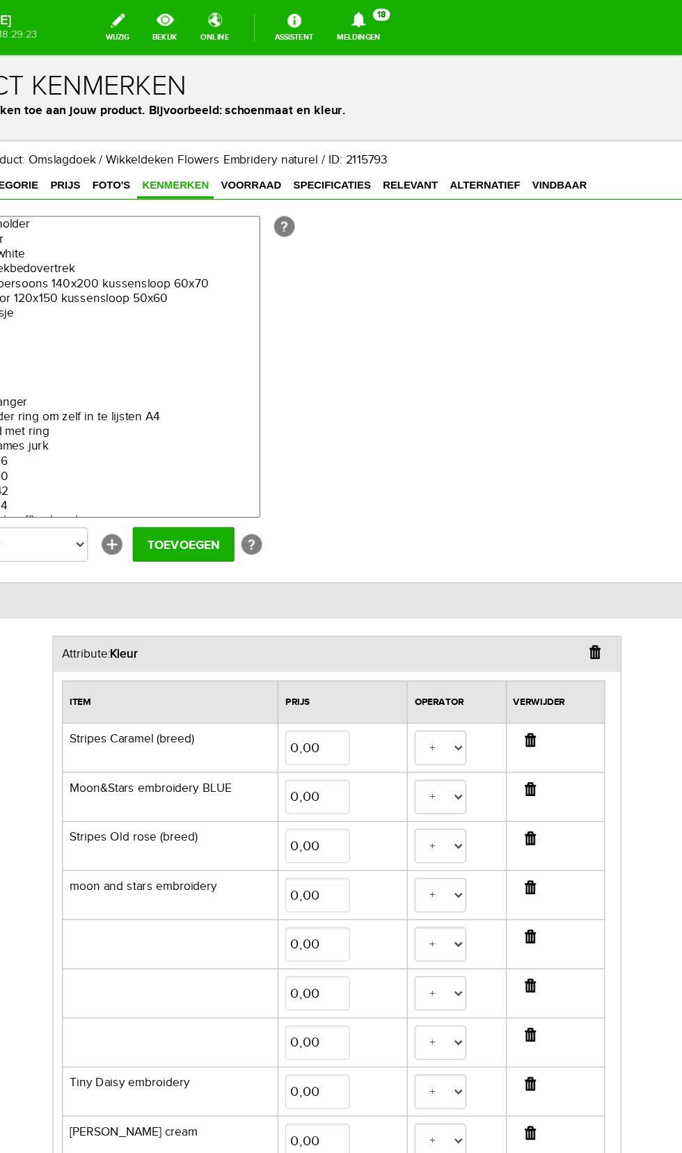
click at [458, 535] on input "button" at bounding box center [458, 536] width 9 height 11
select select
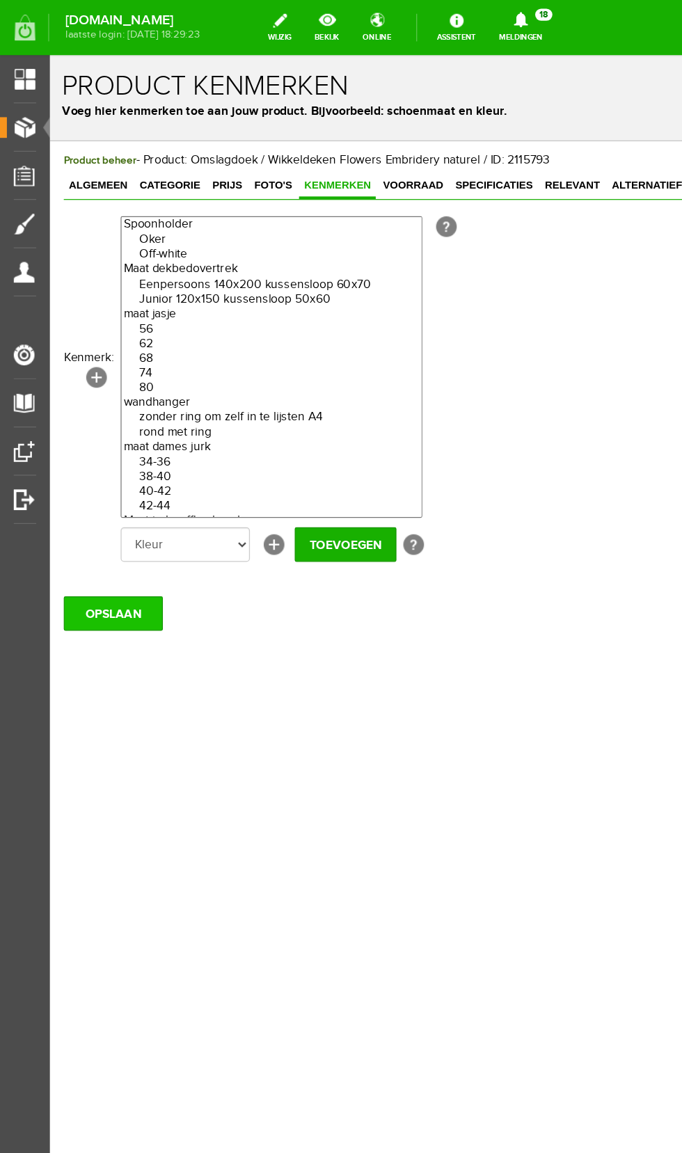
click at [101, 506] on input "OPSLAAN" at bounding box center [101, 506] width 80 height 28
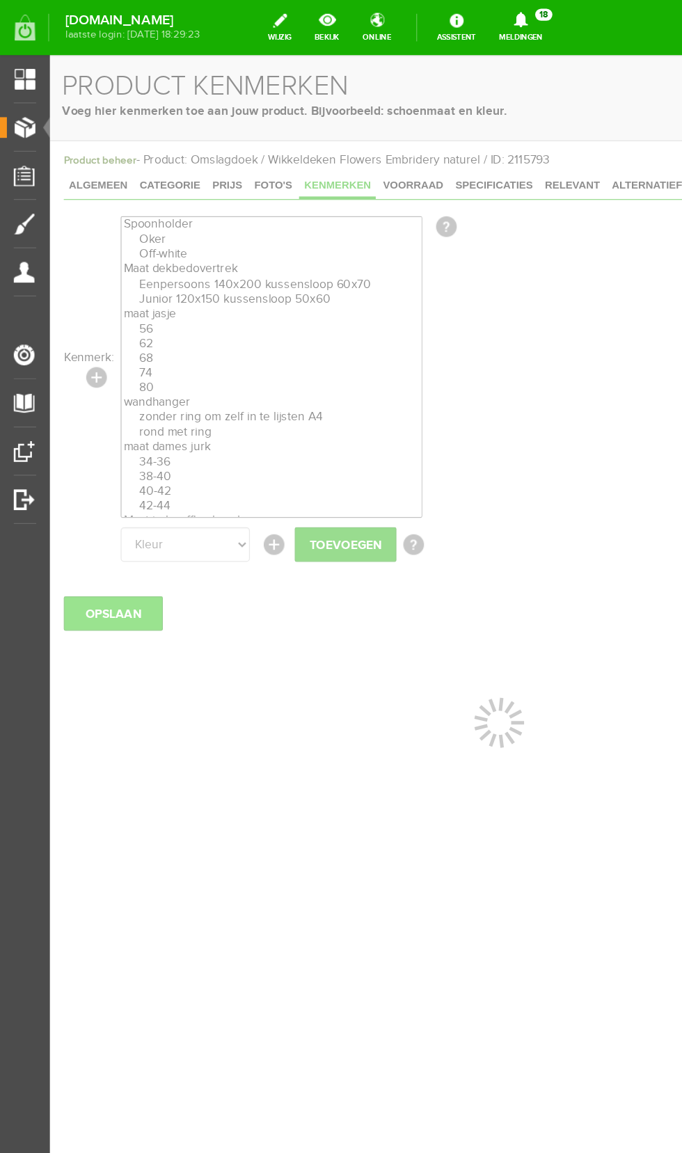
select select
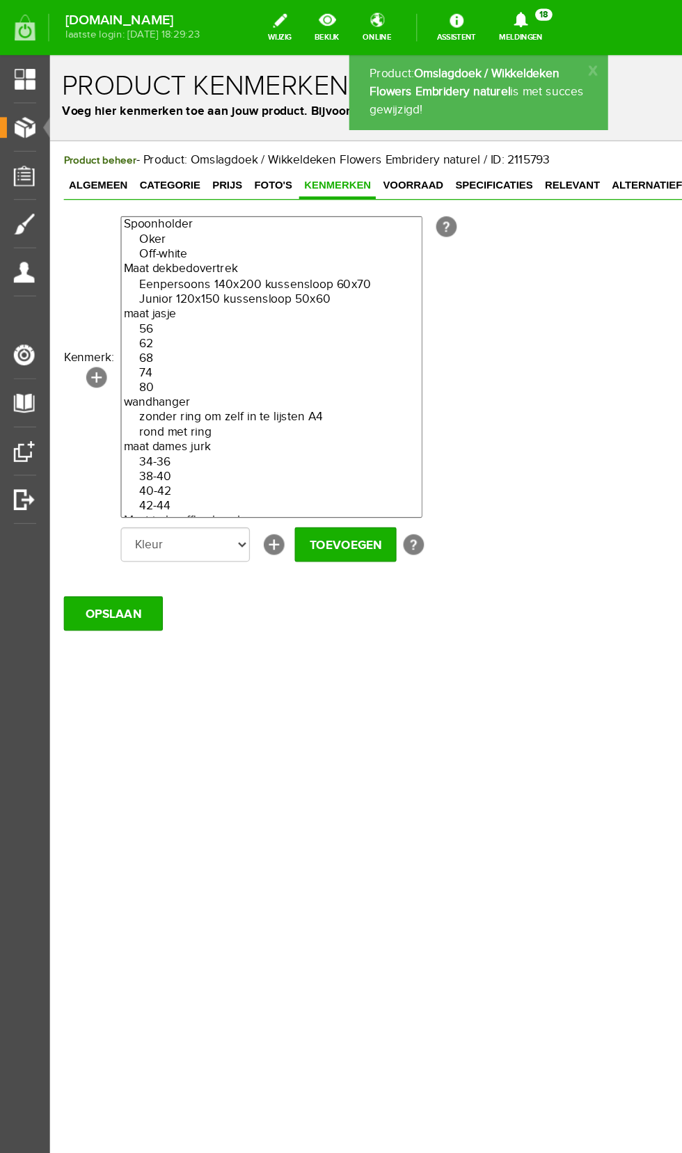
click at [25, 106] on span "Producten" at bounding box center [35, 103] width 59 height 12
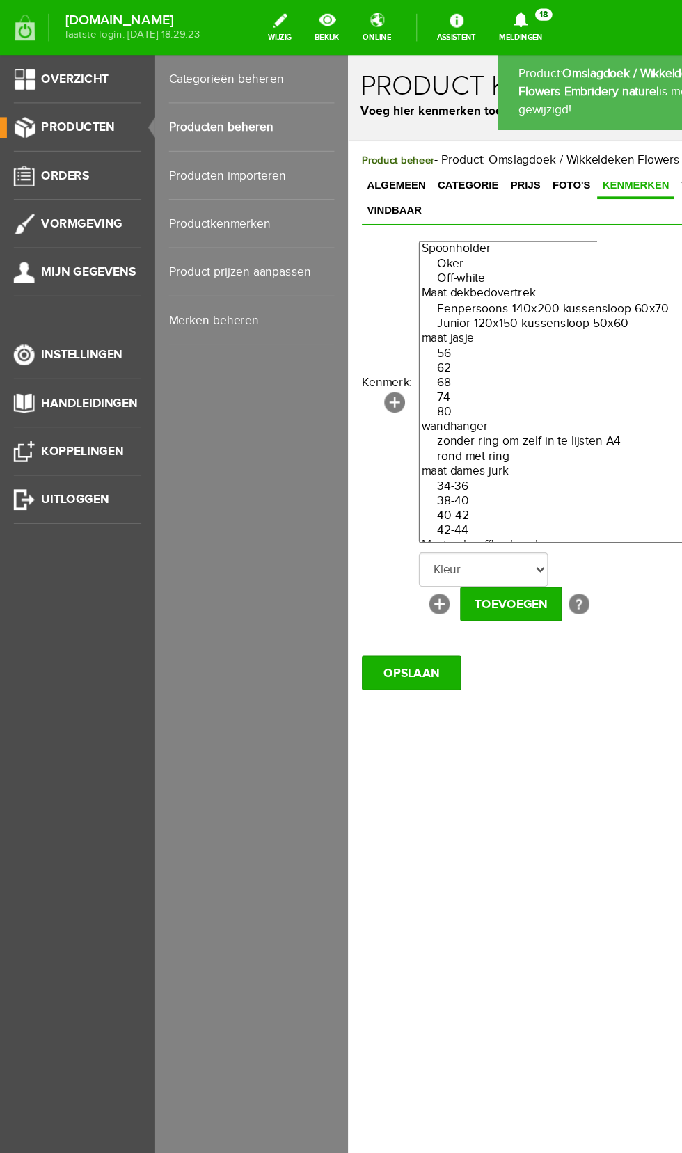
click at [202, 100] on link "Producten beheren" at bounding box center [203, 102] width 134 height 39
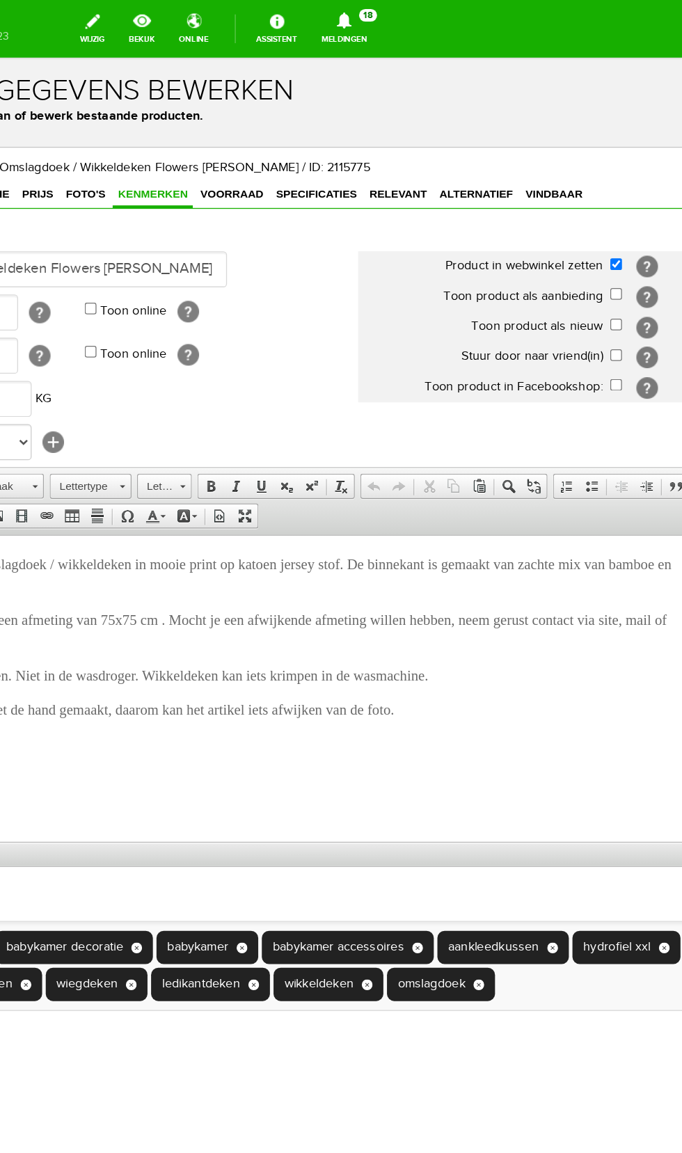
click at [70, 160] on span "Kenmerken" at bounding box center [85, 162] width 62 height 10
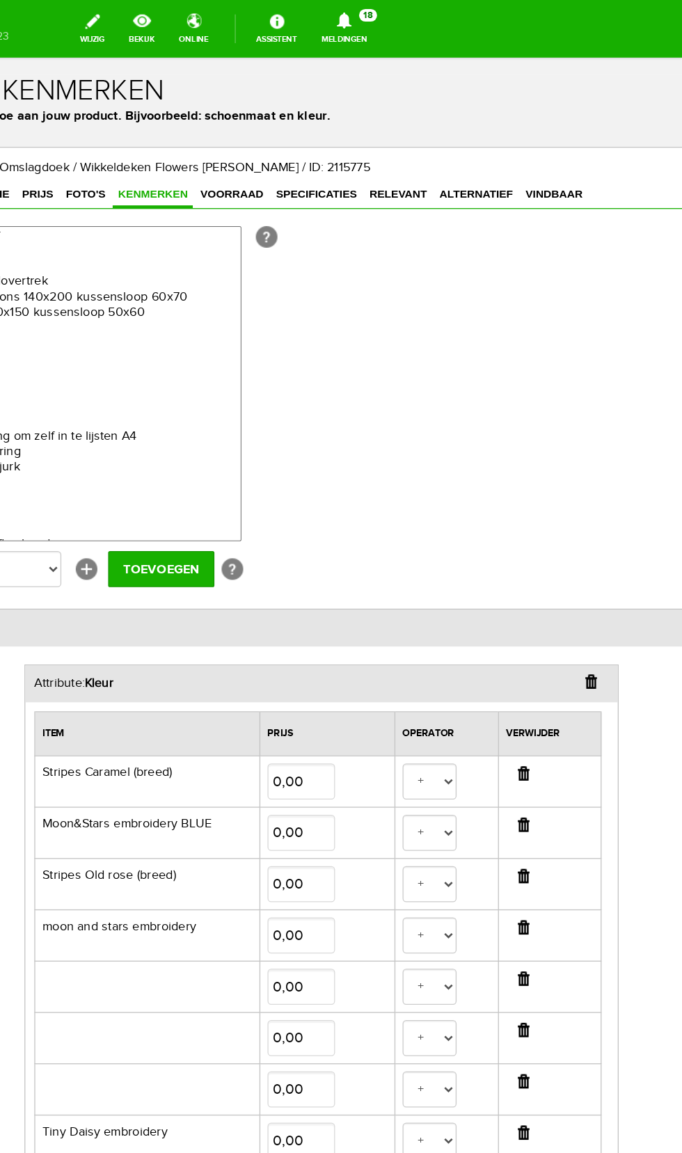
click at [423, 534] on input "button" at bounding box center [423, 539] width 9 height 11
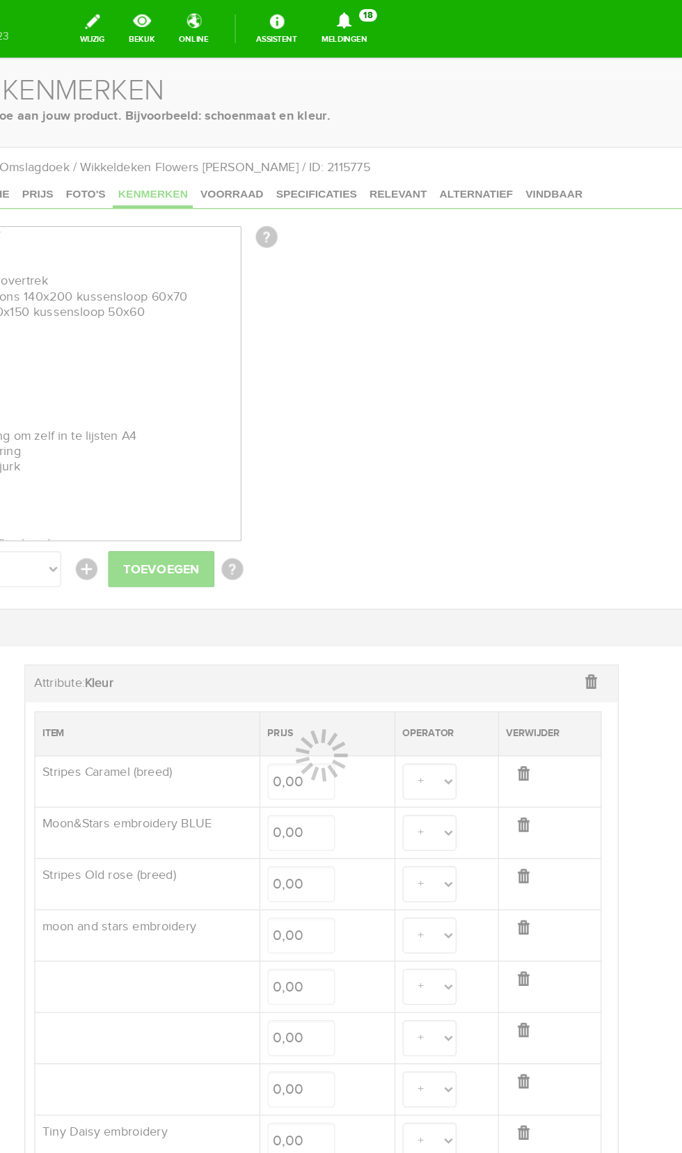
select select
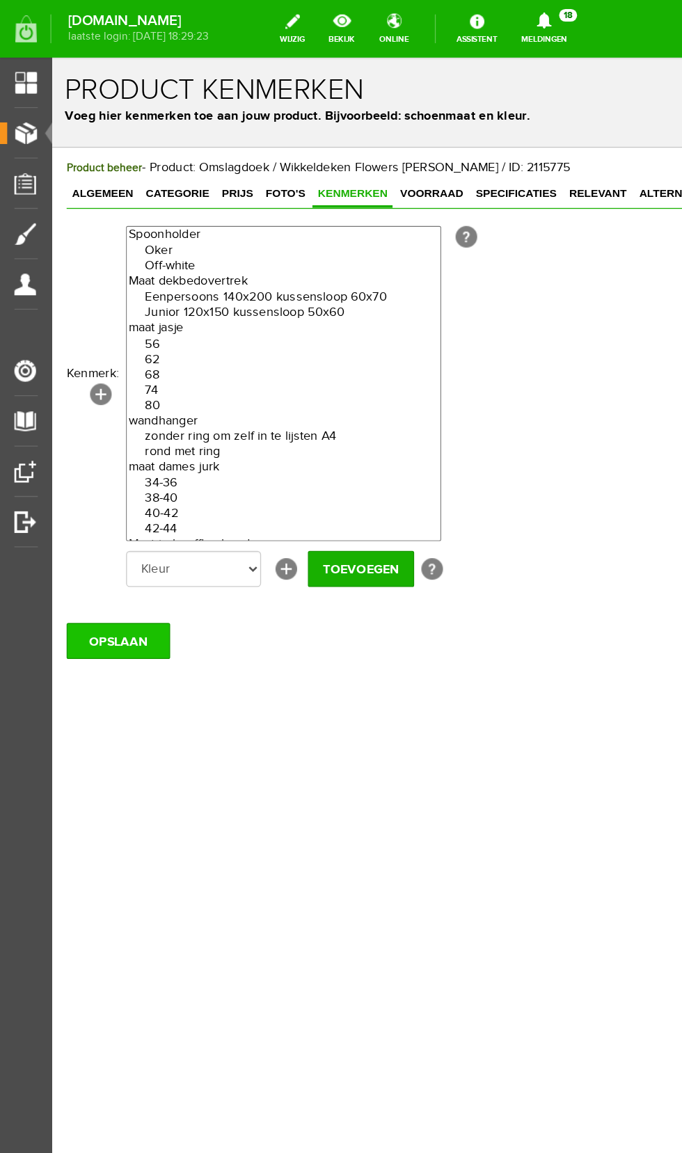
click at [109, 506] on input "OPSLAAN" at bounding box center [103, 508] width 80 height 28
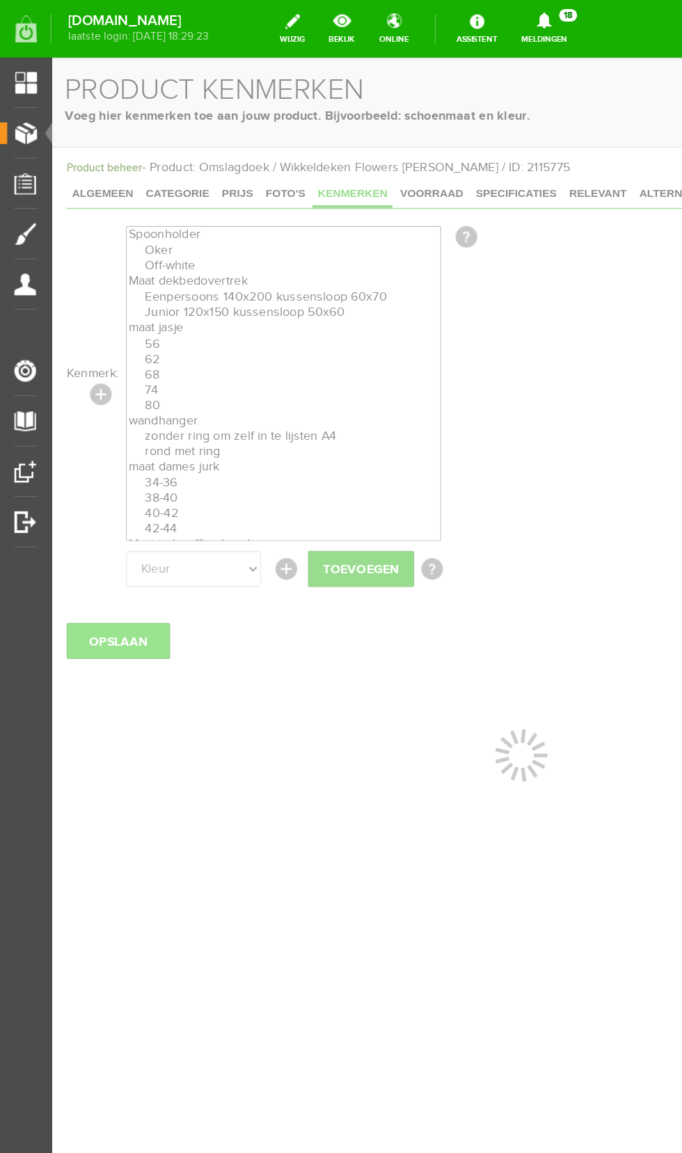
select select
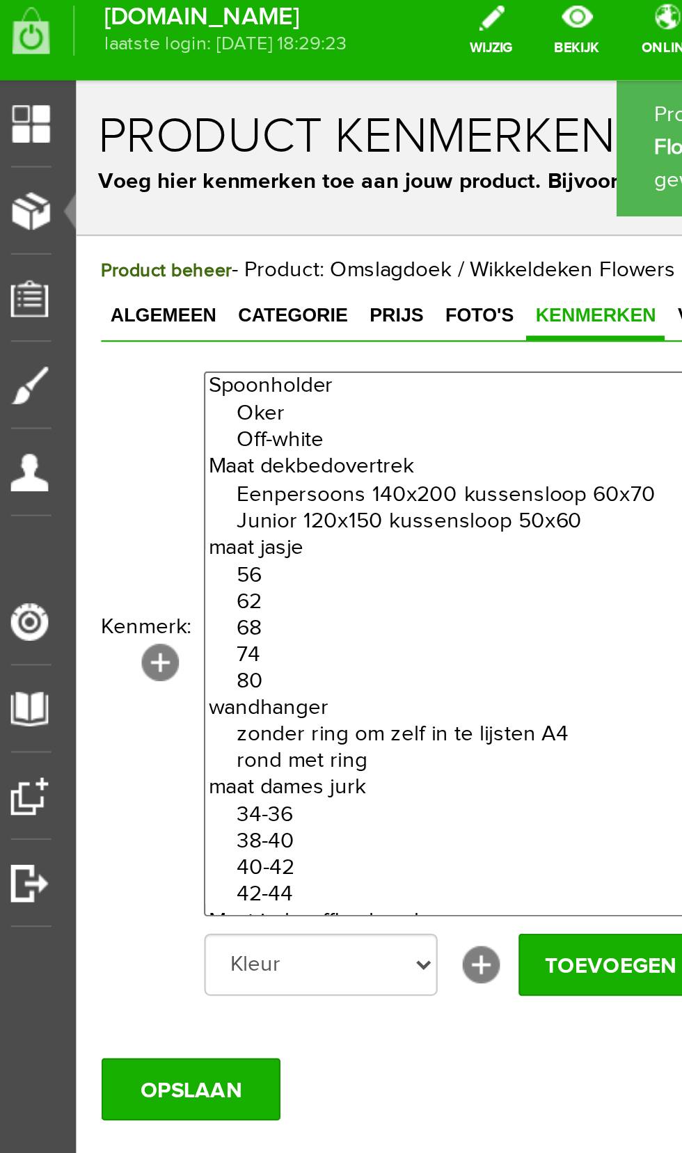
click at [19, 105] on span "Producten" at bounding box center [35, 103] width 59 height 12
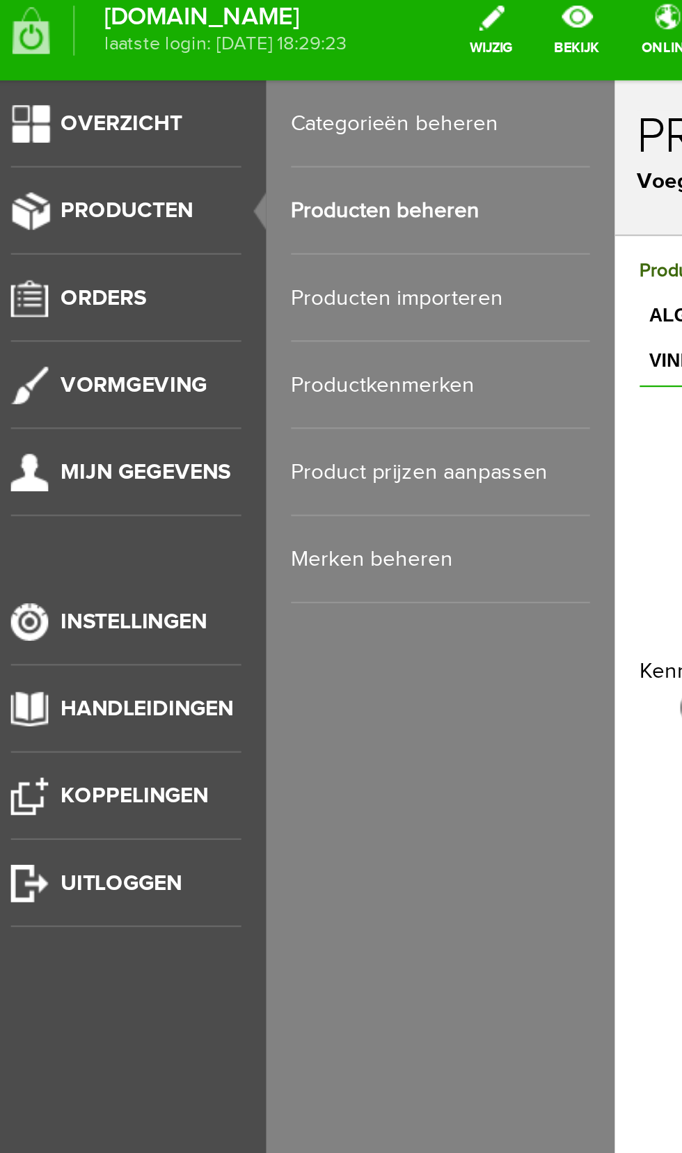
click at [217, 102] on link "Producten beheren" at bounding box center [203, 102] width 134 height 39
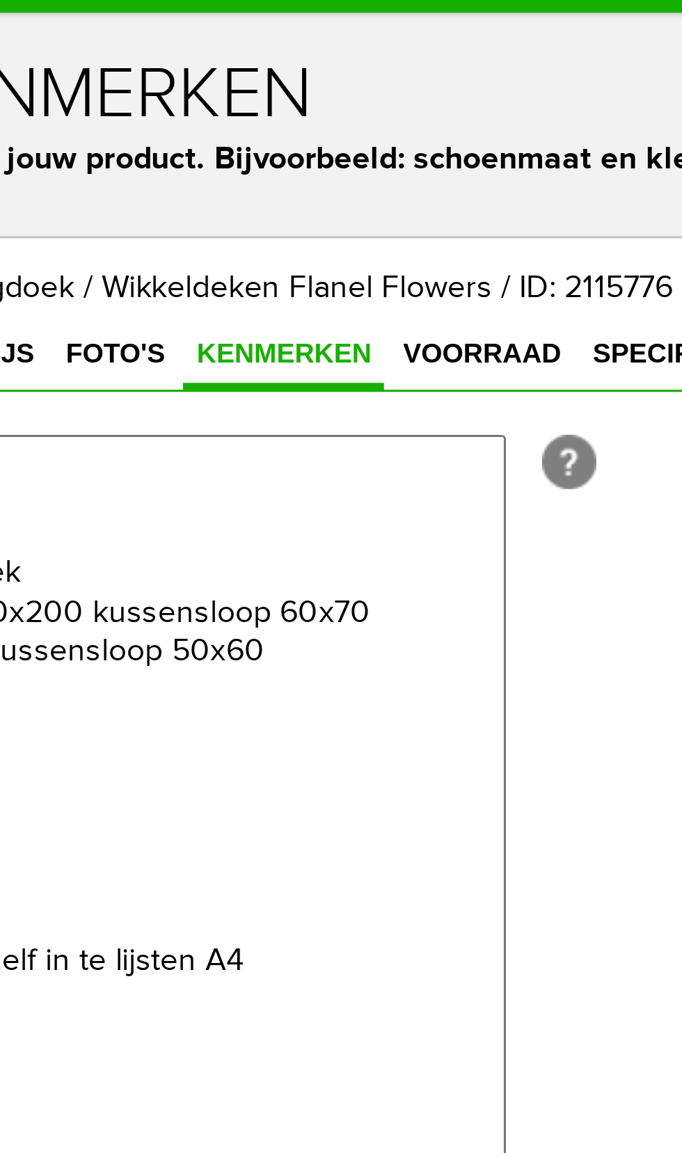
scroll to position [1, 0]
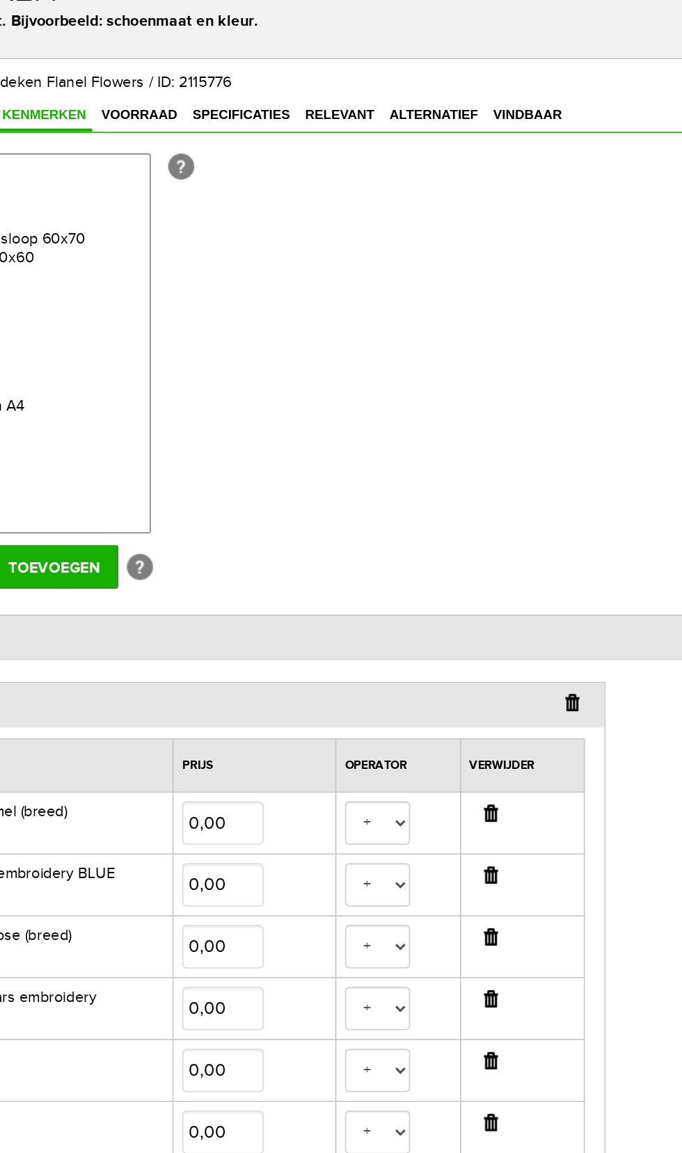
click at [254, 432] on input "button" at bounding box center [252, 433] width 9 height 11
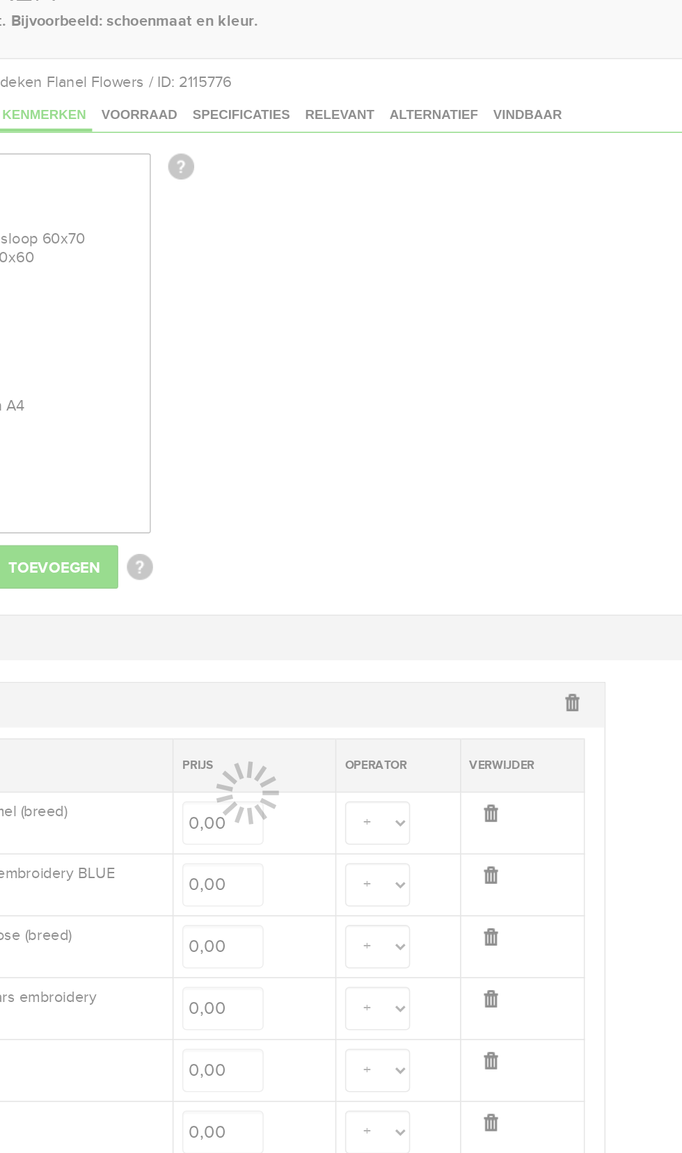
scroll to position [0, 0]
select select
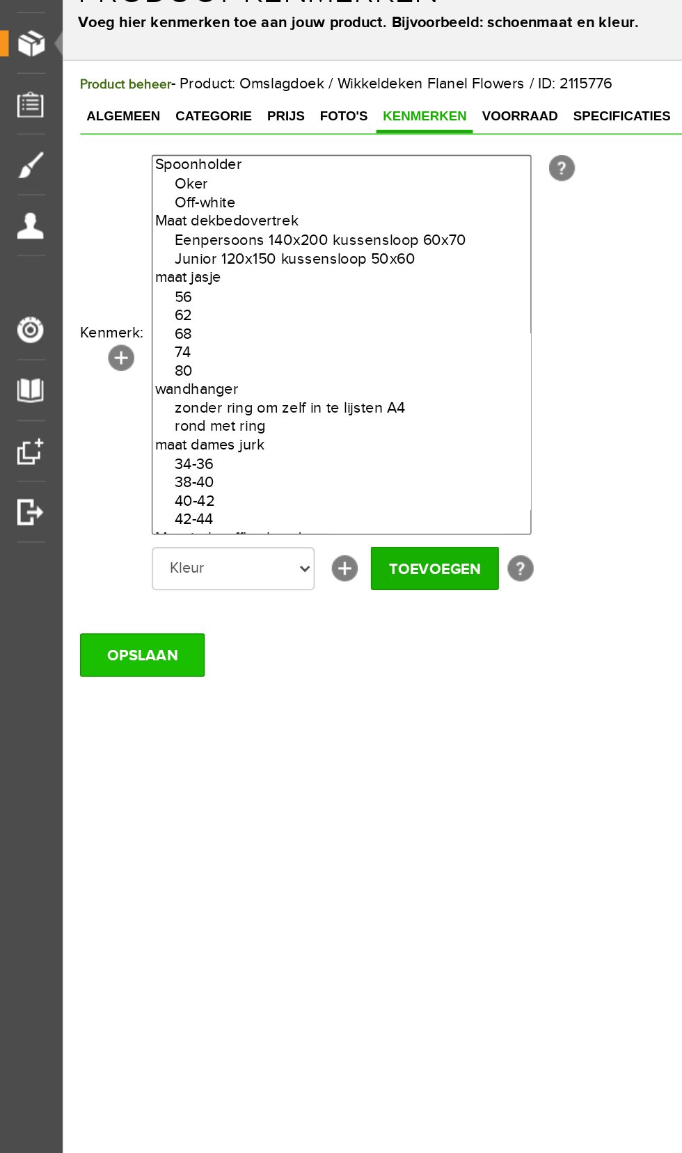
click at [128, 403] on input "OPSLAAN" at bounding box center [114, 404] width 80 height 28
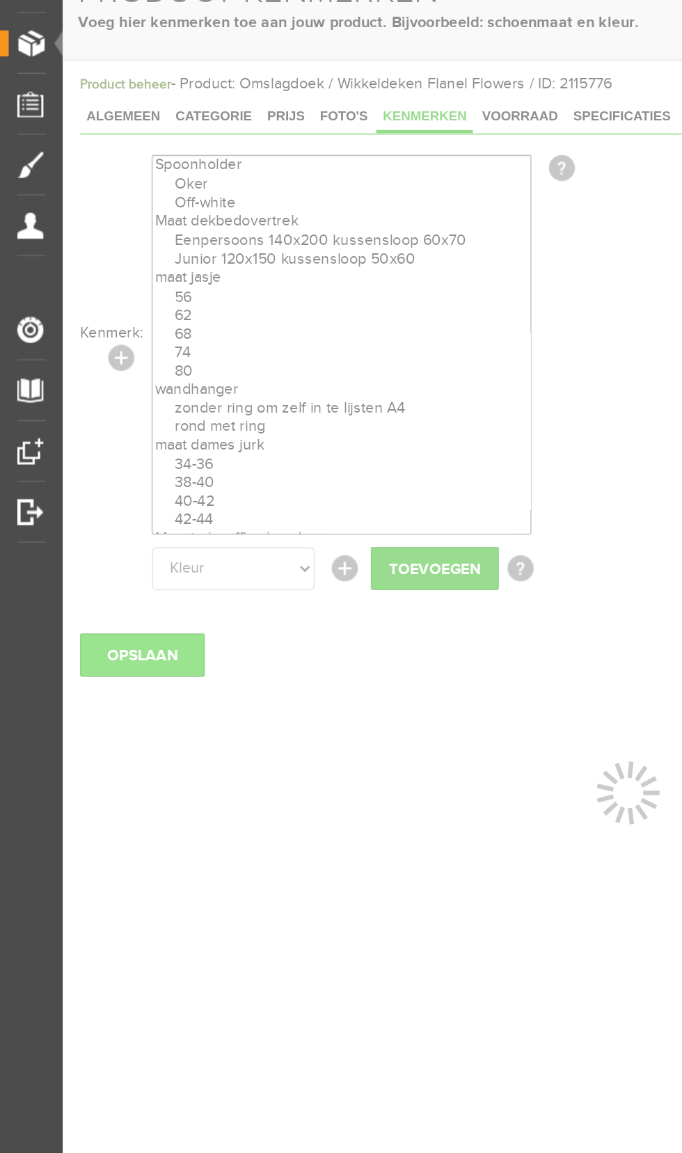
select select
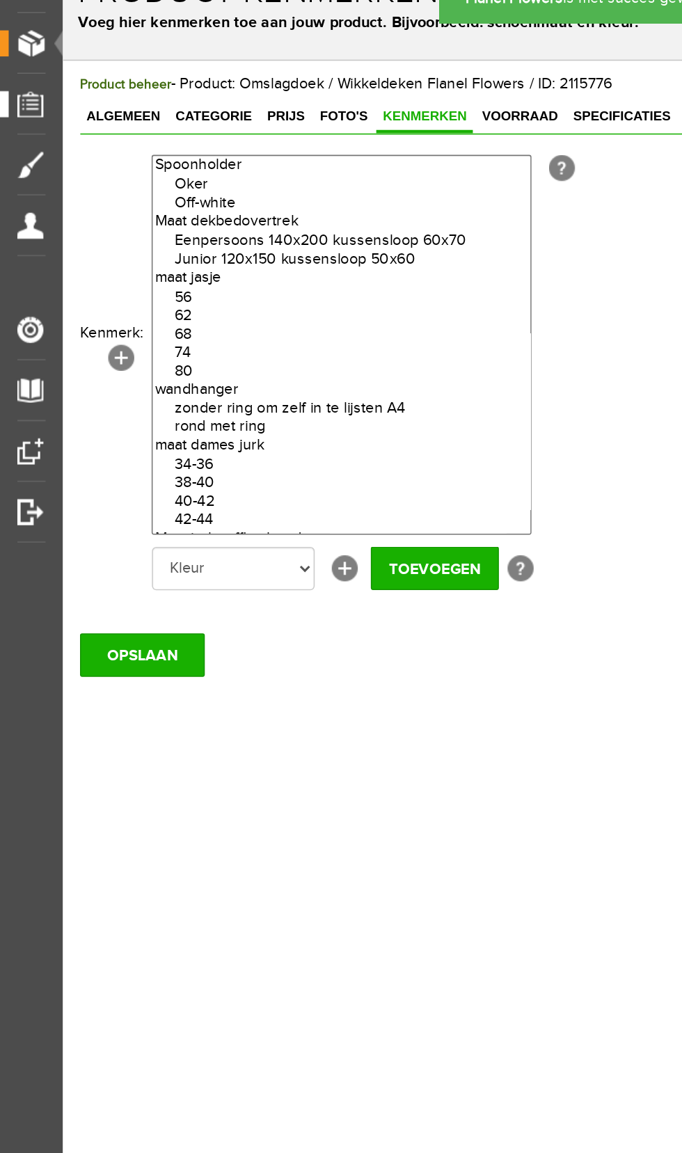
click at [24, 144] on span "Orders" at bounding box center [25, 142] width 38 height 12
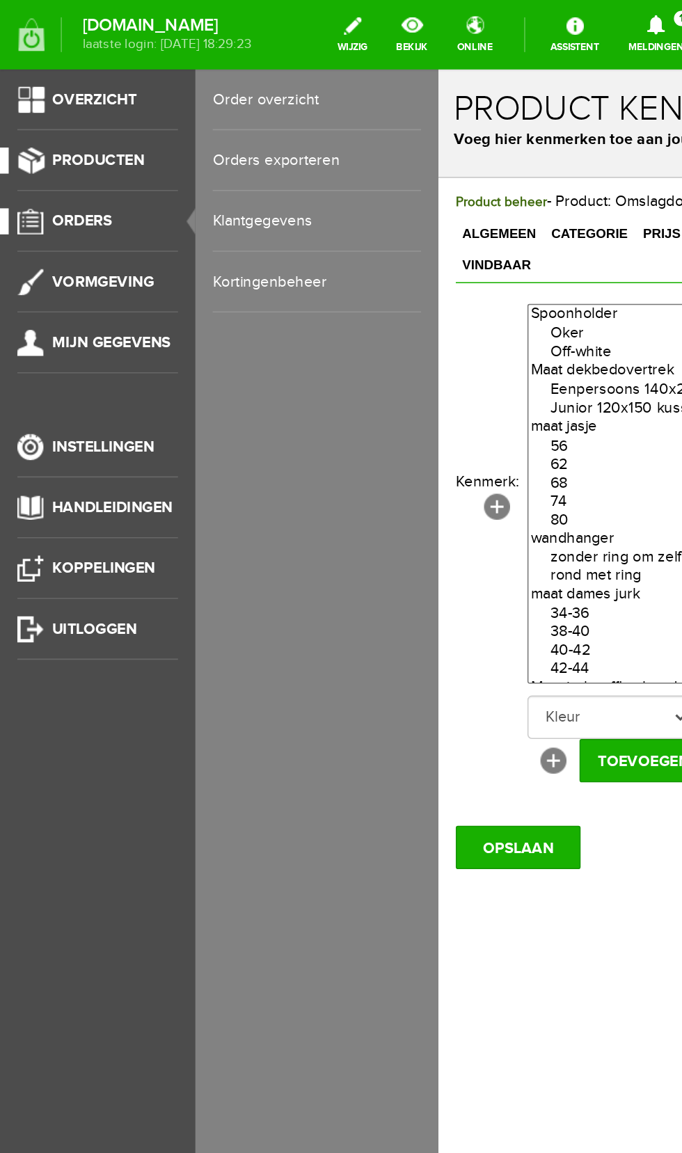
click at [79, 98] on span "Producten" at bounding box center [62, 103] width 59 height 12
click at [211, 63] on link "Categorieën beheren" at bounding box center [203, 64] width 134 height 39
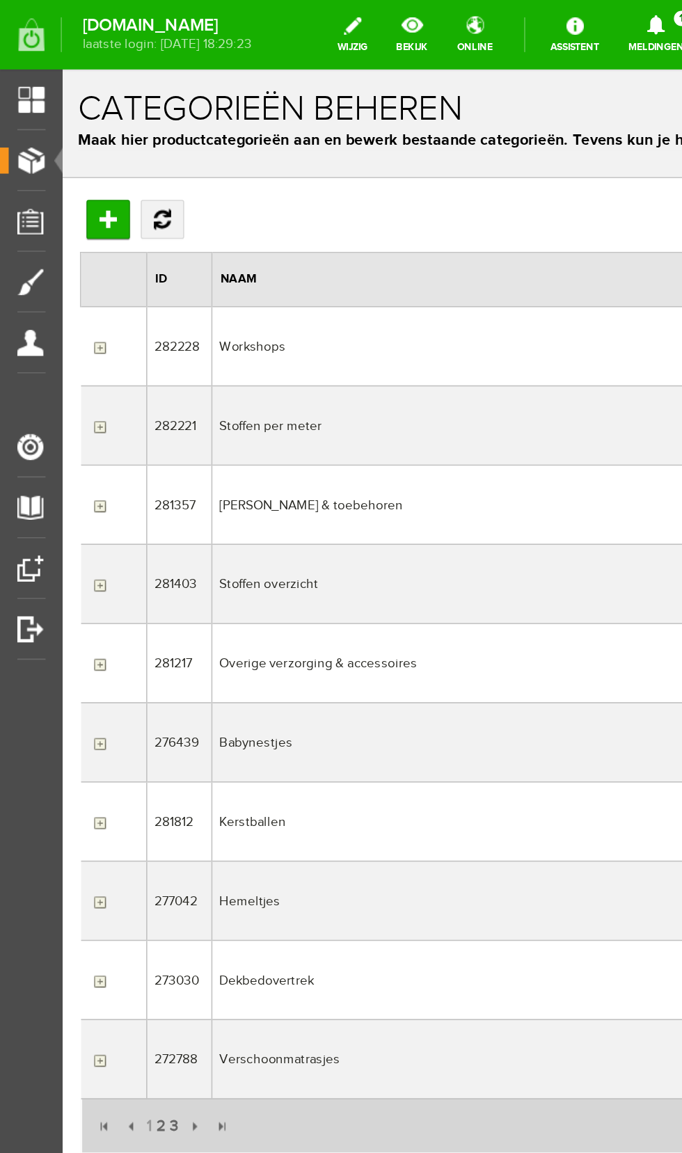
click at [67, 131] on div "Categorieën beheren Maak hier productcategorieën aan en bewerk bestaande catego…" at bounding box center [425, 104] width 725 height 70
click at [25, 106] on span "Producten" at bounding box center [35, 103] width 59 height 12
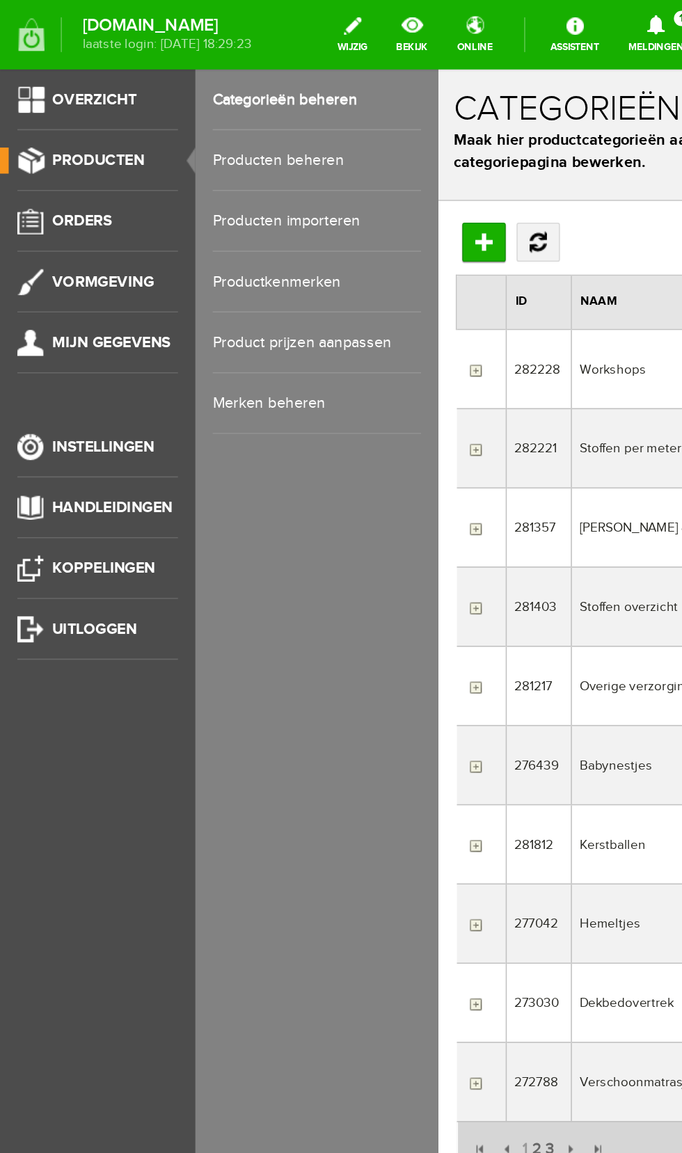
click at [211, 102] on link "Producten beheren" at bounding box center [203, 102] width 134 height 39
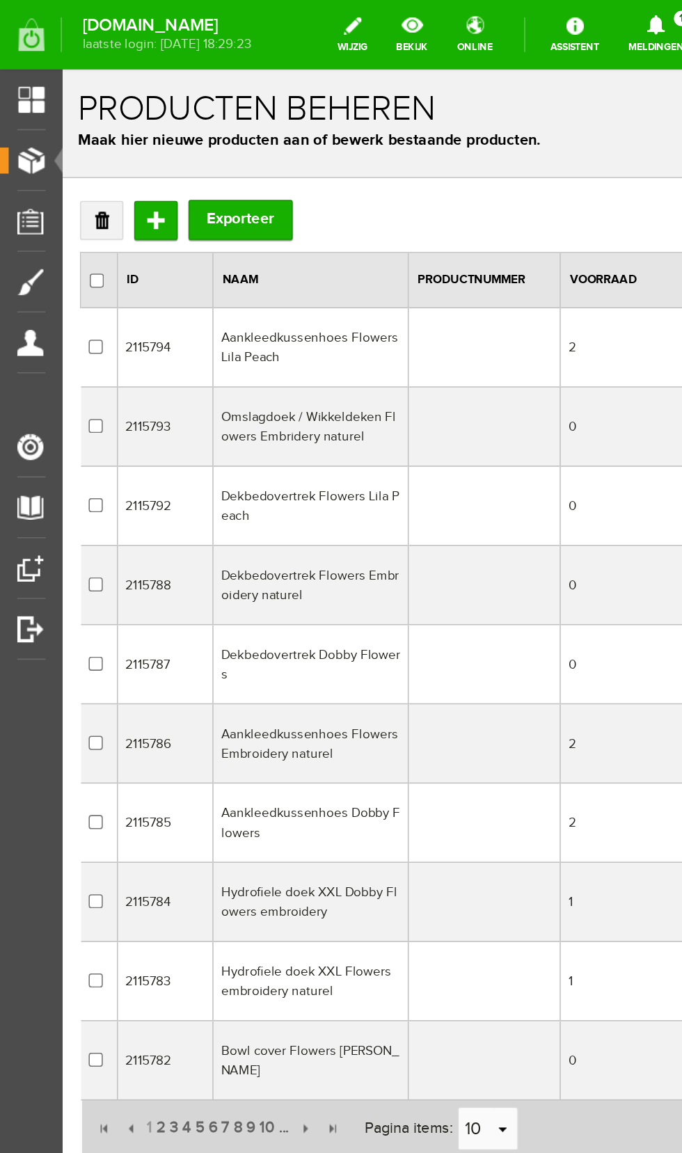
scroll to position [4, 0]
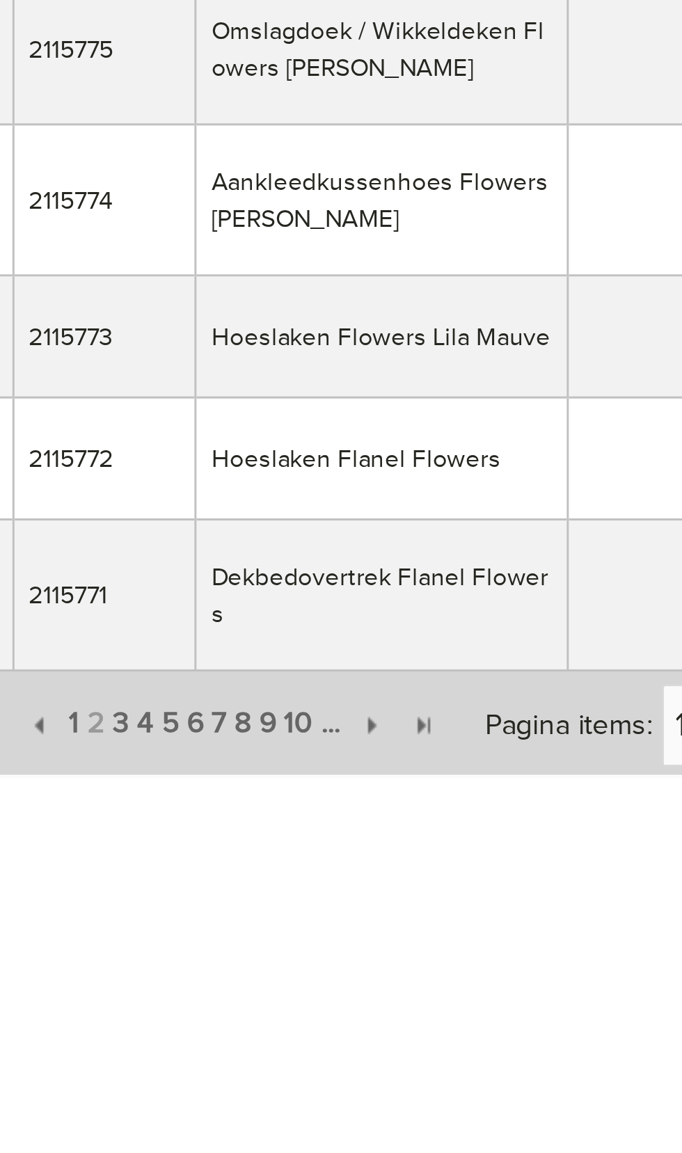
scroll to position [0, 0]
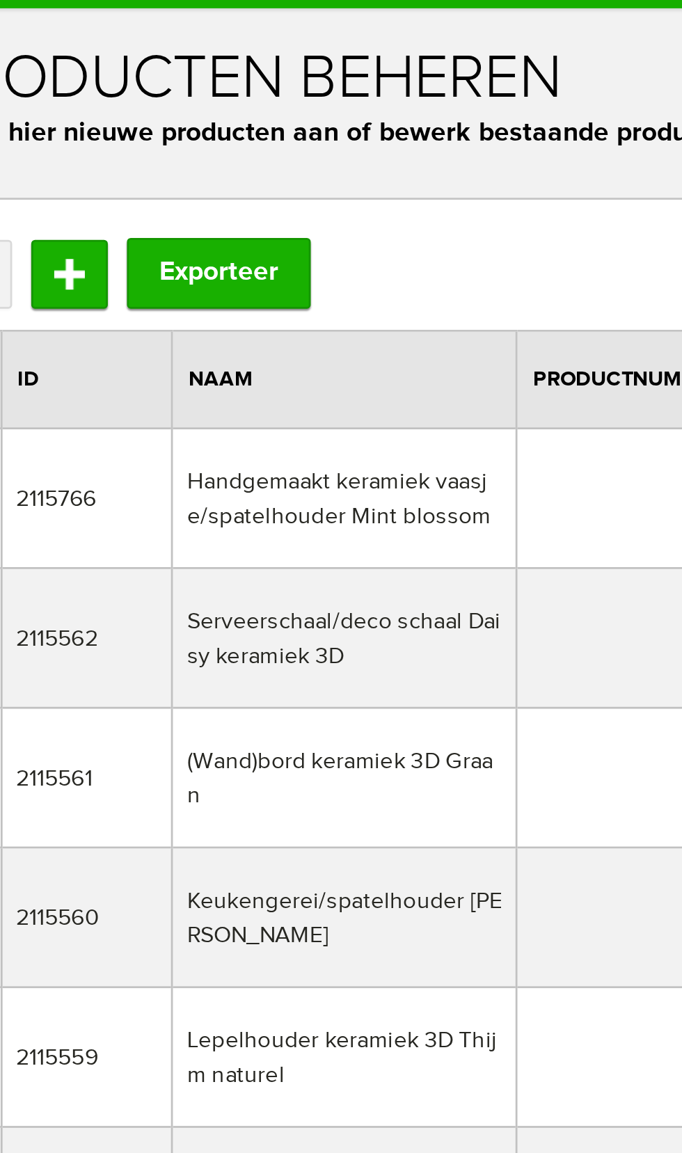
scroll to position [1, 0]
